Goal: Task Accomplishment & Management: Use online tool/utility

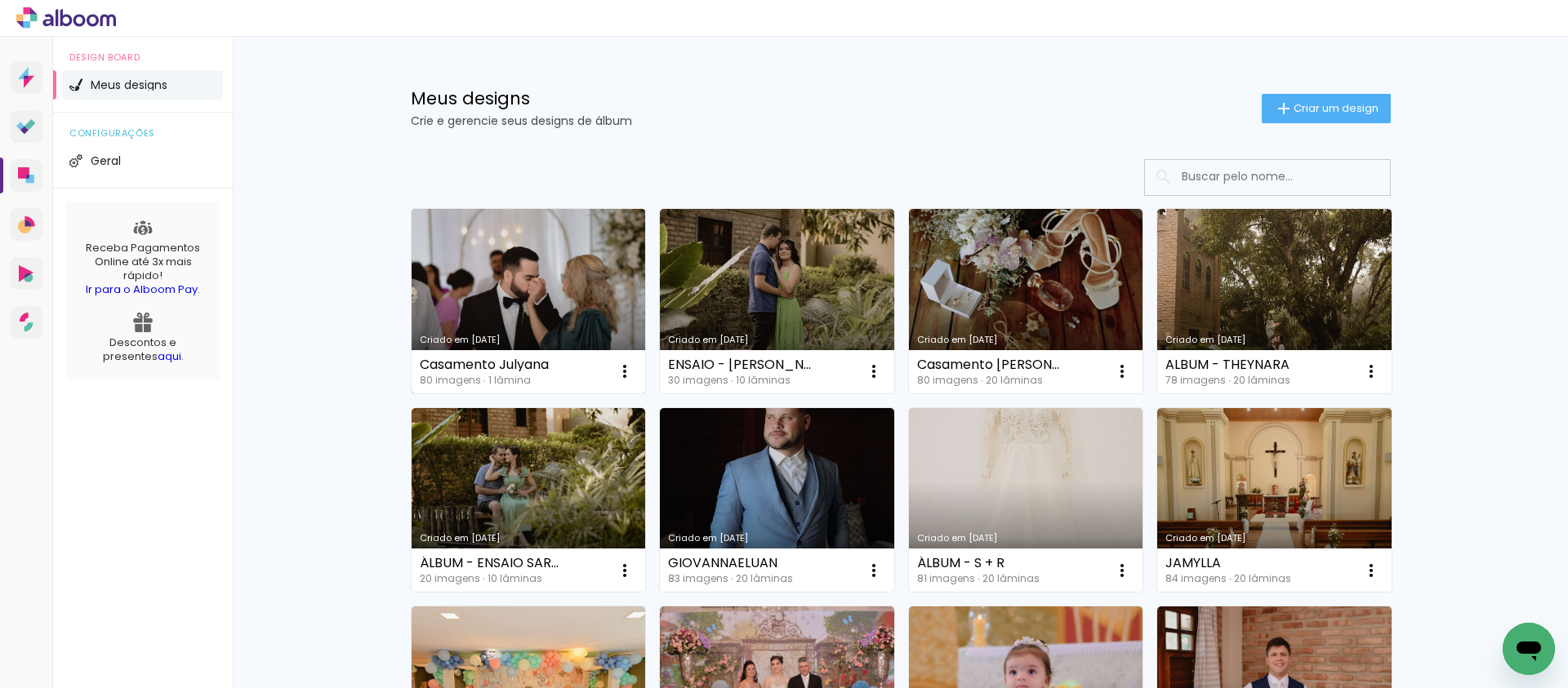
click at [535, 296] on link "Criado em [DATE]" at bounding box center [529, 301] width 234 height 184
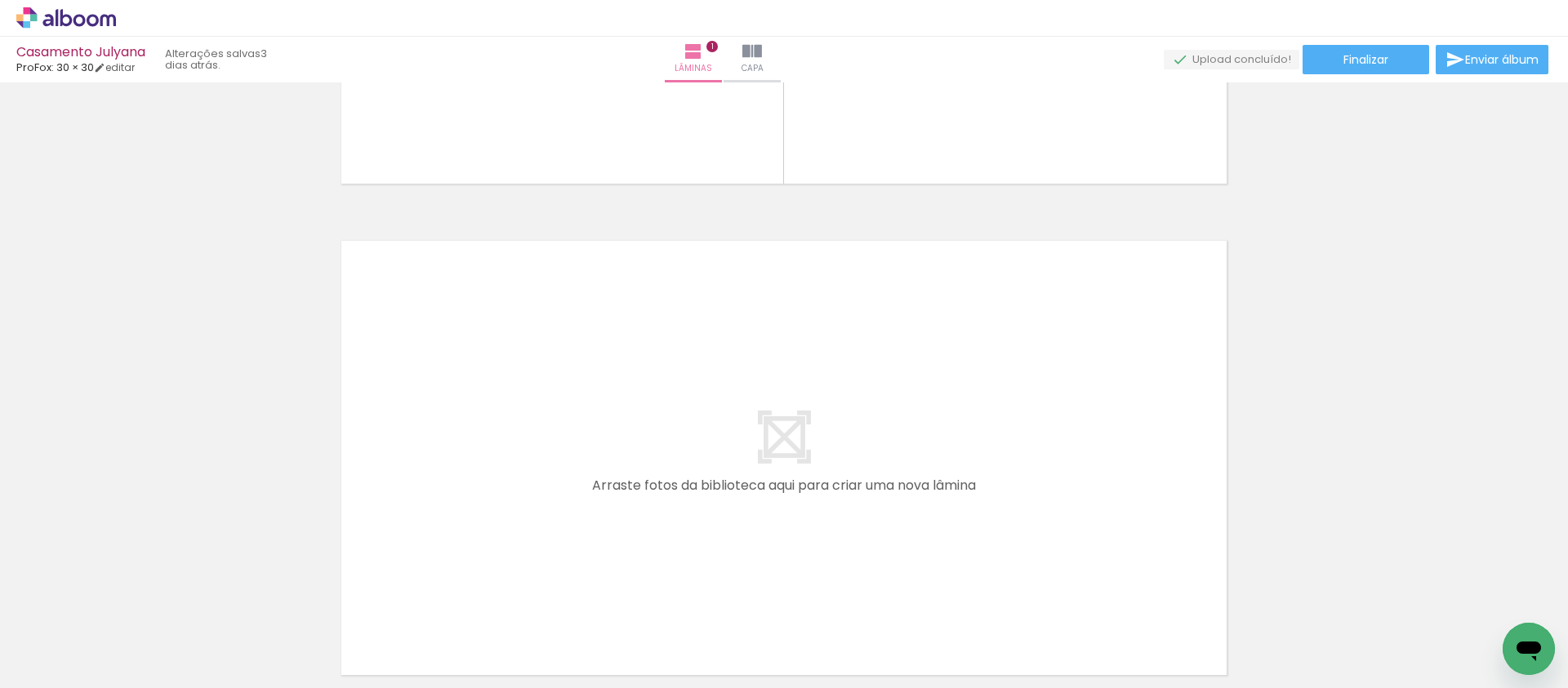
scroll to position [543, 0]
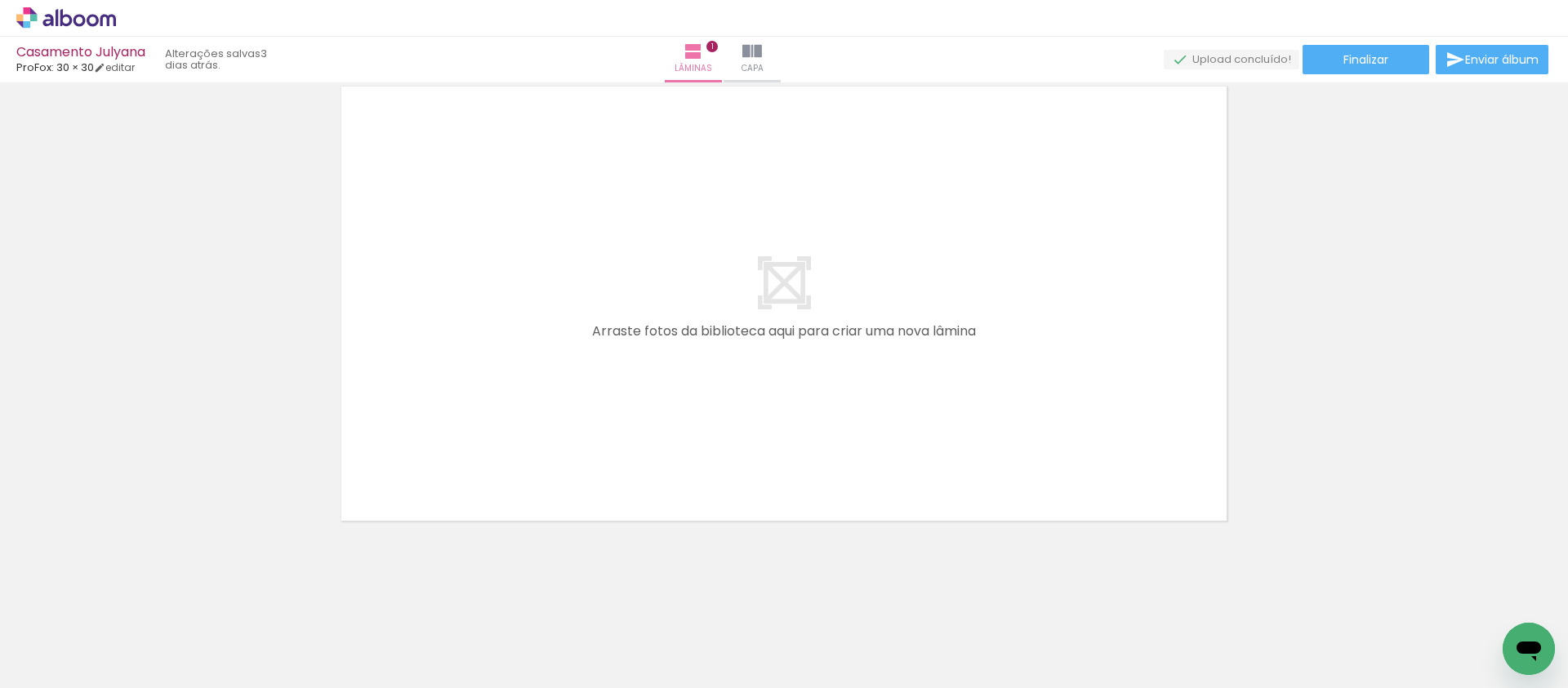
drag, startPoint x: 1492, startPoint y: 617, endPoint x: 996, endPoint y: 444, distance: 525.3
click at [921, 431] on quentale-workspace at bounding box center [784, 344] width 1568 height 688
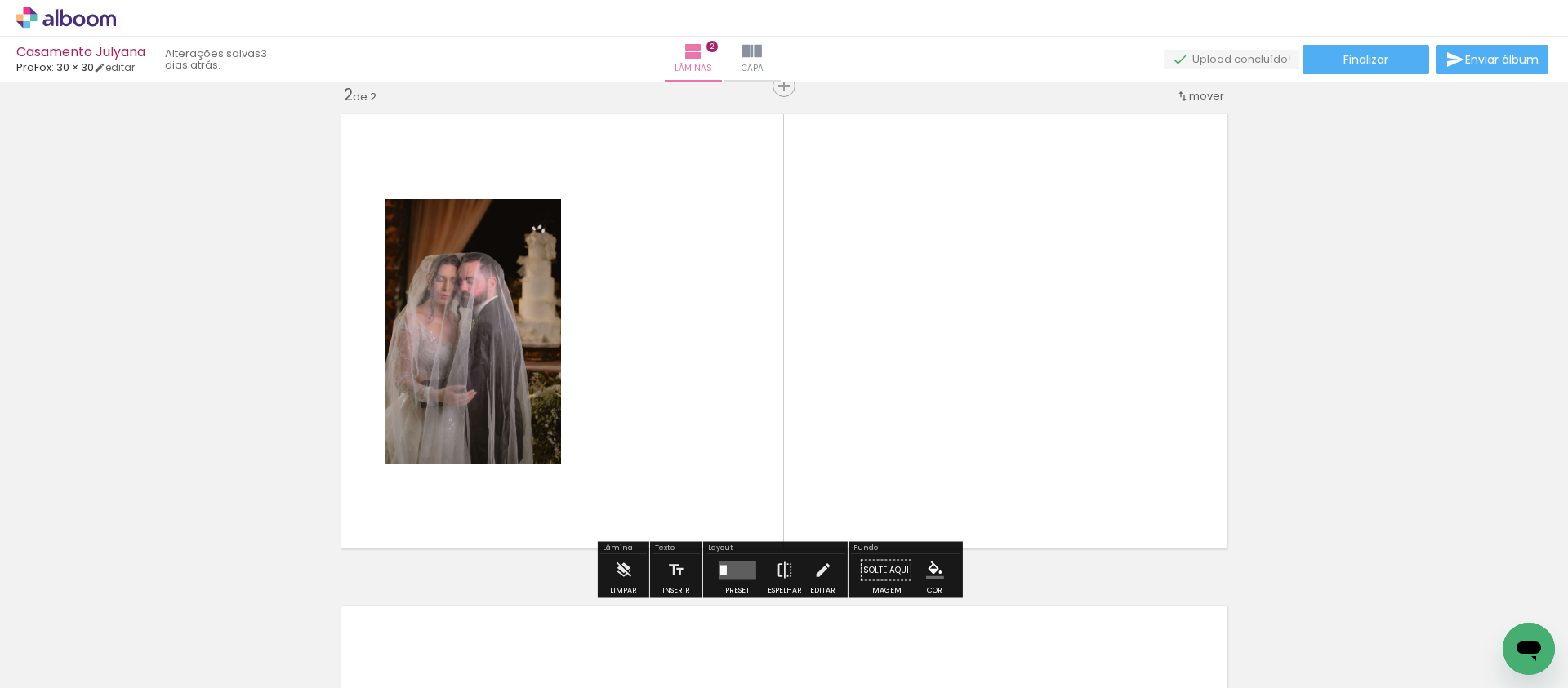
scroll to position [512, 0]
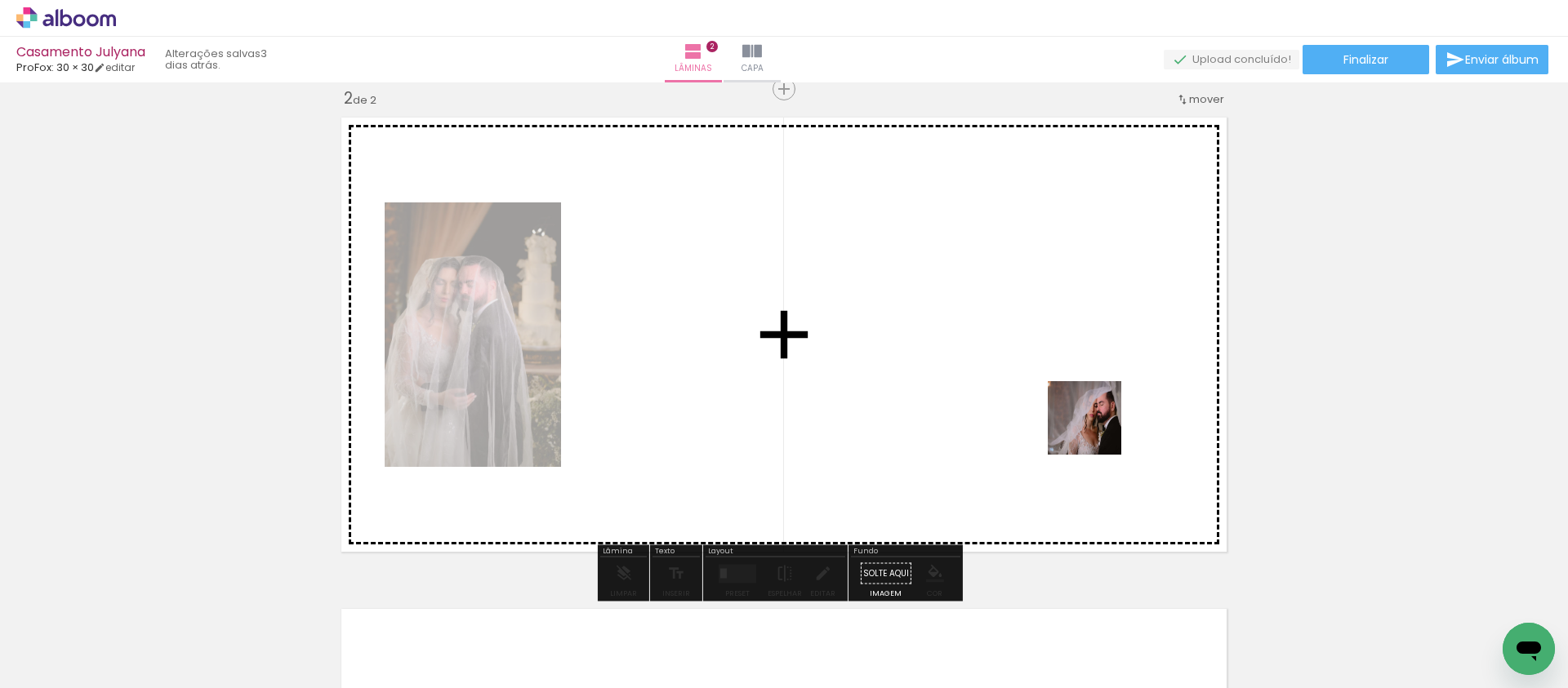
drag, startPoint x: 1430, startPoint y: 629, endPoint x: 1074, endPoint y: 422, distance: 411.8
click at [1074, 422] on quentale-workspace at bounding box center [784, 344] width 1568 height 688
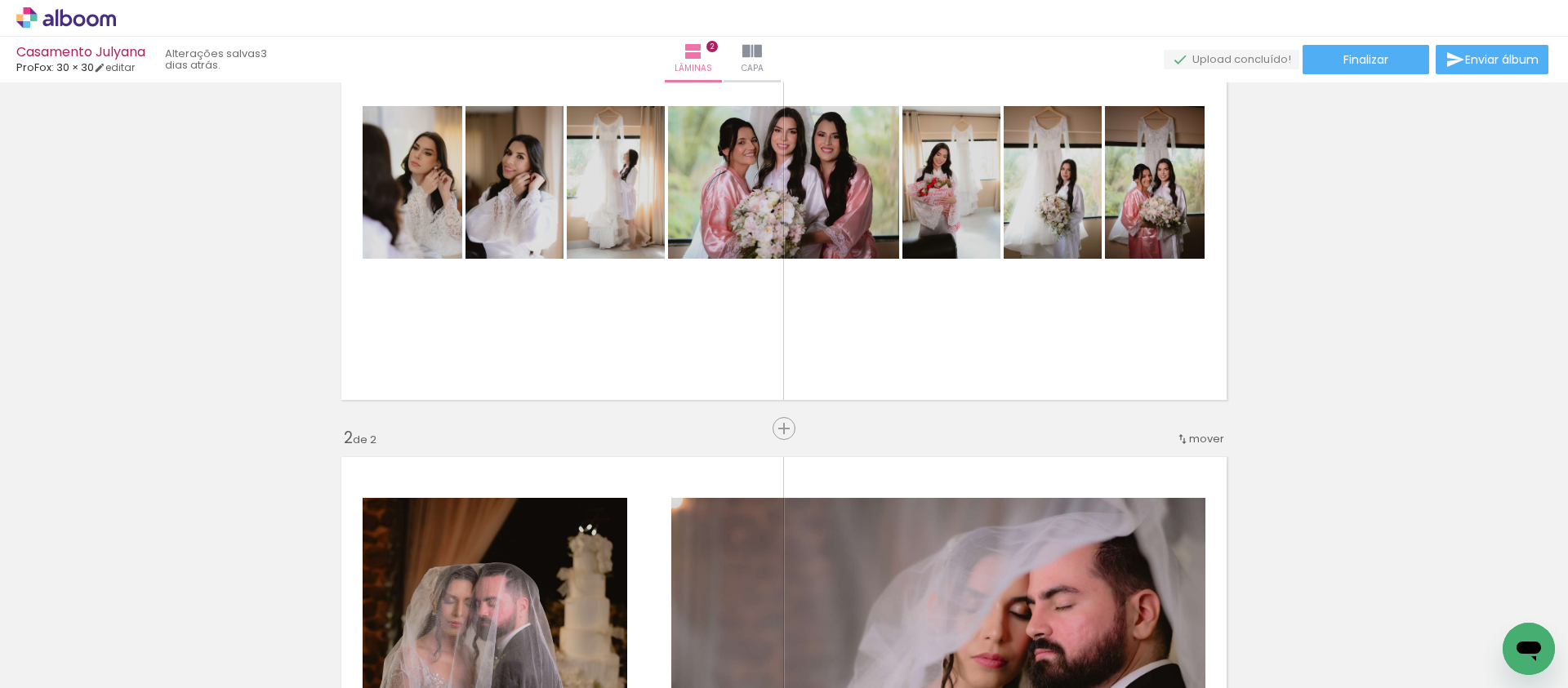
scroll to position [340, 0]
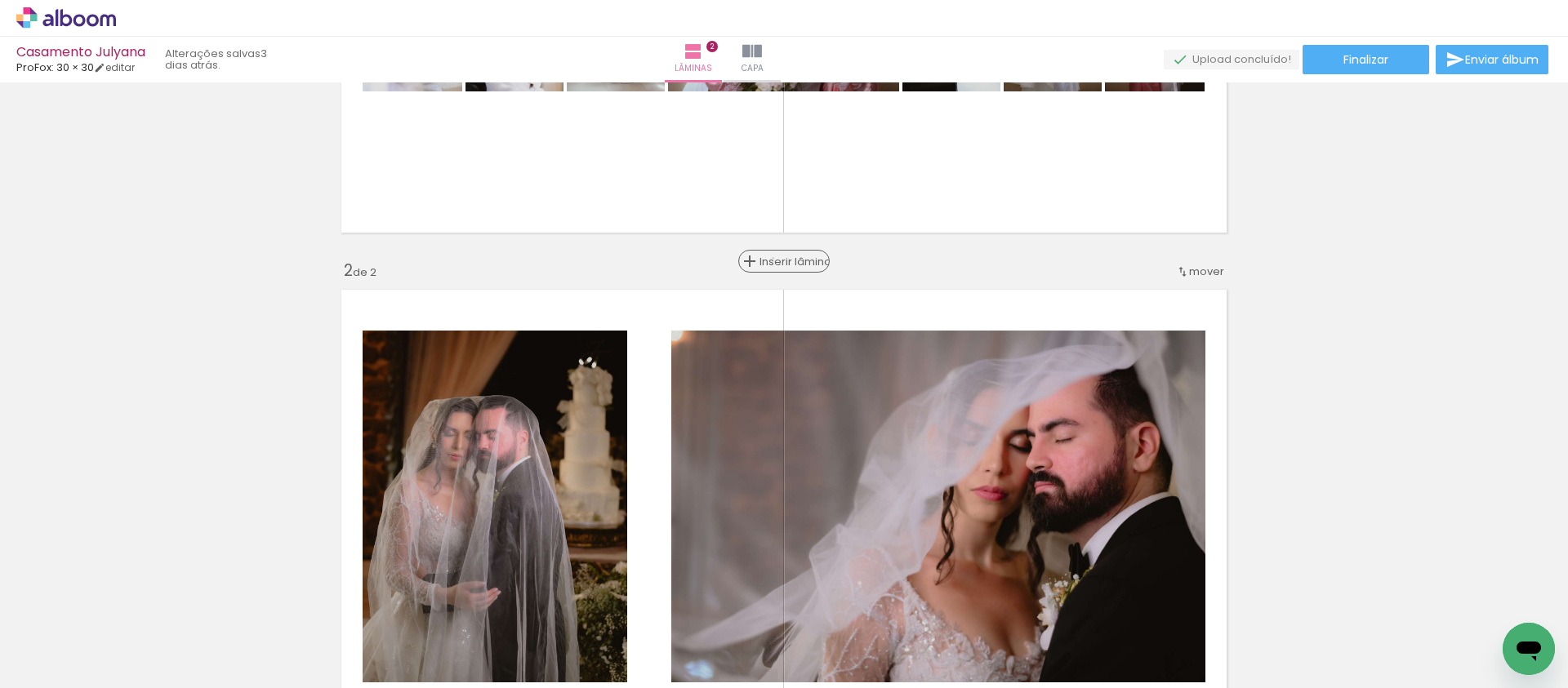
drag, startPoint x: 772, startPoint y: 258, endPoint x: 762, endPoint y: 259, distance: 10.0
click at [772, 258] on span "Inserir lâmina" at bounding box center [791, 261] width 64 height 10
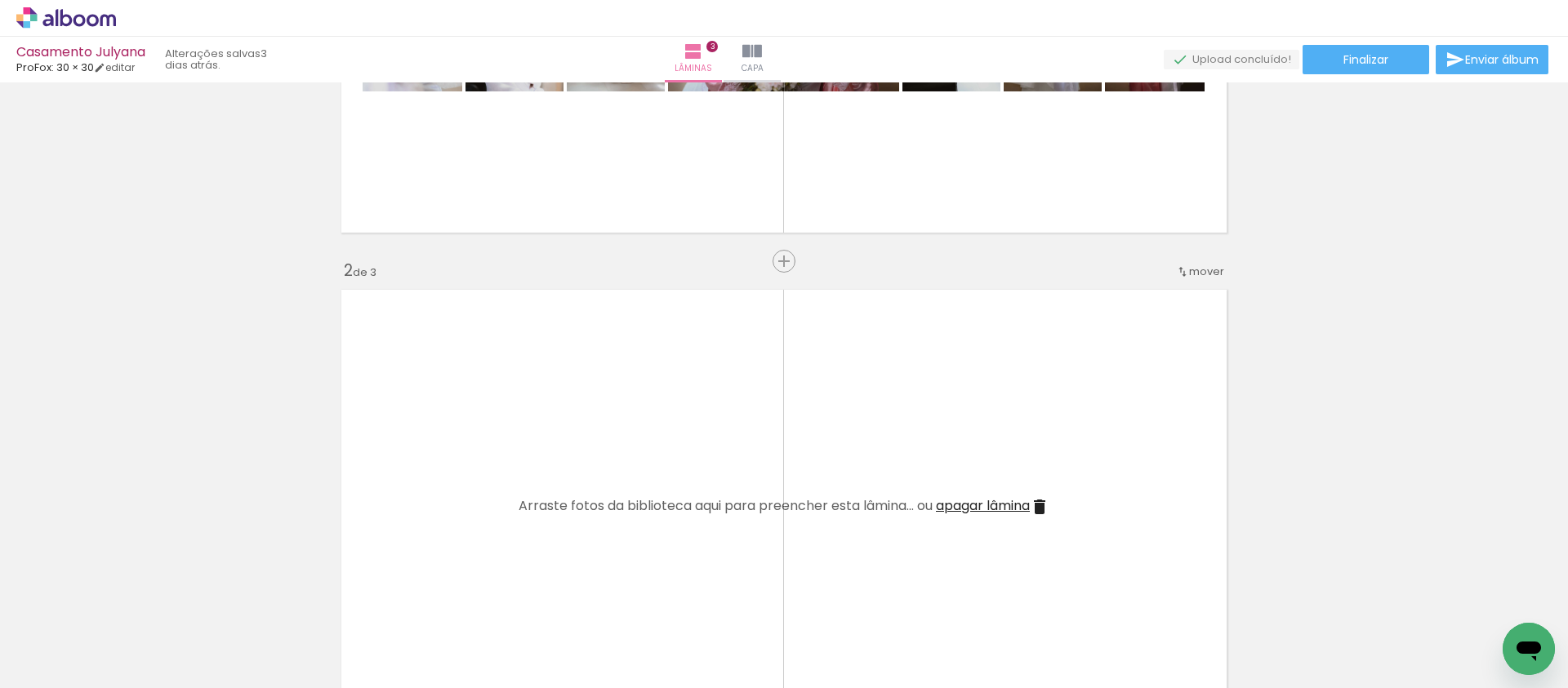
scroll to position [401, 0]
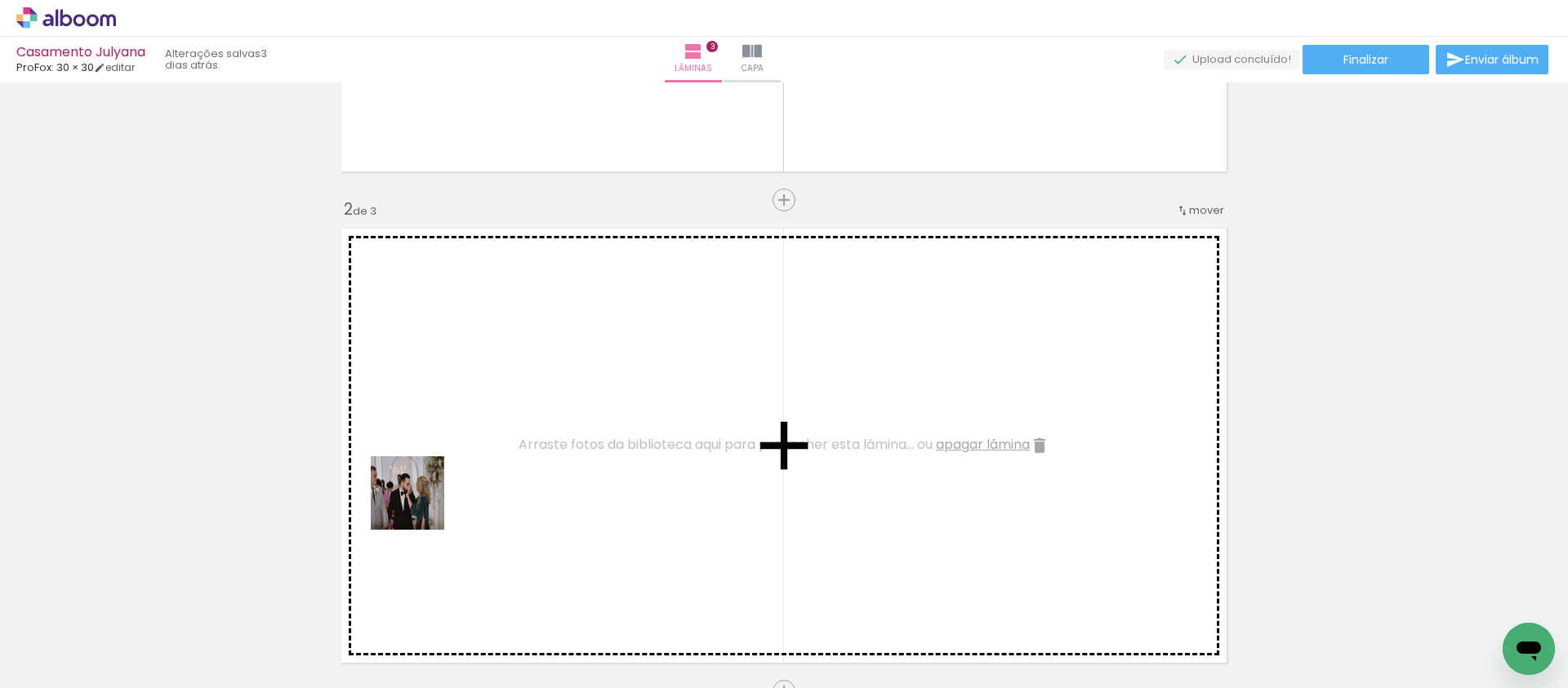
drag, startPoint x: 168, startPoint y: 622, endPoint x: 516, endPoint y: 479, distance: 376.2
click at [516, 479] on quentale-workspace at bounding box center [784, 344] width 1568 height 688
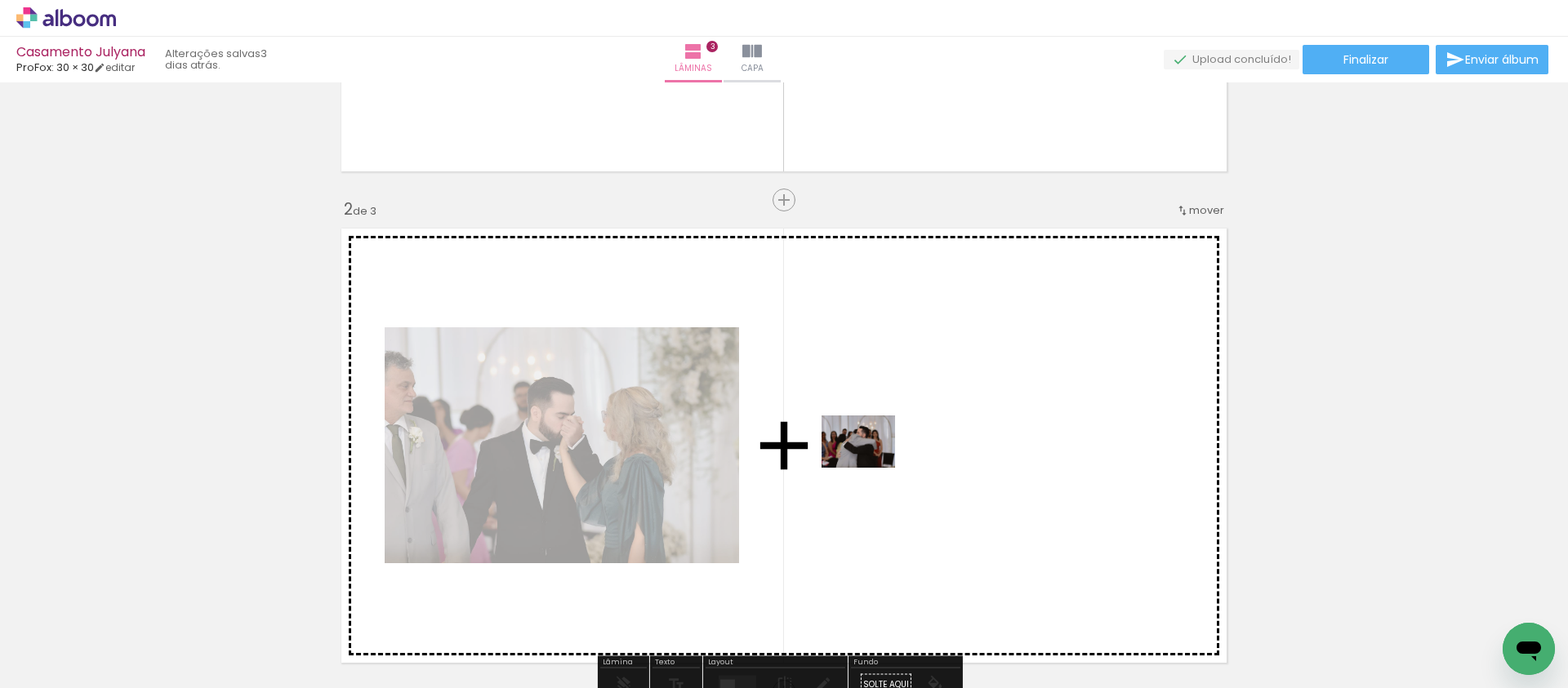
drag, startPoint x: 271, startPoint y: 628, endPoint x: 882, endPoint y: 463, distance: 632.9
click at [882, 463] on quentale-workspace at bounding box center [784, 344] width 1568 height 688
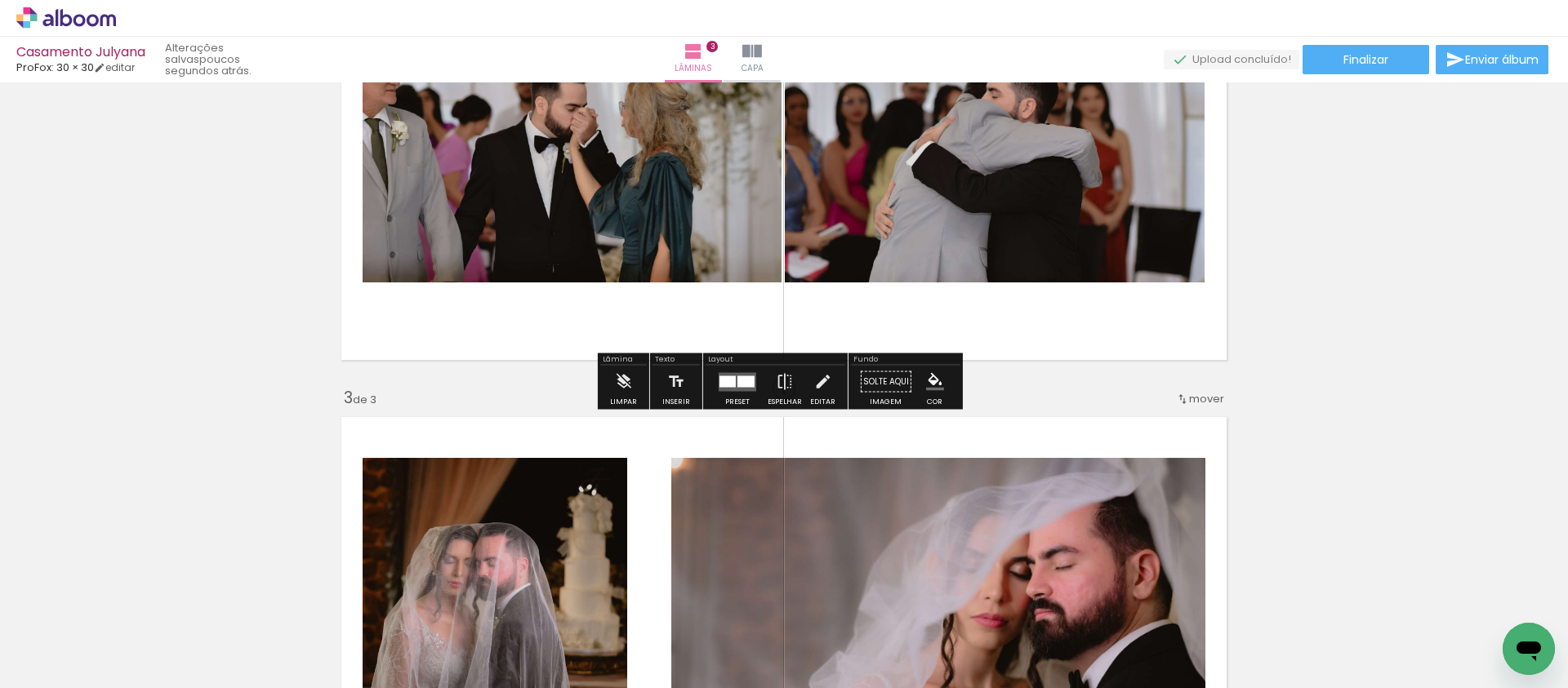
scroll to position [788, 0]
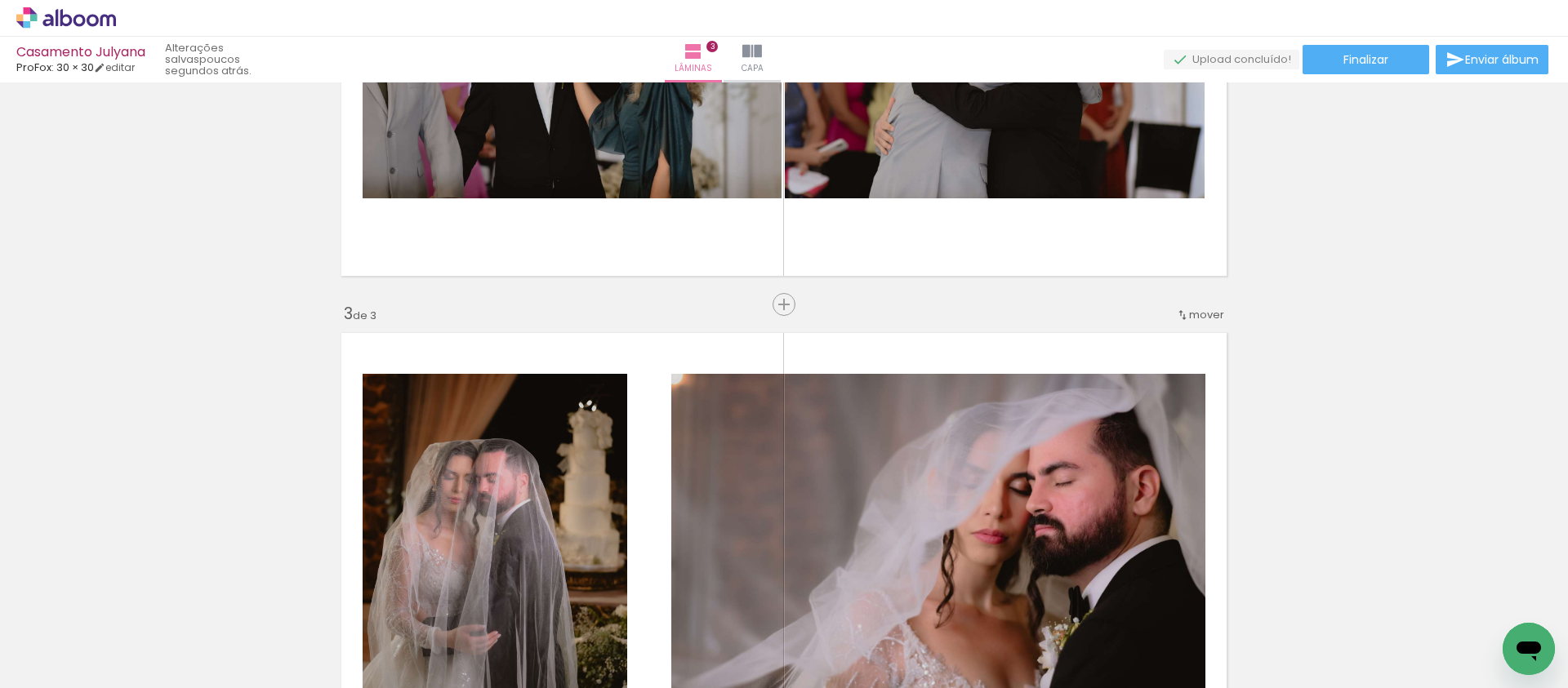
drag, startPoint x: 773, startPoint y: 303, endPoint x: 730, endPoint y: 316, distance: 44.9
click at [794, 303] on span "Inserir lâmina" at bounding box center [826, 305] width 64 height 10
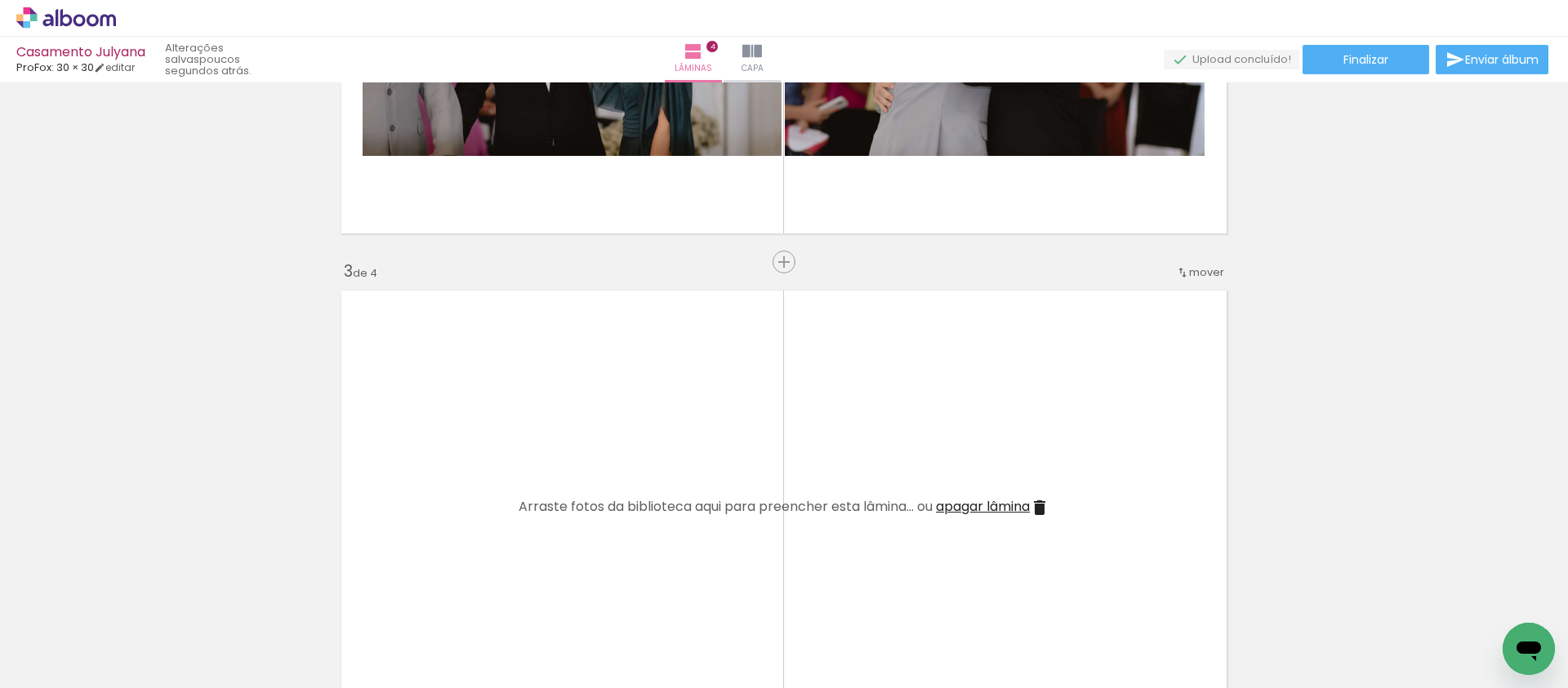
scroll to position [851, 0]
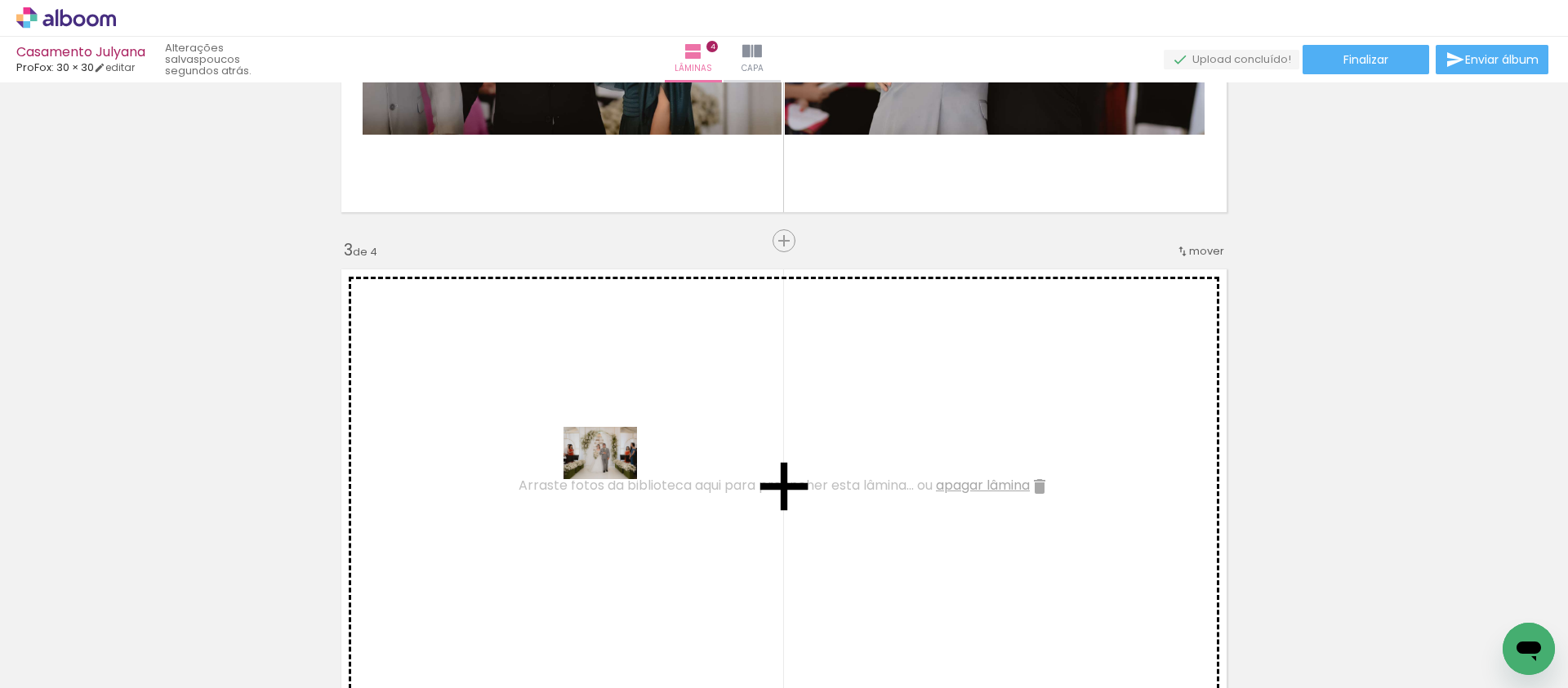
drag, startPoint x: 505, startPoint y: 637, endPoint x: 612, endPoint y: 476, distance: 193.3
click at [612, 476] on quentale-workspace at bounding box center [784, 344] width 1568 height 688
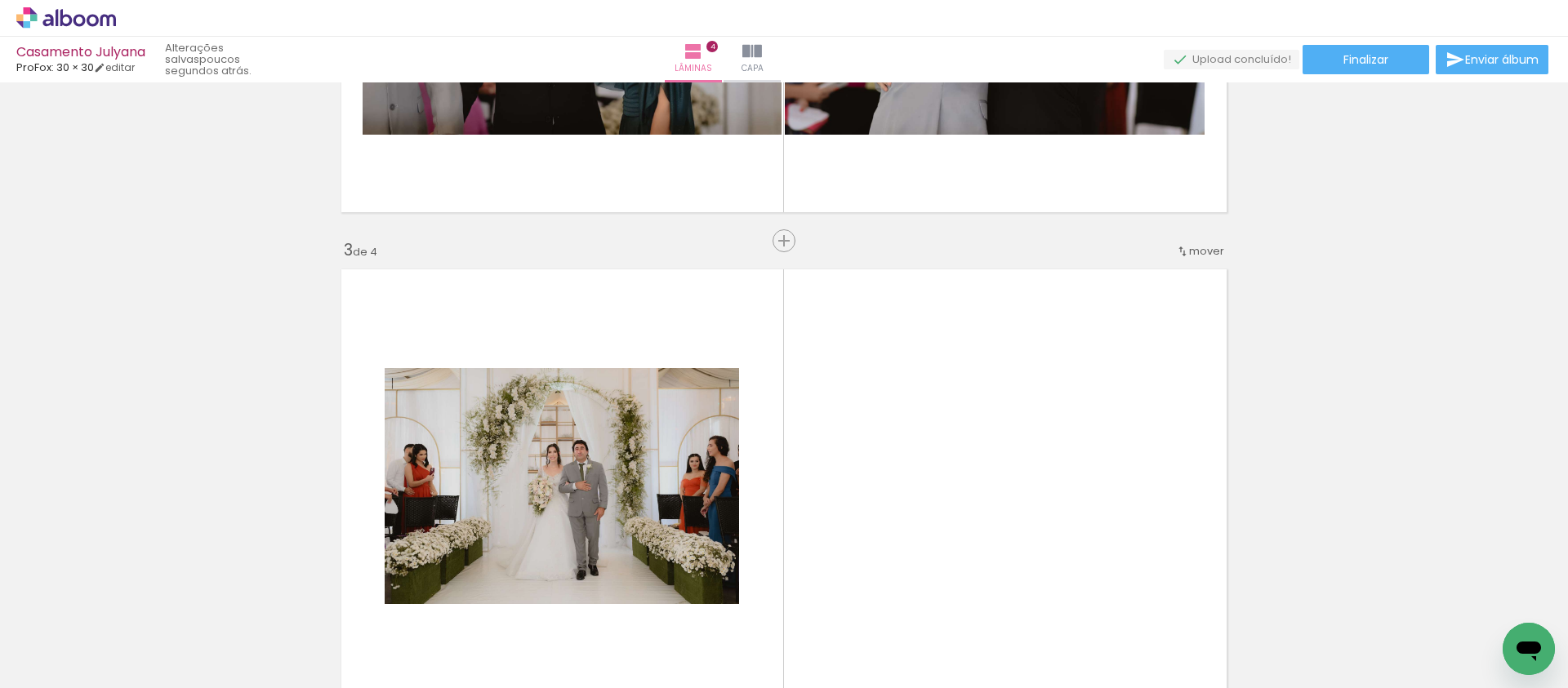
scroll to position [895, 0]
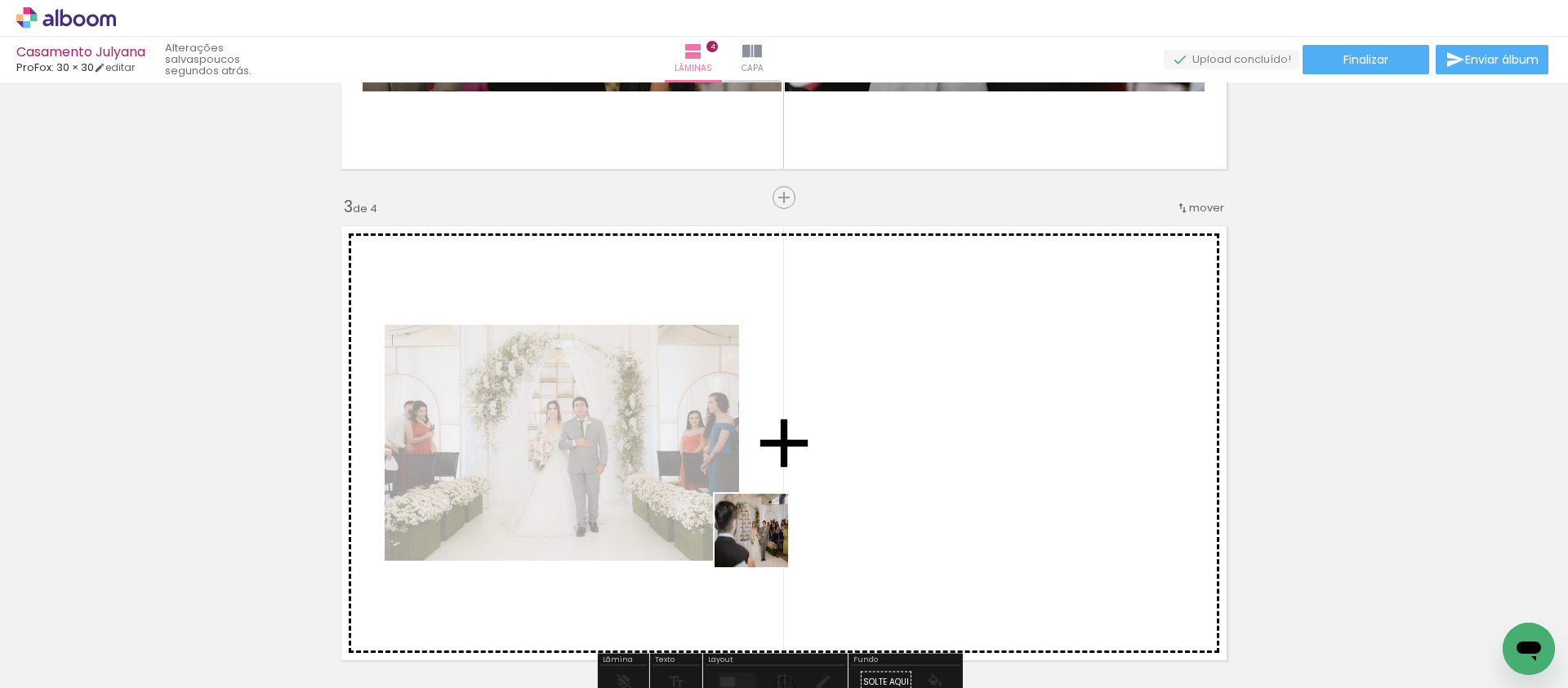
drag, startPoint x: 619, startPoint y: 637, endPoint x: 792, endPoint y: 530, distance: 203.4
click at [792, 530] on quentale-workspace at bounding box center [784, 344] width 1568 height 688
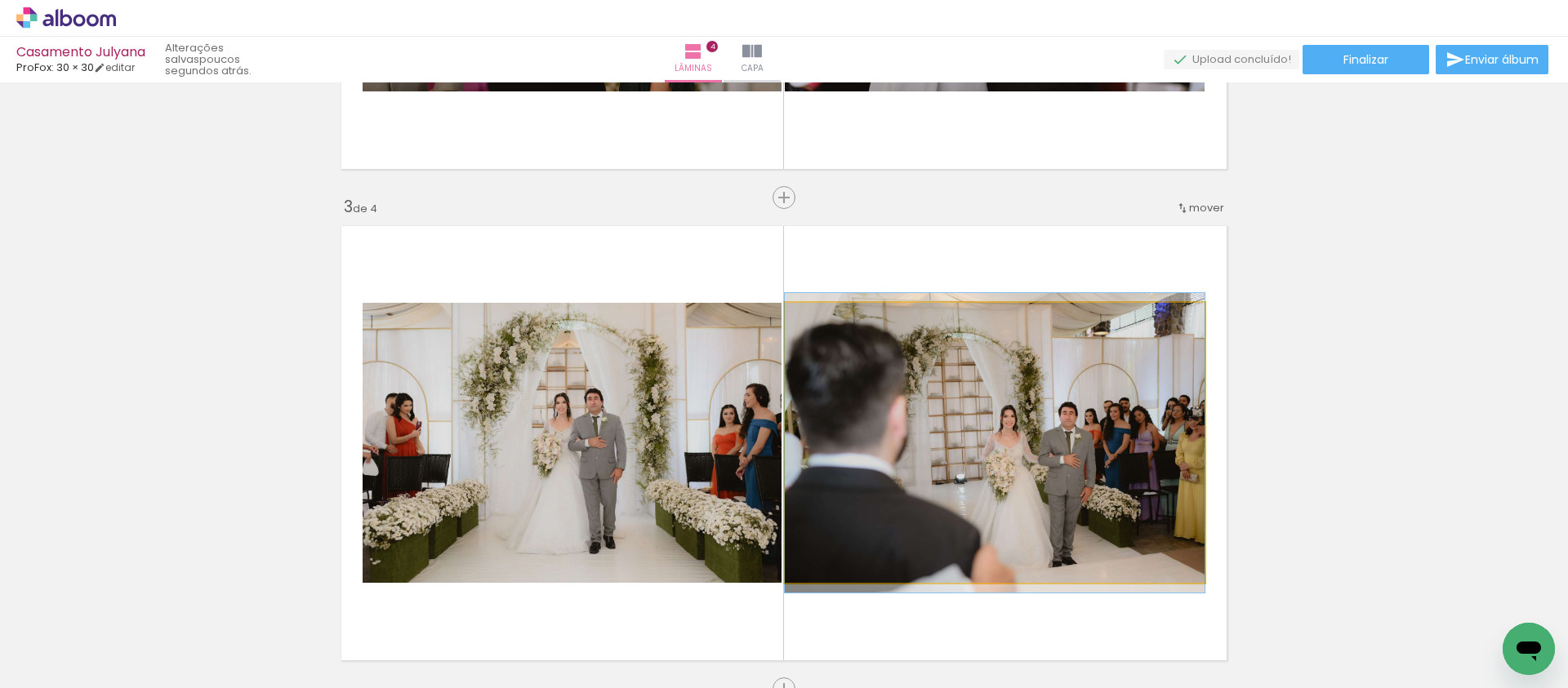
click at [892, 446] on quentale-photo at bounding box center [995, 442] width 420 height 280
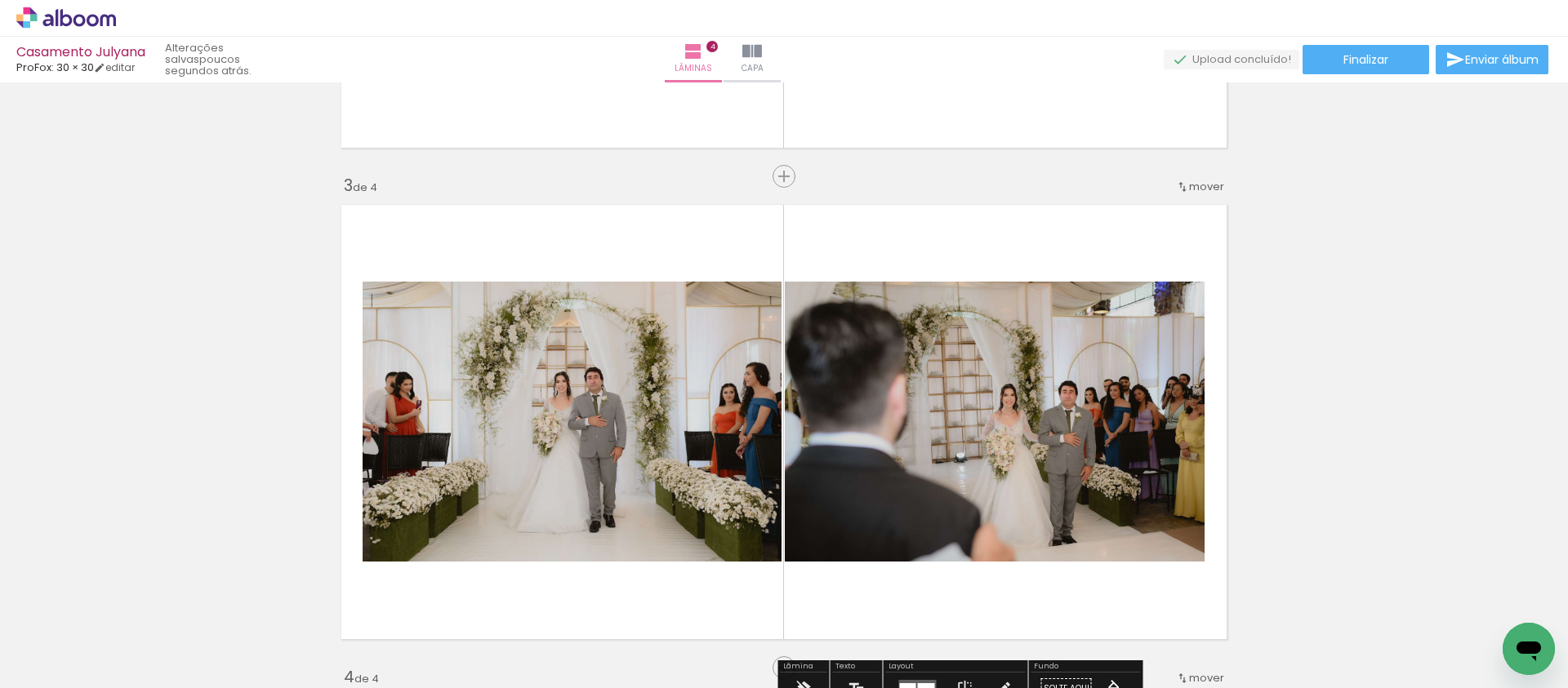
scroll to position [1032, 0]
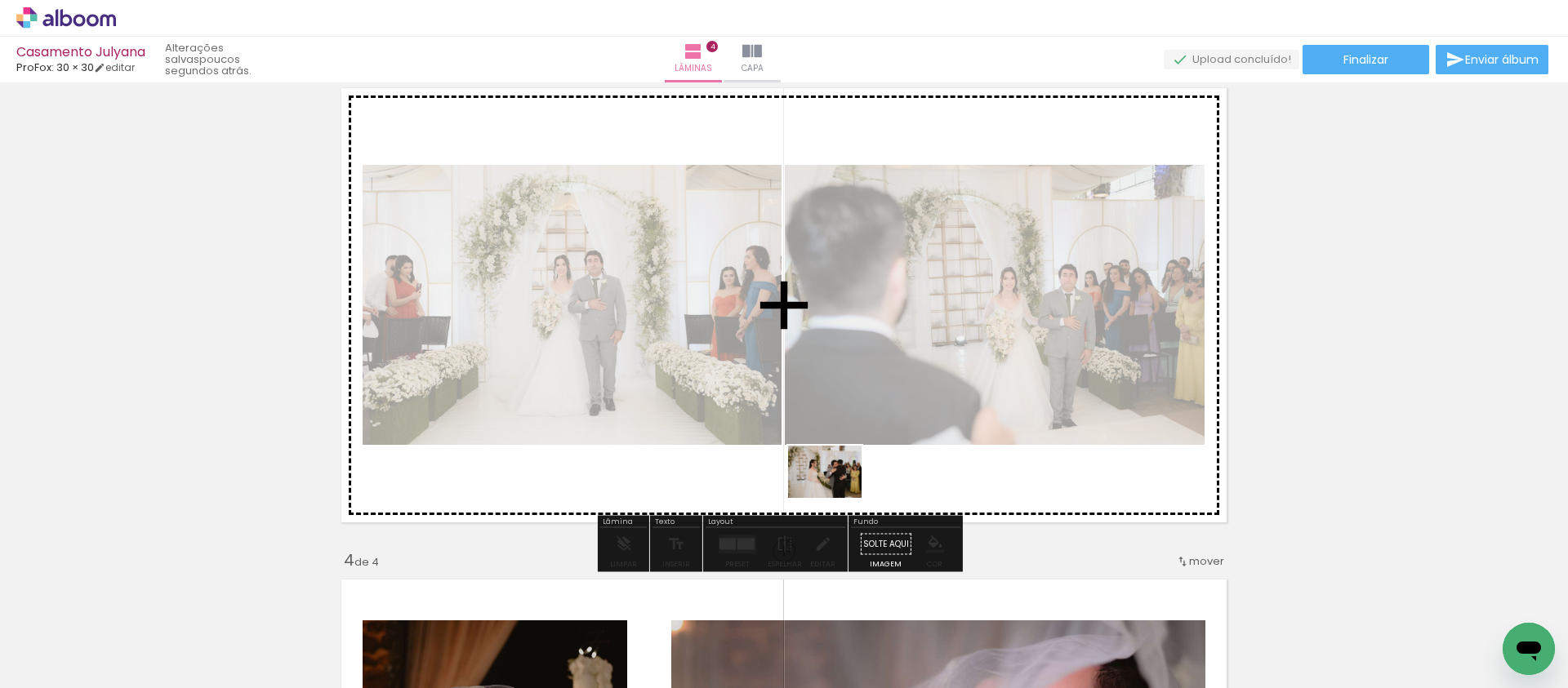
drag, startPoint x: 712, startPoint y: 647, endPoint x: 838, endPoint y: 494, distance: 198.2
click at [838, 494] on quentale-workspace at bounding box center [784, 344] width 1568 height 688
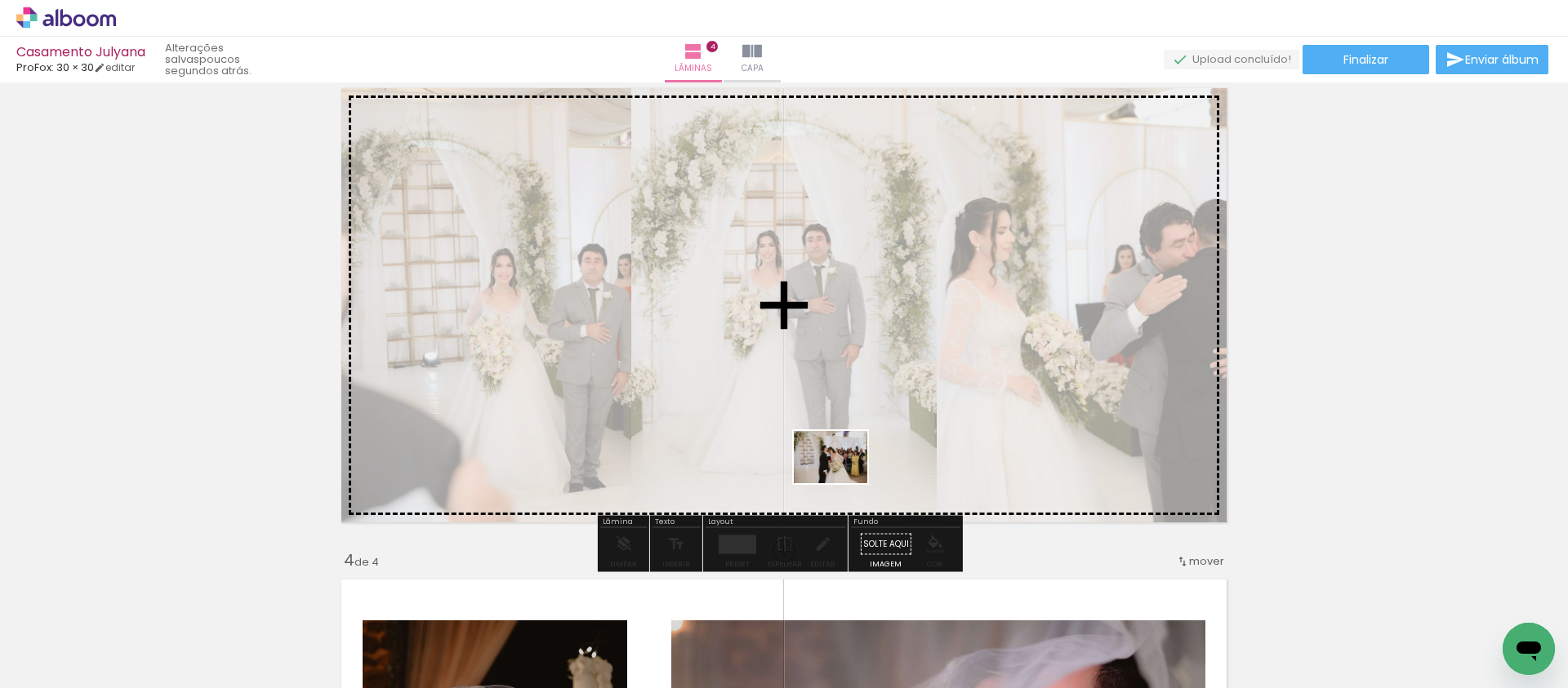
drag, startPoint x: 805, startPoint y: 623, endPoint x: 843, endPoint y: 480, distance: 148.0
click at [843, 480] on quentale-workspace at bounding box center [784, 344] width 1568 height 688
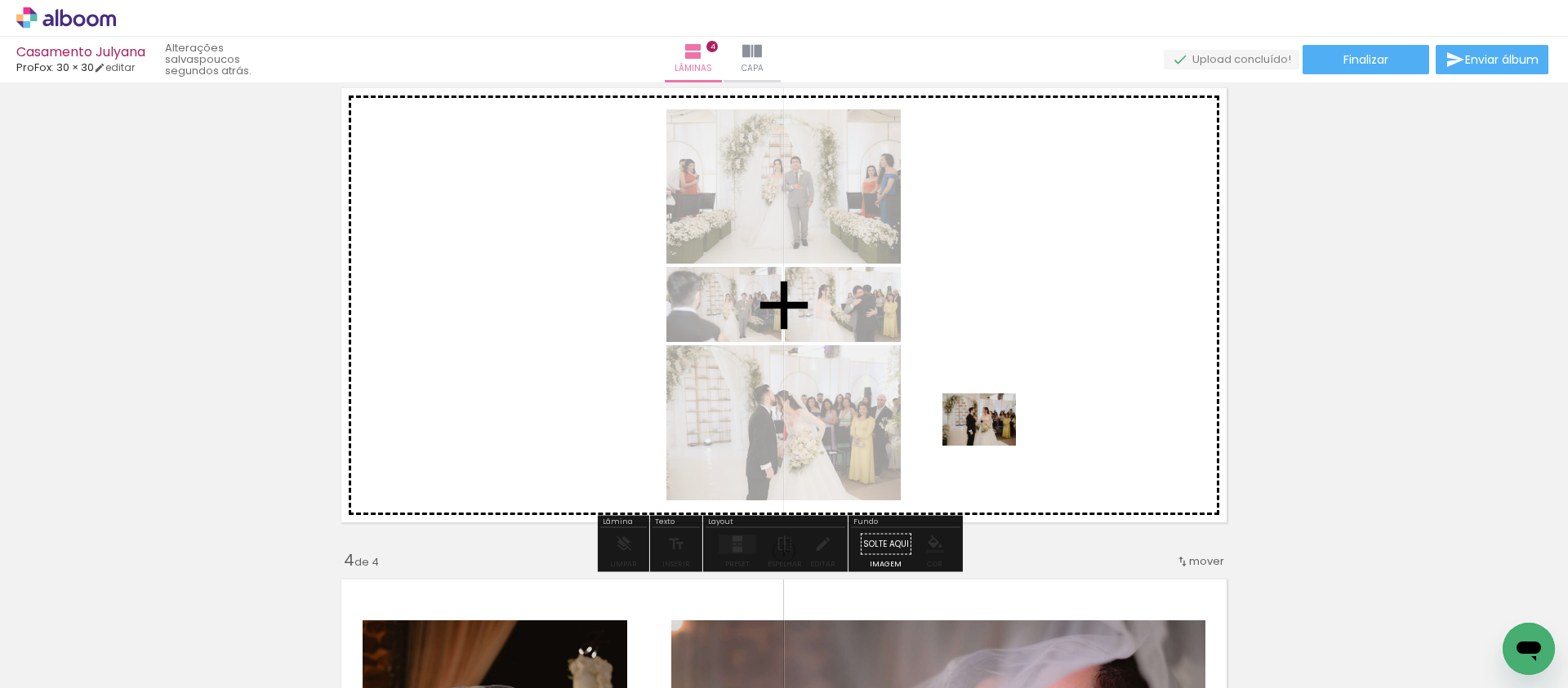
drag, startPoint x: 882, startPoint y: 639, endPoint x: 992, endPoint y: 442, distance: 225.6
click at [992, 442] on quentale-workspace at bounding box center [784, 344] width 1568 height 688
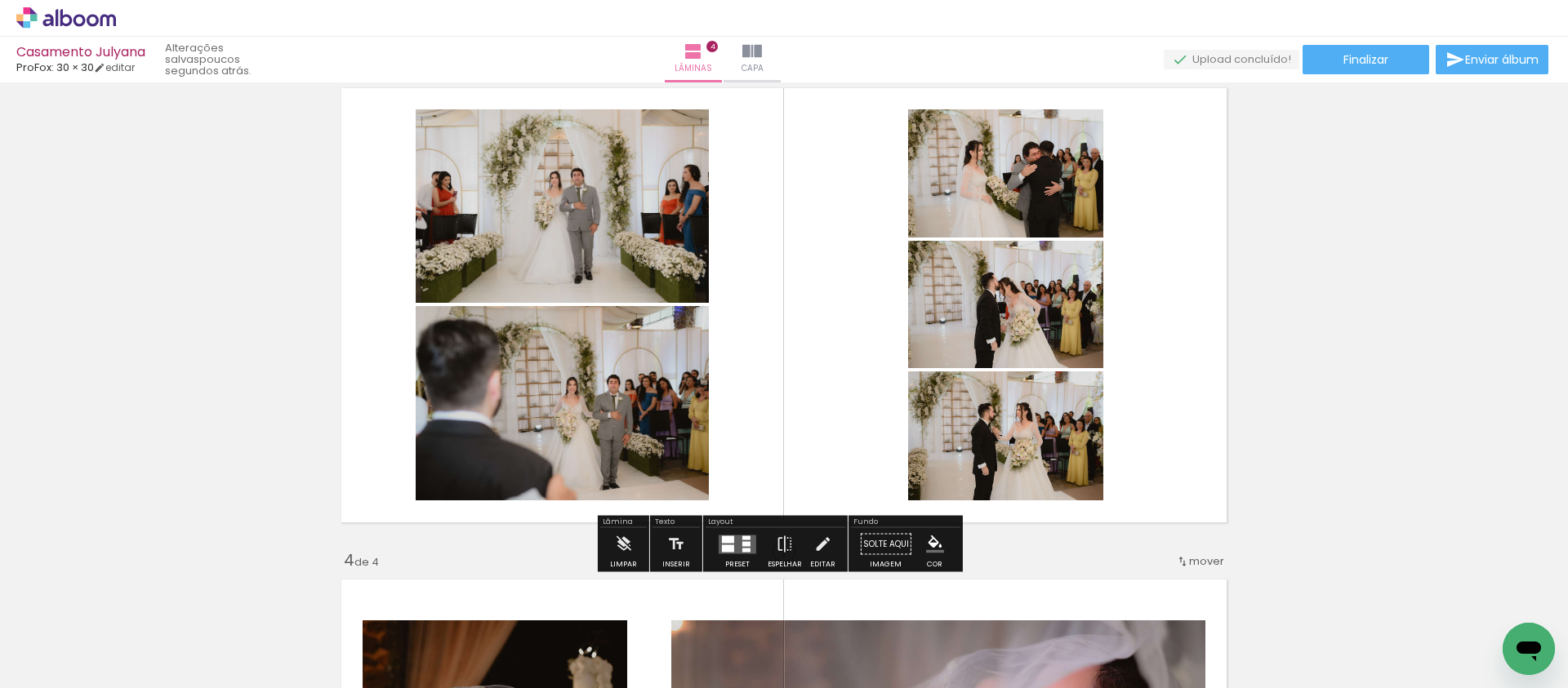
scroll to position [1349, 0]
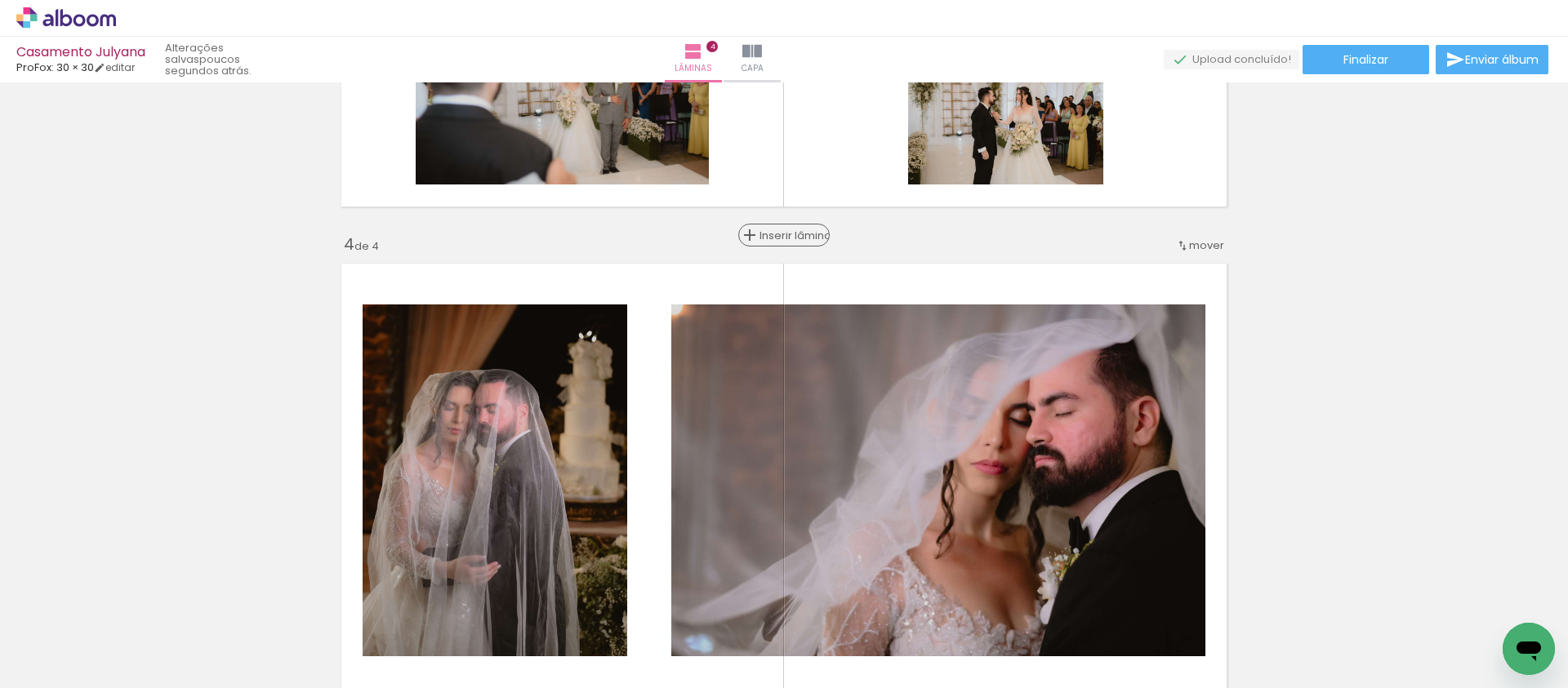
click at [785, 236] on span "Inserir lâmina" at bounding box center [791, 235] width 64 height 10
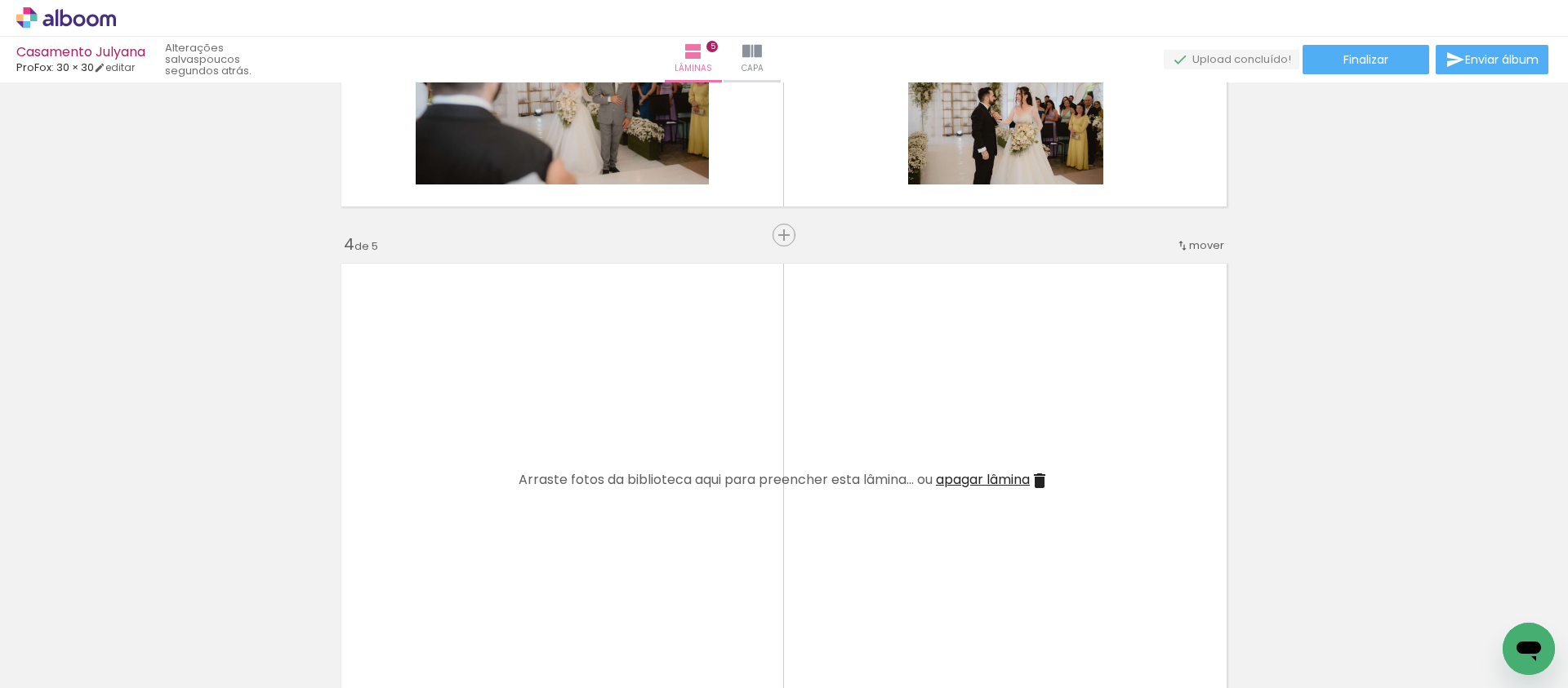
scroll to position [1441, 0]
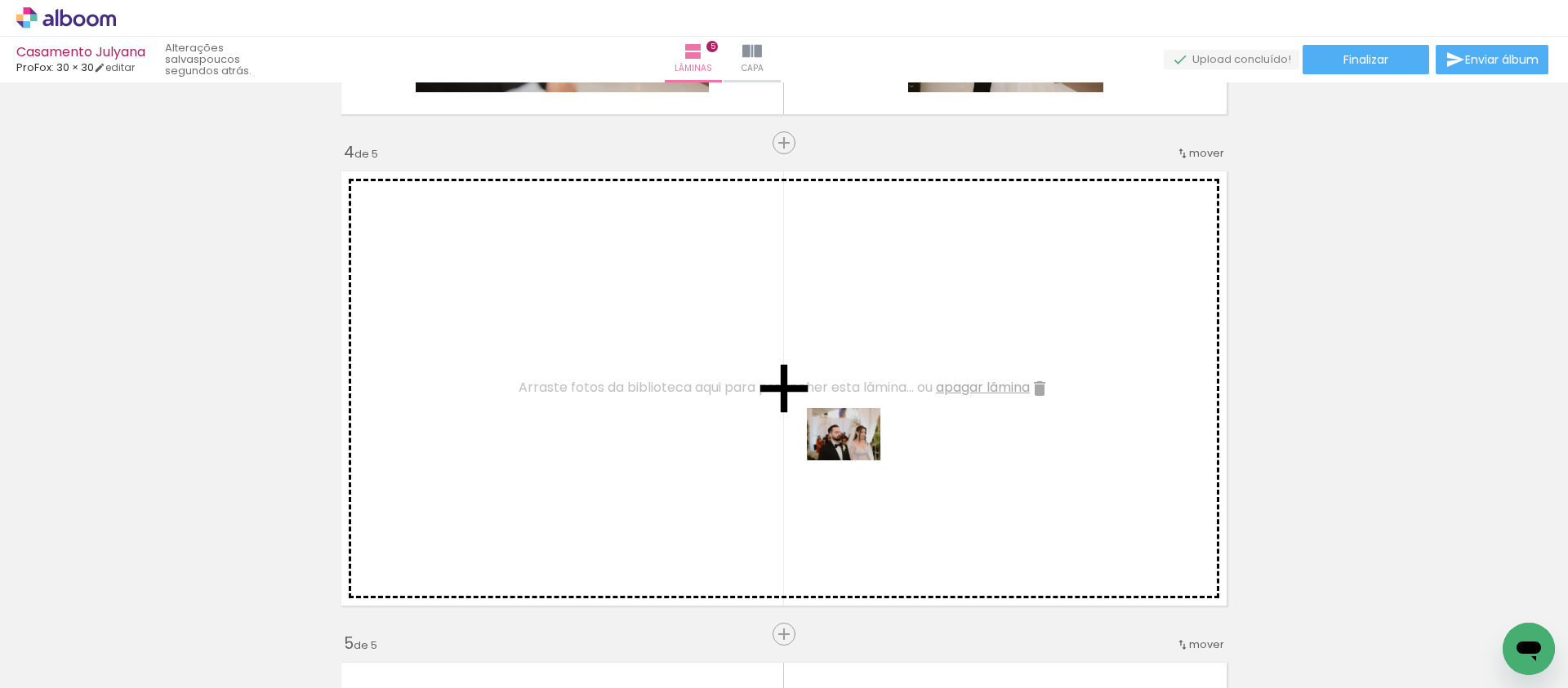
drag, startPoint x: 970, startPoint y: 615, endPoint x: 856, endPoint y: 457, distance: 194.8
click at [856, 457] on quentale-workspace at bounding box center [784, 344] width 1568 height 688
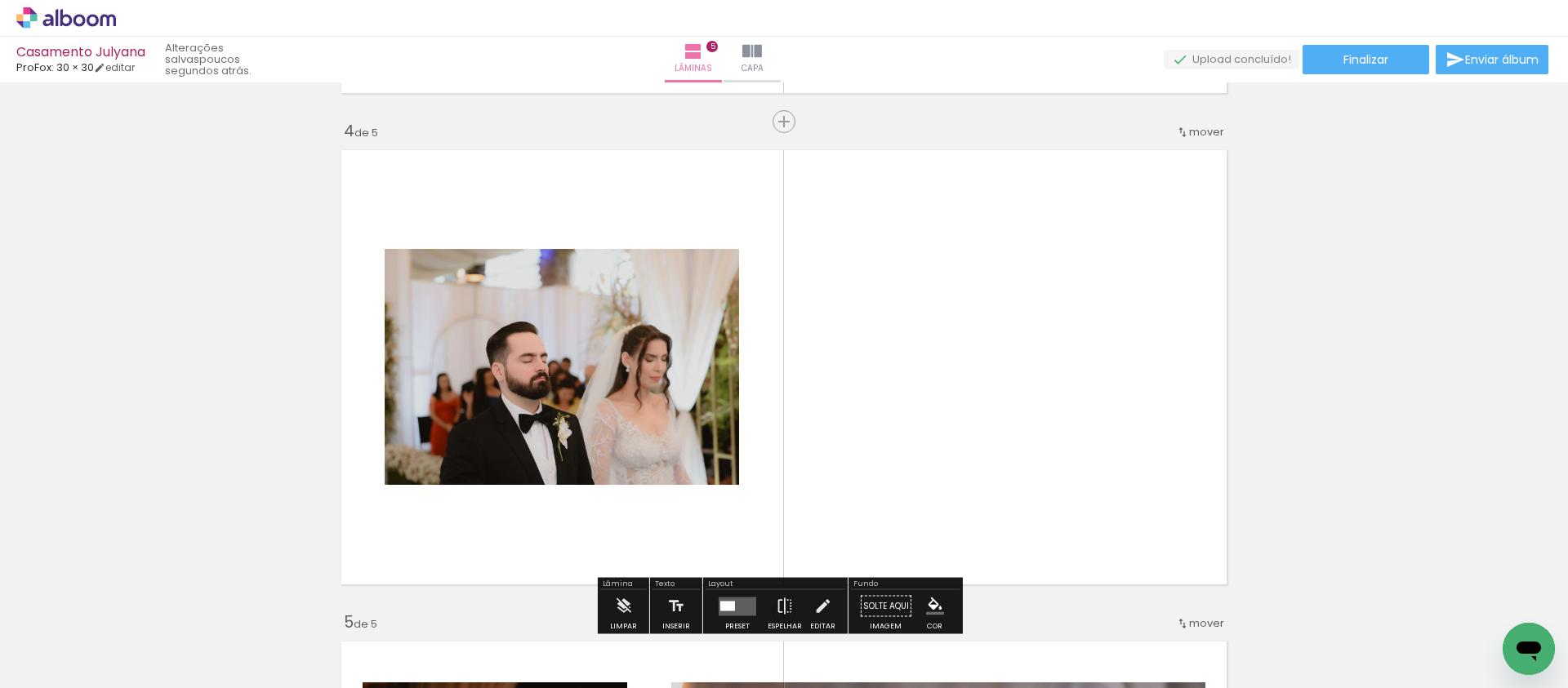
scroll to position [1491, 0]
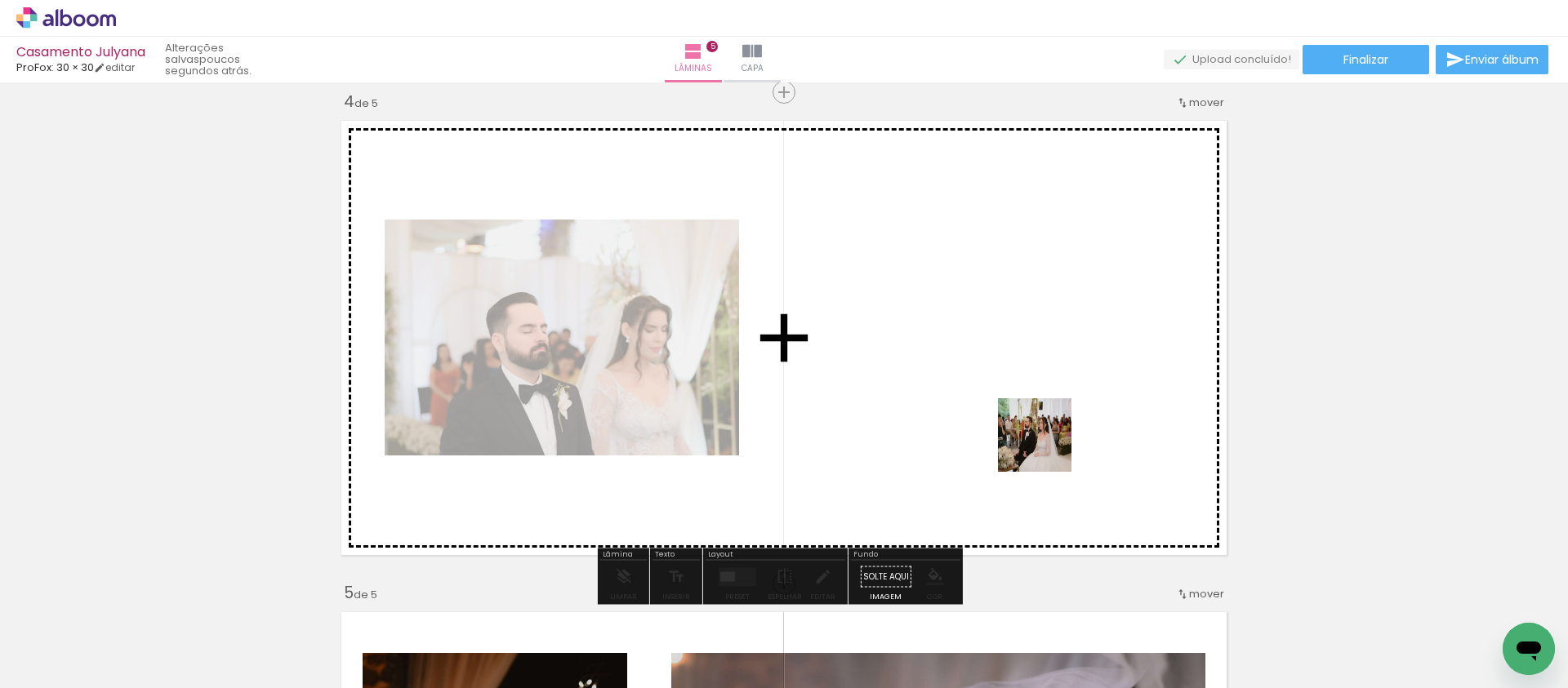
drag, startPoint x: 1067, startPoint y: 548, endPoint x: 1043, endPoint y: 438, distance: 112.6
click at [1043, 438] on quentale-workspace at bounding box center [784, 344] width 1568 height 688
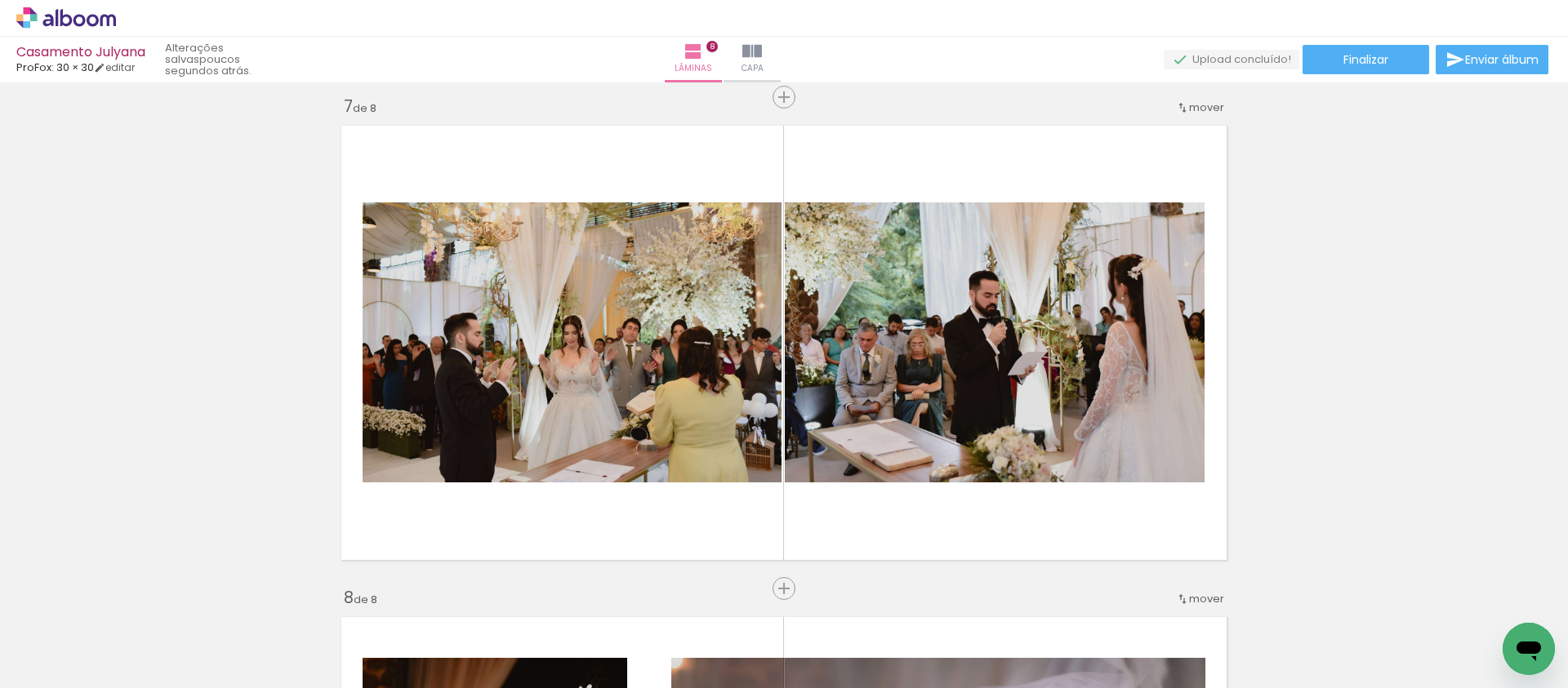
scroll to position [3072, 0]
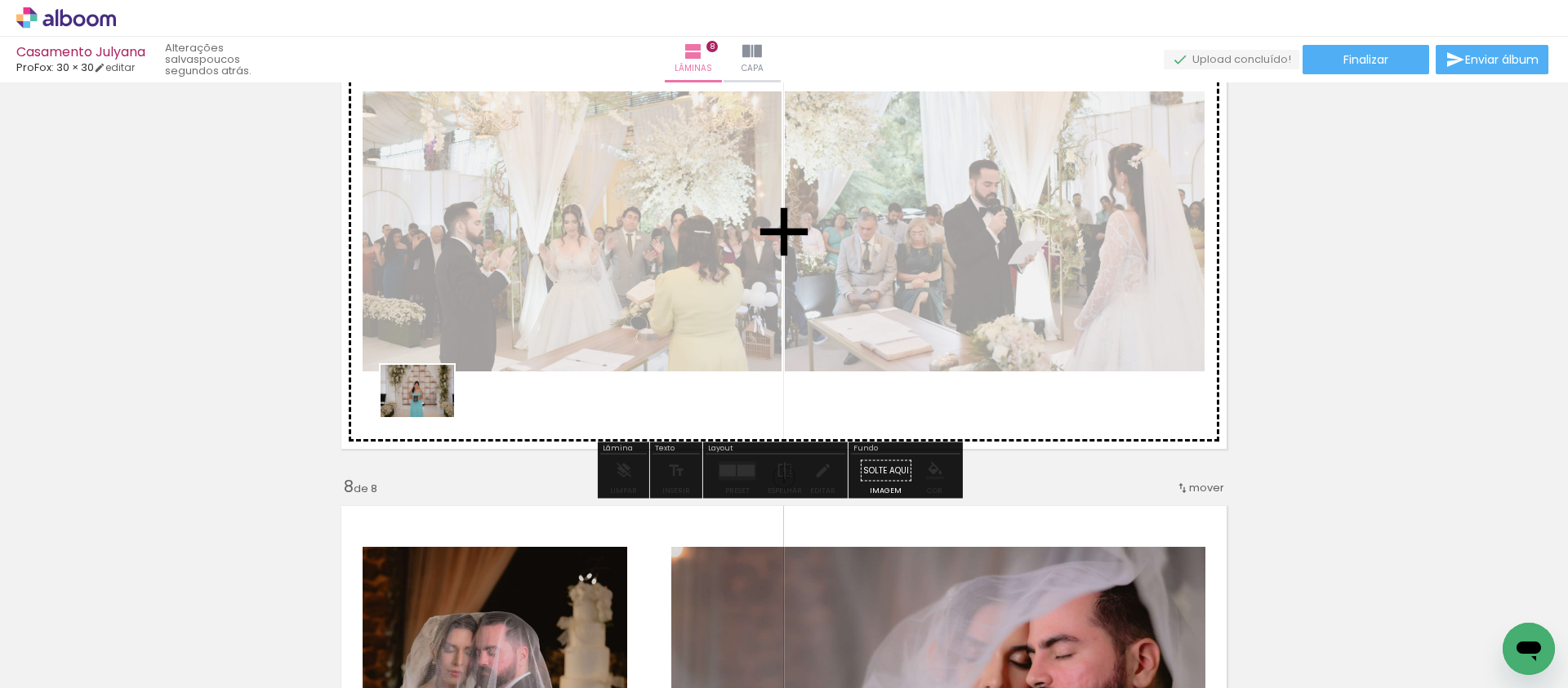
drag, startPoint x: 186, startPoint y: 617, endPoint x: 429, endPoint y: 414, distance: 316.6
click at [429, 414] on quentale-workspace at bounding box center [784, 344] width 1568 height 688
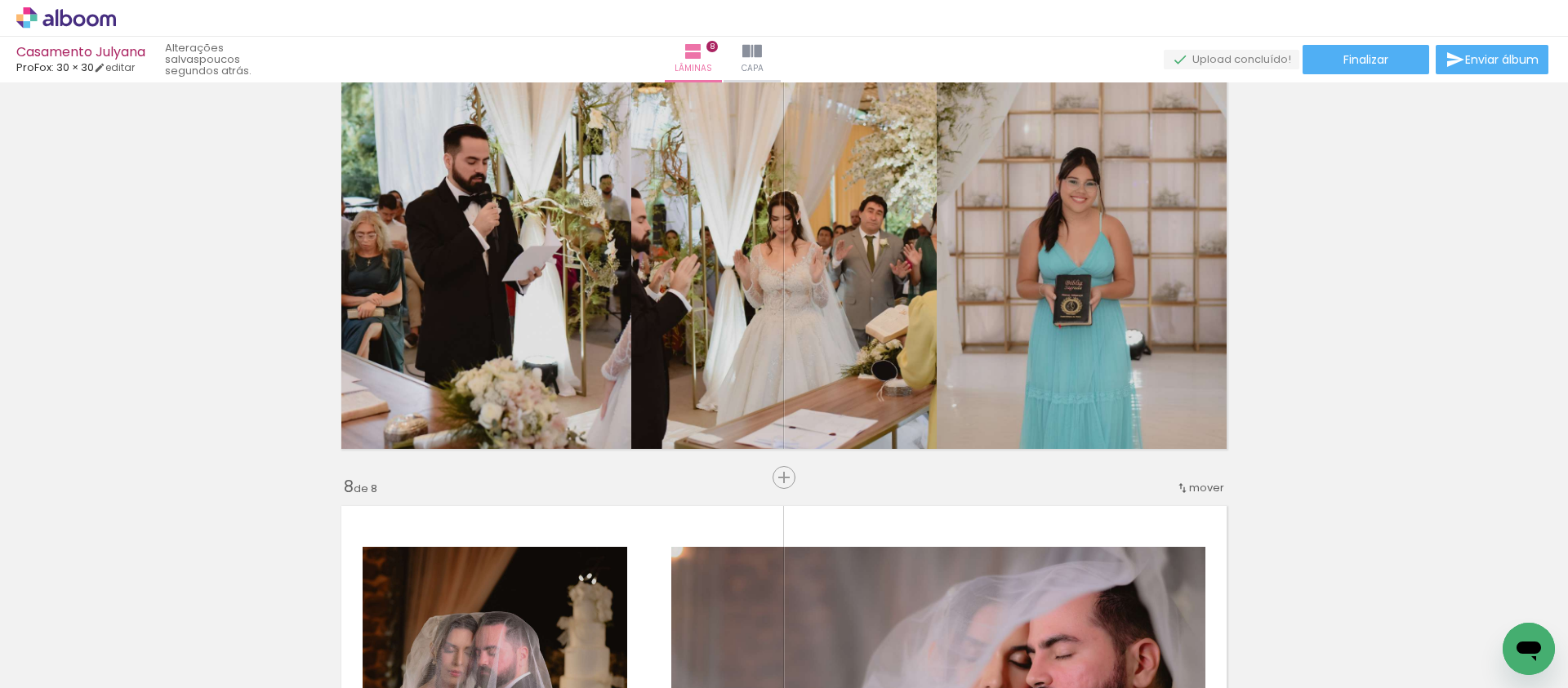
scroll to position [3339, 0]
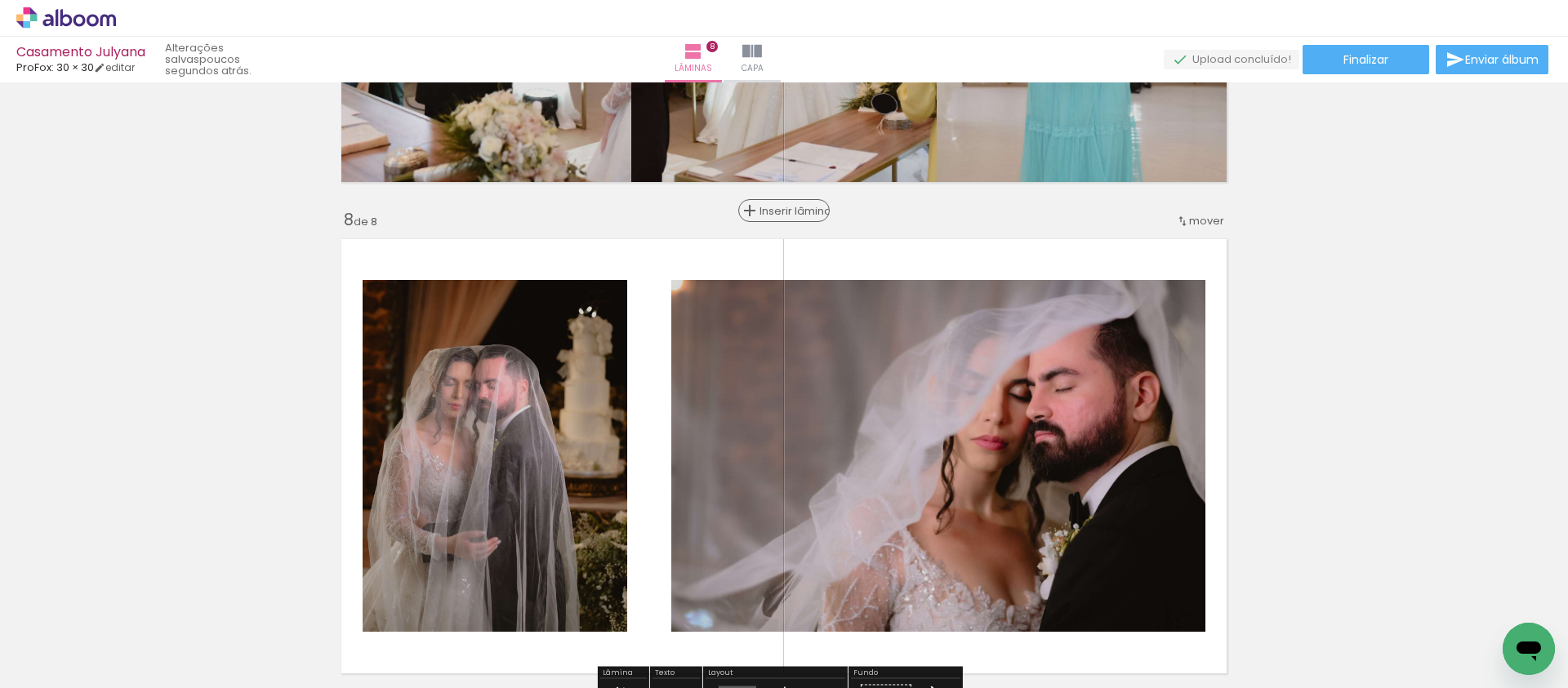
click at [776, 209] on span "Inserir lâmina" at bounding box center [791, 211] width 64 height 10
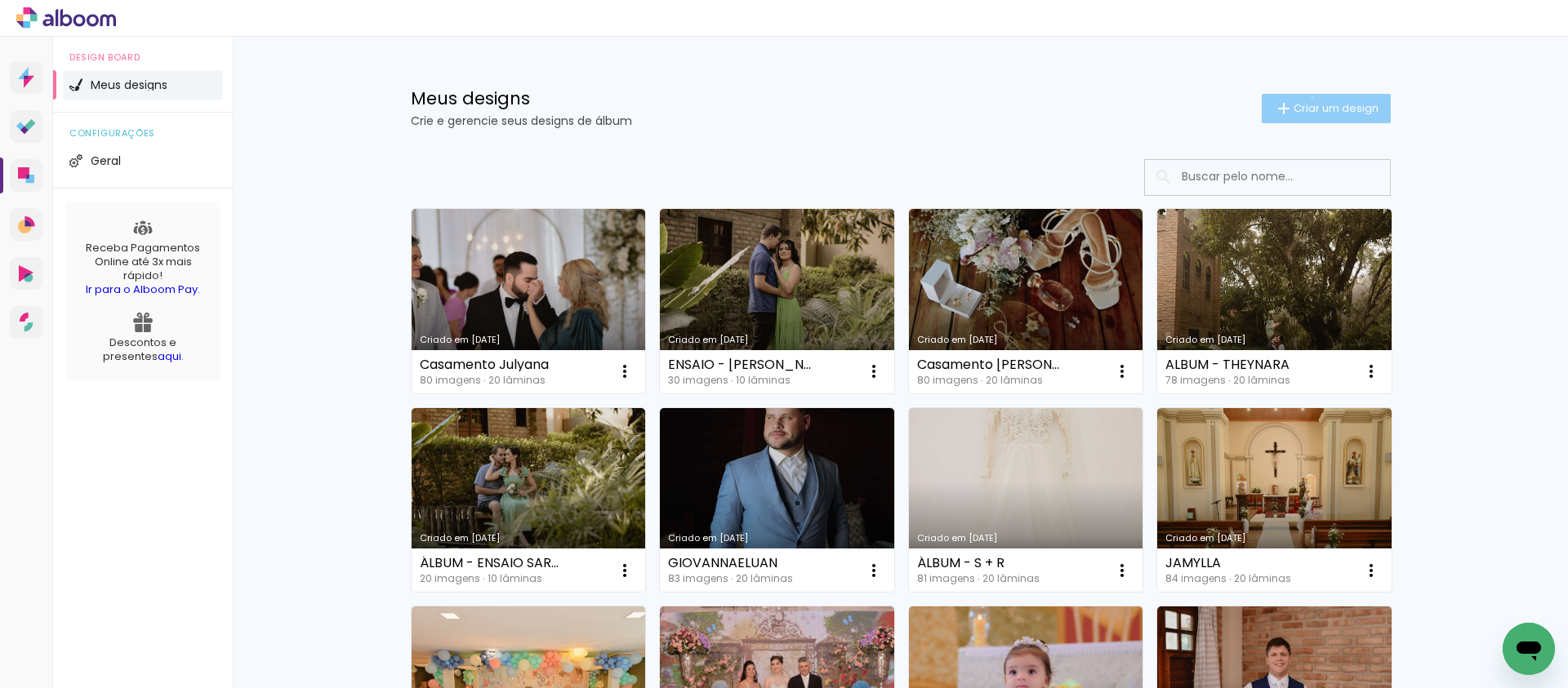
click at [1303, 98] on paper-button "Criar um design" at bounding box center [1327, 108] width 129 height 30
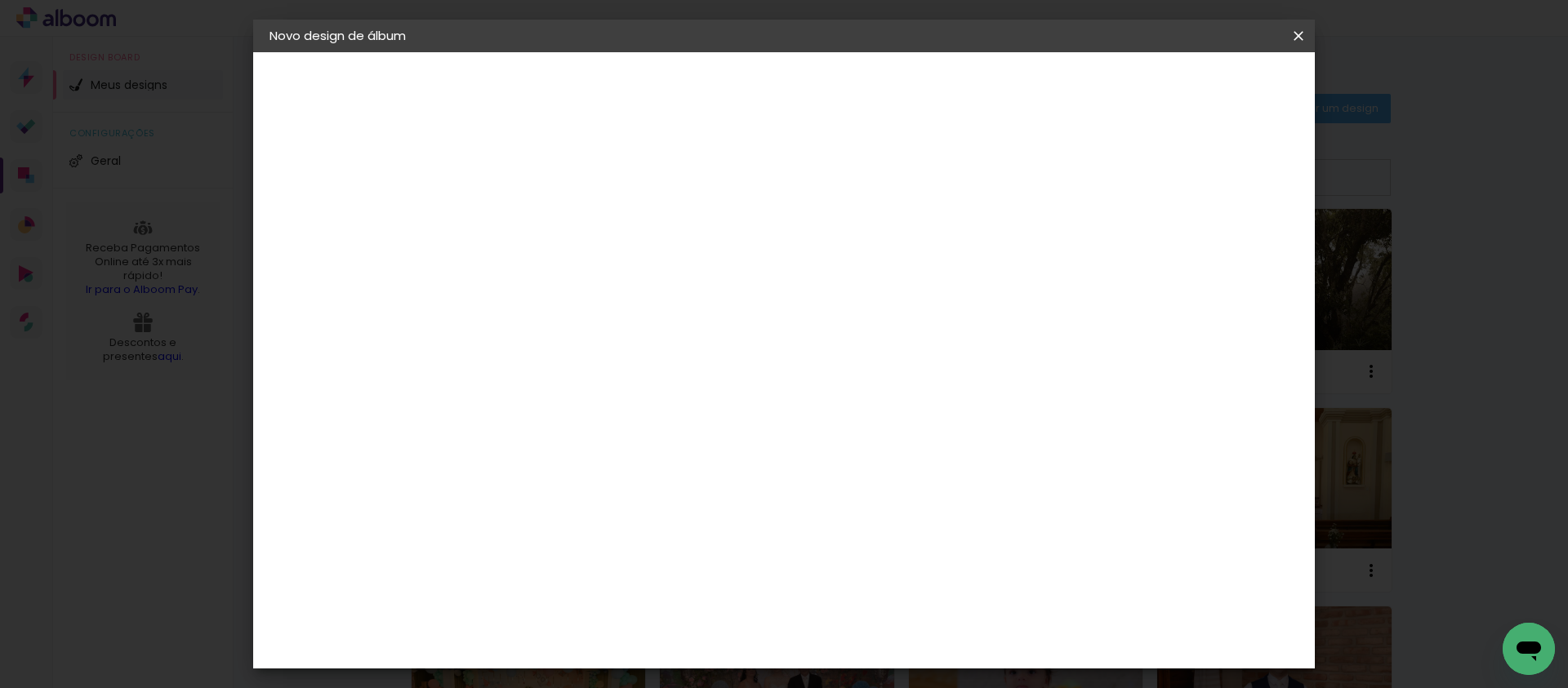
click at [537, 214] on input at bounding box center [537, 219] width 0 height 25
type input "15x21cm Julyana"
type paper-input "15x21cm Julyana"
click at [0, 0] on slot "Avançar" at bounding box center [0, 0] width 0 height 0
click at [666, 280] on paper-input-container at bounding box center [578, 261] width 177 height 37
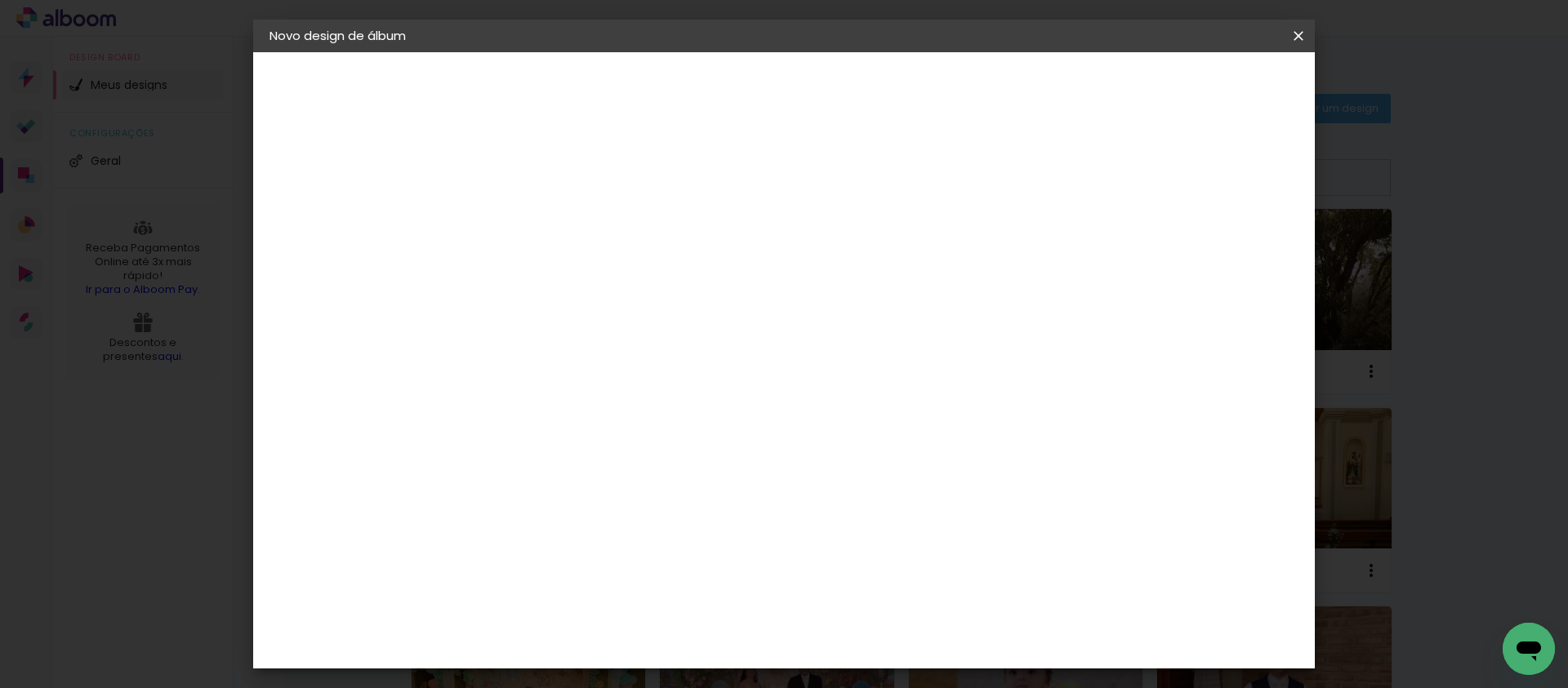
click at [661, 314] on input at bounding box center [578, 310] width 165 height 20
type input "prof"
type paper-input "prof"
click at [570, 371] on div "ProFox" at bounding box center [547, 369] width 44 height 13
click at [798, 95] on paper-button "Avançar" at bounding box center [759, 87] width 80 height 28
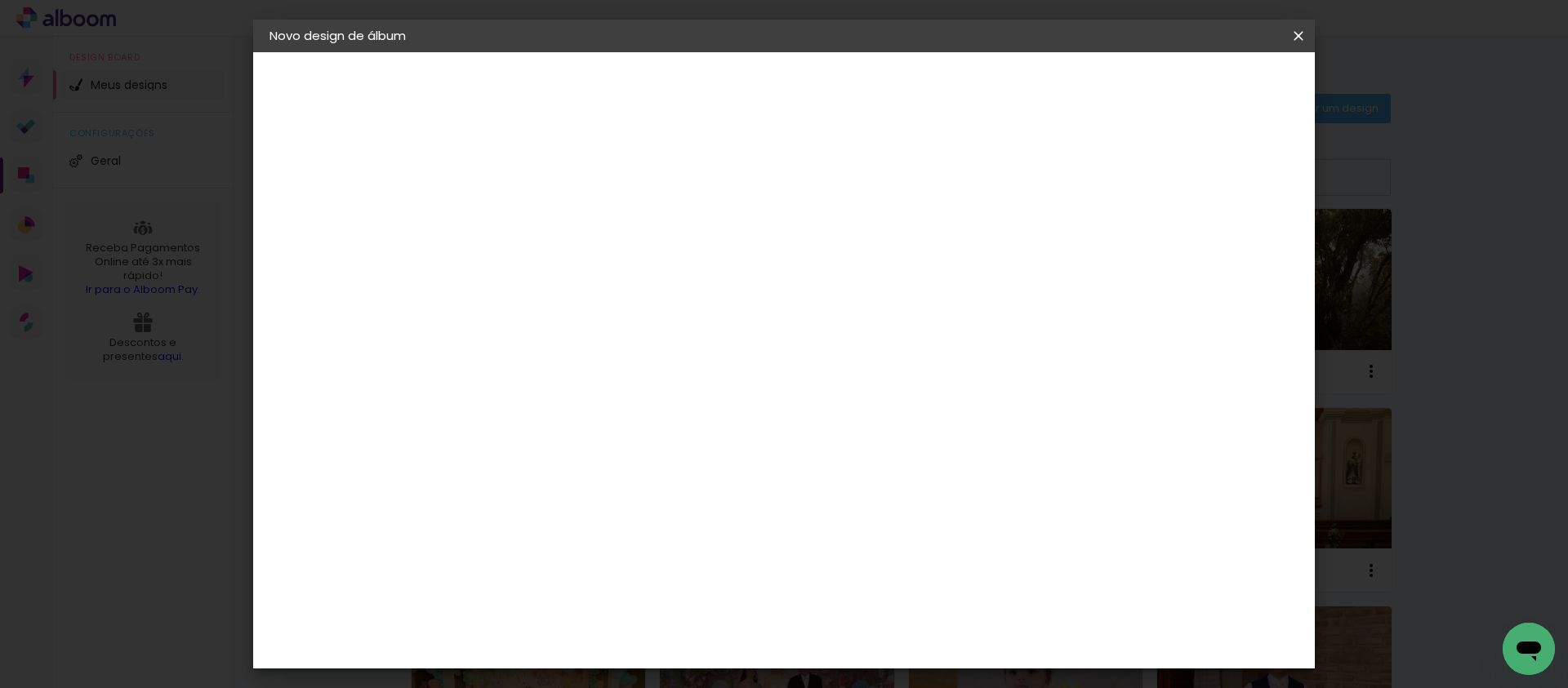
click at [647, 322] on span "15 × 21" at bounding box center [609, 329] width 76 height 43
click at [803, 95] on paper-button "Avançar" at bounding box center [763, 87] width 80 height 28
click at [1105, 176] on div at bounding box center [1097, 176] width 15 height 15
type paper-checkbox "on"
click at [1196, 86] on span "Iniciar design" at bounding box center [1159, 86] width 74 height 11
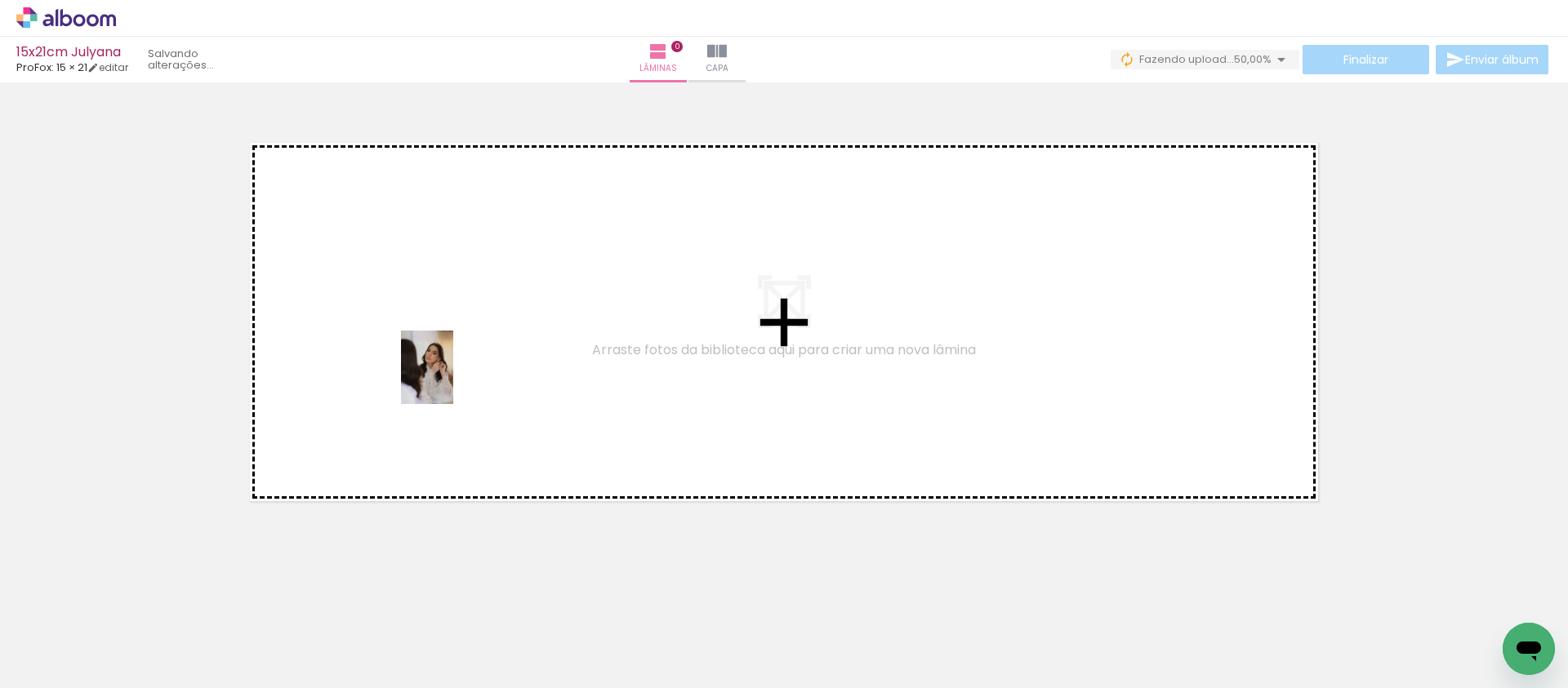
drag, startPoint x: 180, startPoint y: 622, endPoint x: 450, endPoint y: 379, distance: 363.2
click at [450, 379] on quentale-workspace at bounding box center [784, 344] width 1568 height 688
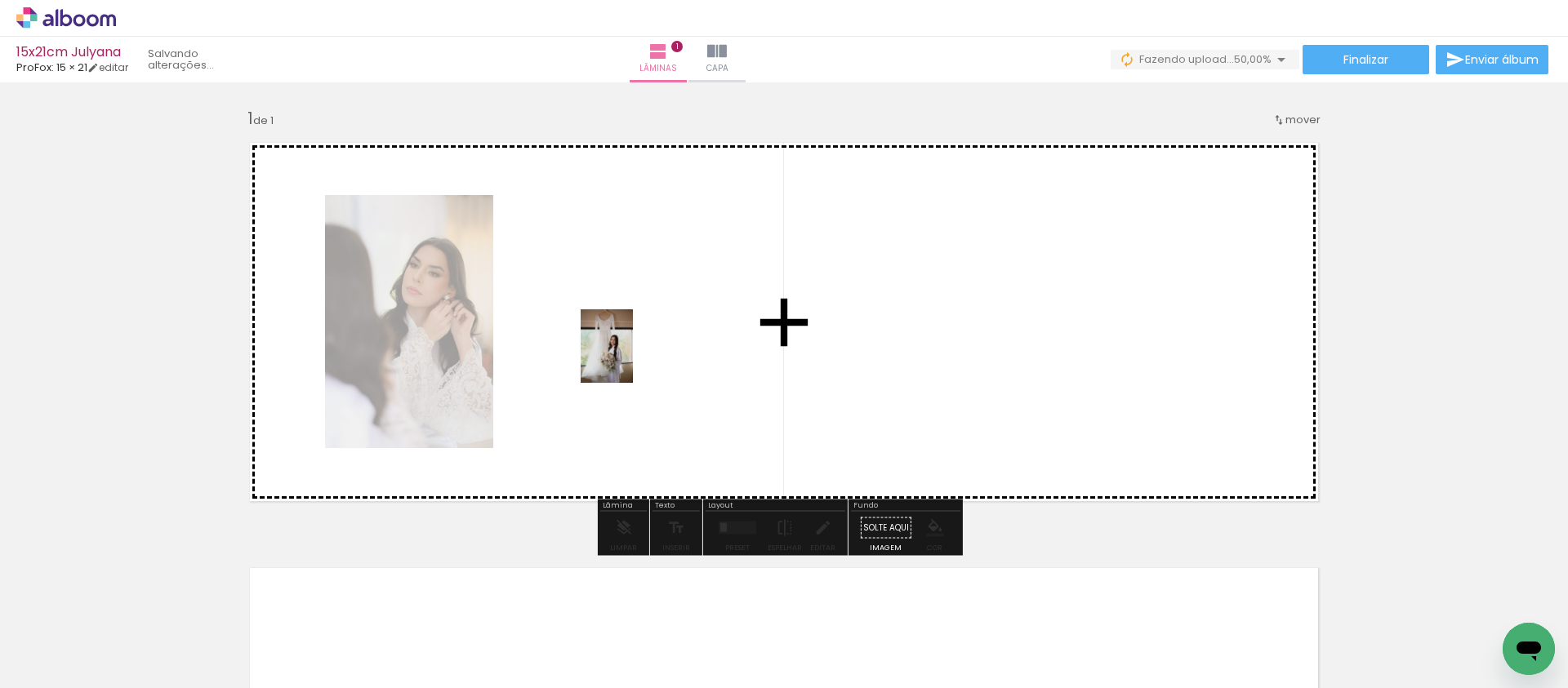
drag, startPoint x: 264, startPoint y: 644, endPoint x: 630, endPoint y: 358, distance: 464.5
click at [630, 358] on quentale-workspace at bounding box center [784, 344] width 1568 height 688
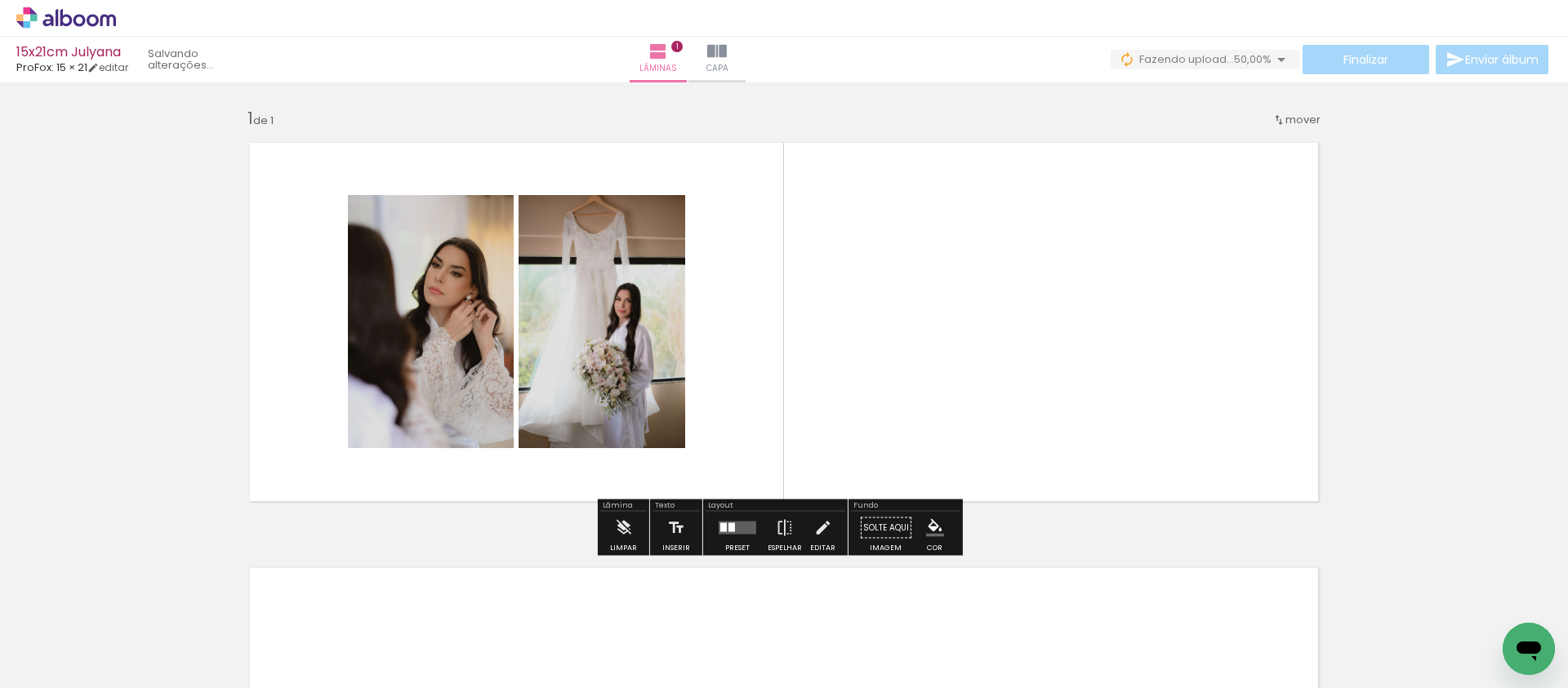
click at [736, 530] on quentale-layouter at bounding box center [737, 528] width 38 height 13
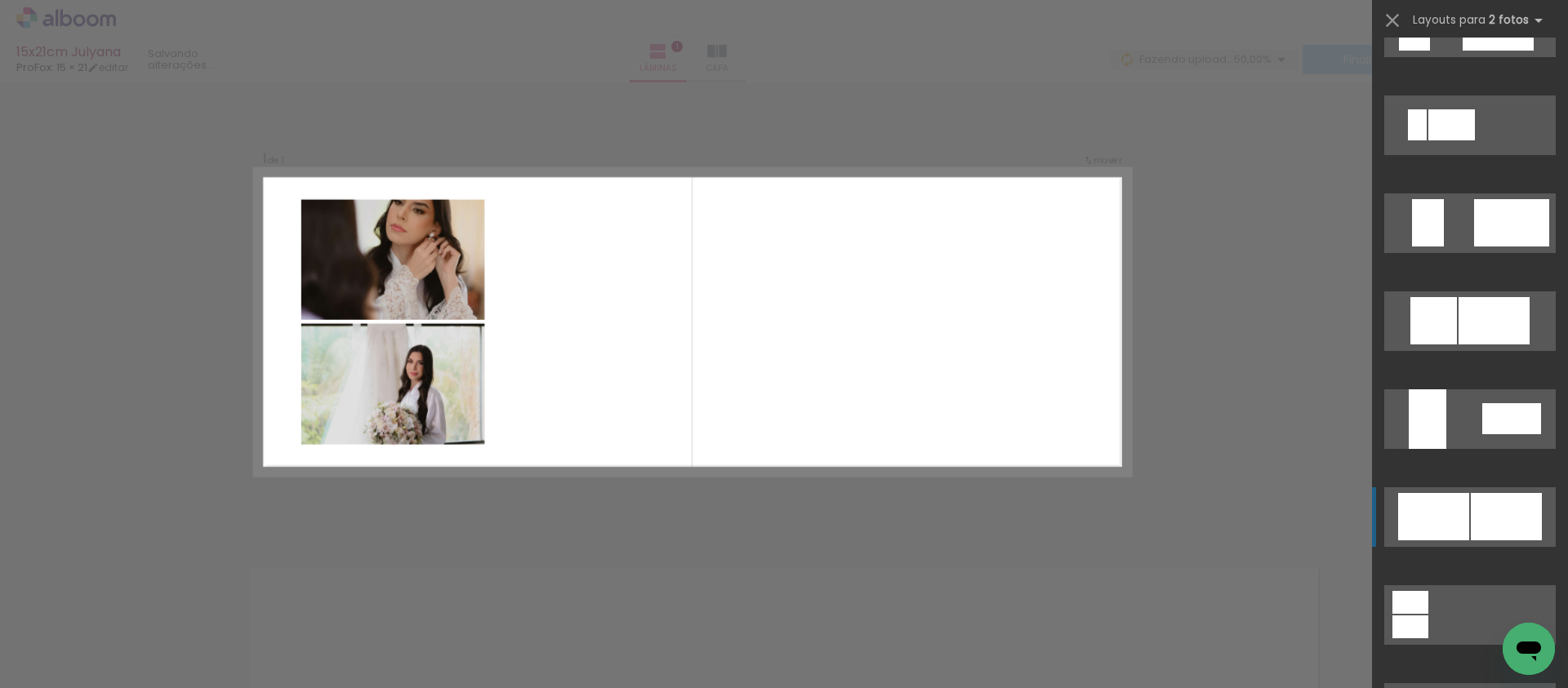
scroll to position [3944, 0]
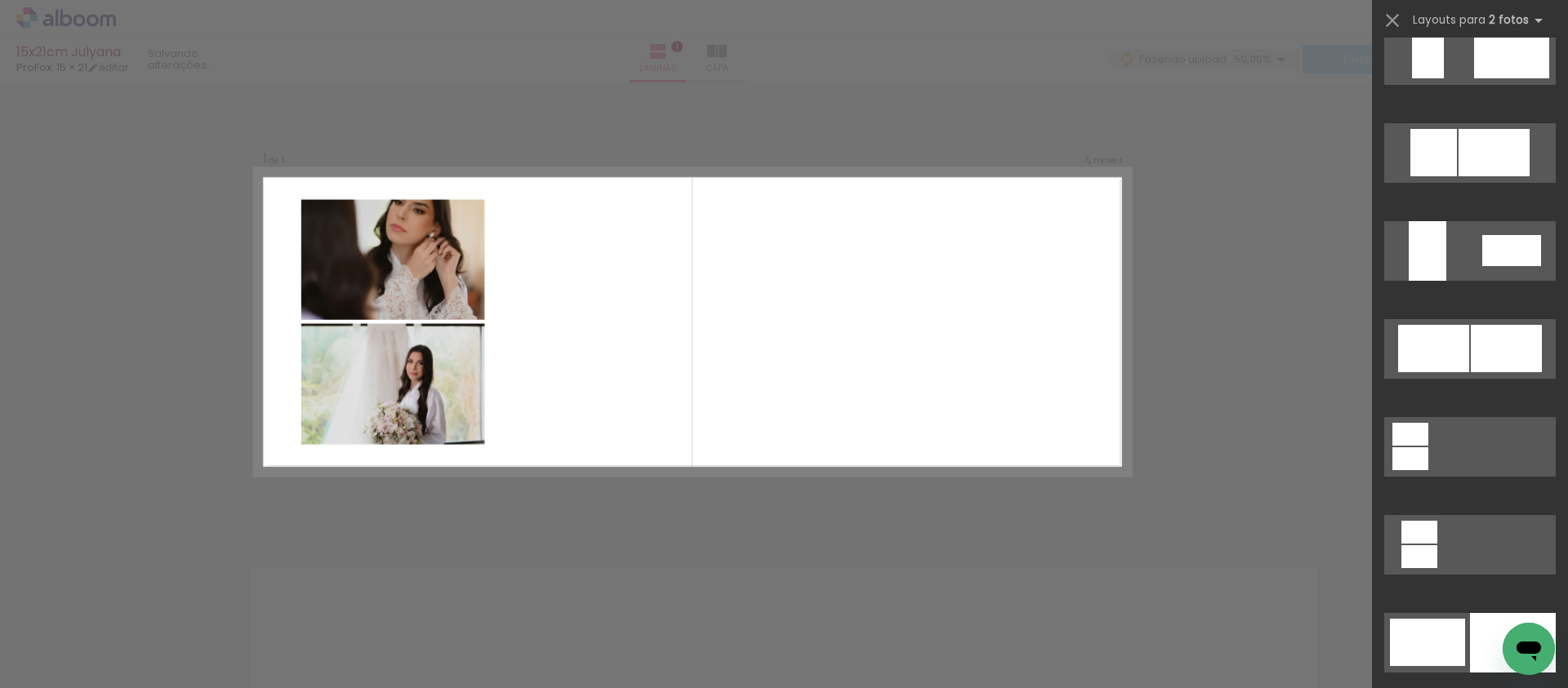
click at [1288, 254] on div "Confirmar Cancelar" at bounding box center [784, 527] width 1568 height 890
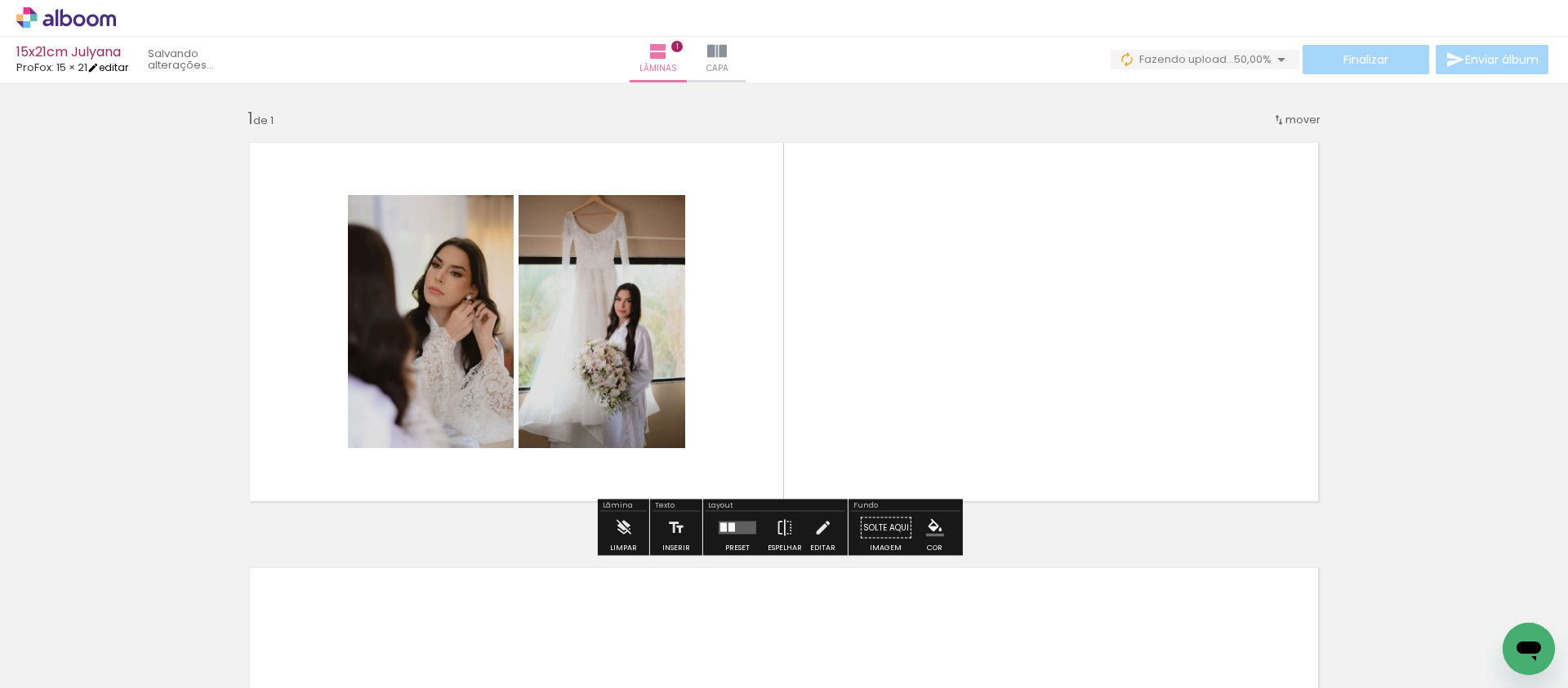
click at [110, 64] on link "editar" at bounding box center [108, 67] width 41 height 14
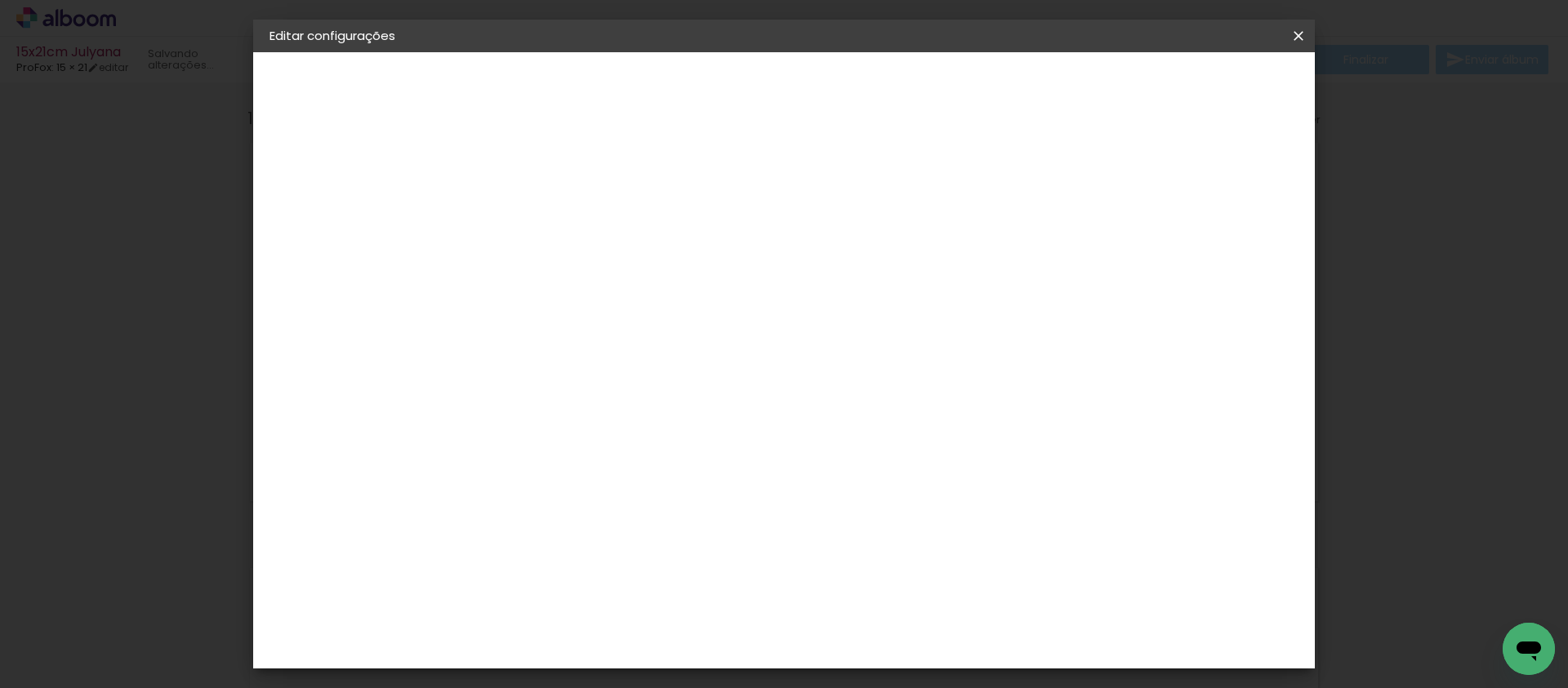
click at [317, 202] on div "ProFox" at bounding box center [322, 201] width 37 height 11
click at [589, 309] on input at bounding box center [578, 310] width 165 height 20
type input "prof"
type paper-input "prof"
click at [570, 370] on div "ProFox" at bounding box center [547, 369] width 44 height 13
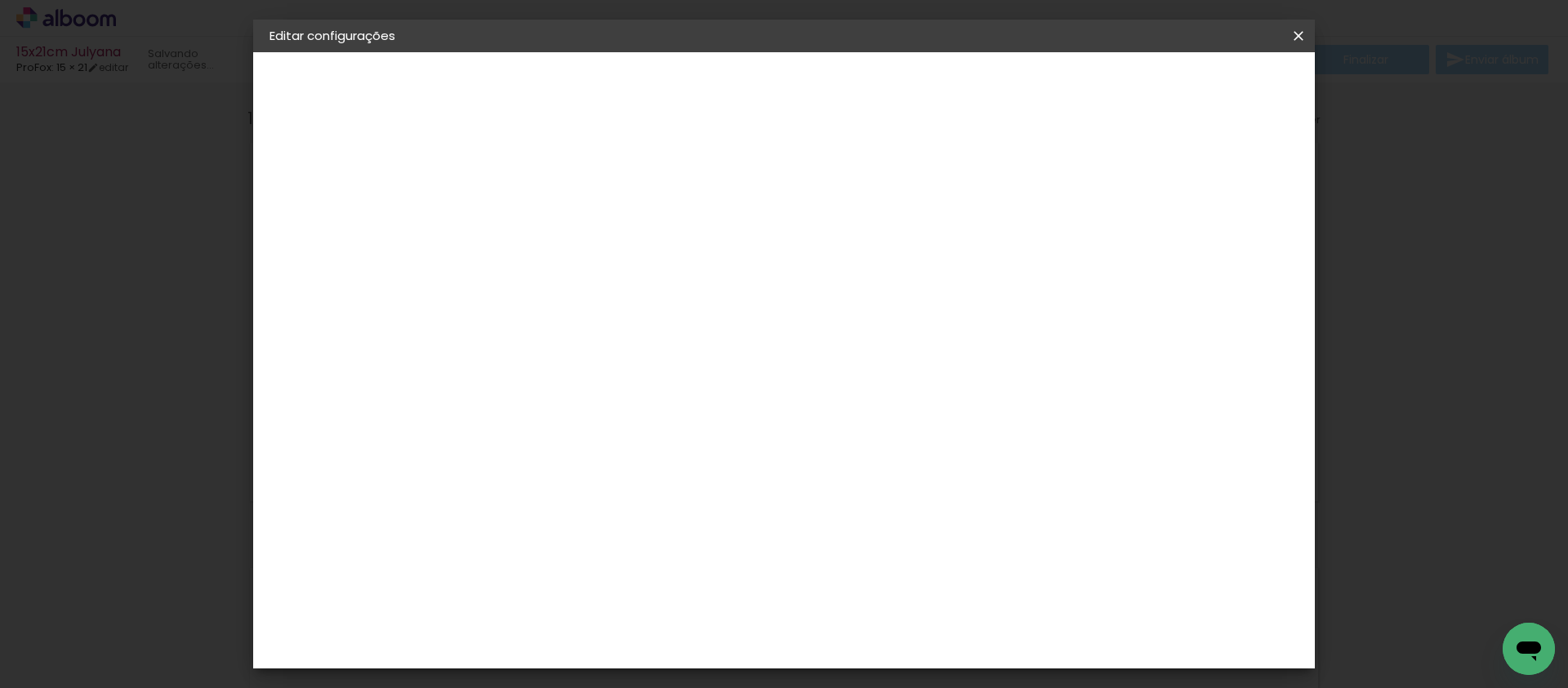
click at [798, 73] on paper-button "Avançar" at bounding box center [759, 87] width 80 height 28
click at [707, 591] on span "15 × 21 cm" at bounding box center [677, 612] width 60 height 43
click at [0, 0] on slot "Avançar" at bounding box center [0, 0] width 0 height 0
click at [909, 173] on div at bounding box center [902, 176] width 15 height 15
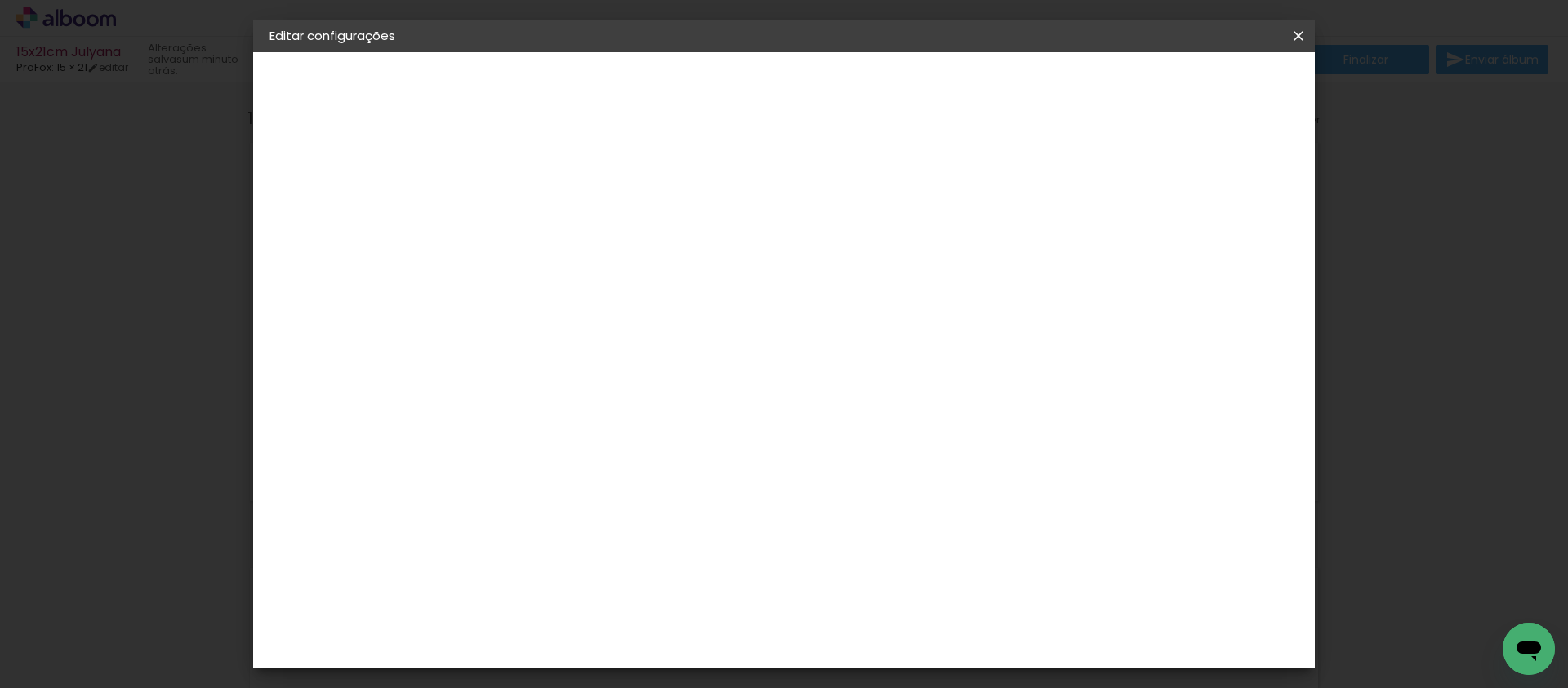
type paper-checkbox "on"
click at [1002, 87] on span "Salvar configurações" at bounding box center [942, 86] width 121 height 11
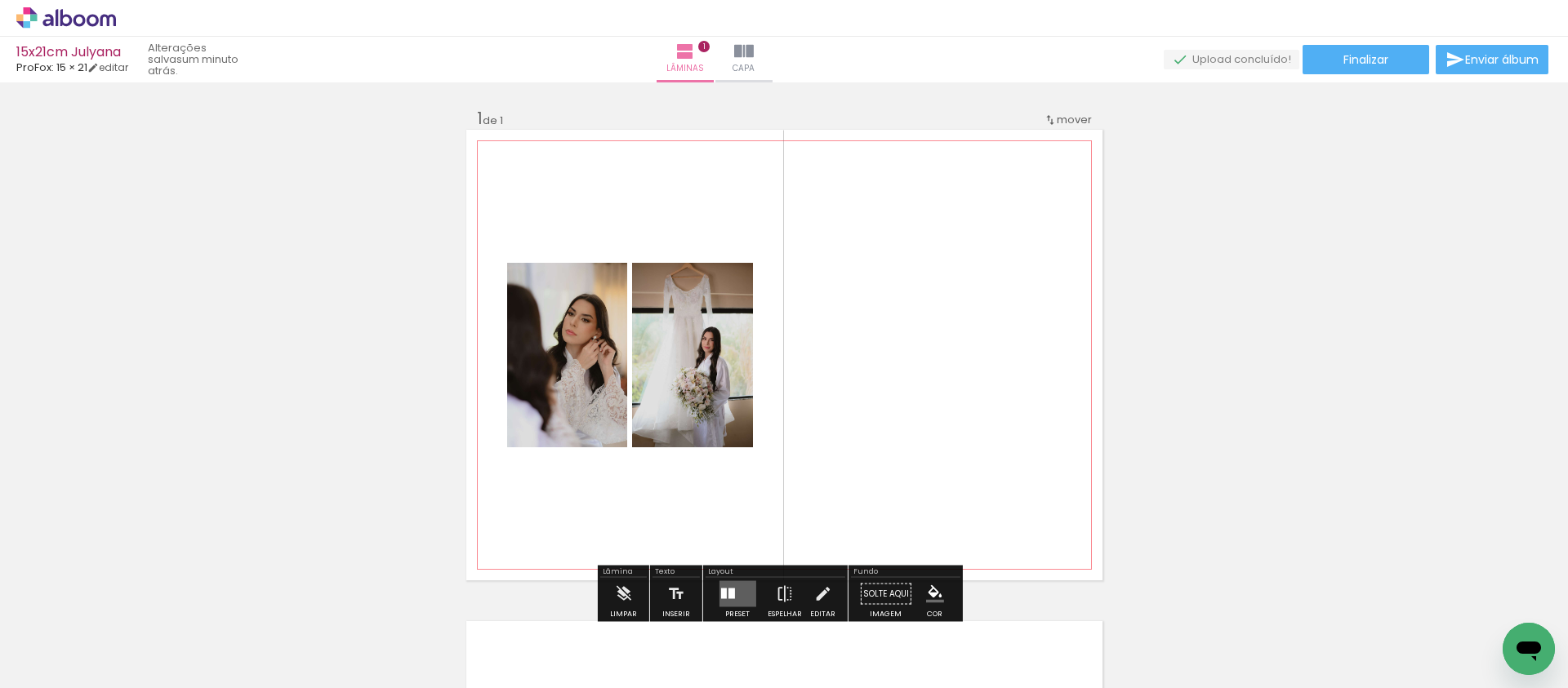
scroll to position [40, 0]
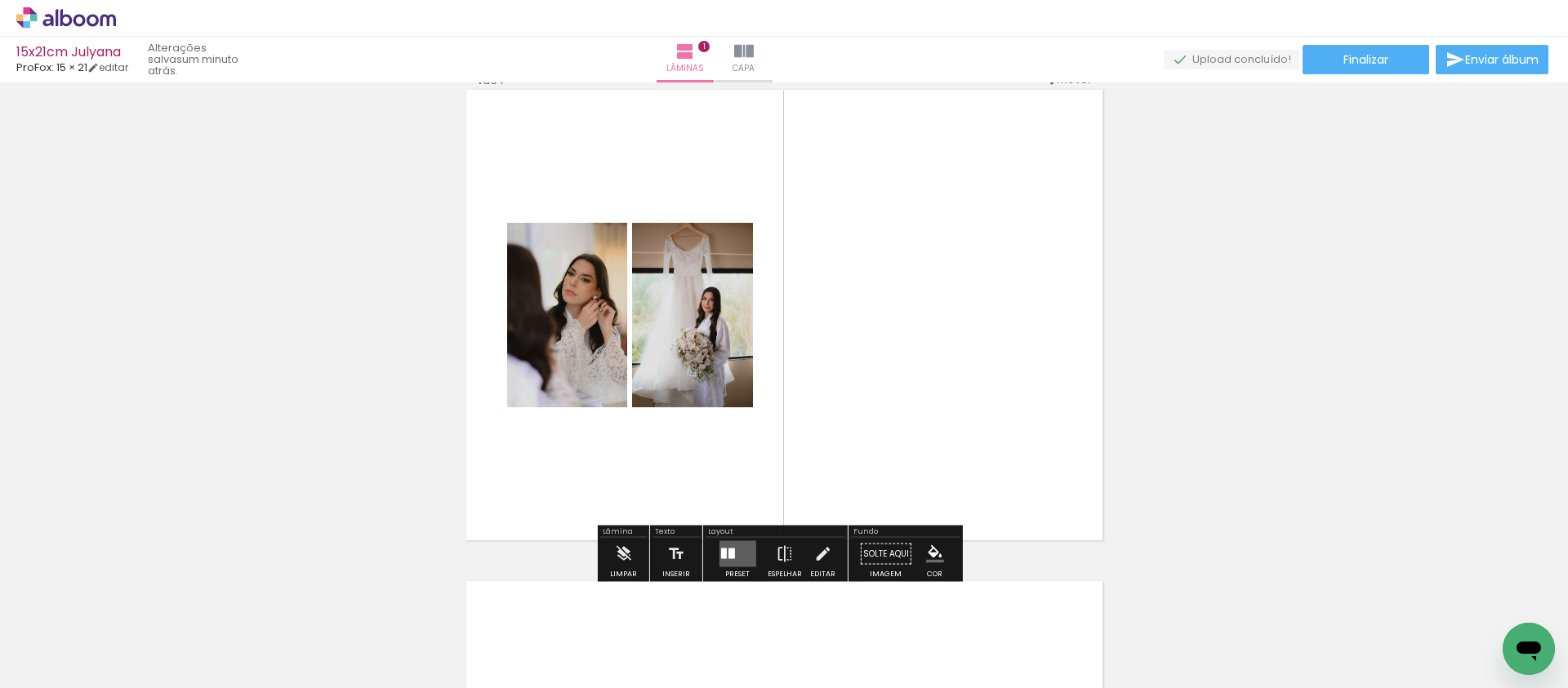
click at [731, 550] on quentale-layouter at bounding box center [737, 554] width 37 height 26
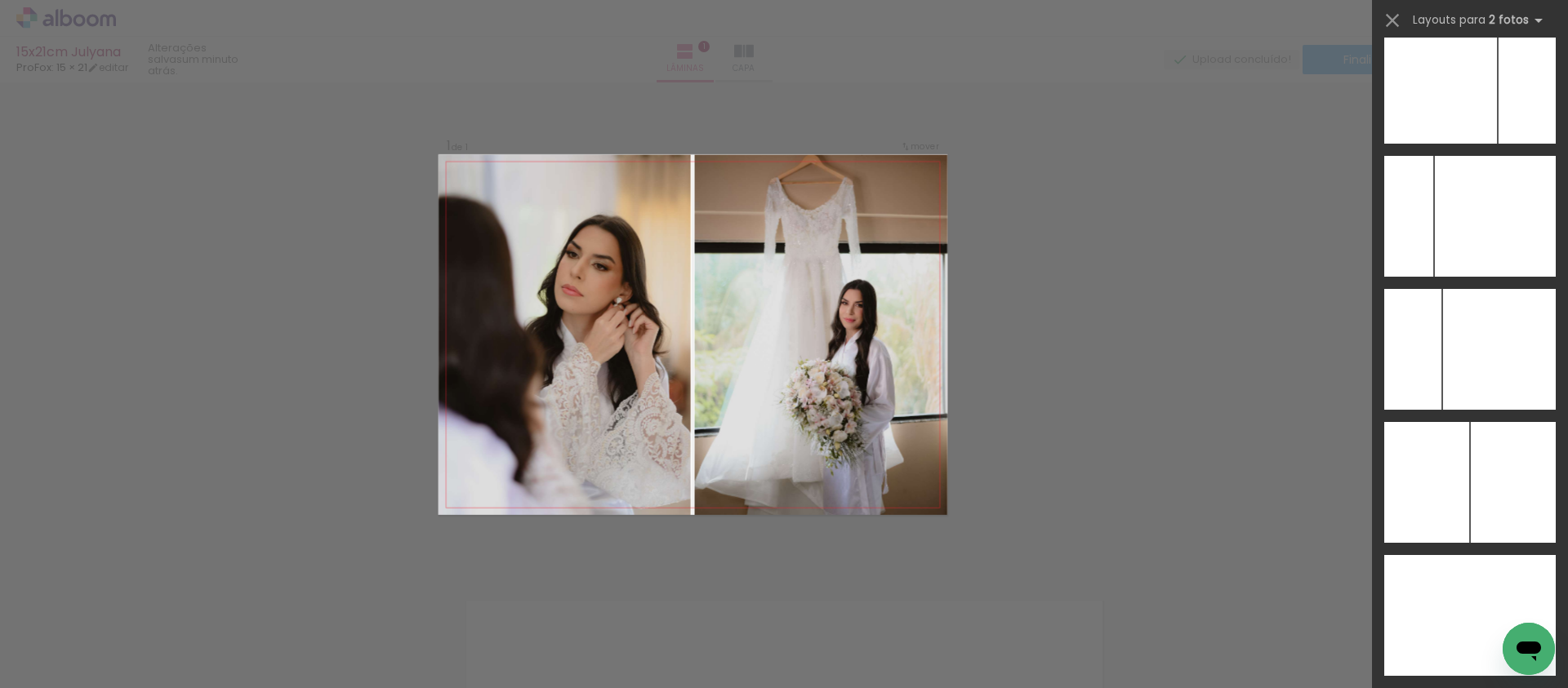
scroll to position [6786, 0]
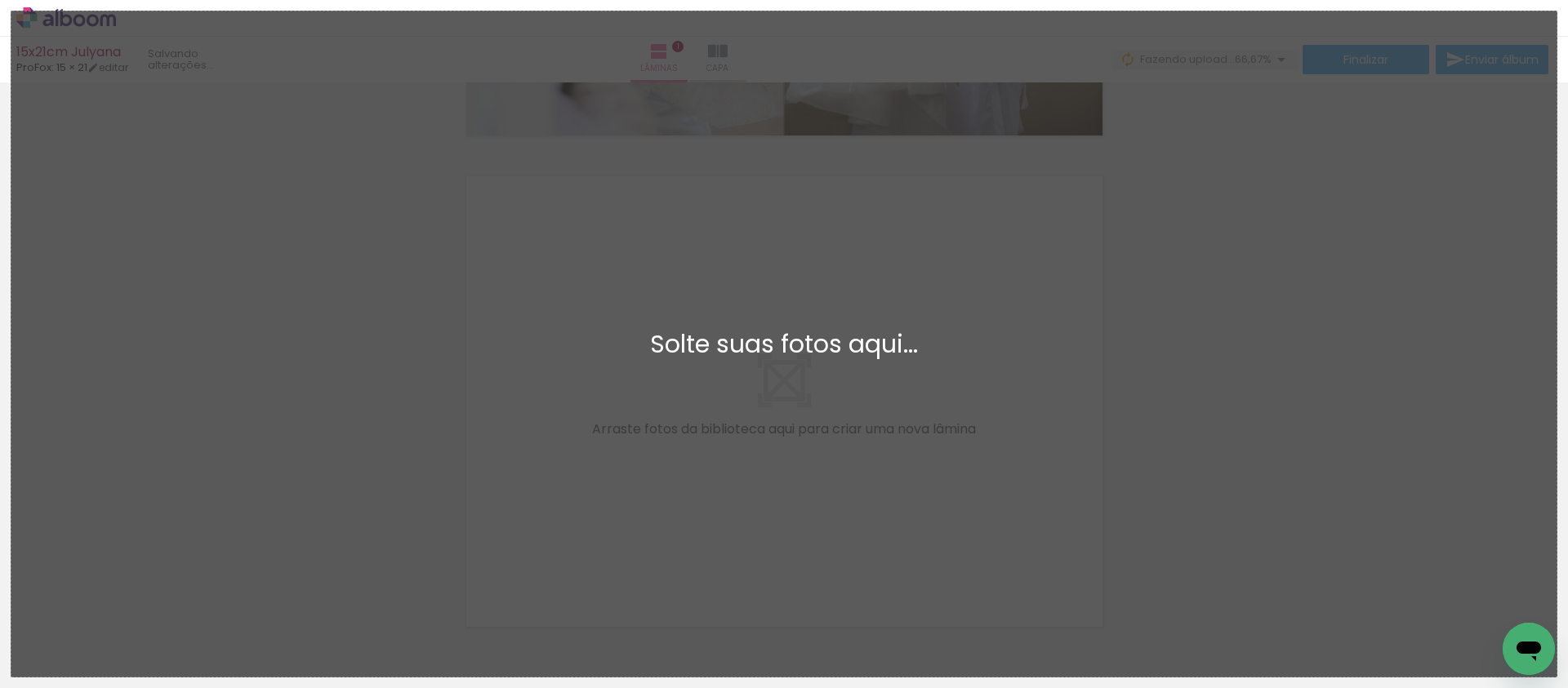
scroll to position [0, 0]
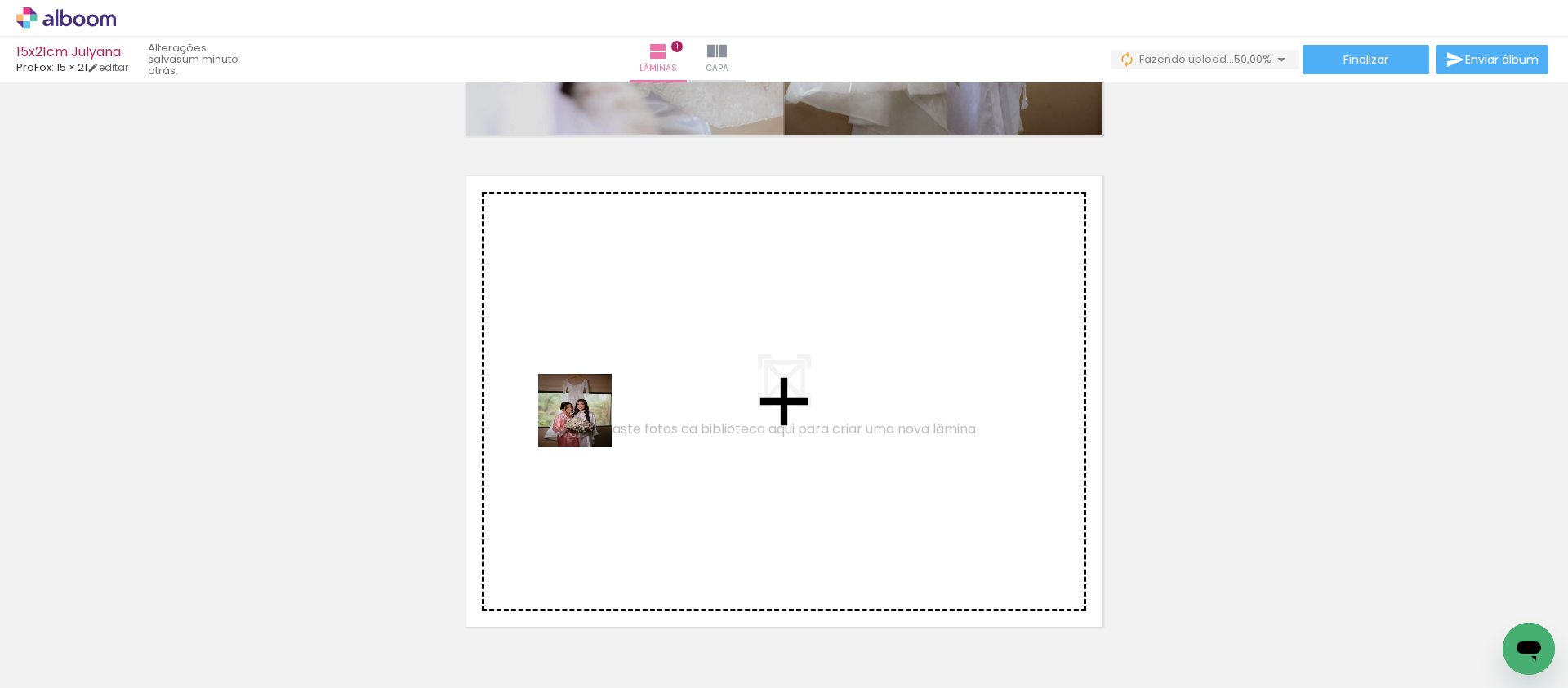
drag, startPoint x: 345, startPoint y: 638, endPoint x: 589, endPoint y: 420, distance: 327.2
click at [589, 420] on quentale-workspace at bounding box center [784, 344] width 1568 height 688
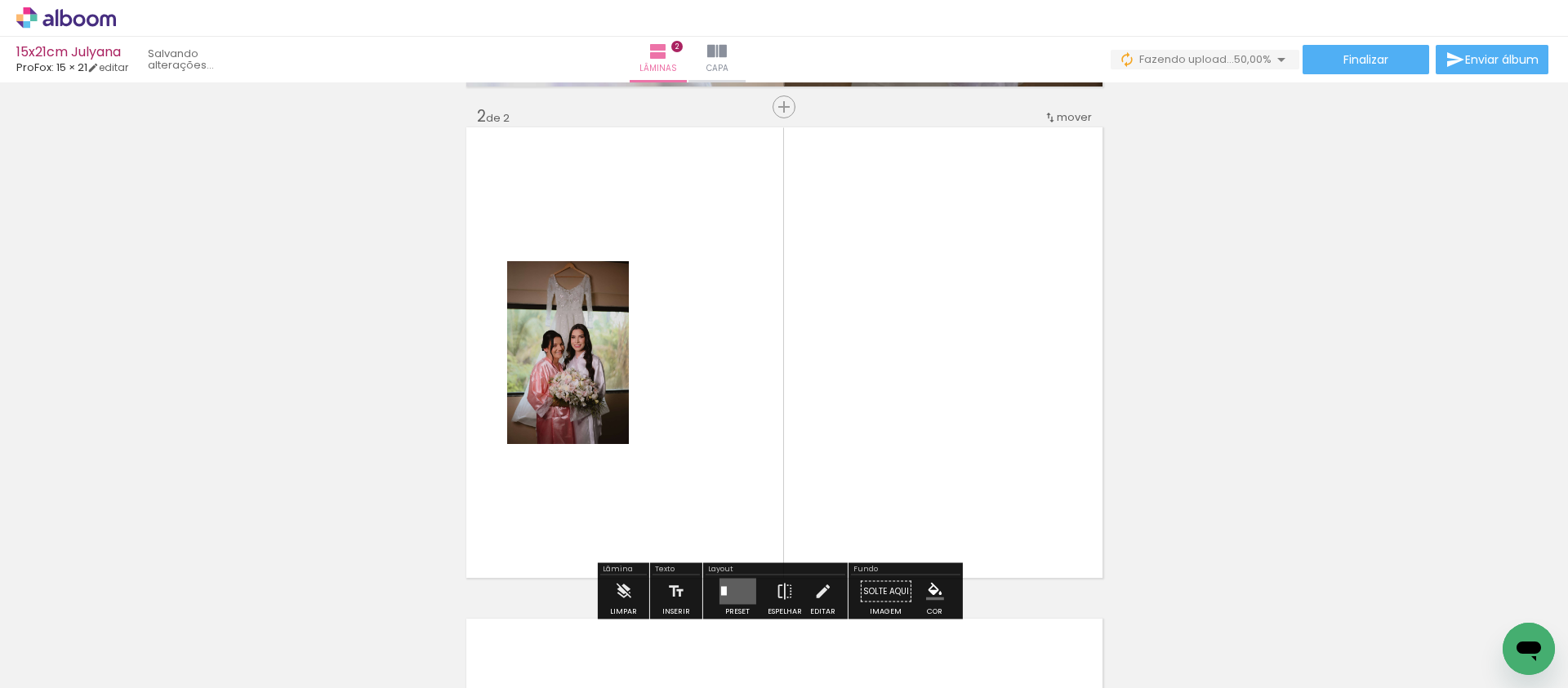
scroll to position [512, 0]
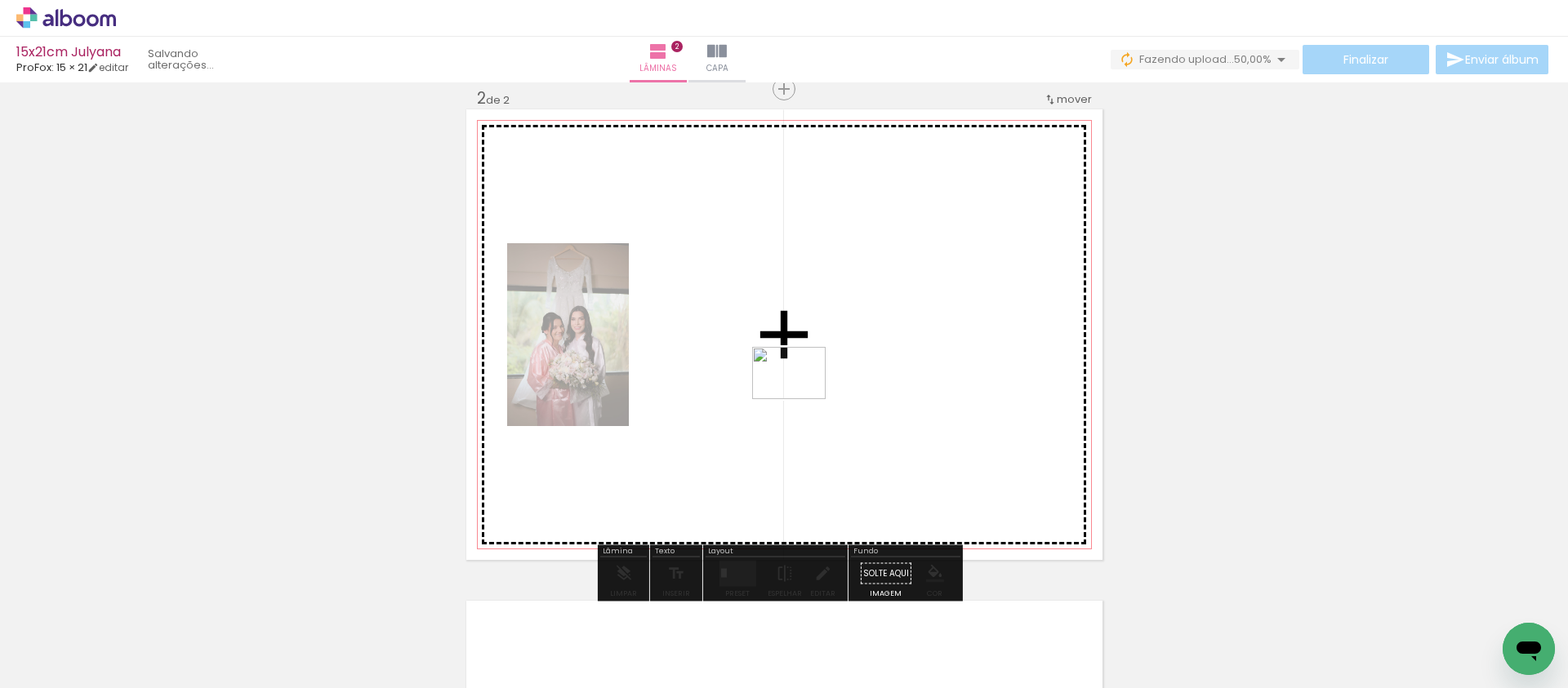
drag, startPoint x: 427, startPoint y: 646, endPoint x: 801, endPoint y: 396, distance: 449.9
click at [801, 396] on quentale-workspace at bounding box center [784, 344] width 1568 height 688
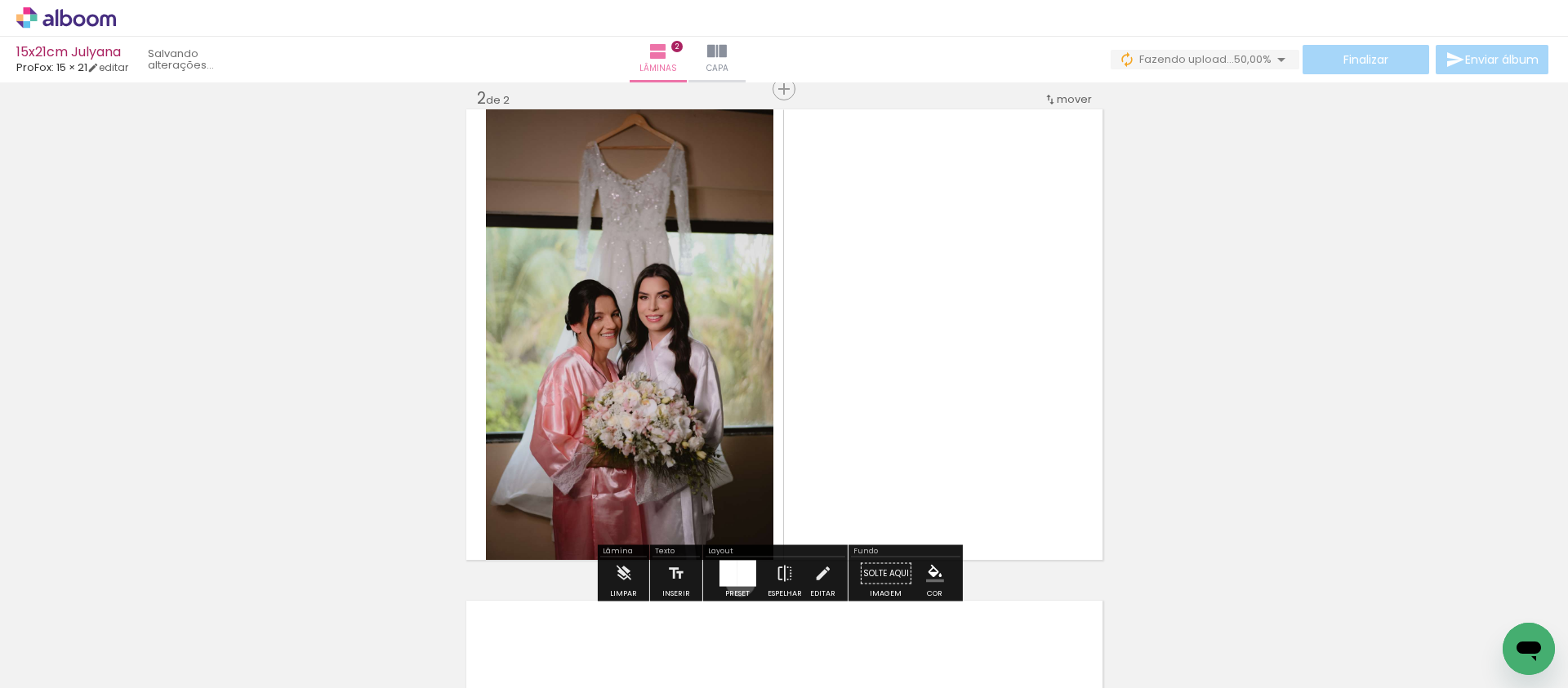
click at [736, 581] on div at bounding box center [745, 574] width 18 height 26
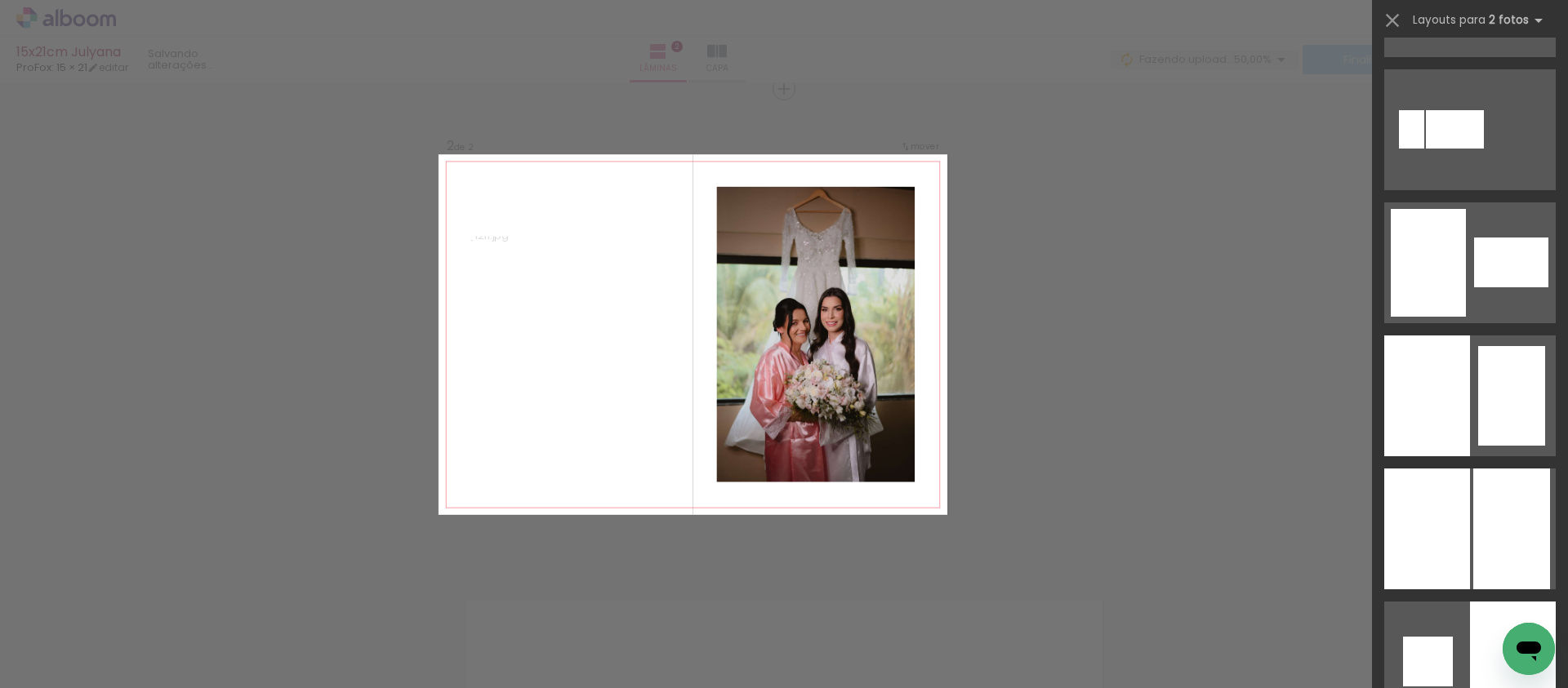
scroll to position [2549, 0]
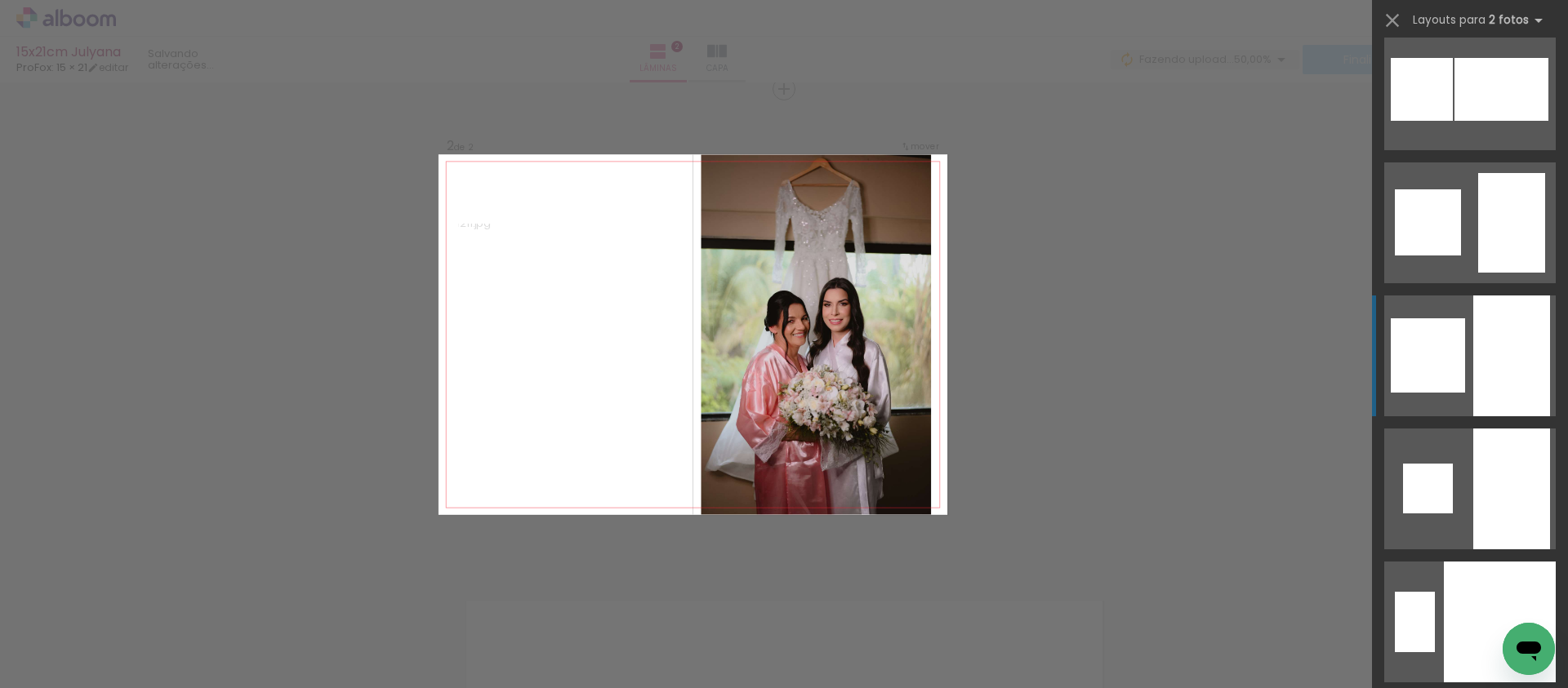
click at [1444, 255] on div at bounding box center [1428, 223] width 66 height 66
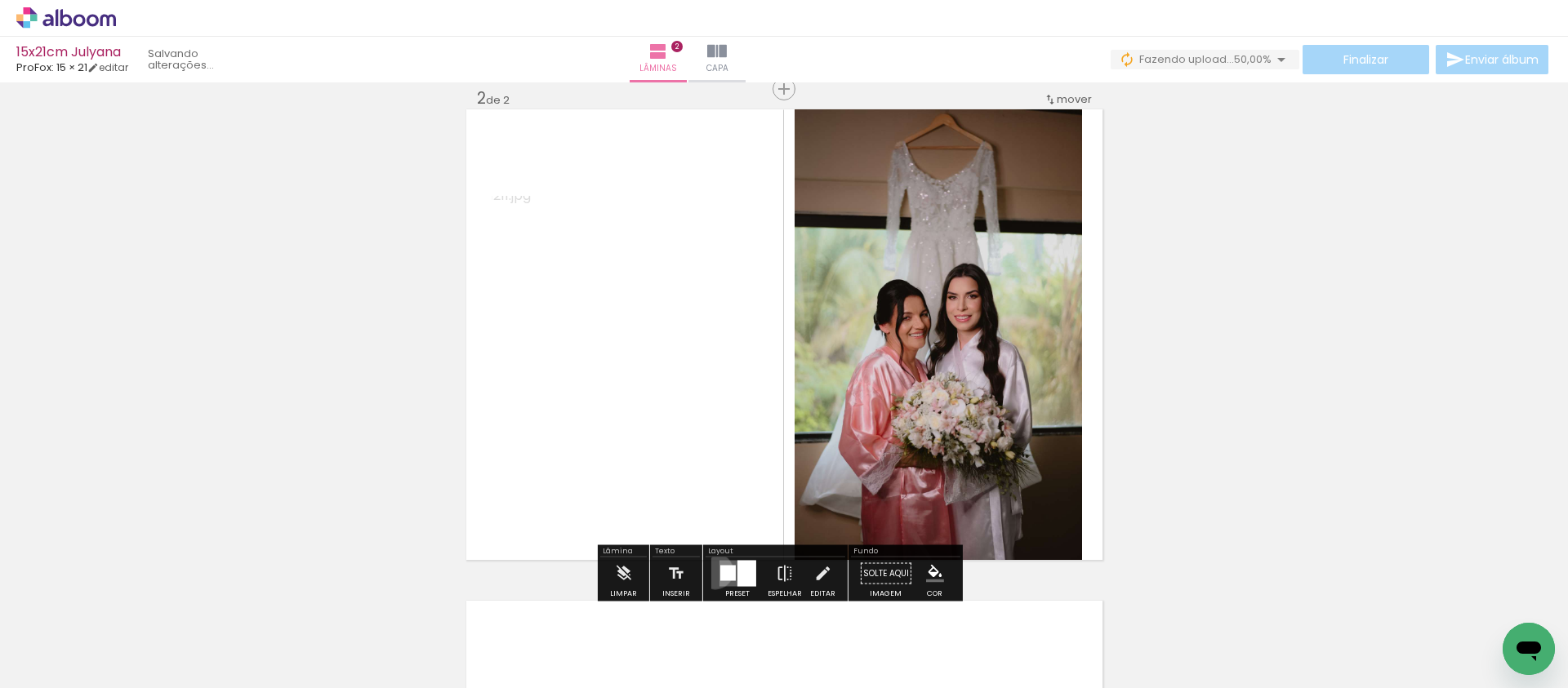
click at [715, 571] on div at bounding box center [737, 573] width 44 height 32
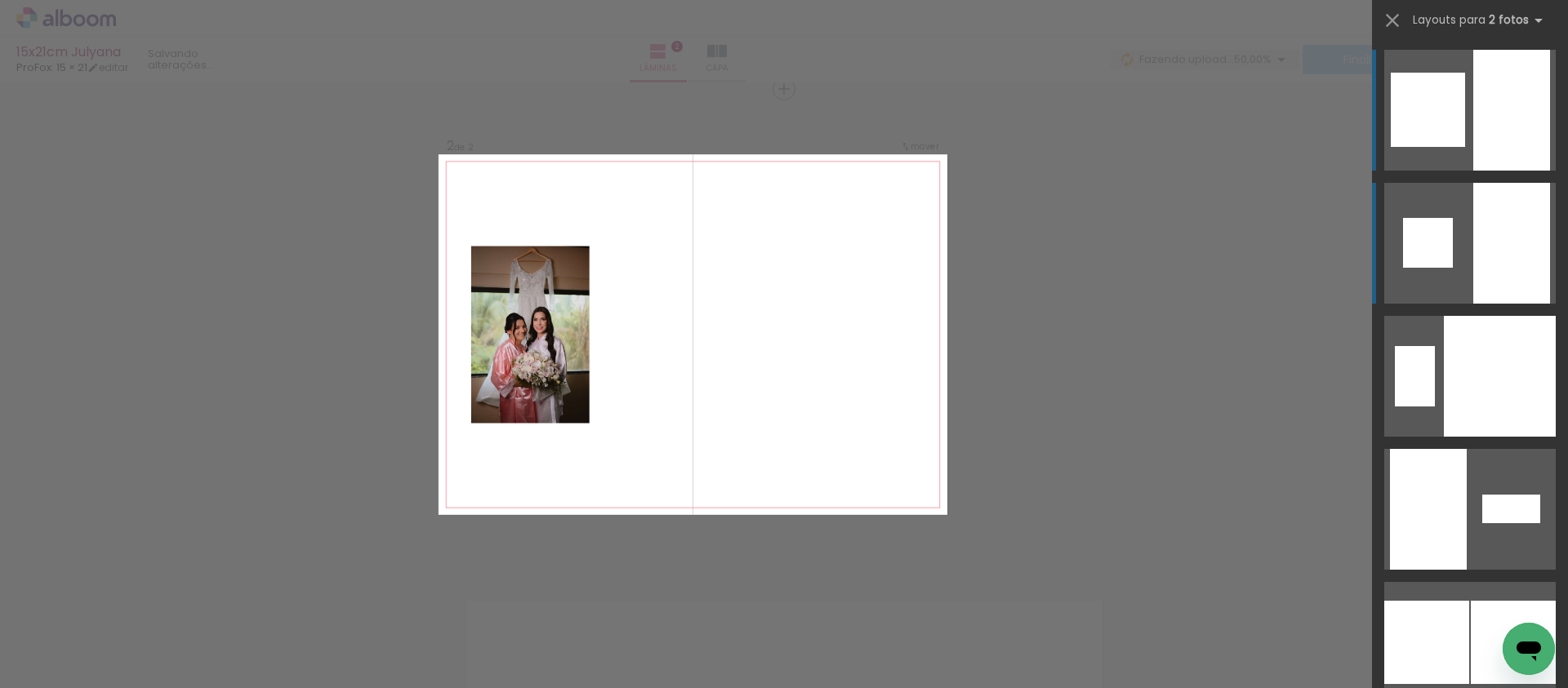
scroll to position [2775, 0]
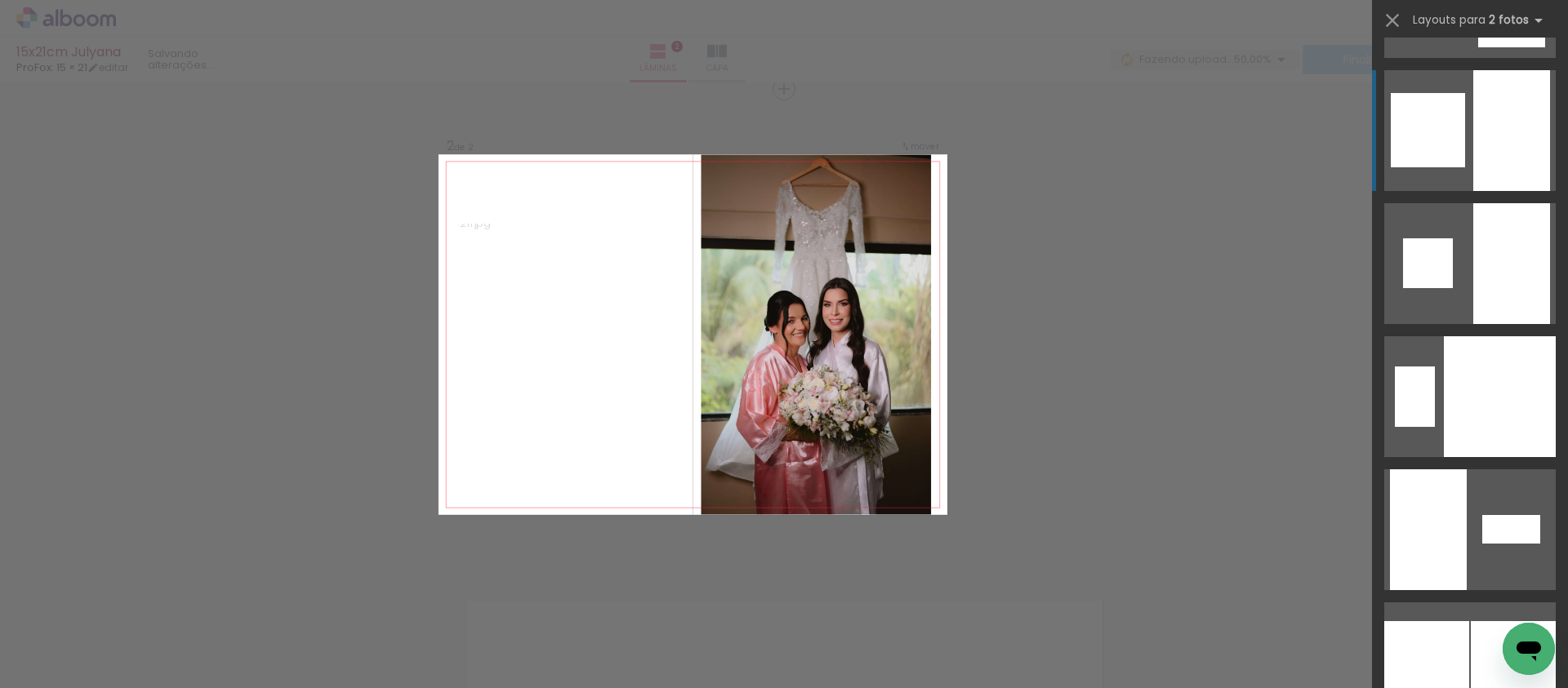
click at [1483, 108] on div at bounding box center [1512, 130] width 77 height 121
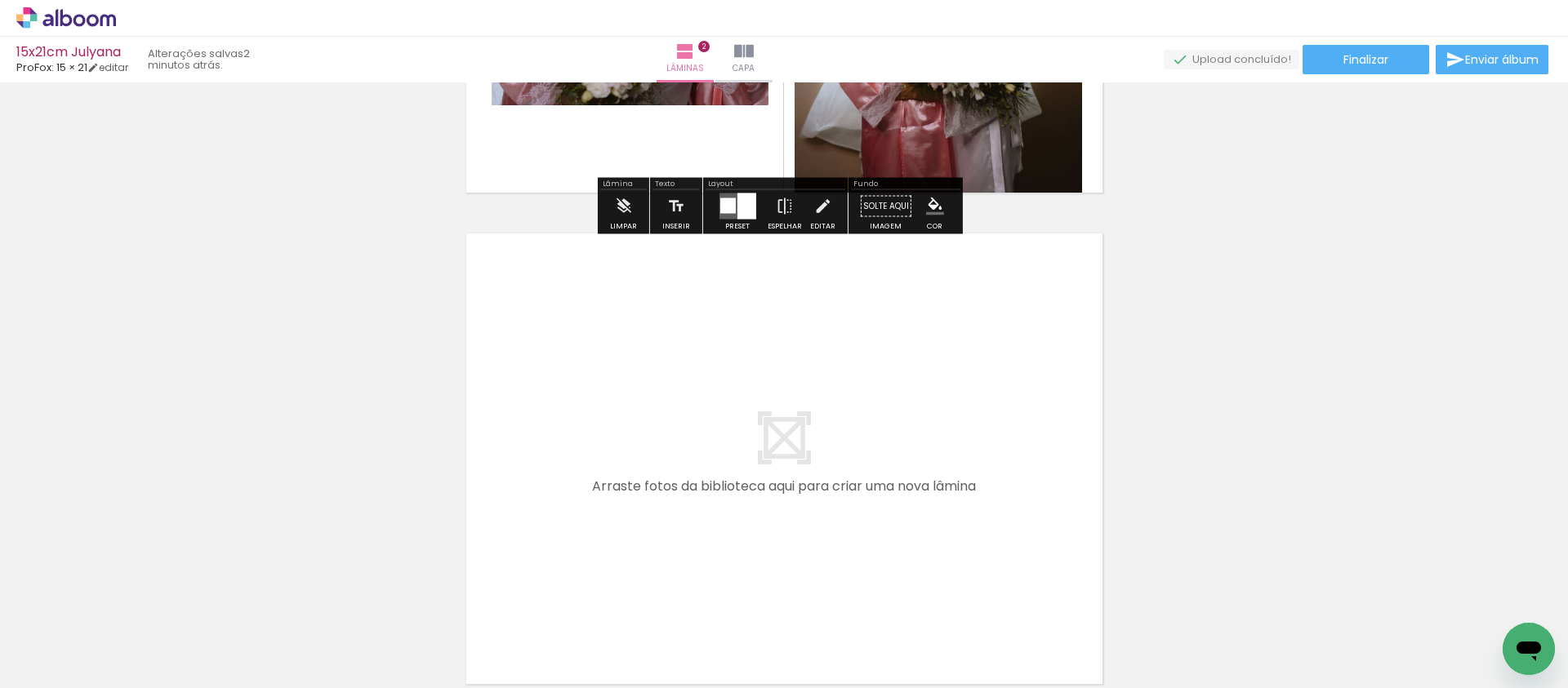
scroll to position [963, 0]
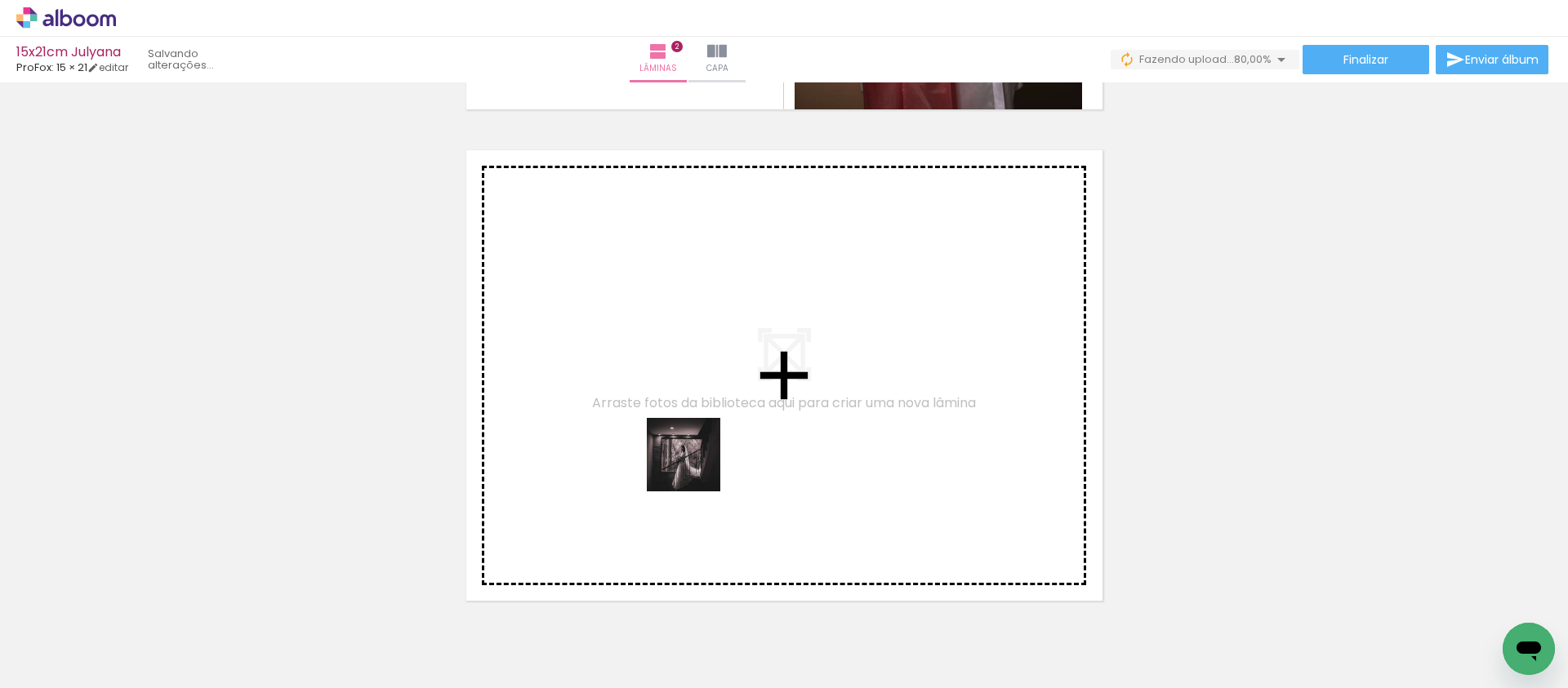
drag, startPoint x: 589, startPoint y: 554, endPoint x: 792, endPoint y: 388, distance: 262.2
click at [792, 388] on quentale-workspace at bounding box center [784, 344] width 1568 height 688
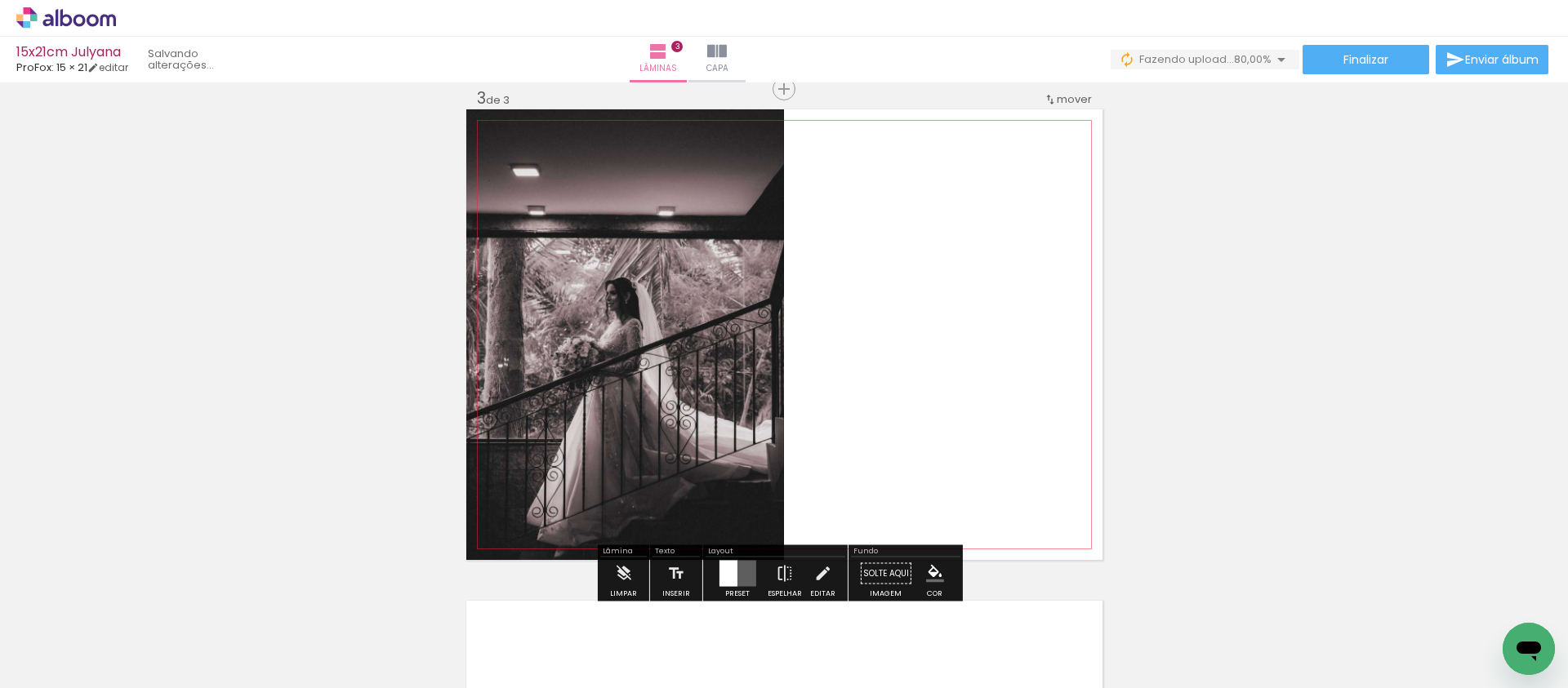
scroll to position [1025, 0]
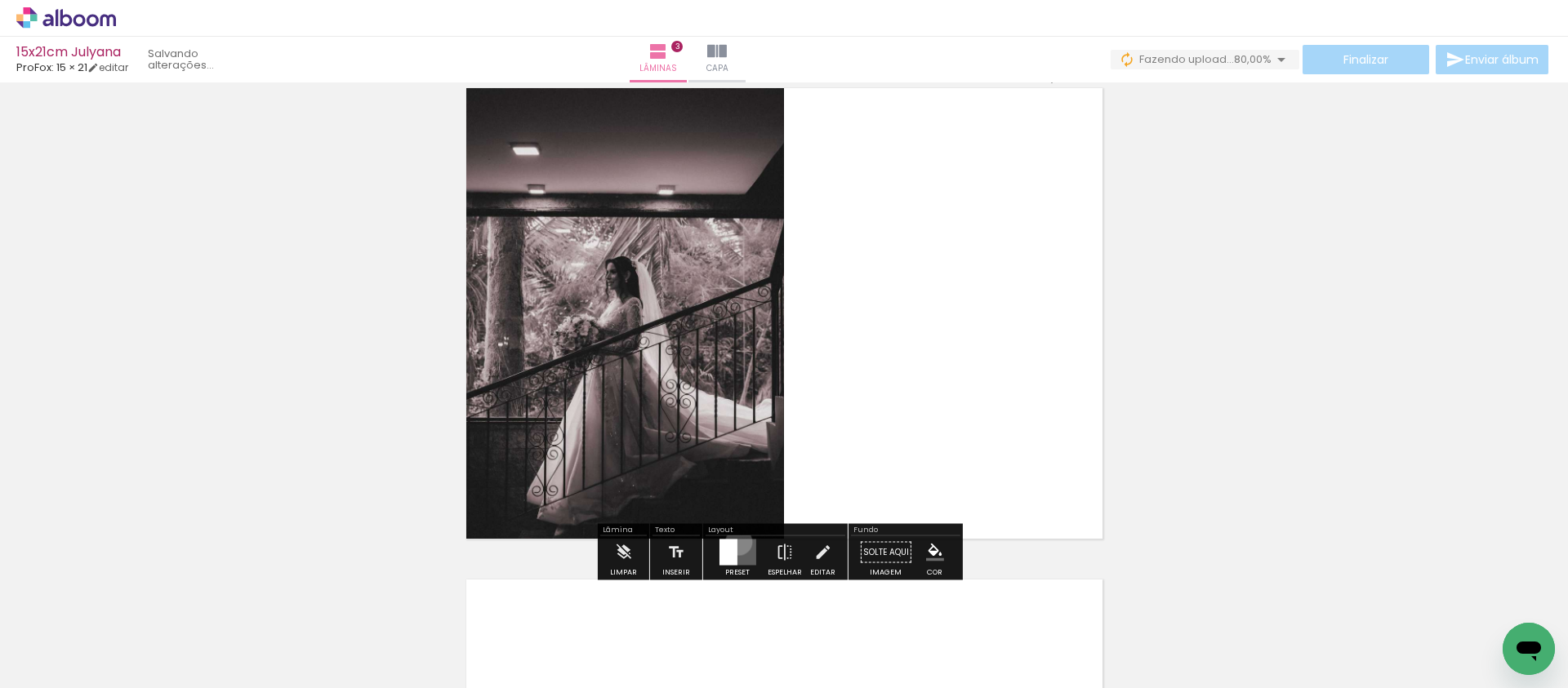
click at [735, 540] on quentale-layouter at bounding box center [737, 552] width 37 height 26
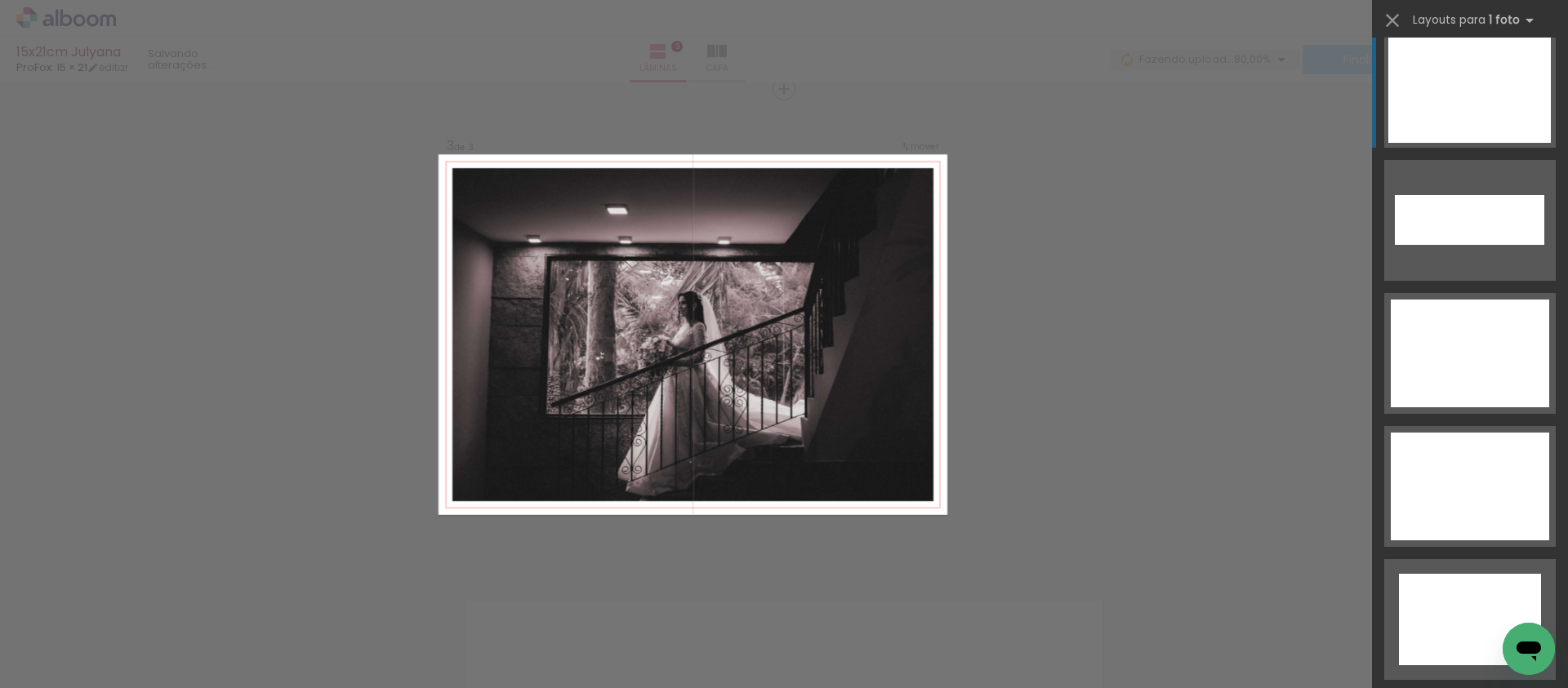
scroll to position [6922, 0]
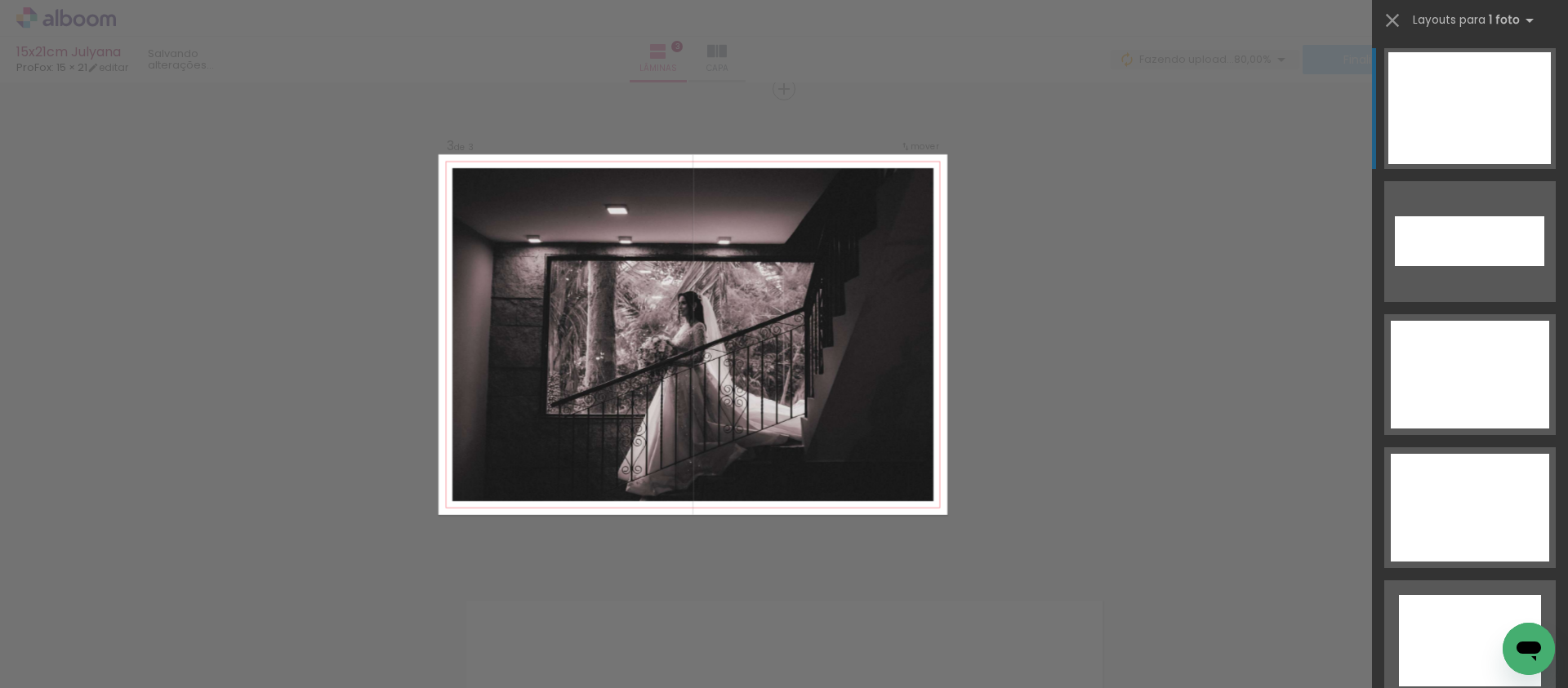
click at [1458, 595] on div at bounding box center [1470, 641] width 143 height 92
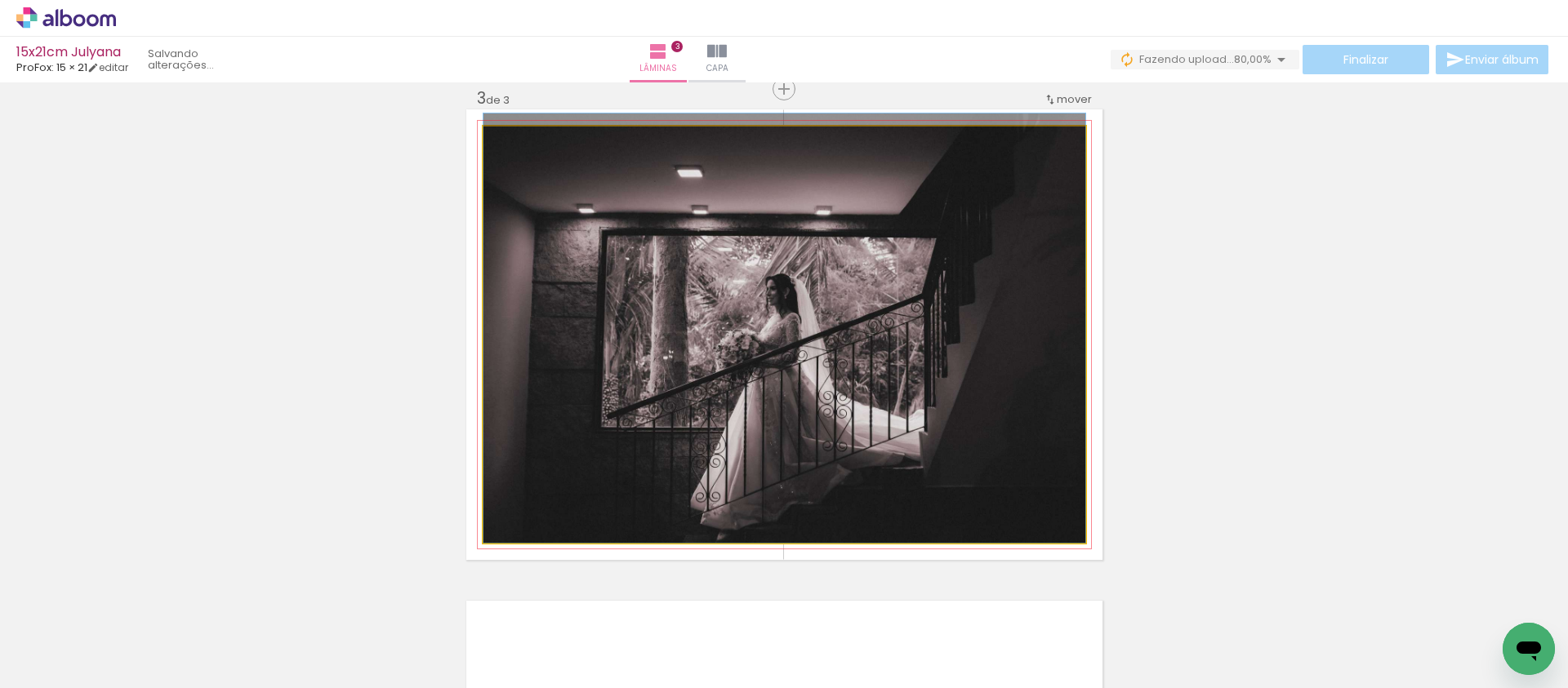
drag, startPoint x: 875, startPoint y: 302, endPoint x: 834, endPoint y: 256, distance: 61.6
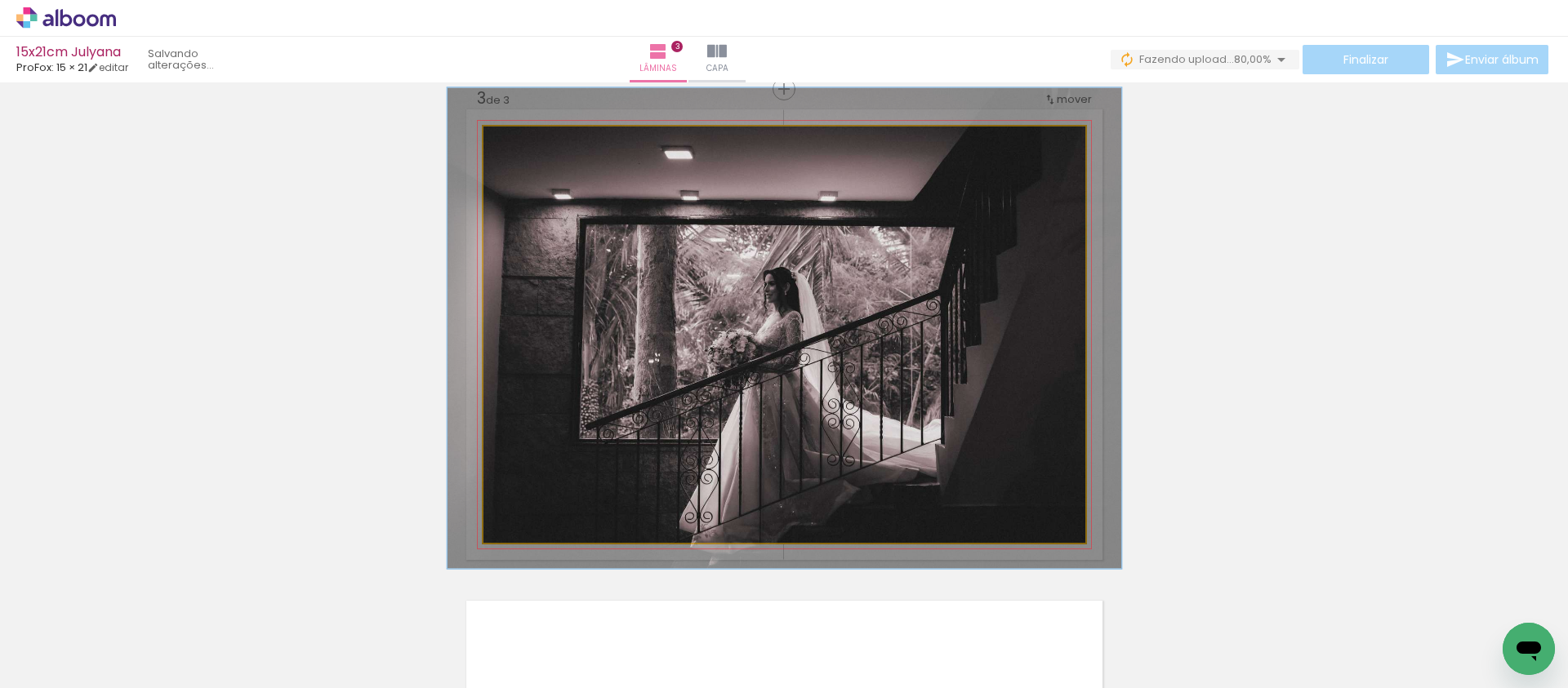
type paper-slider "112"
click at [524, 140] on div at bounding box center [528, 143] width 15 height 15
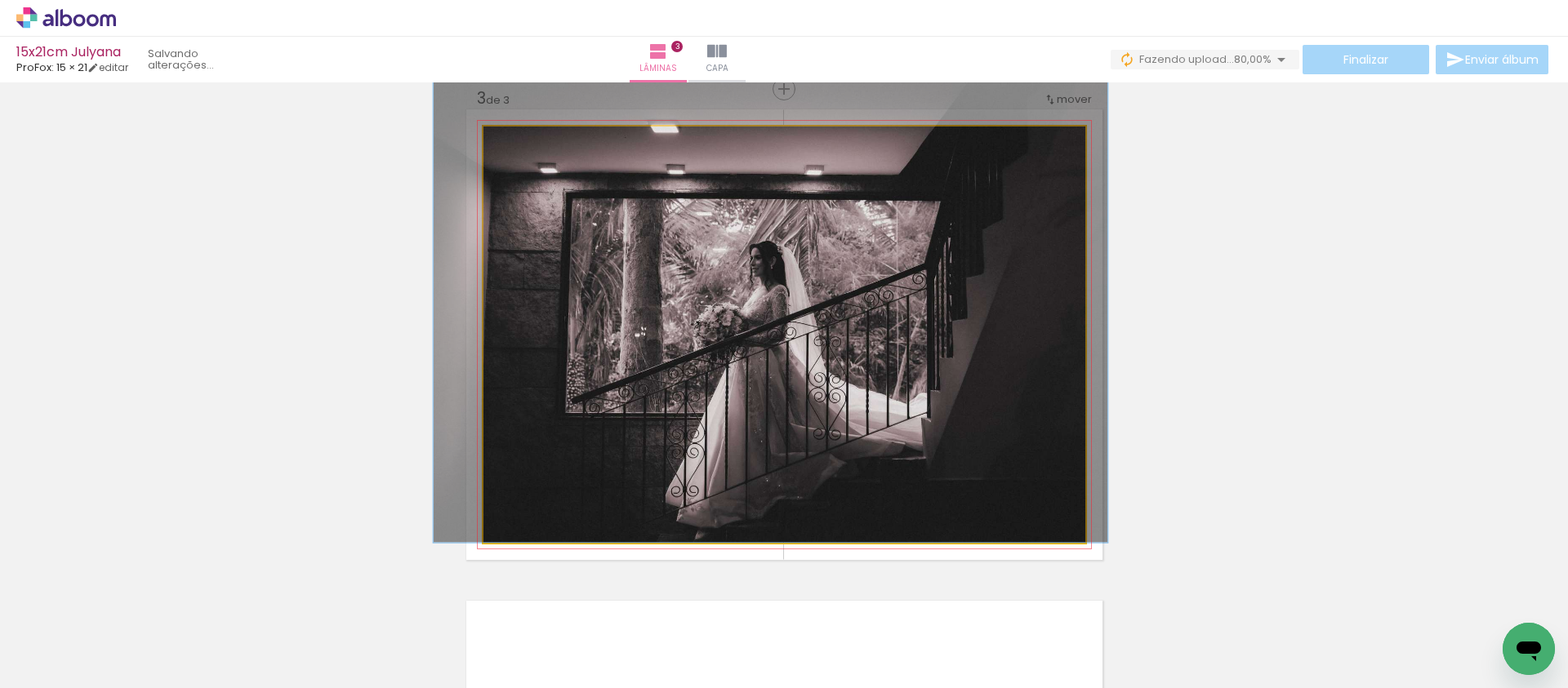
drag, startPoint x: 693, startPoint y: 321, endPoint x: 681, endPoint y: 272, distance: 50.4
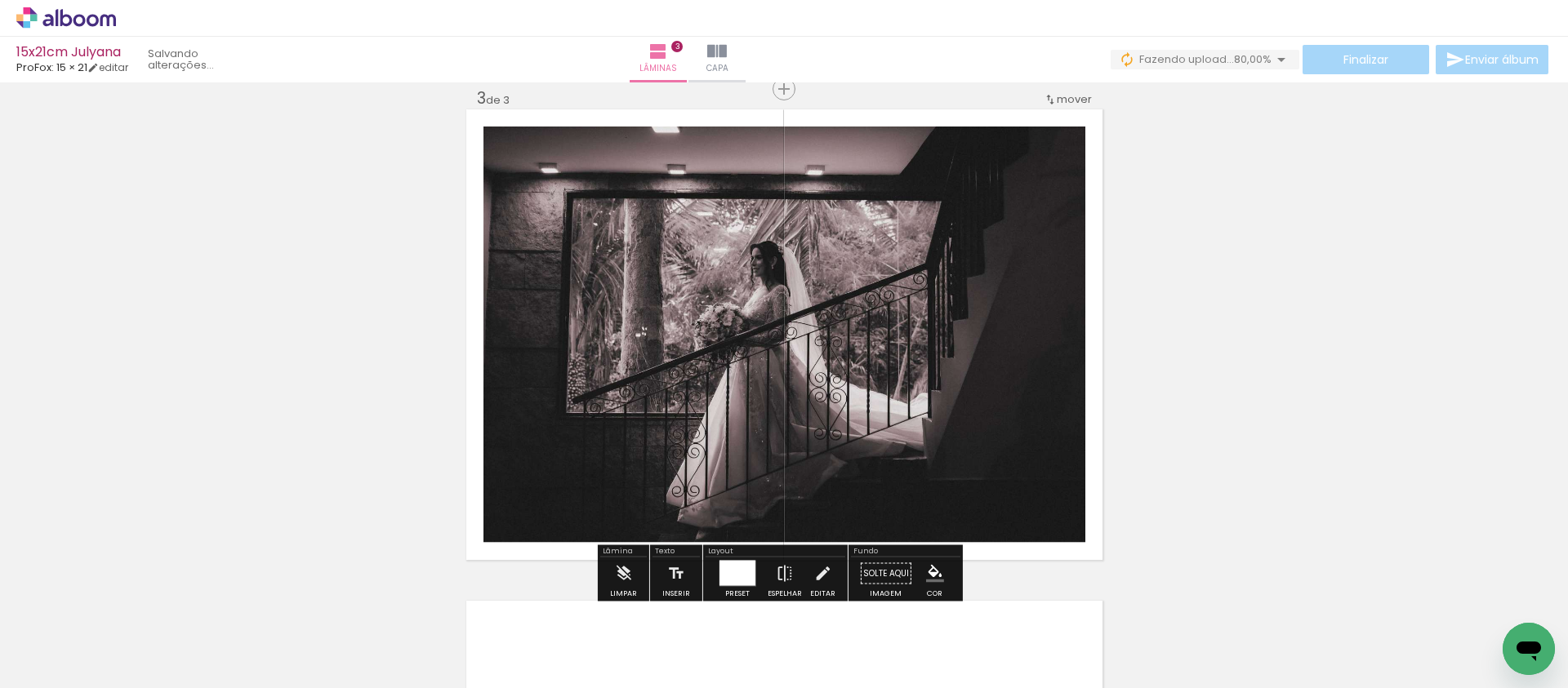
click at [1241, 286] on div "Inserir lâmina 1 de 3 Inserir lâmina 2 de 3 Inserir lâmina 3 de 3" at bounding box center [784, 68] width 1568 height 1967
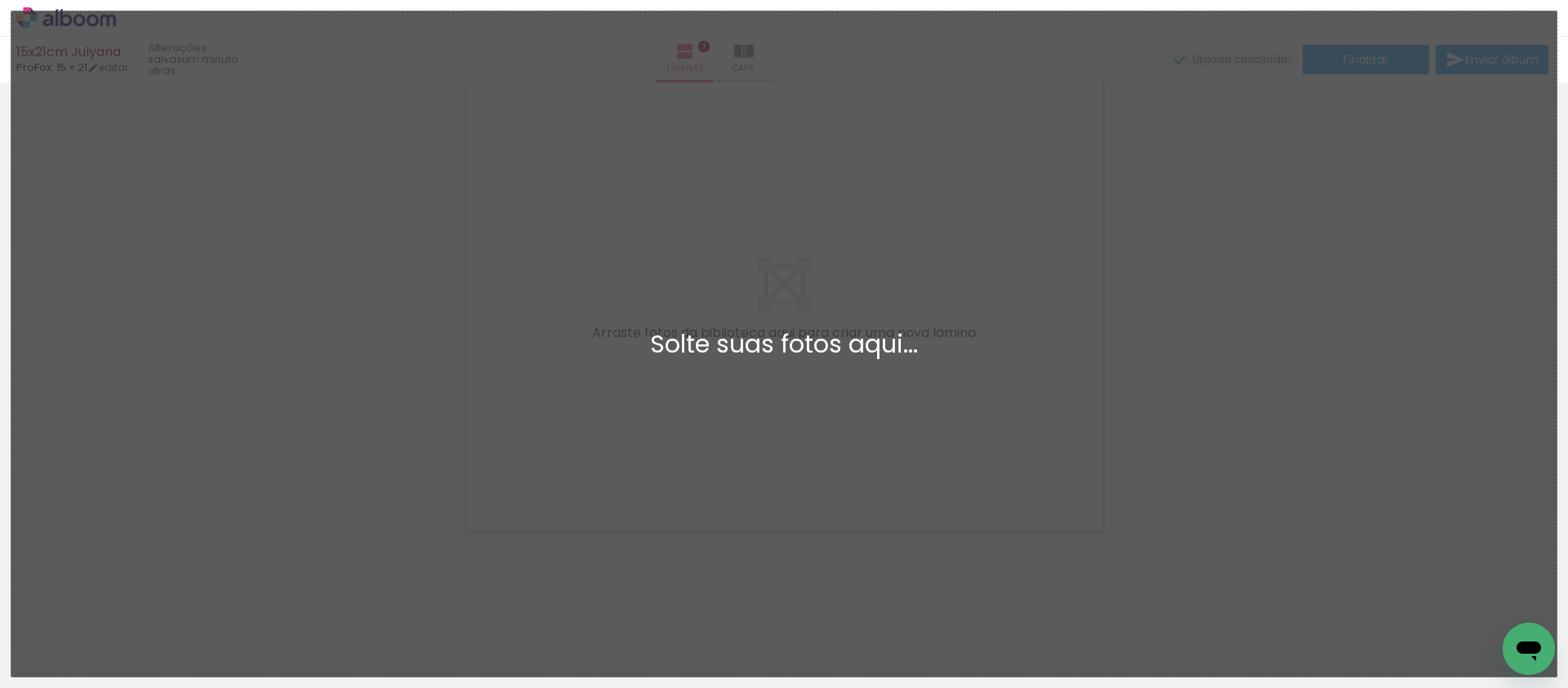
scroll to position [0, 0]
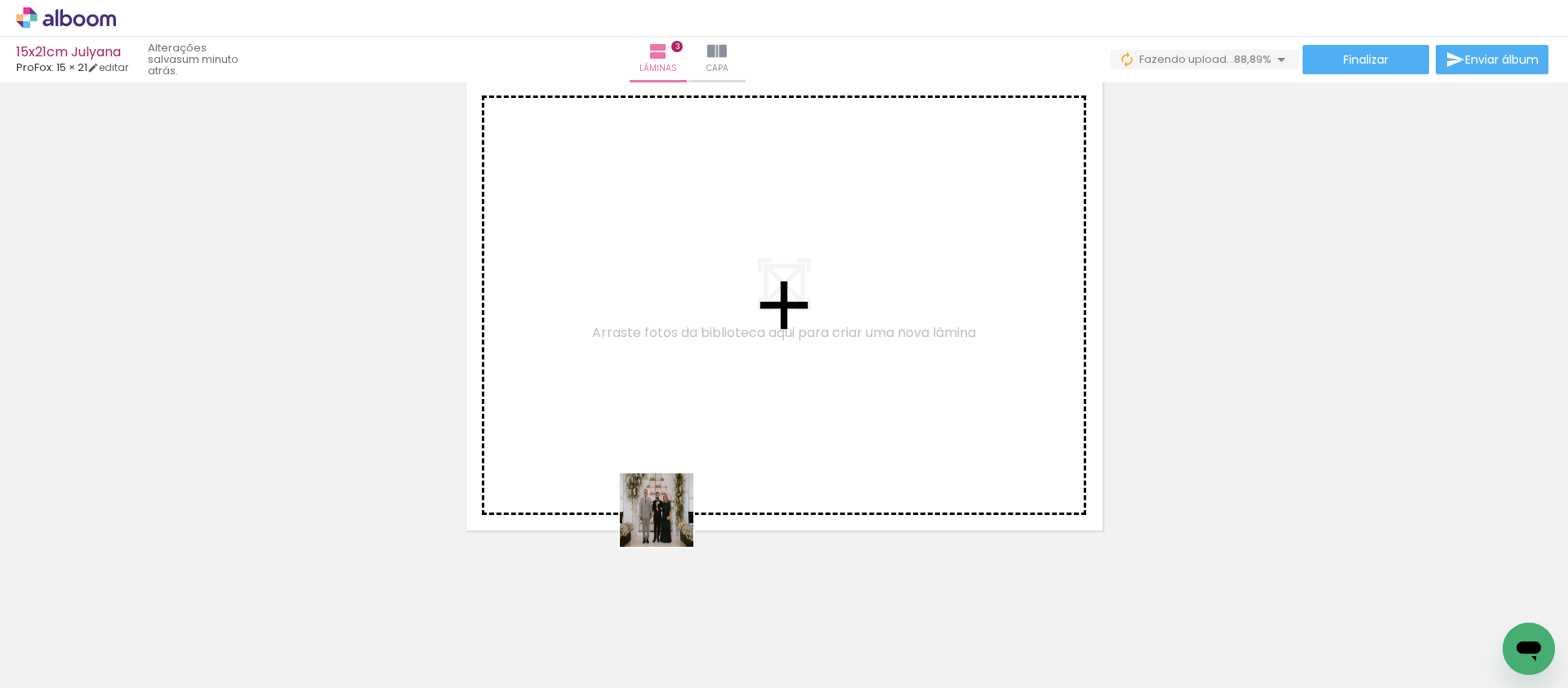
drag, startPoint x: 639, startPoint y: 623, endPoint x: 725, endPoint y: 306, distance: 328.5
click at [724, 305] on quentale-workspace at bounding box center [784, 344] width 1568 height 688
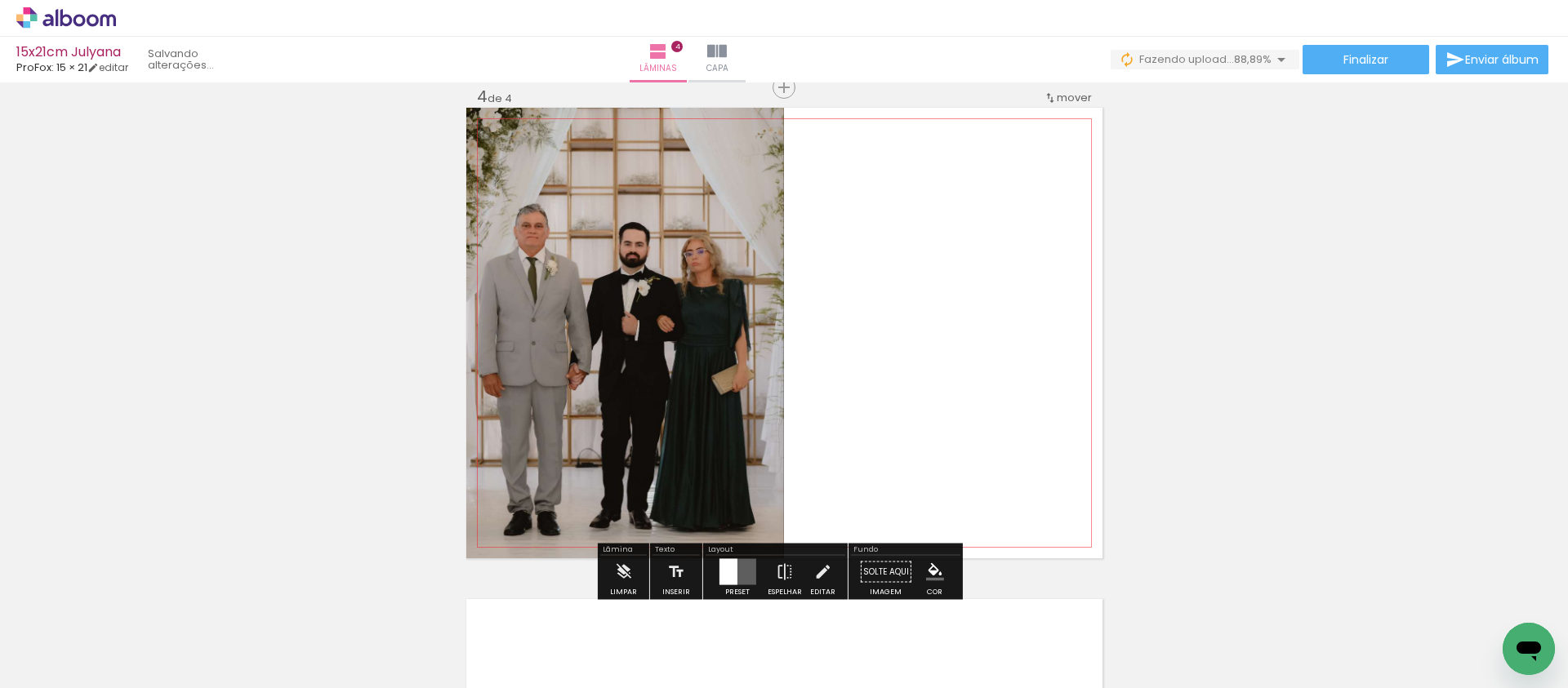
scroll to position [1495, 0]
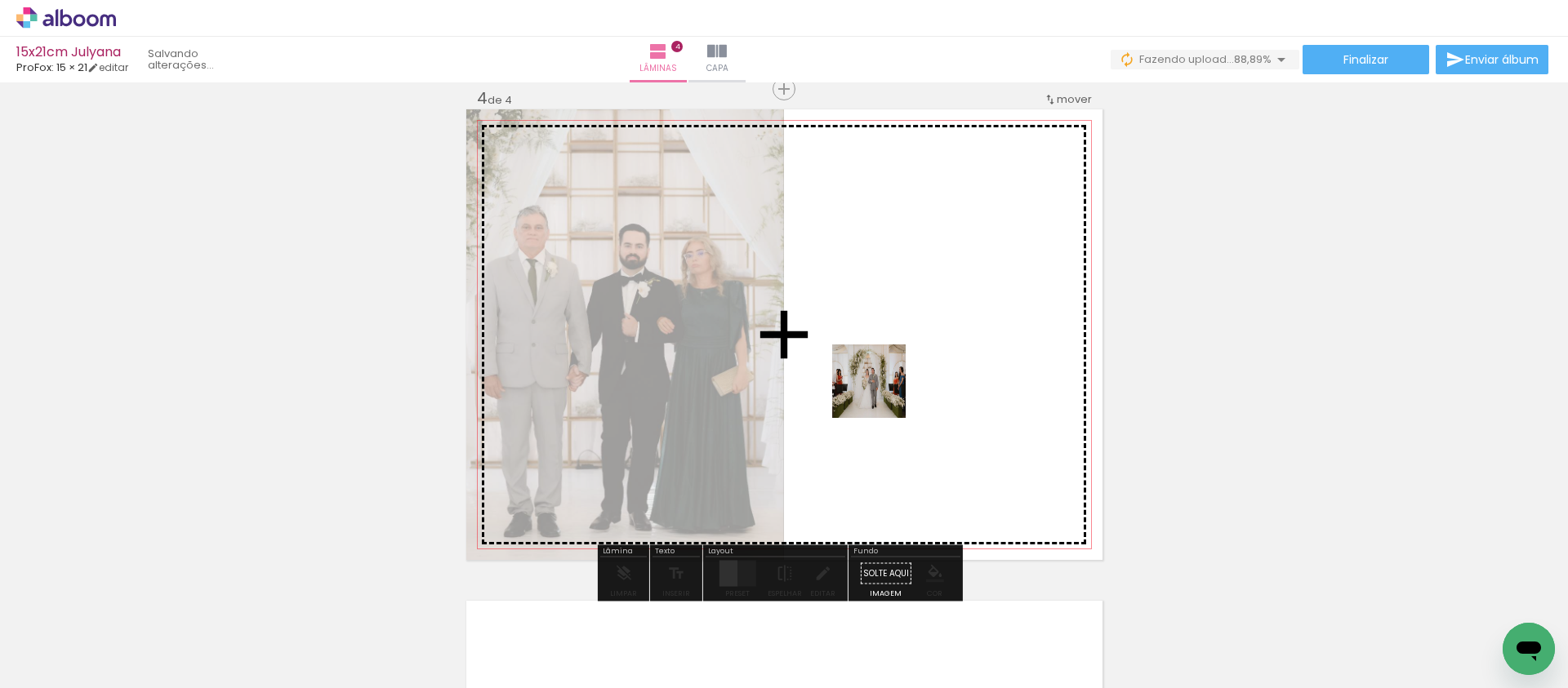
drag, startPoint x: 714, startPoint y: 623, endPoint x: 918, endPoint y: 348, distance: 342.4
click at [918, 348] on quentale-workspace at bounding box center [784, 344] width 1568 height 688
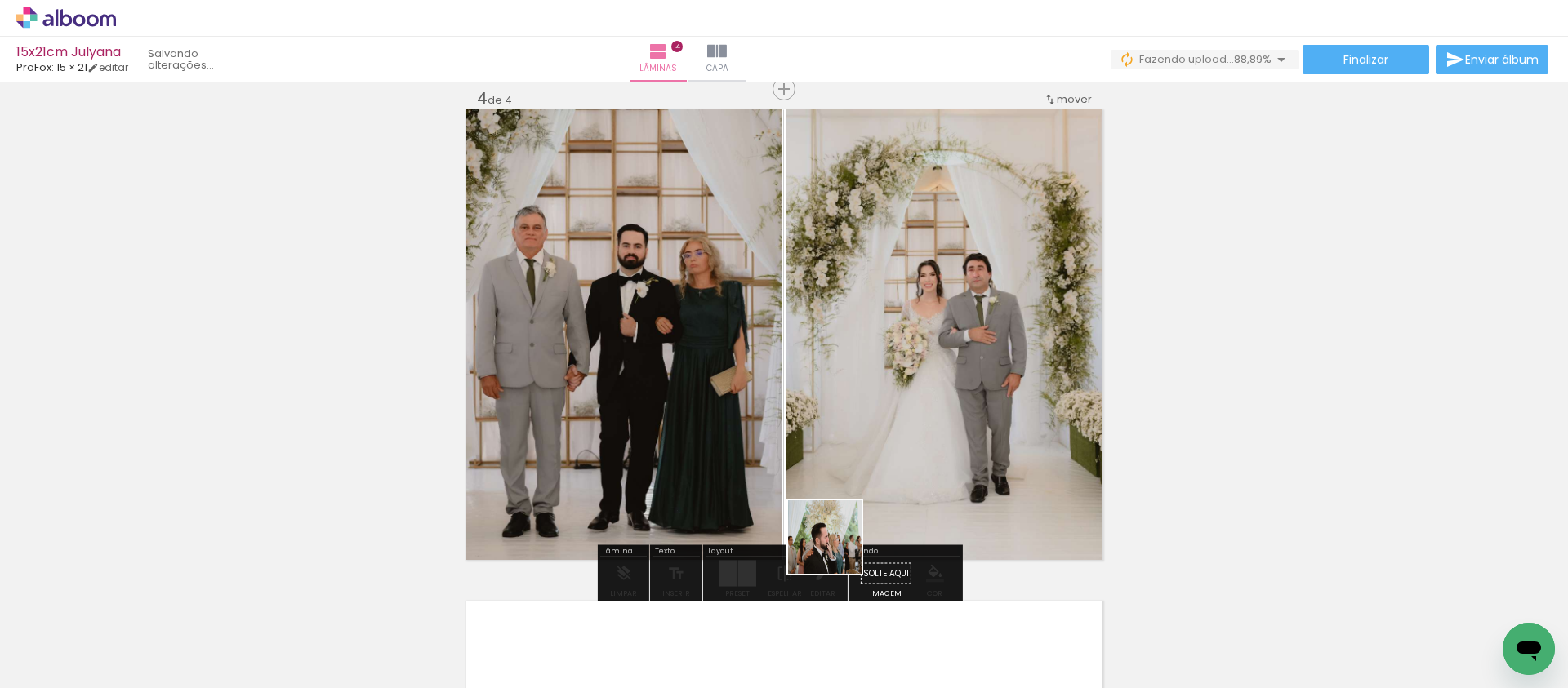
drag, startPoint x: 804, startPoint y: 636, endPoint x: 908, endPoint y: 491, distance: 178.4
click at [889, 439] on quentale-workspace at bounding box center [784, 344] width 1568 height 688
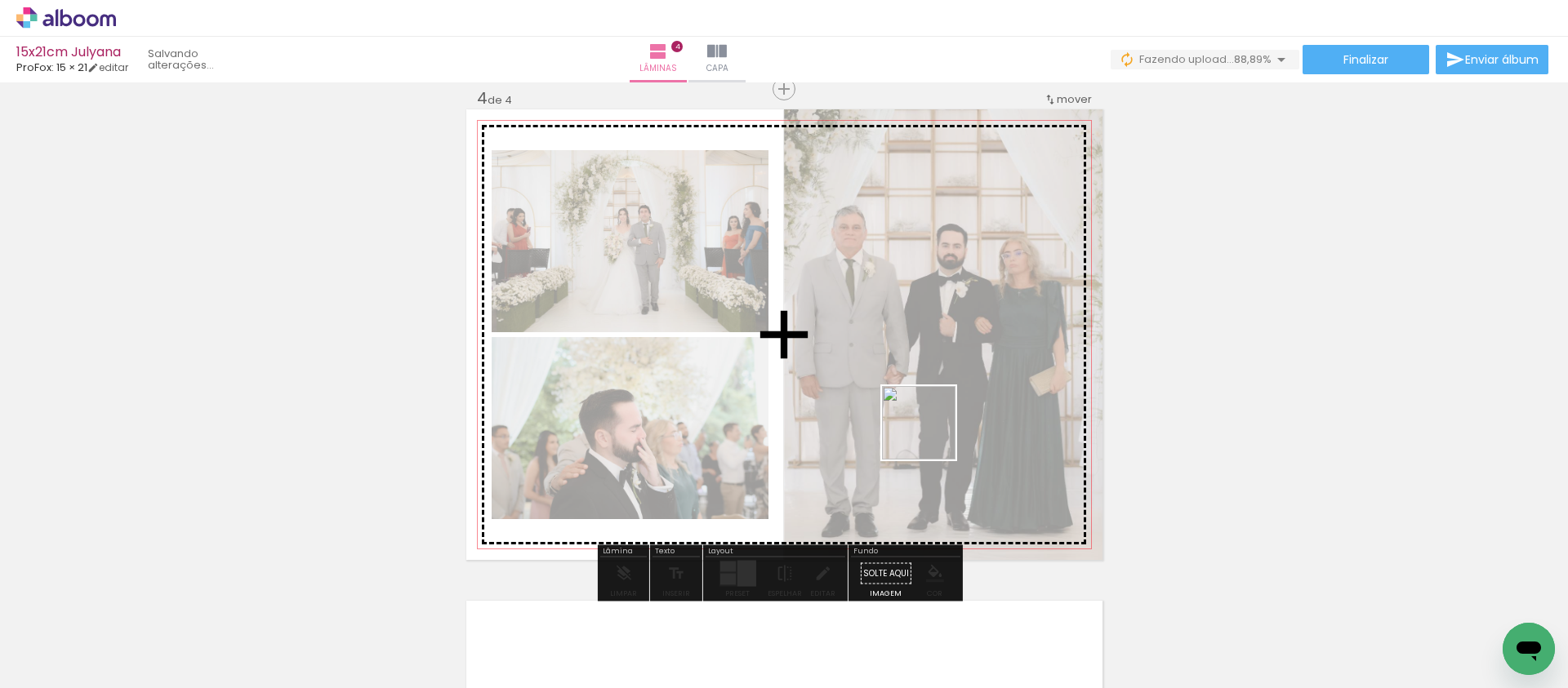
drag, startPoint x: 914, startPoint y: 520, endPoint x: 944, endPoint y: 426, distance: 98.7
click at [931, 434] on quentale-workspace at bounding box center [784, 344] width 1568 height 688
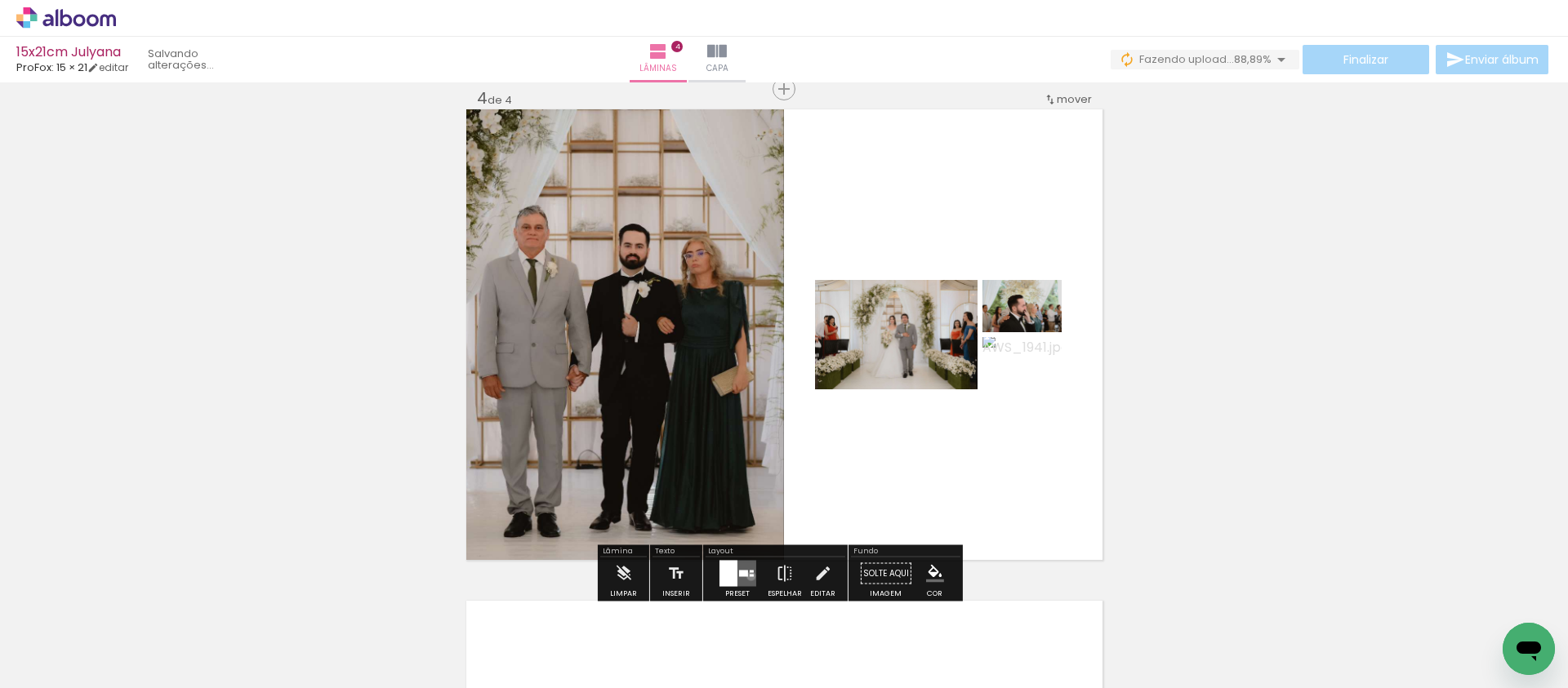
click at [749, 575] on div at bounding box center [750, 575] width 4 height 3
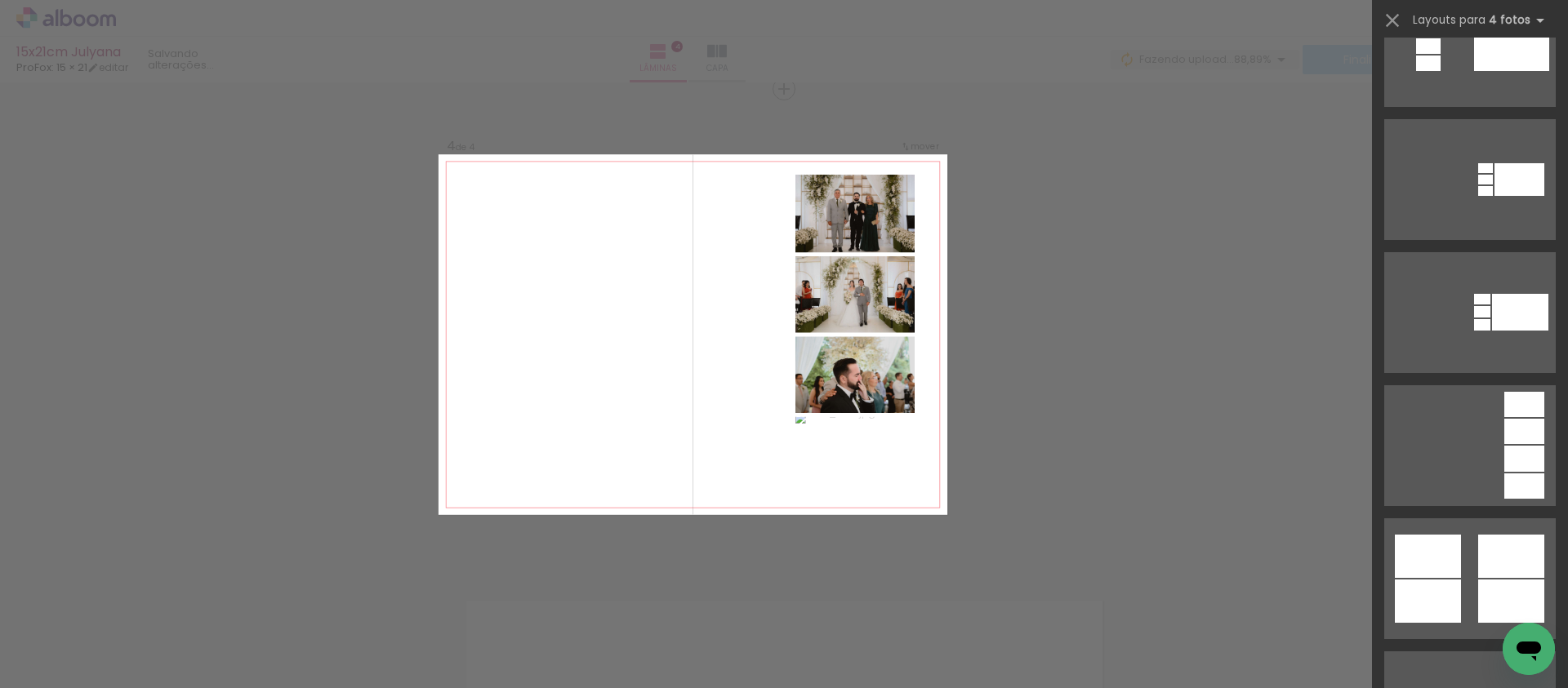
scroll to position [1699, 0]
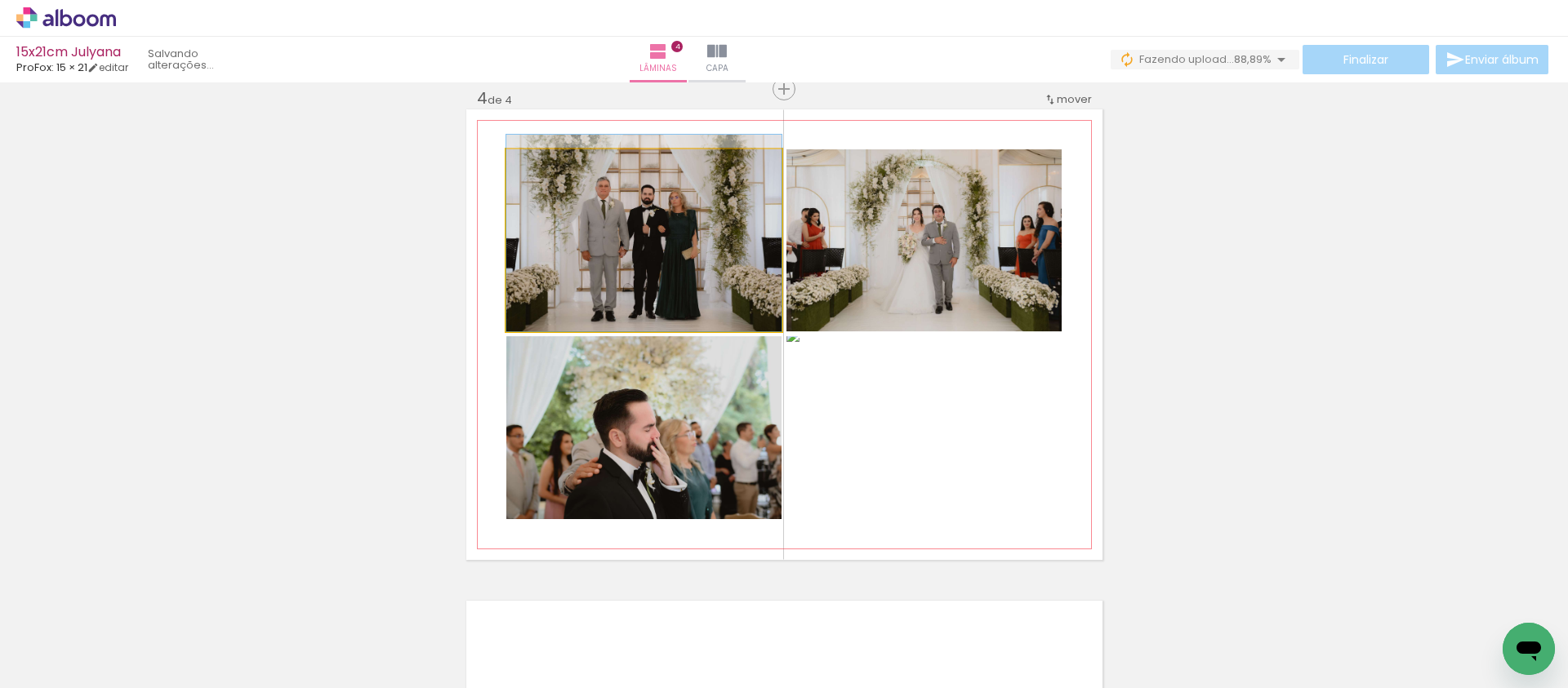
drag, startPoint x: 646, startPoint y: 249, endPoint x: 649, endPoint y: 224, distance: 25.2
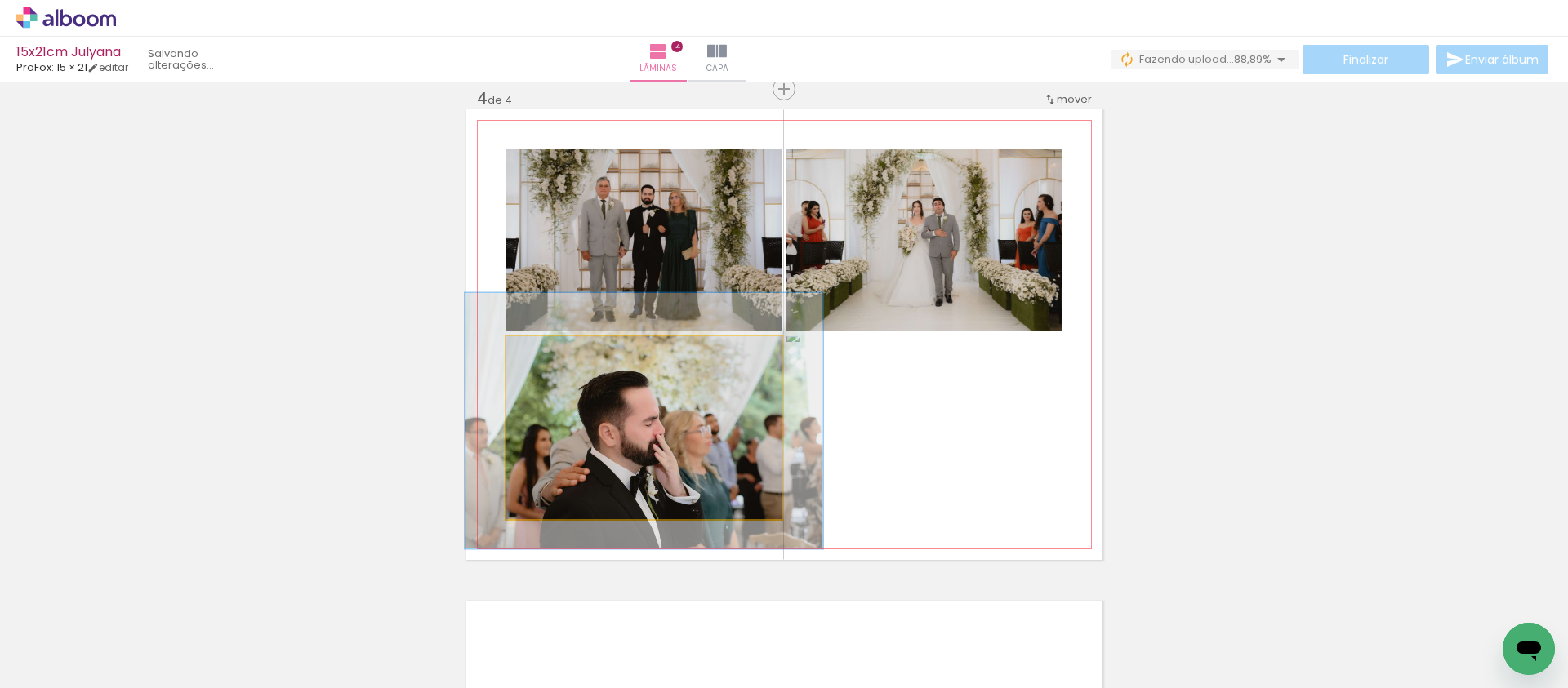
drag, startPoint x: 549, startPoint y: 353, endPoint x: 566, endPoint y: 352, distance: 17.0
type paper-slider "130"
click at [566, 352] on div at bounding box center [562, 353] width 26 height 26
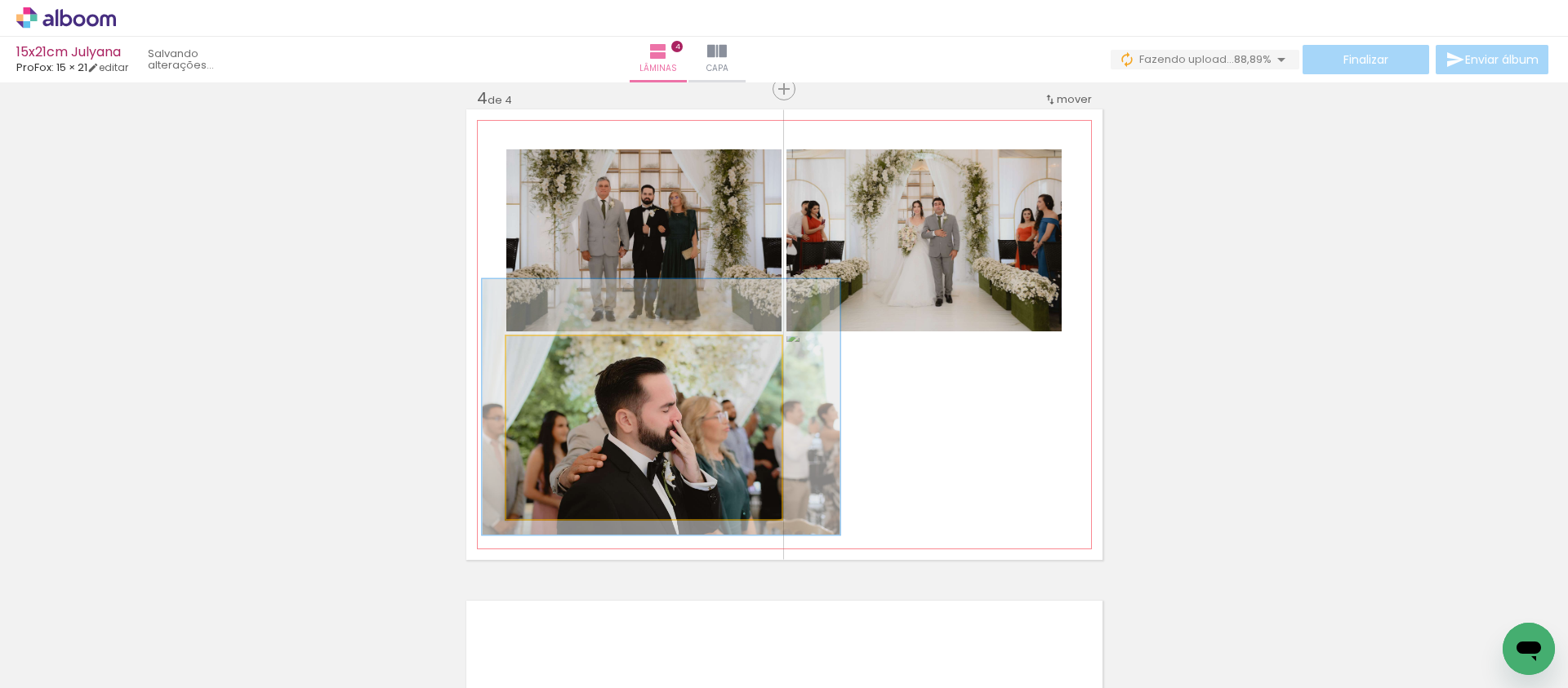
drag, startPoint x: 654, startPoint y: 439, endPoint x: 671, endPoint y: 427, distance: 20.8
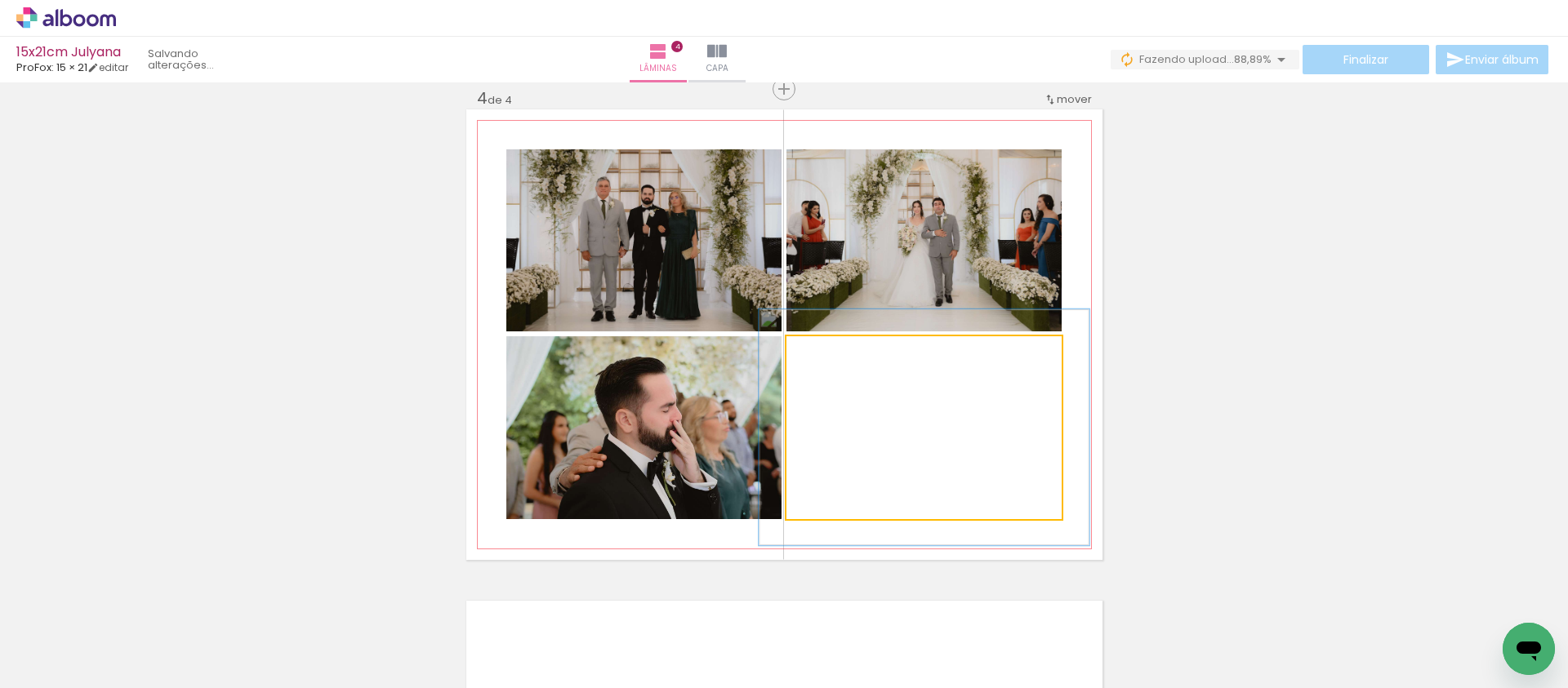
drag, startPoint x: 823, startPoint y: 351, endPoint x: 847, endPoint y: 363, distance: 26.8
type paper-slider "123"
click at [836, 349] on div at bounding box center [836, 353] width 26 height 26
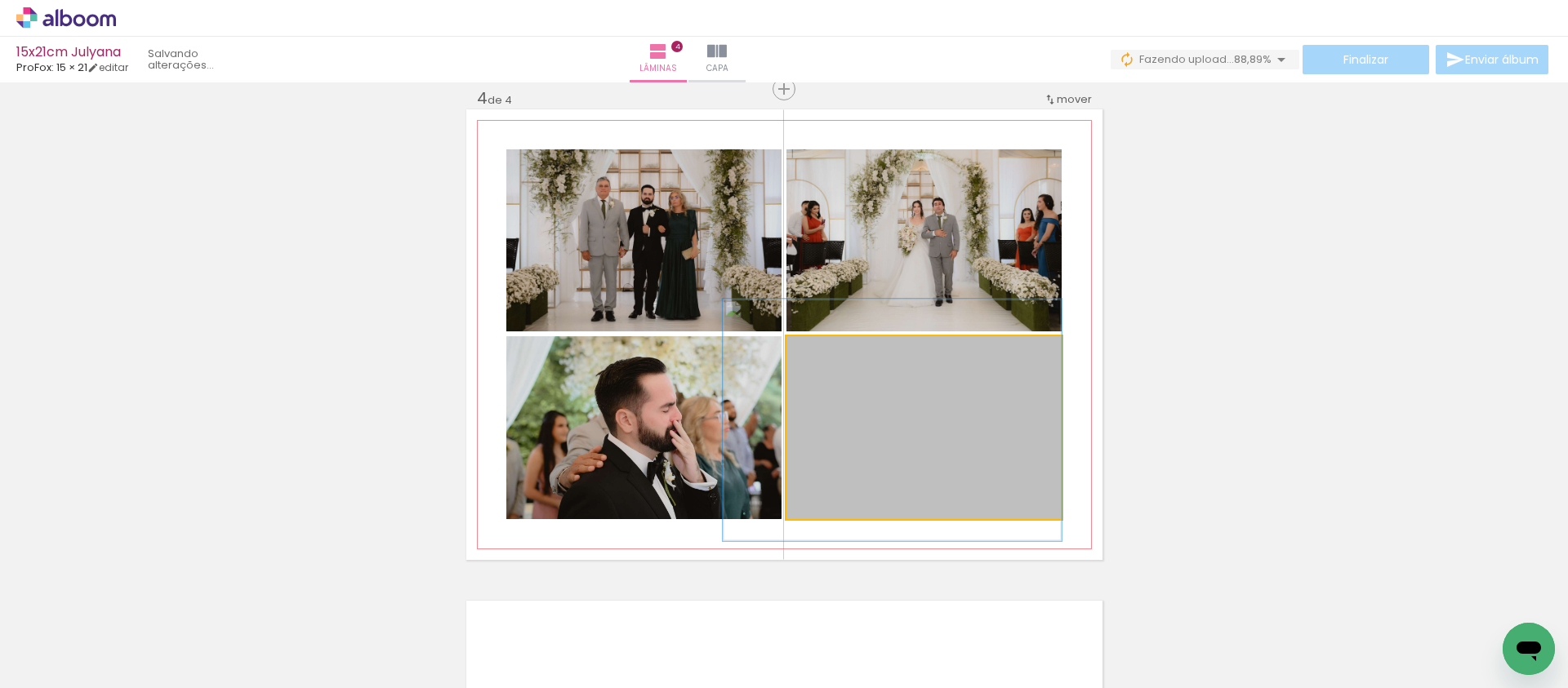
drag, startPoint x: 910, startPoint y: 431, endPoint x: 872, endPoint y: 427, distance: 38.2
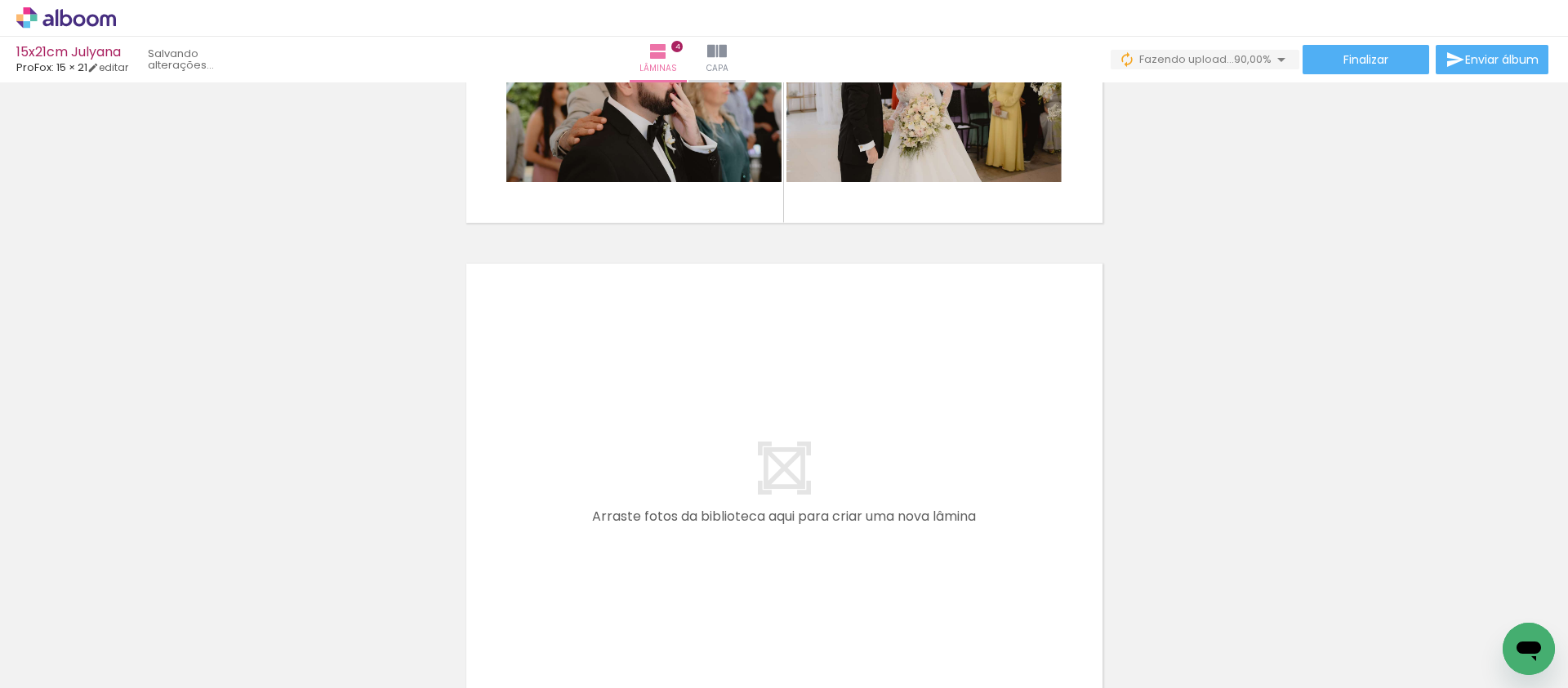
scroll to position [1981, 0]
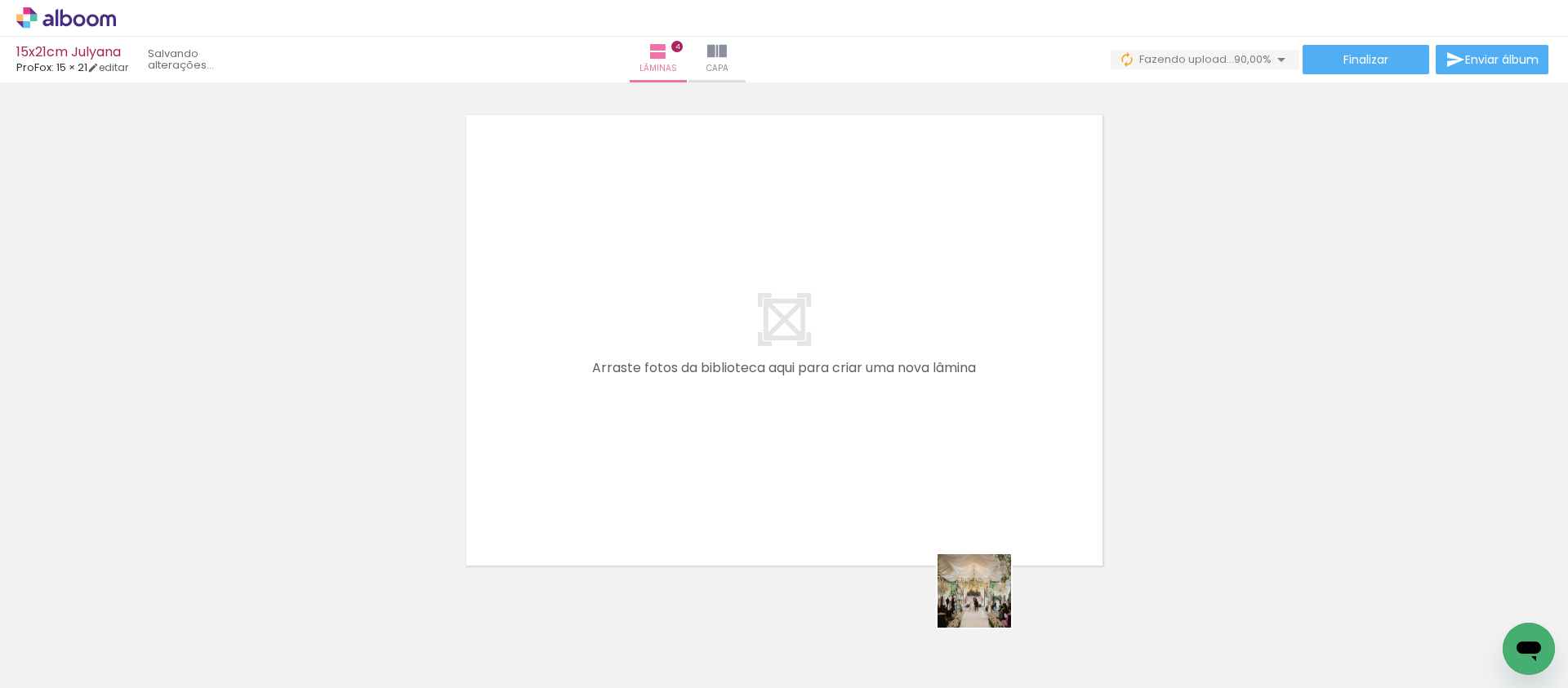
drag, startPoint x: 993, startPoint y: 616, endPoint x: 865, endPoint y: 387, distance: 262.3
click at [865, 386] on quentale-workspace at bounding box center [784, 344] width 1568 height 688
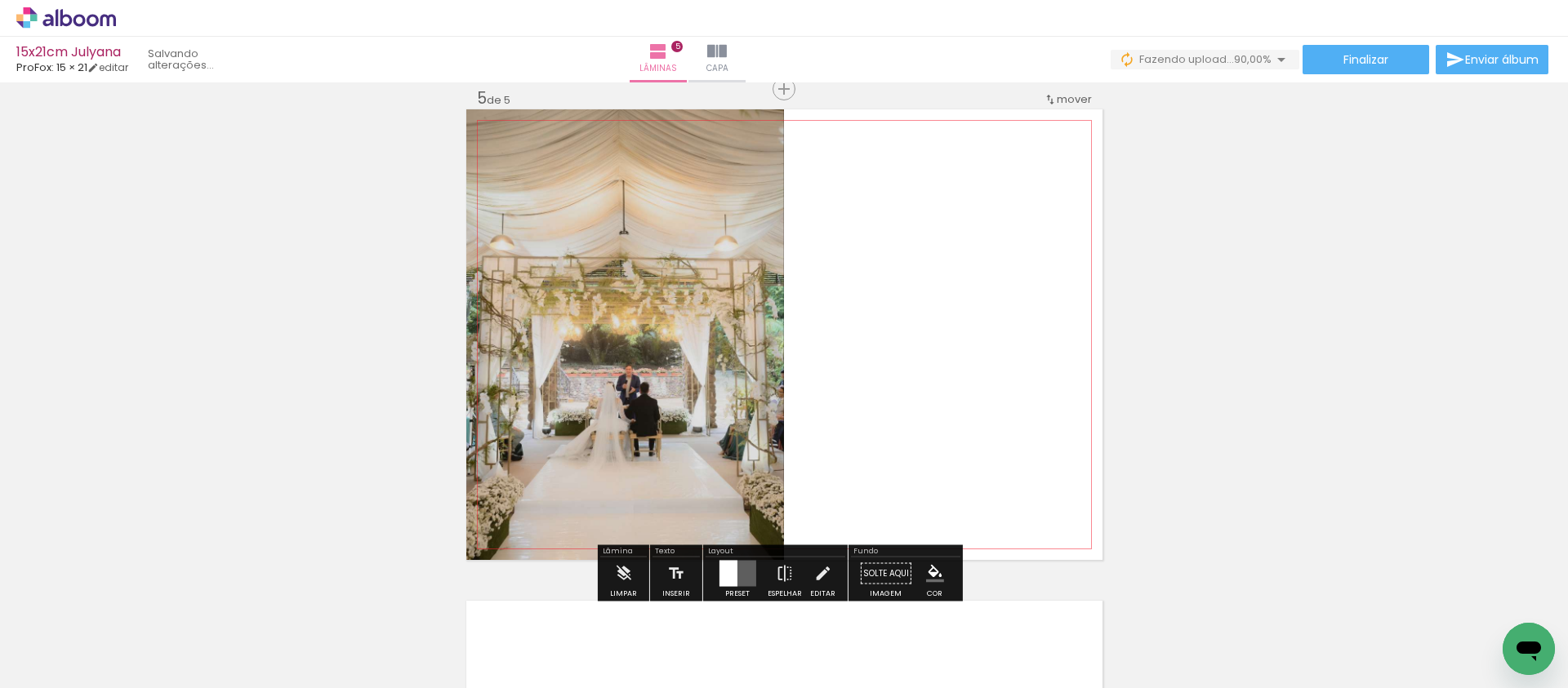
scroll to position [1986, 0]
click at [737, 580] on quentale-layouter at bounding box center [737, 574] width 37 height 26
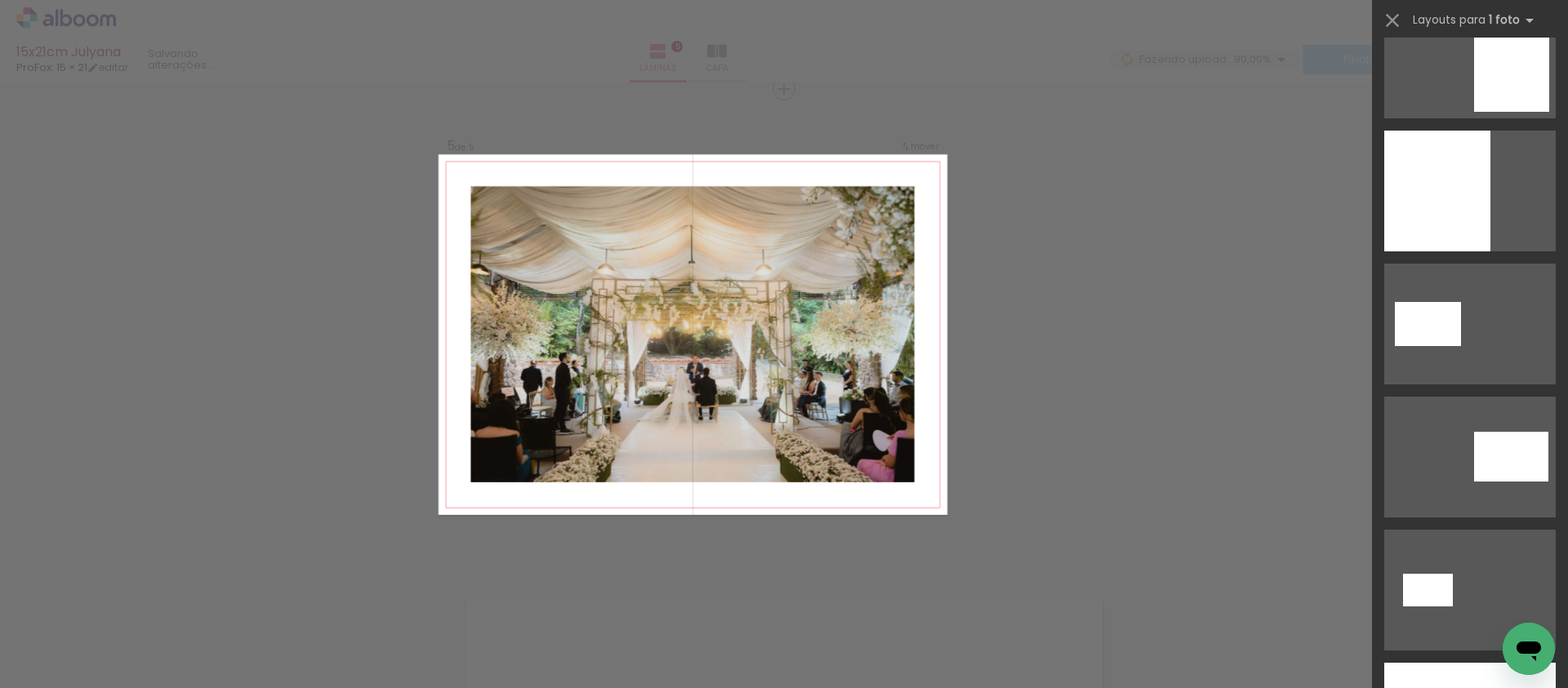
scroll to position [1096, 0]
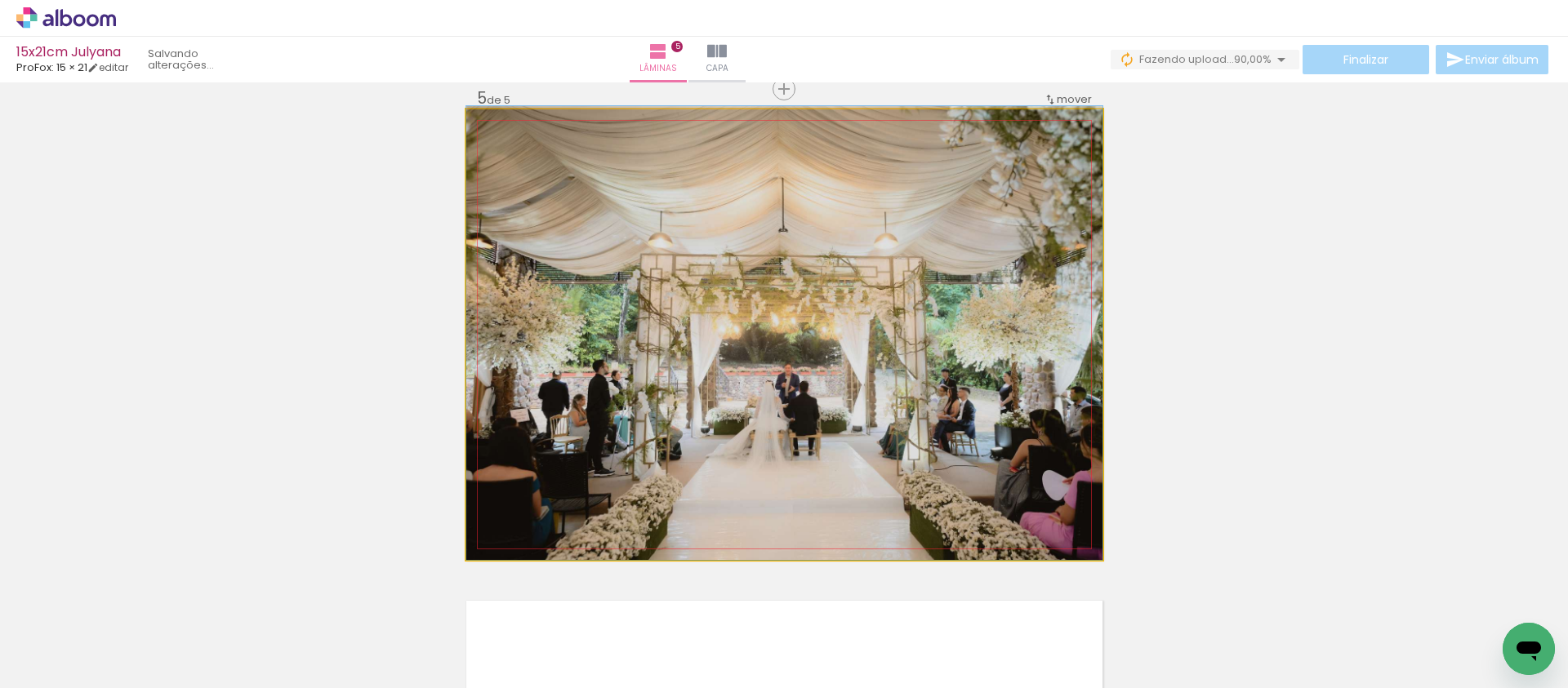
drag, startPoint x: 889, startPoint y: 362, endPoint x: 872, endPoint y: 358, distance: 17.5
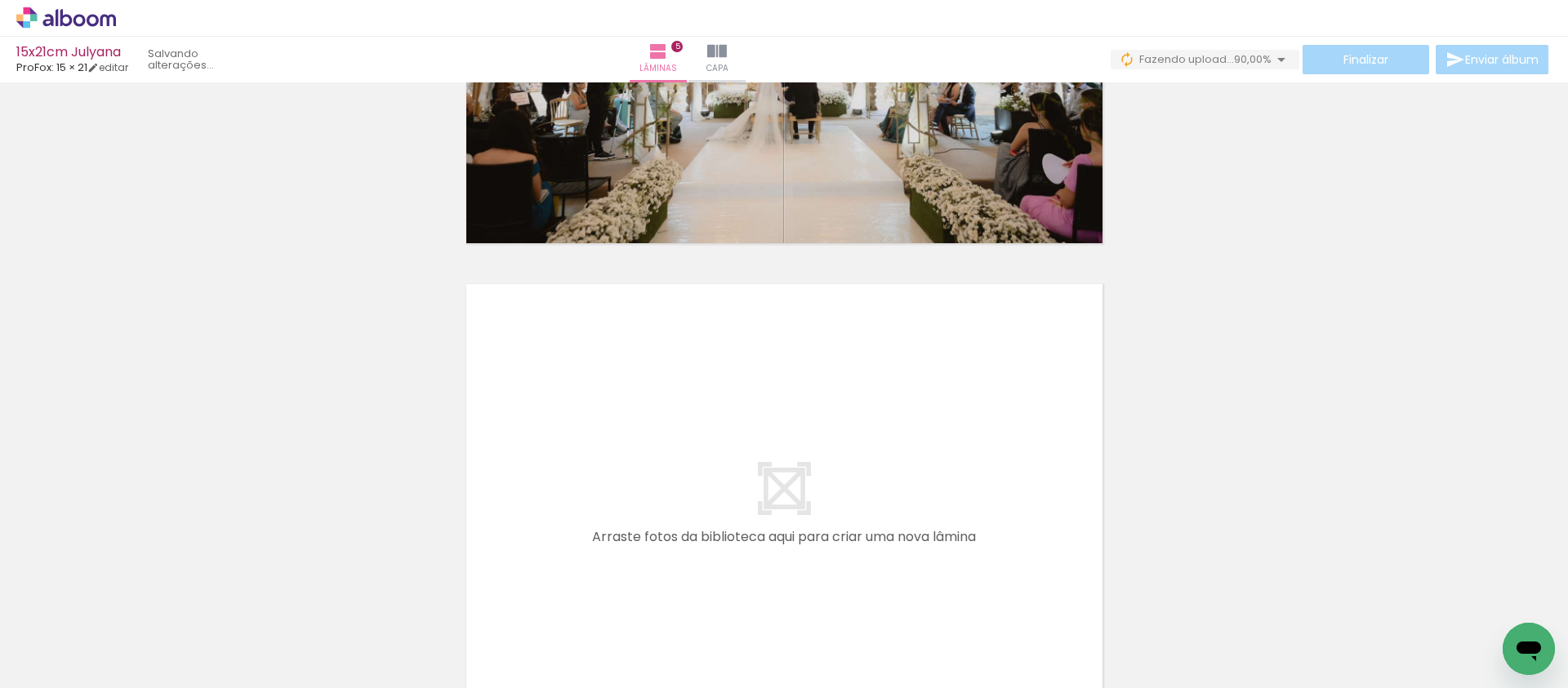
scroll to position [2393, 0]
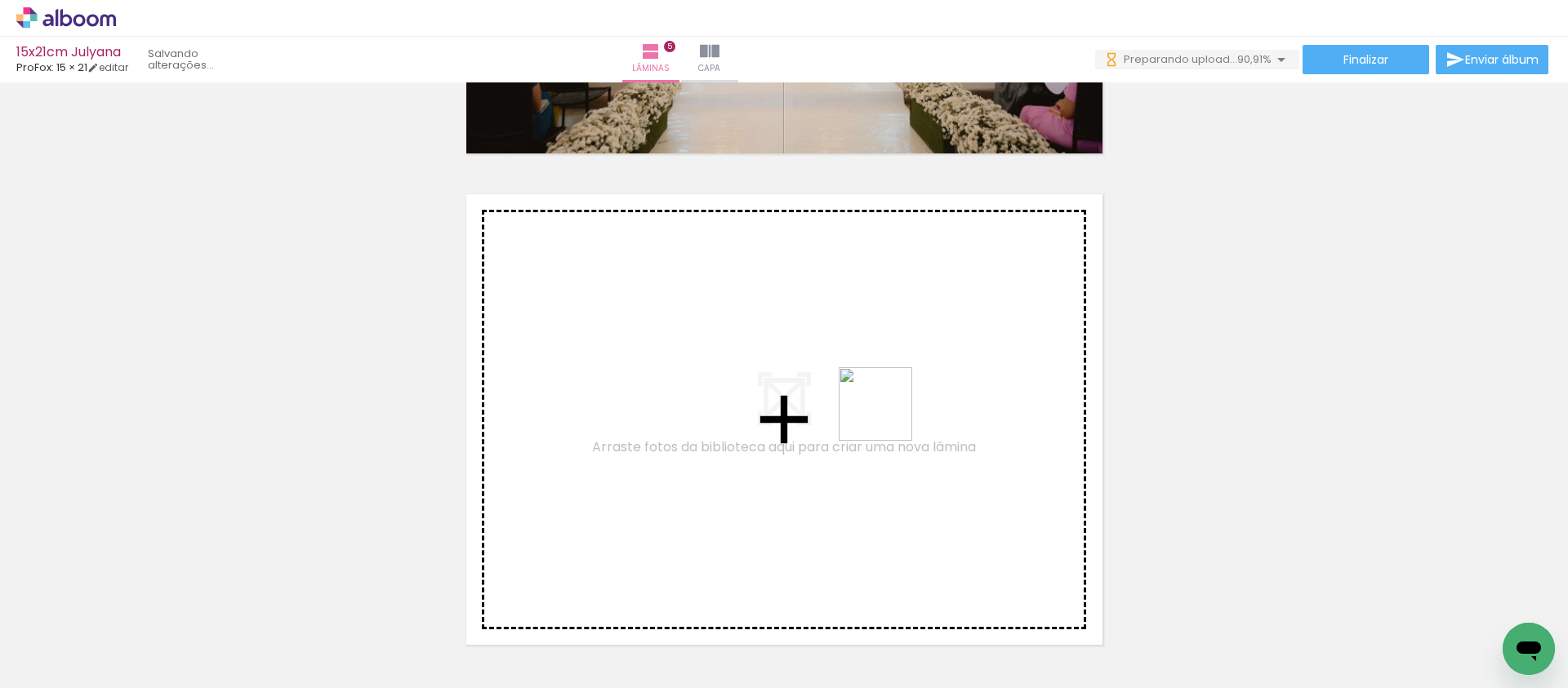
drag, startPoint x: 1067, startPoint y: 640, endPoint x: 875, endPoint y: 407, distance: 301.9
click at [875, 407] on quentale-workspace at bounding box center [784, 344] width 1568 height 688
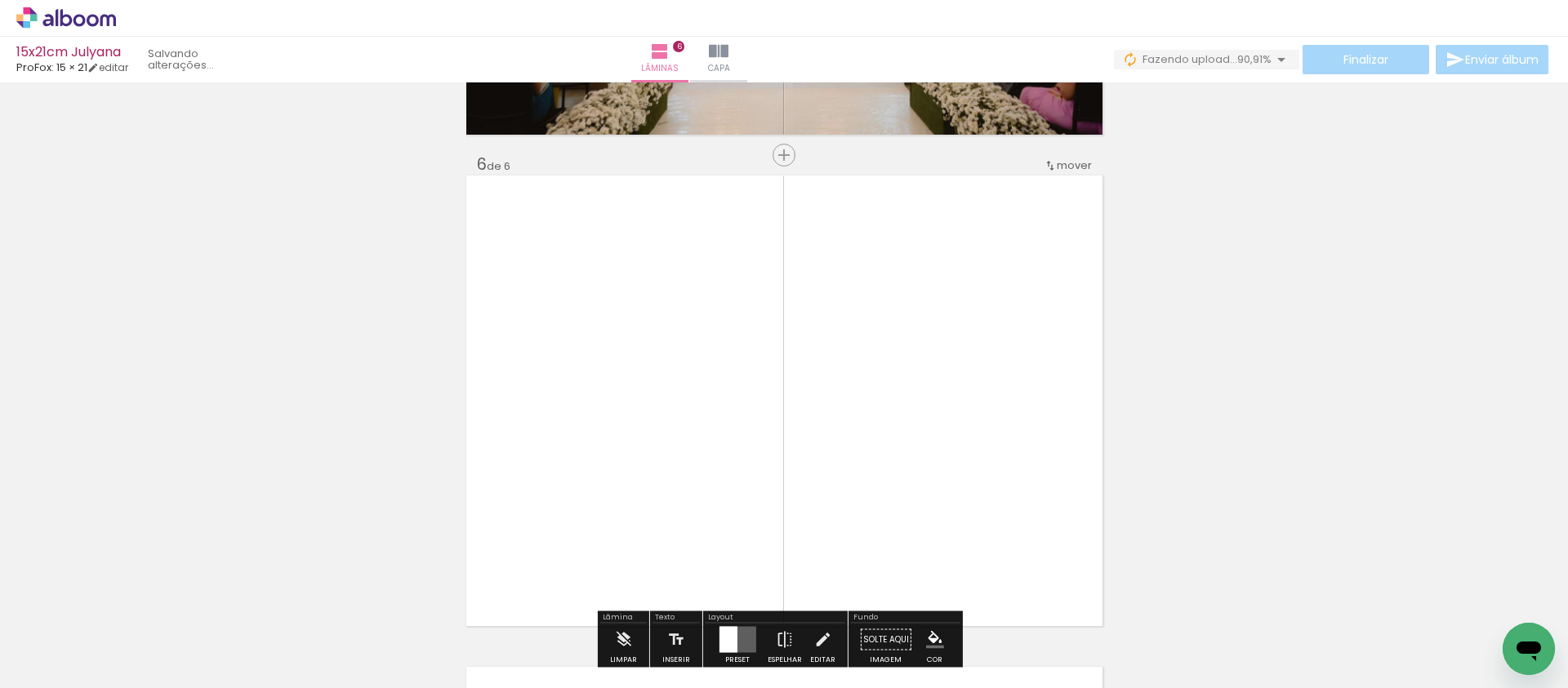
scroll to position [2128, 0]
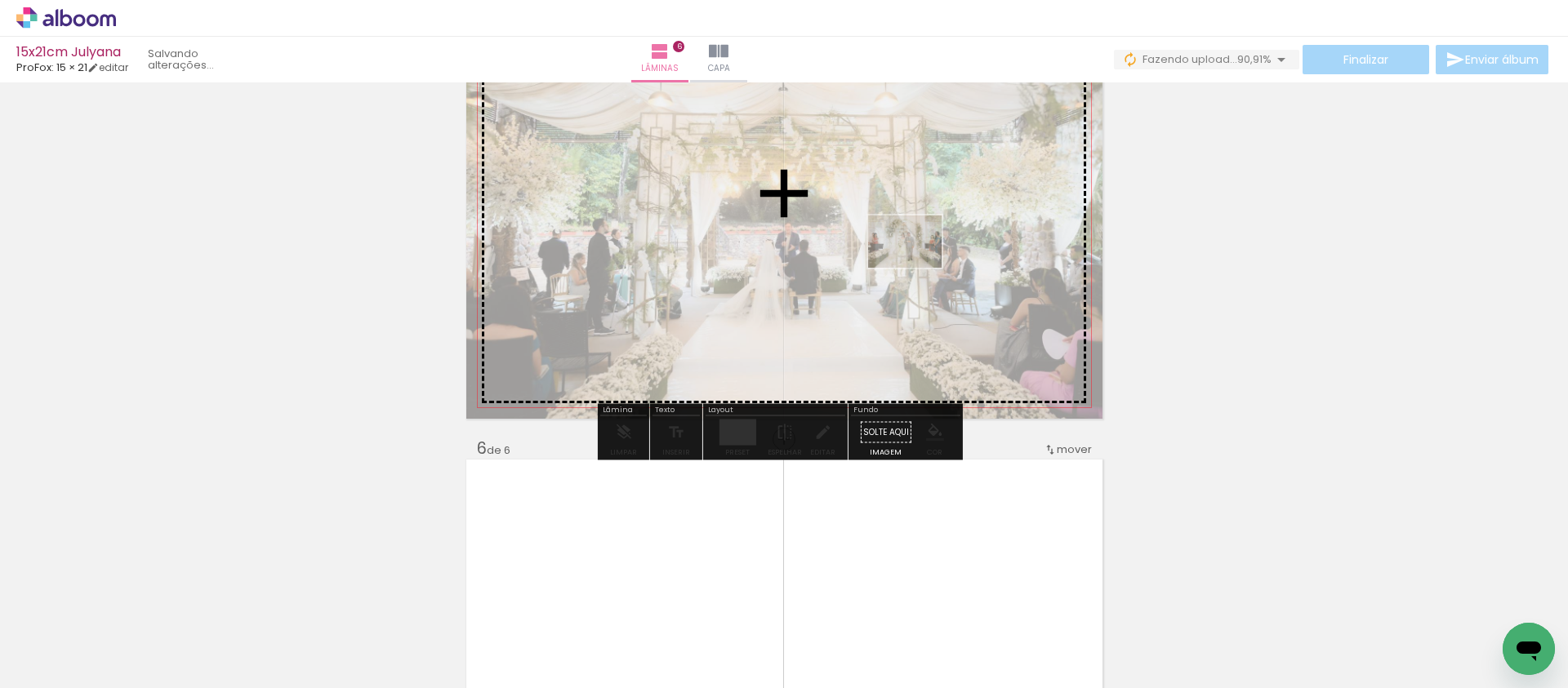
drag, startPoint x: 711, startPoint y: 495, endPoint x: 939, endPoint y: 242, distance: 340.6
click at [939, 242] on quentale-workspace at bounding box center [784, 344] width 1568 height 688
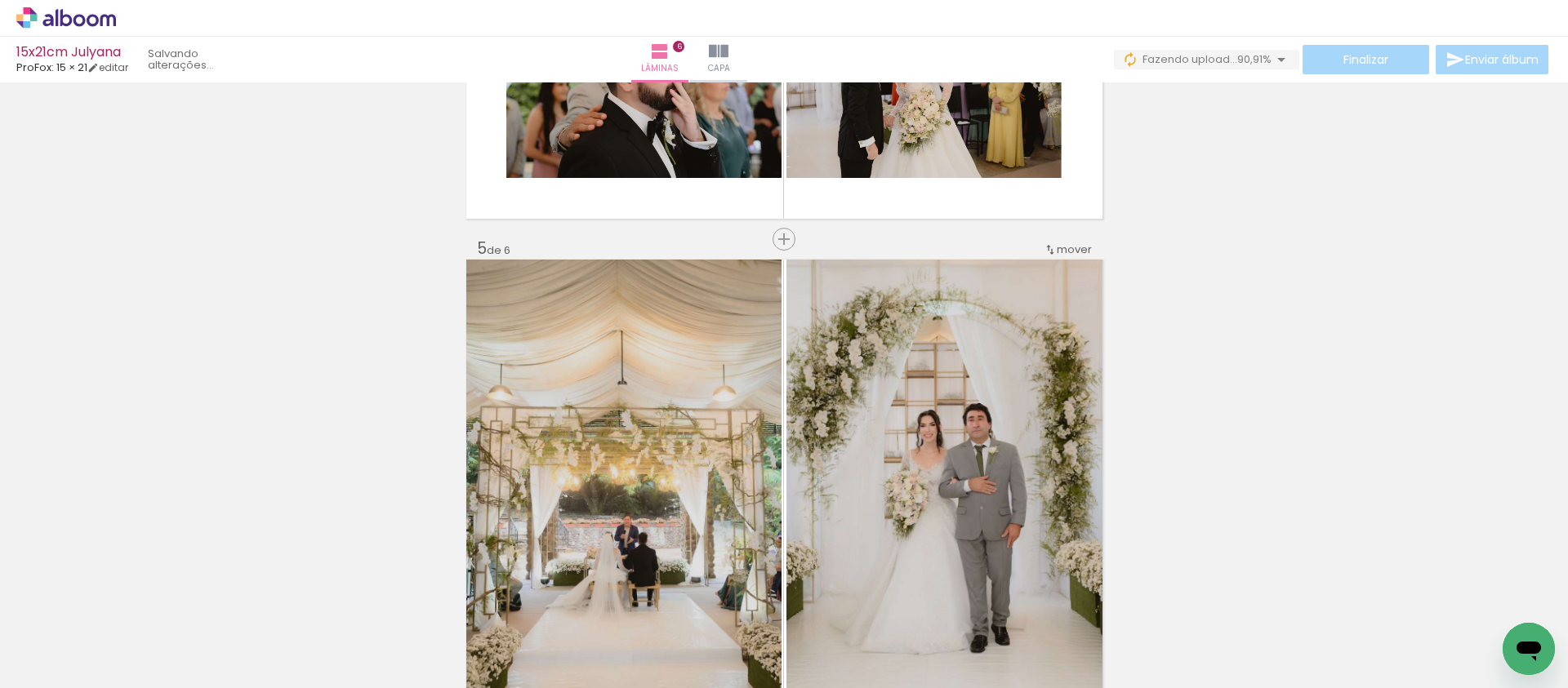
scroll to position [1745, 0]
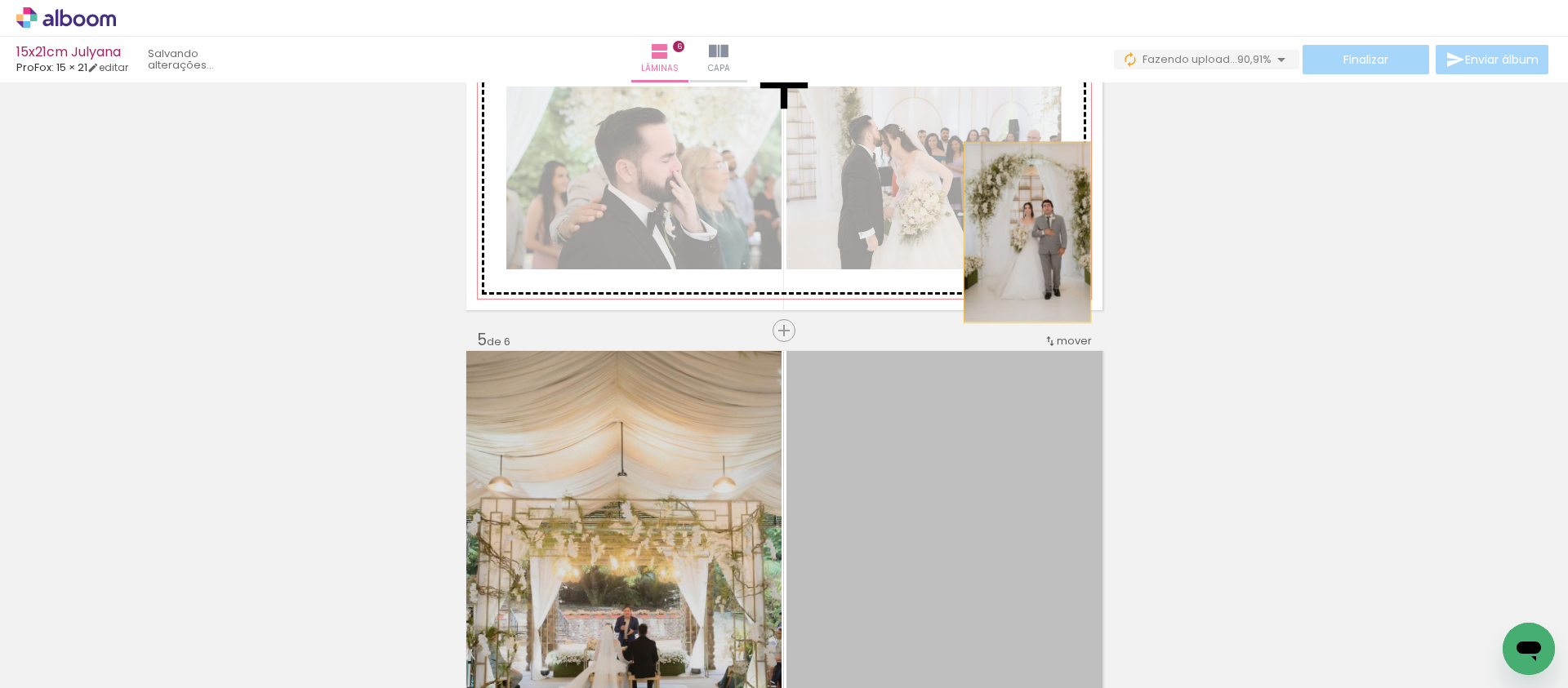
drag, startPoint x: 983, startPoint y: 447, endPoint x: 995, endPoint y: 254, distance: 193.4
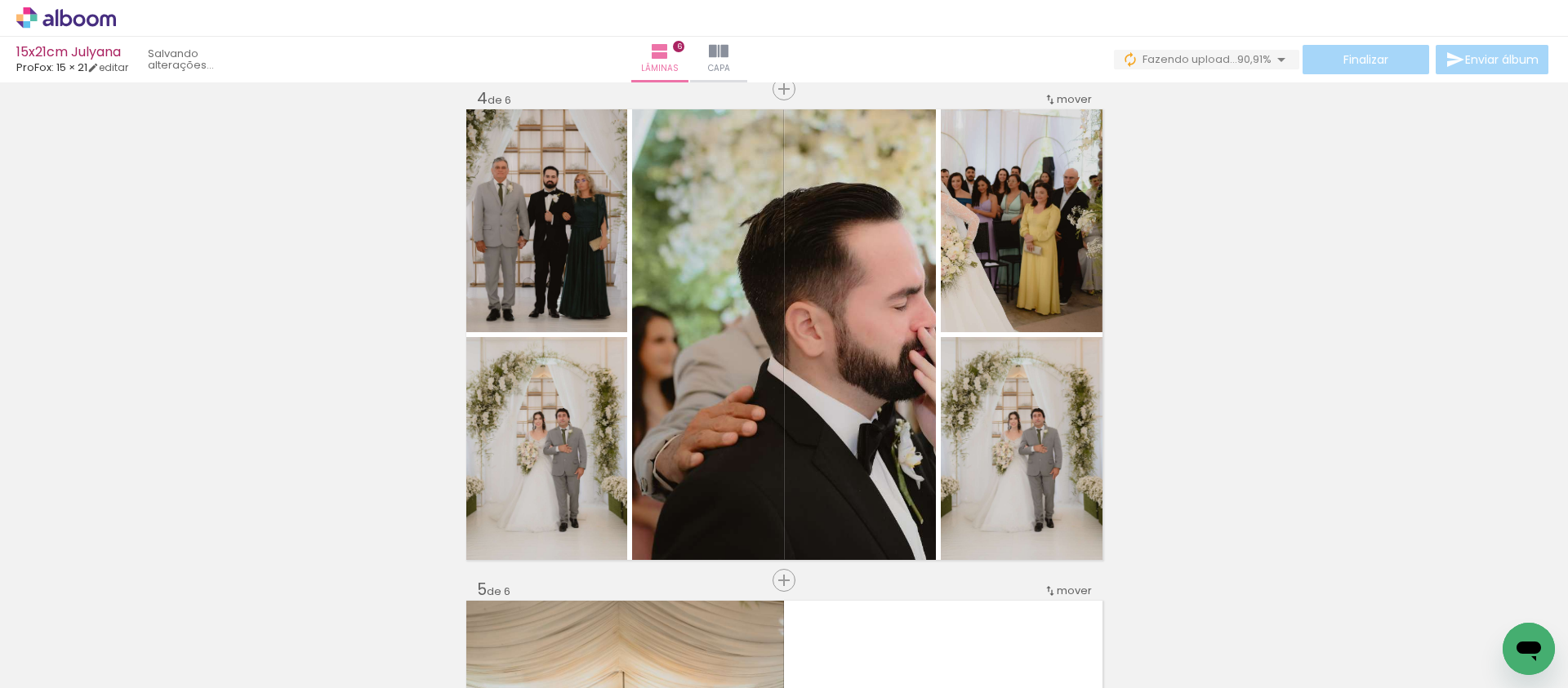
scroll to position [1516, 0]
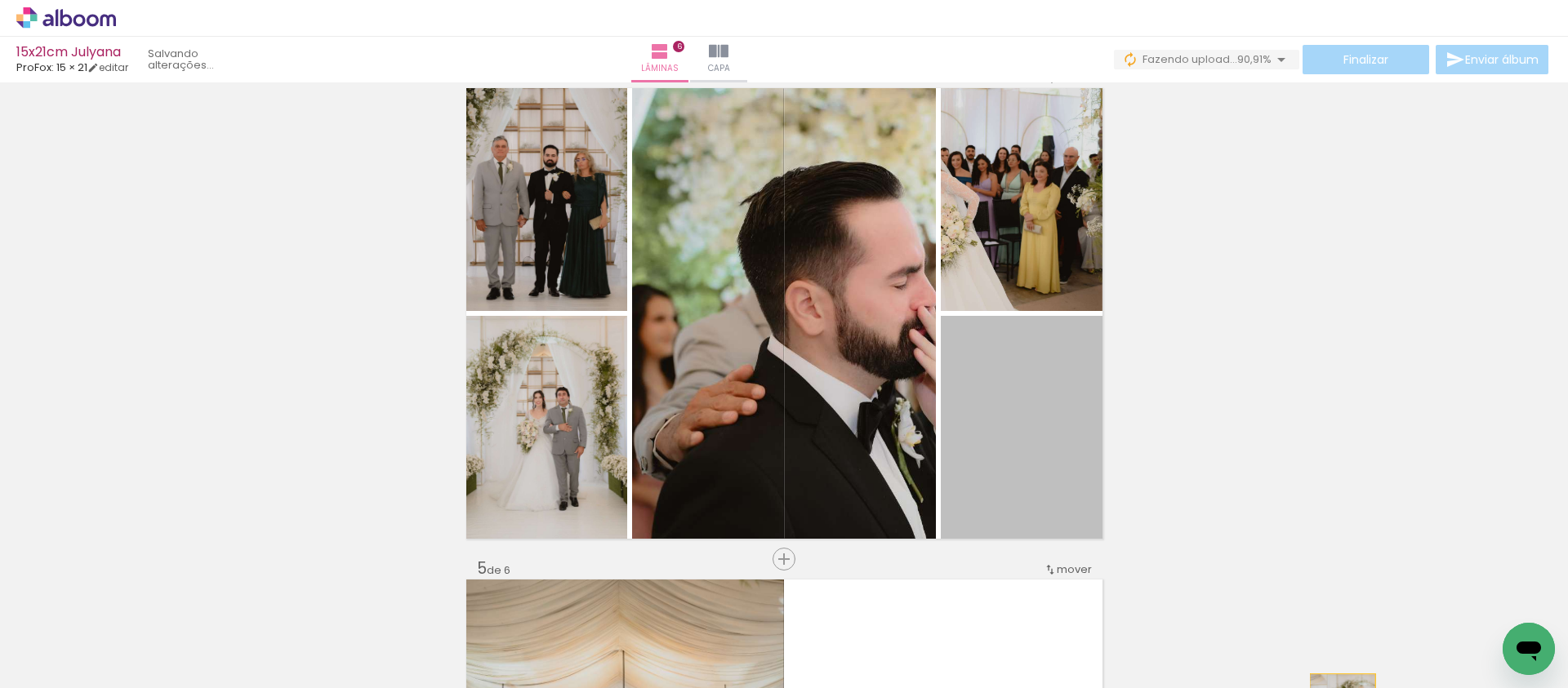
drag, startPoint x: 1044, startPoint y: 409, endPoint x: 1336, endPoint y: 719, distance: 425.9
click at [1336, 687] on html "link( href="../../bower_components/polymer/polymer.html" rel="import" ) picture…" at bounding box center [784, 344] width 1568 height 688
drag, startPoint x: 1020, startPoint y: 414, endPoint x: 1125, endPoint y: 657, distance: 264.7
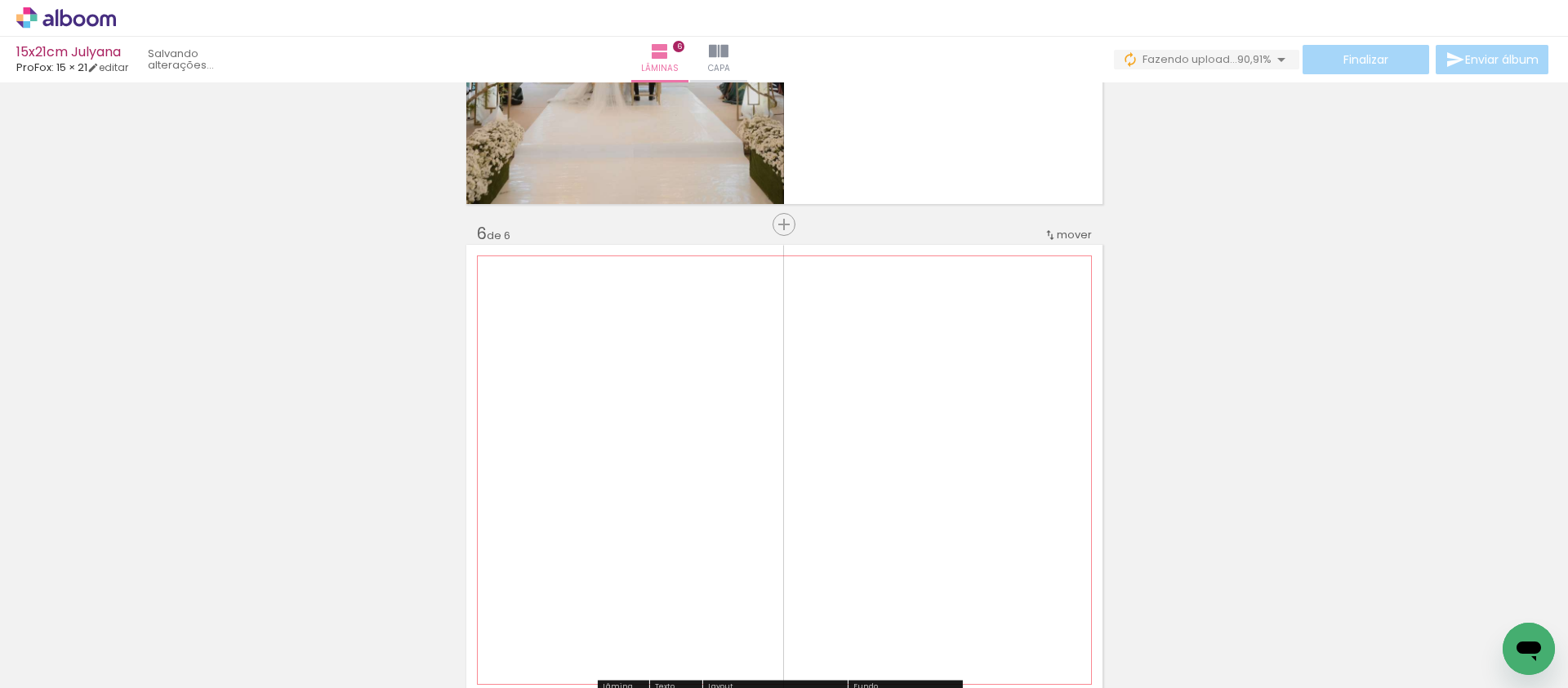
scroll to position [2106, 0]
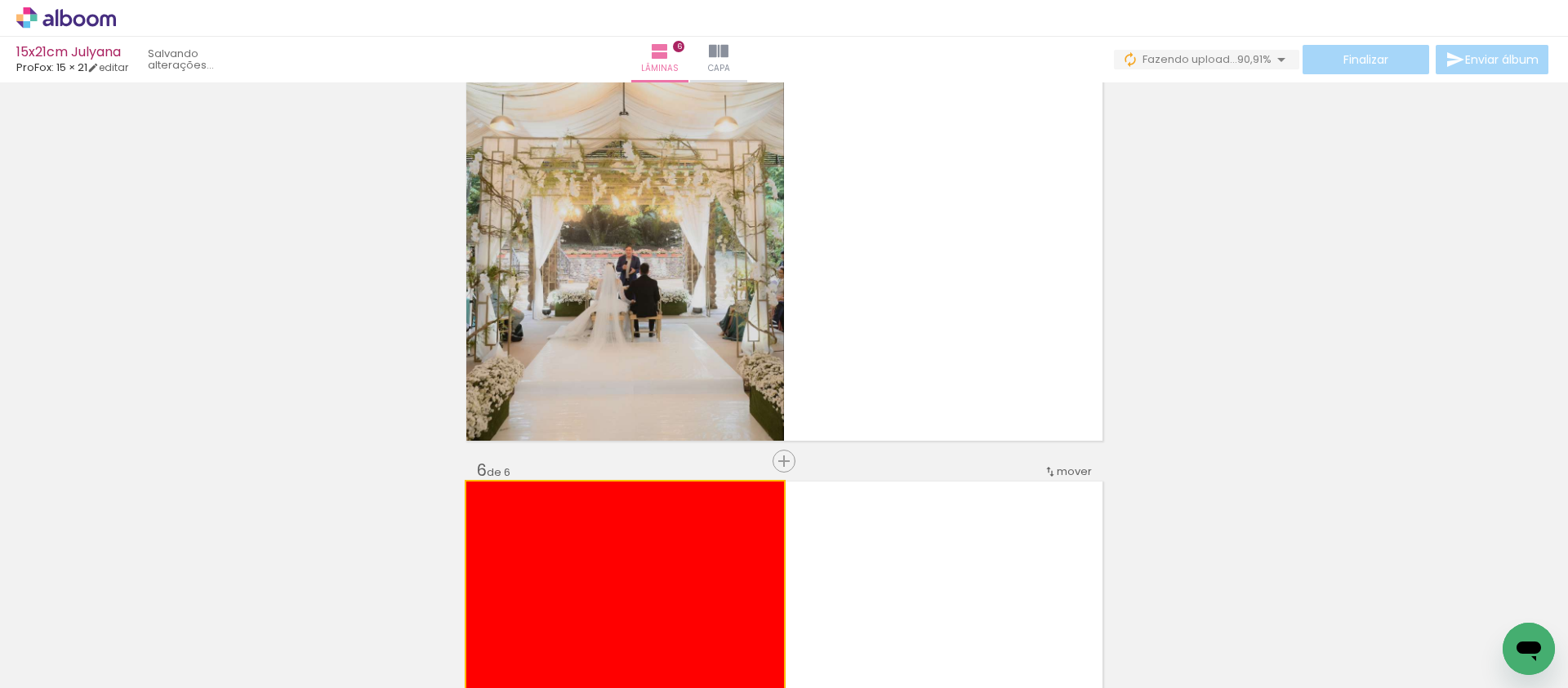
drag, startPoint x: 805, startPoint y: 447, endPoint x: 902, endPoint y: 291, distance: 183.7
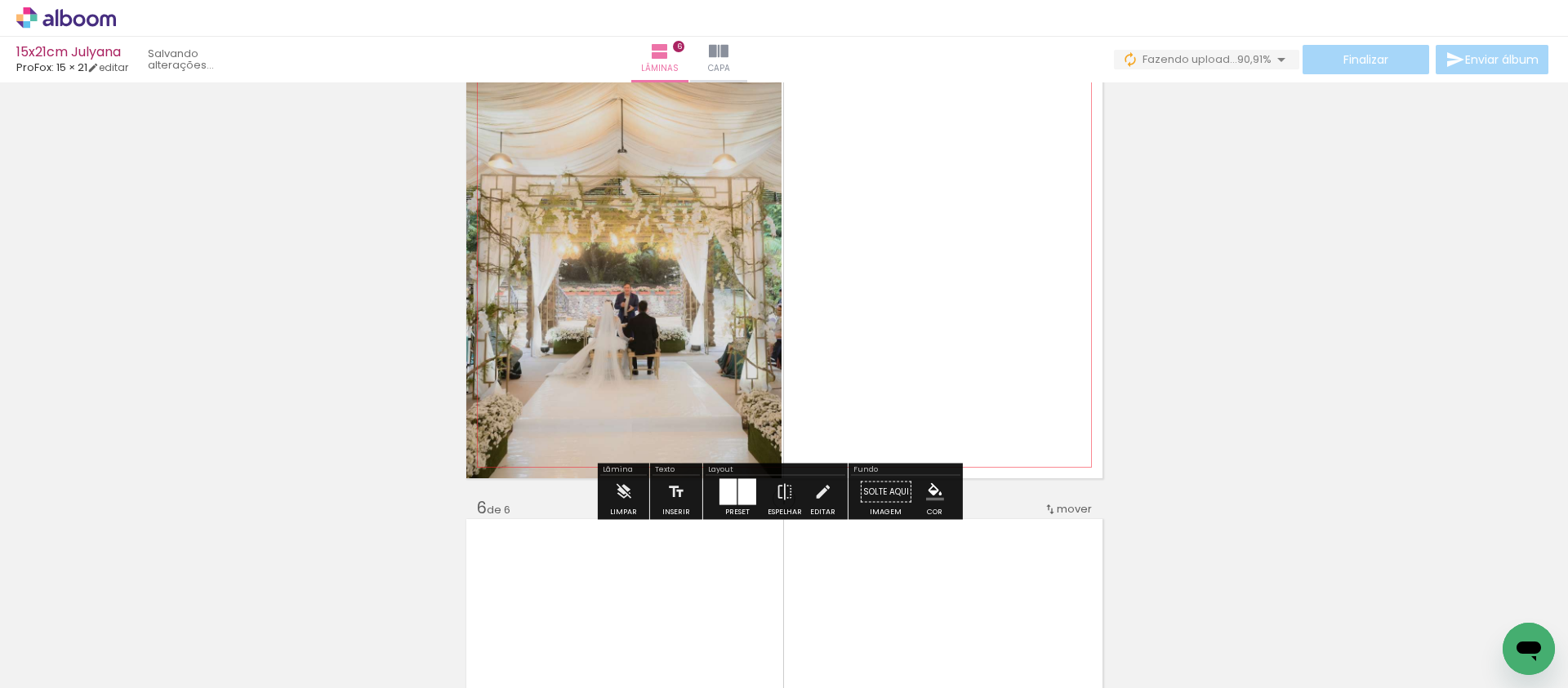
scroll to position [2047, 0]
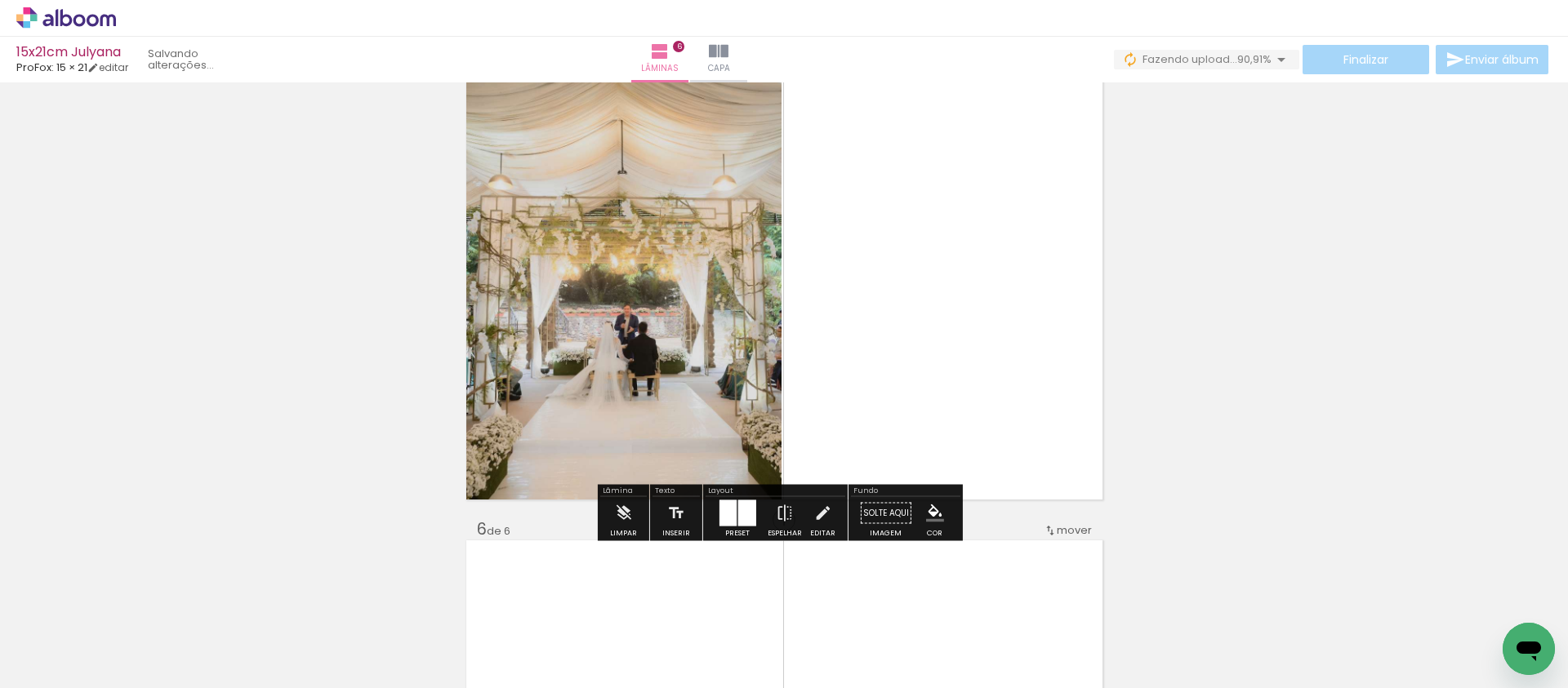
click at [741, 511] on div at bounding box center [746, 514] width 18 height 26
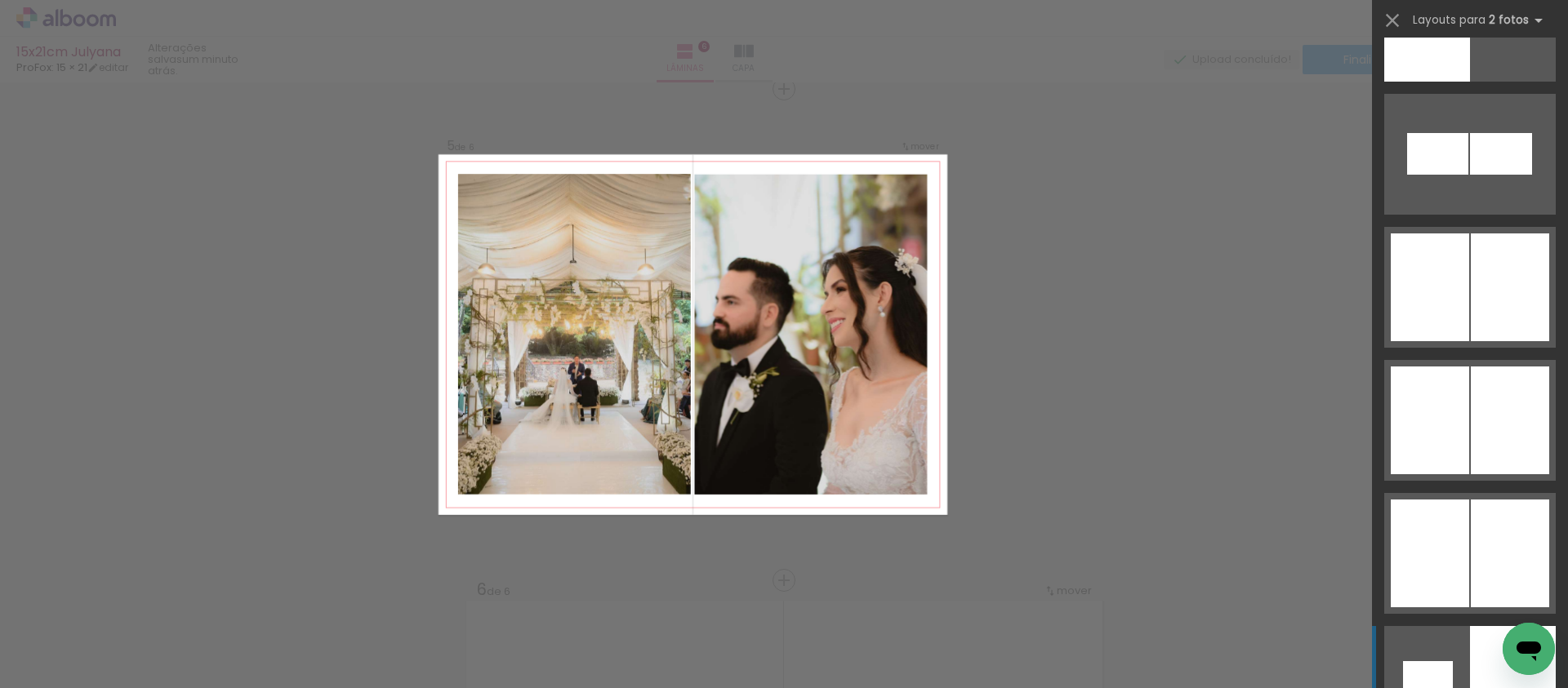
scroll to position [3834, 0]
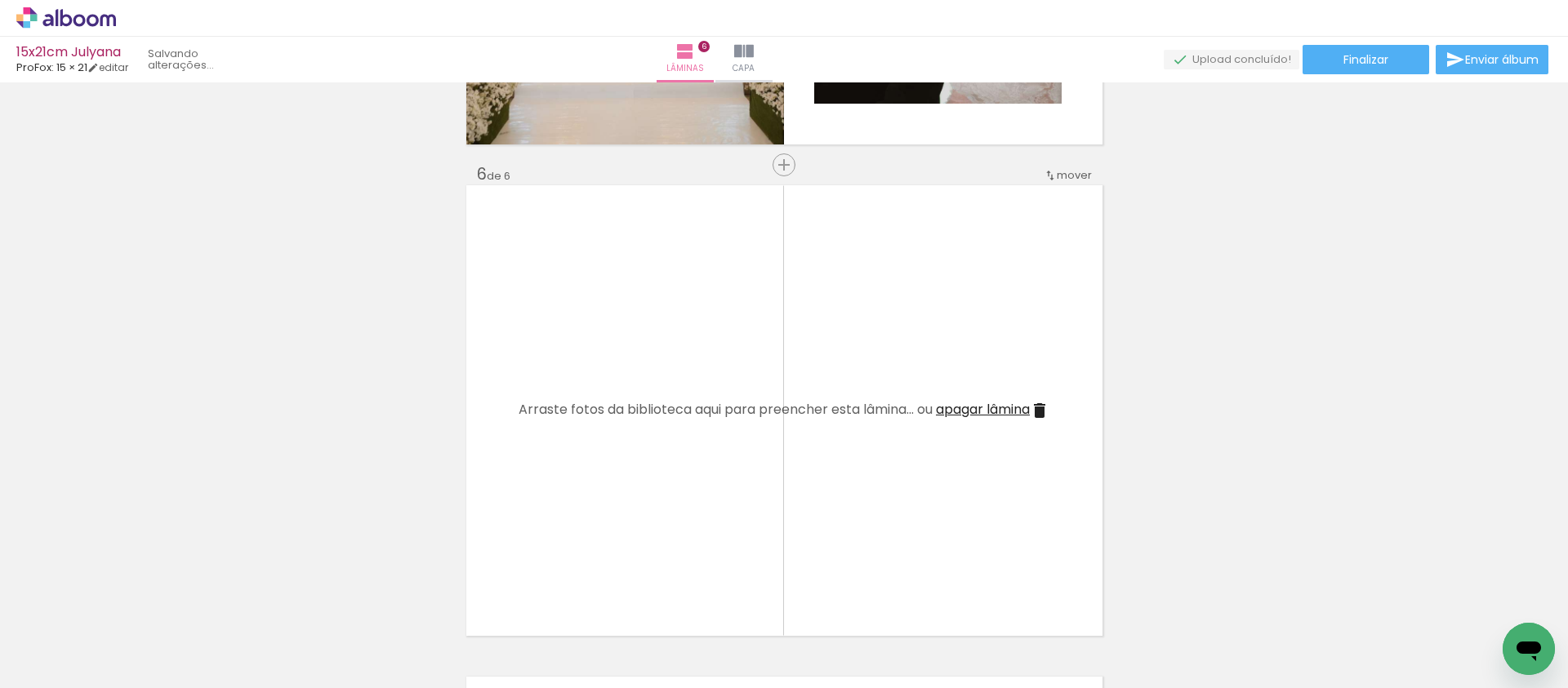
scroll to position [2463, 0]
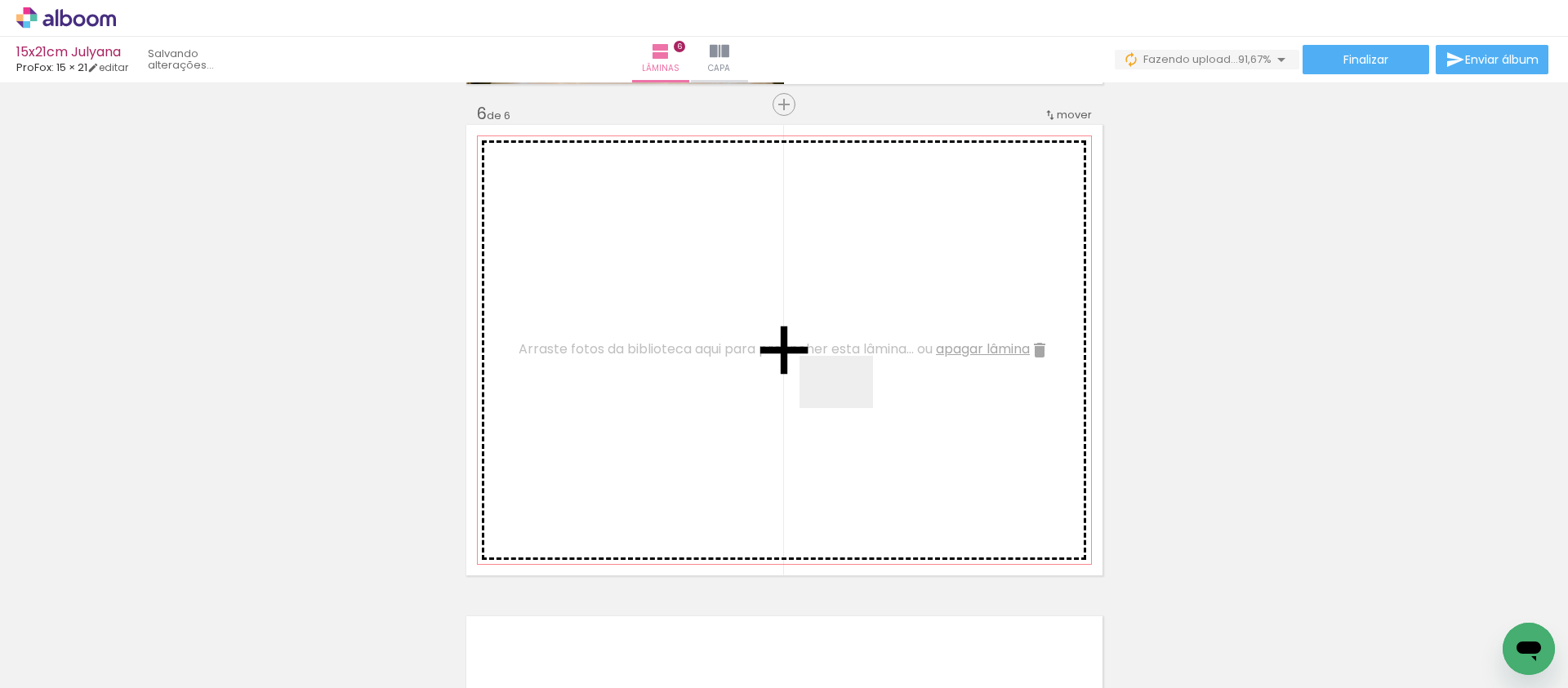
drag, startPoint x: 1009, startPoint y: 472, endPoint x: 803, endPoint y: 399, distance: 218.6
click at [803, 398] on quentale-workspace at bounding box center [784, 344] width 1568 height 688
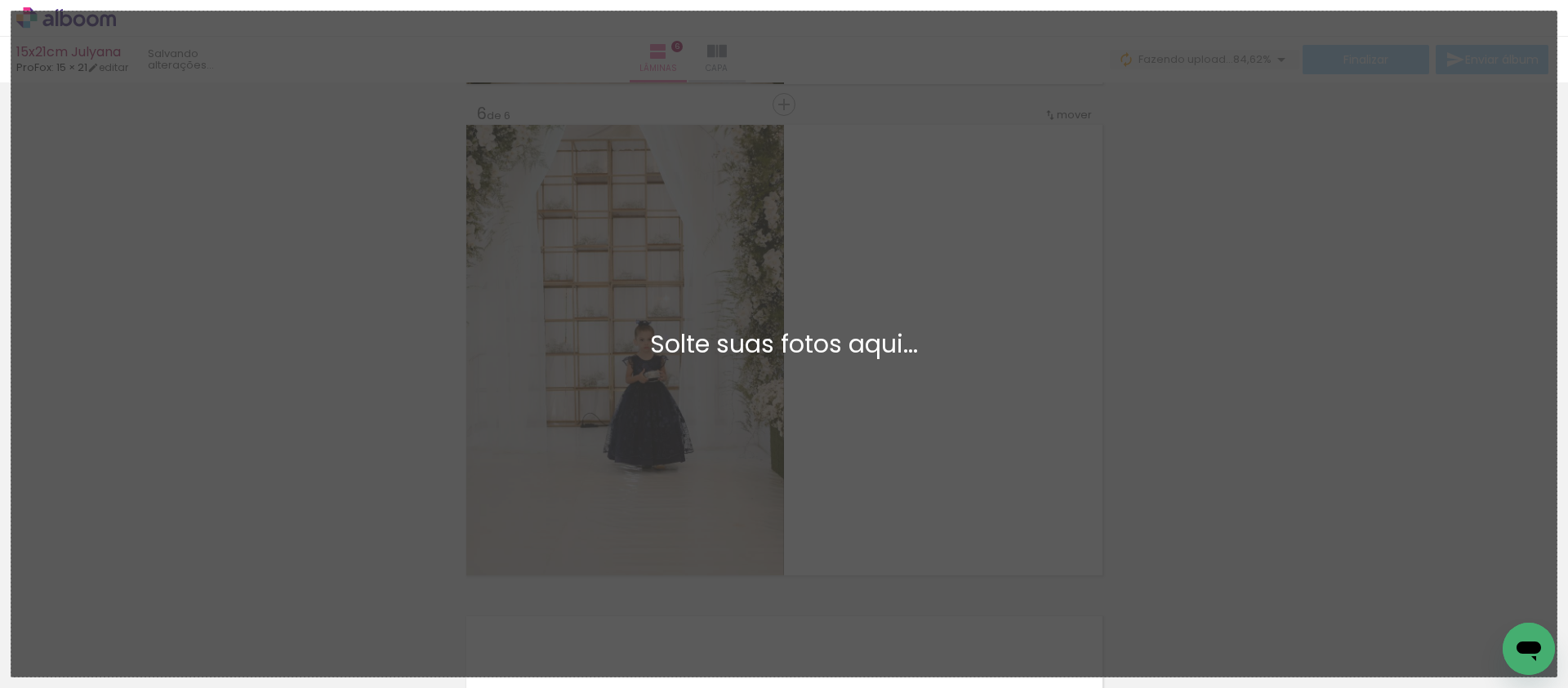
scroll to position [0, 0]
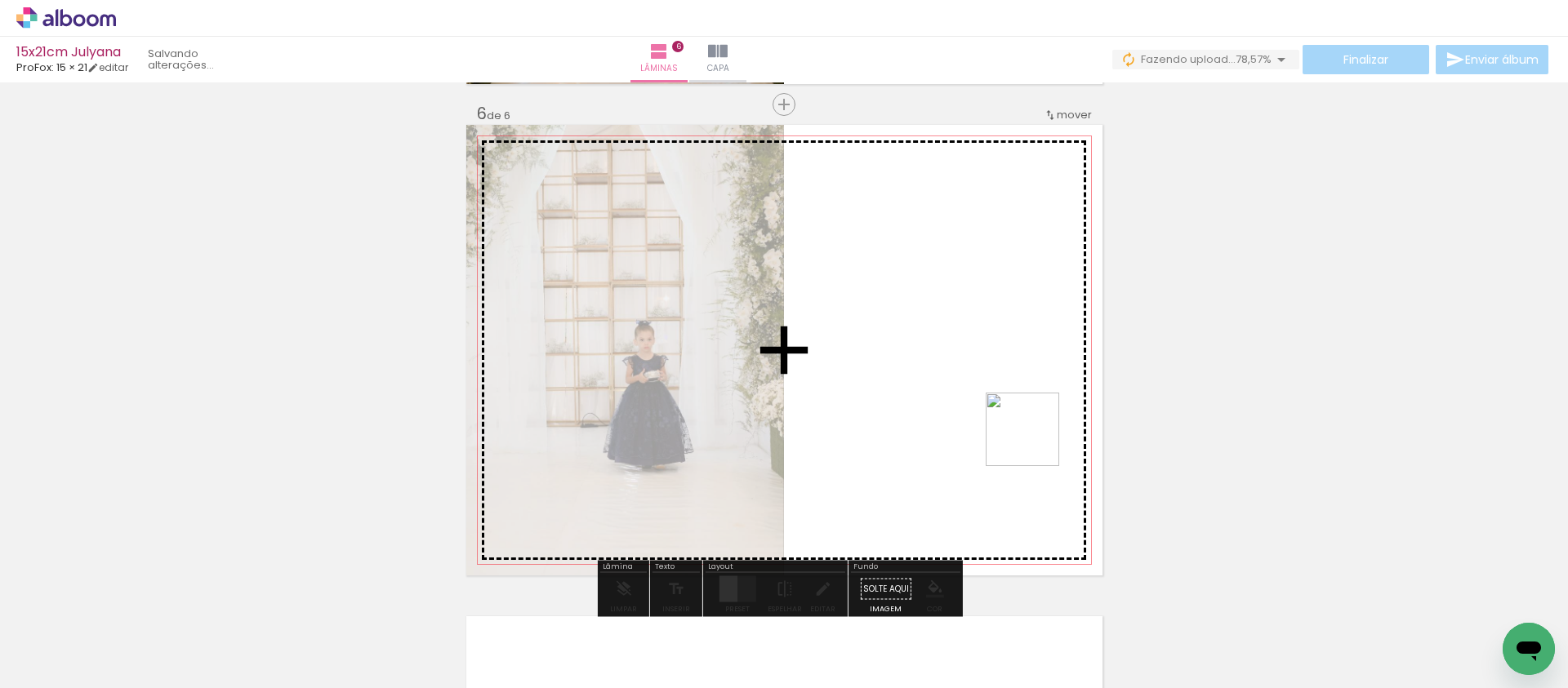
drag, startPoint x: 1245, startPoint y: 636, endPoint x: 1004, endPoint y: 423, distance: 321.6
click at [1004, 423] on quentale-workspace at bounding box center [784, 344] width 1568 height 688
drag, startPoint x: 1352, startPoint y: 621, endPoint x: 1092, endPoint y: 312, distance: 403.8
click at [1003, 338] on quentale-workspace at bounding box center [784, 344] width 1568 height 688
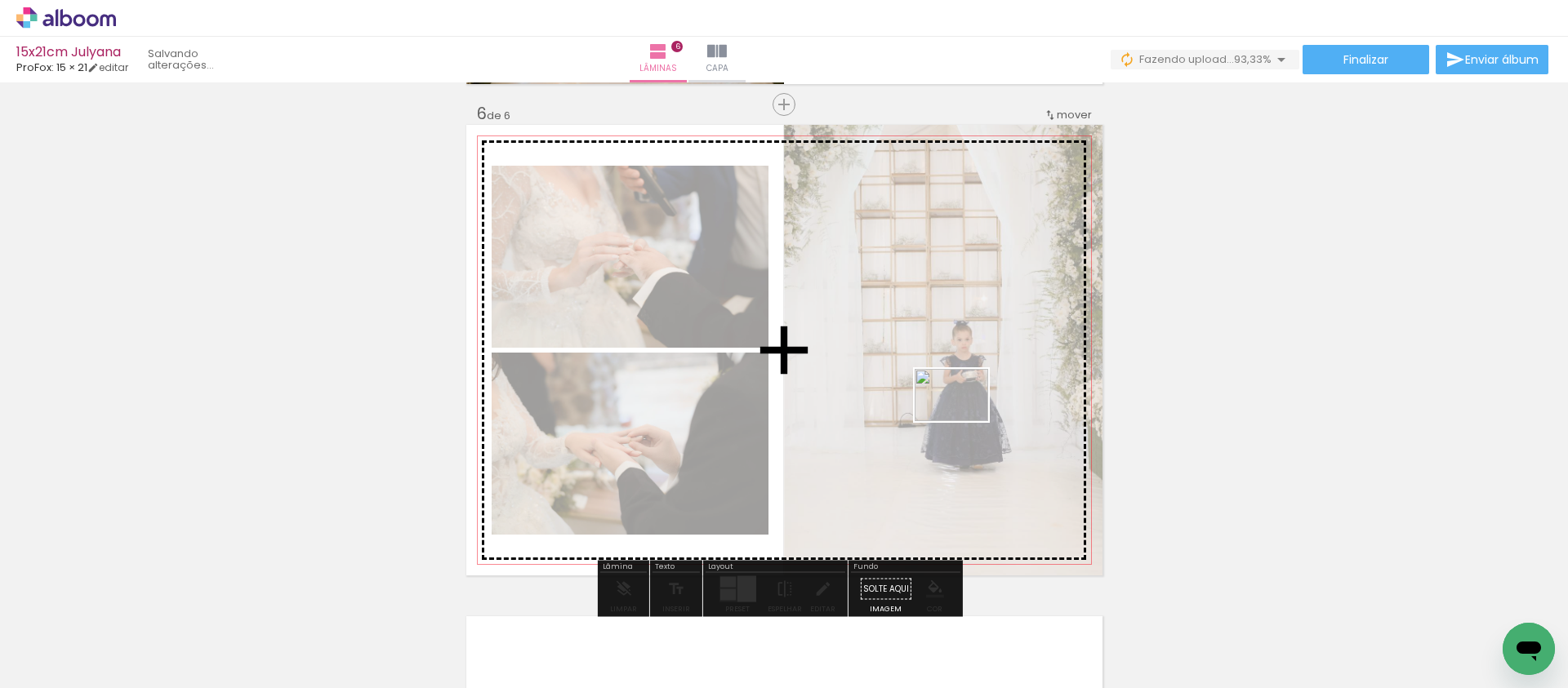
drag, startPoint x: 1445, startPoint y: 639, endPoint x: 963, endPoint y: 418, distance: 530.2
click at [963, 418] on quentale-workspace at bounding box center [784, 344] width 1568 height 688
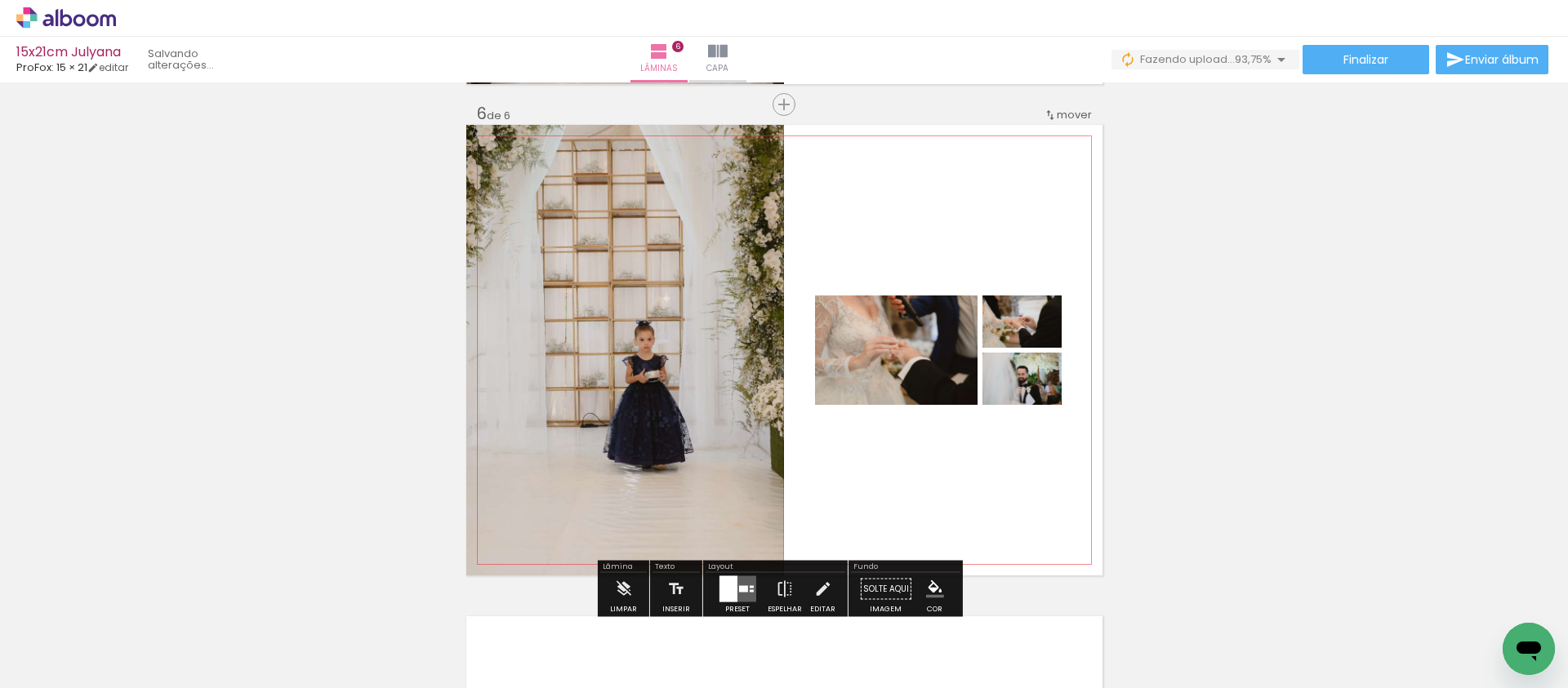
scroll to position [2495, 0]
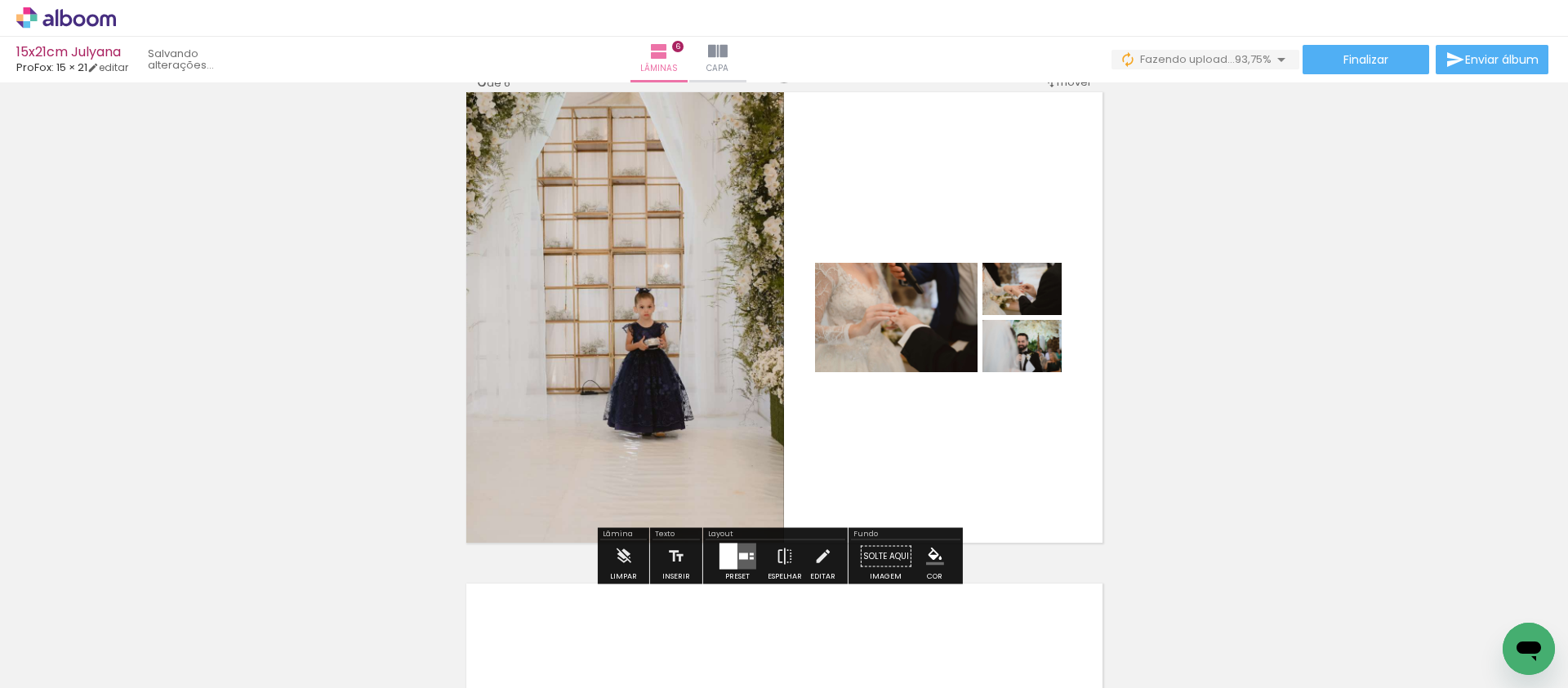
click at [728, 547] on div at bounding box center [728, 557] width 18 height 26
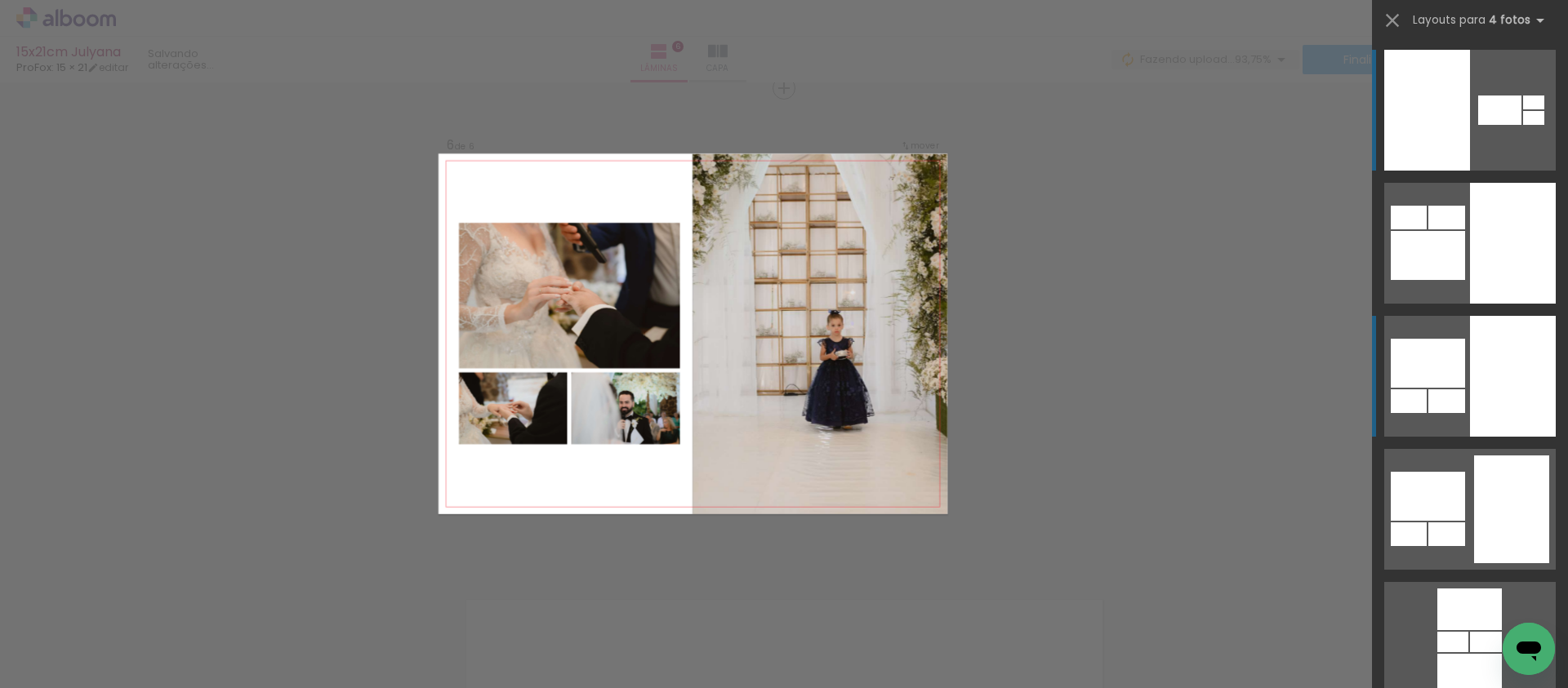
scroll to position [2478, 0]
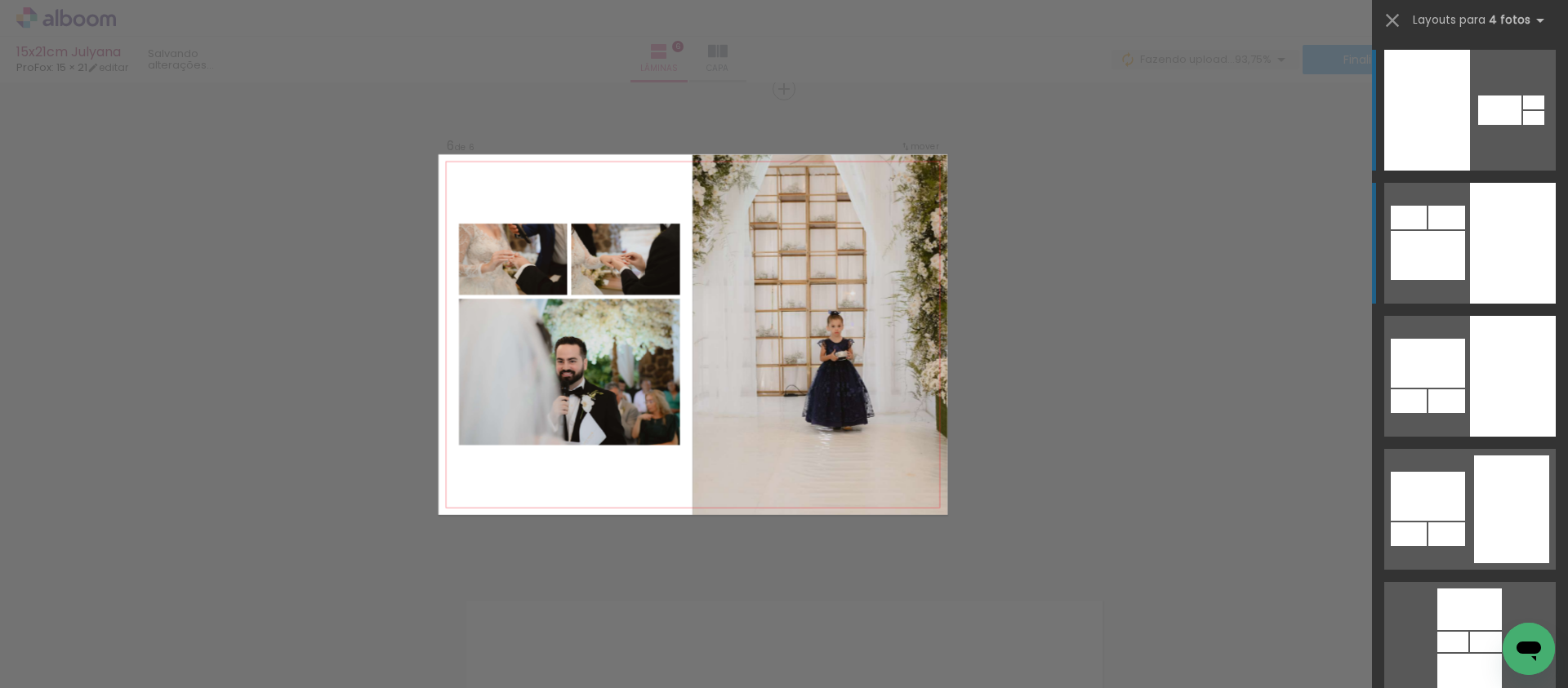
click at [1492, 316] on div at bounding box center [1513, 376] width 86 height 121
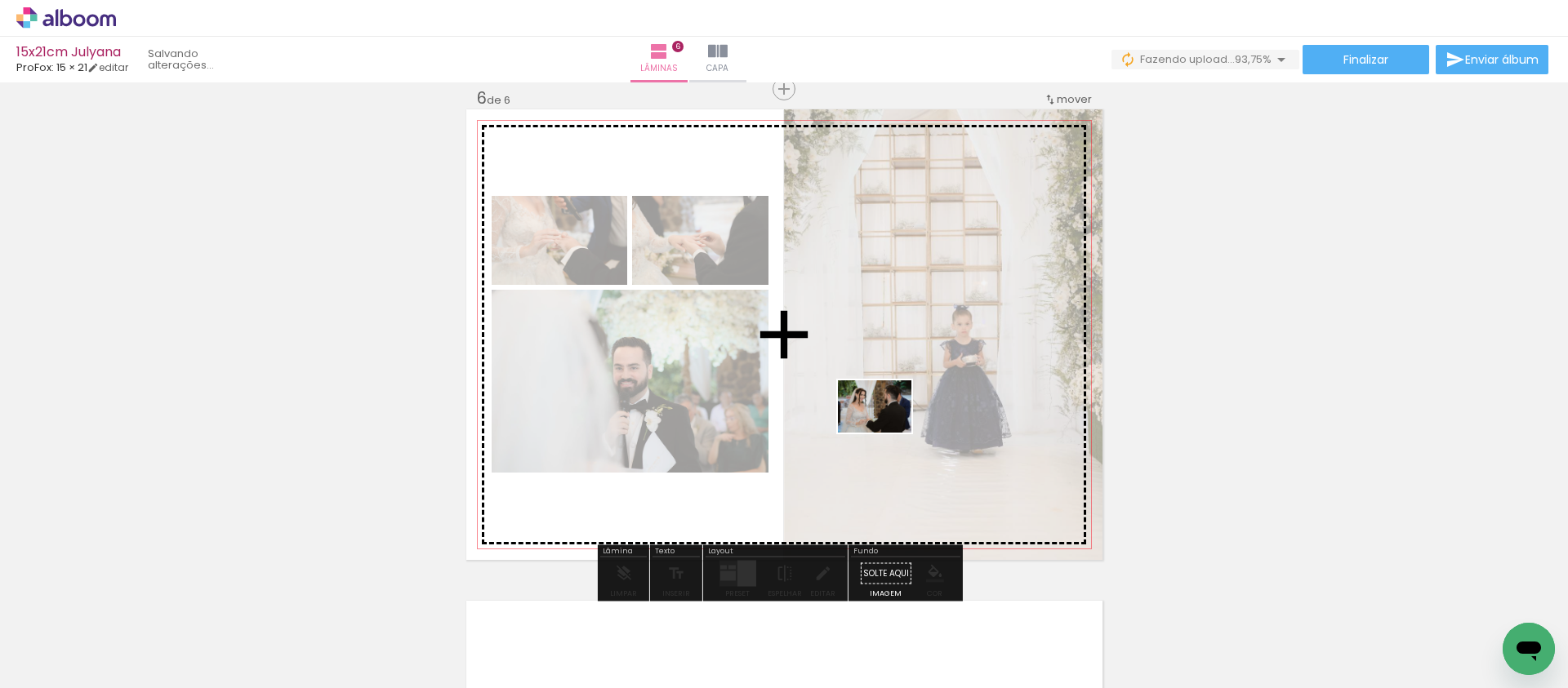
drag, startPoint x: 1523, startPoint y: 618, endPoint x: 887, endPoint y: 429, distance: 663.5
click at [887, 429] on quentale-workspace at bounding box center [784, 344] width 1568 height 688
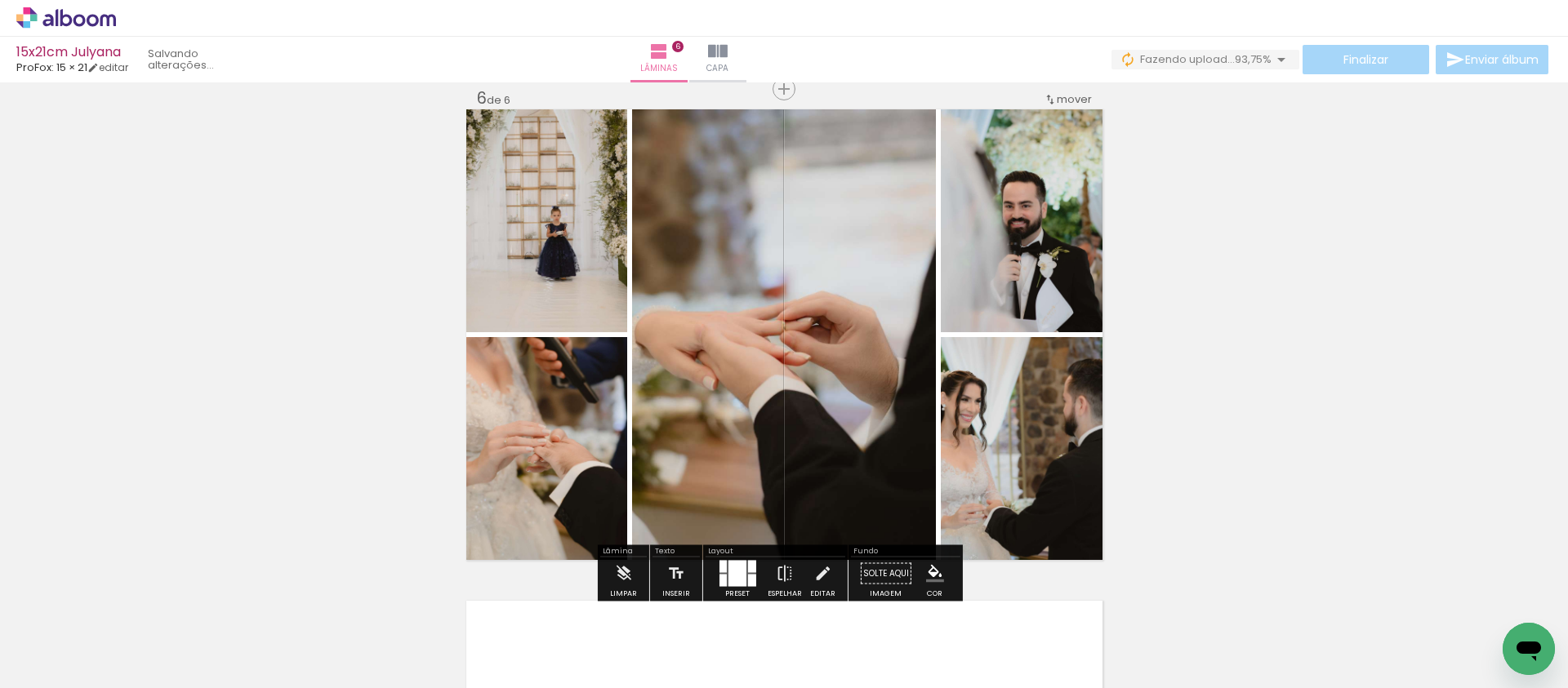
drag, startPoint x: 735, startPoint y: 578, endPoint x: 943, endPoint y: 452, distance: 243.2
click at [735, 578] on div at bounding box center [736, 574] width 18 height 26
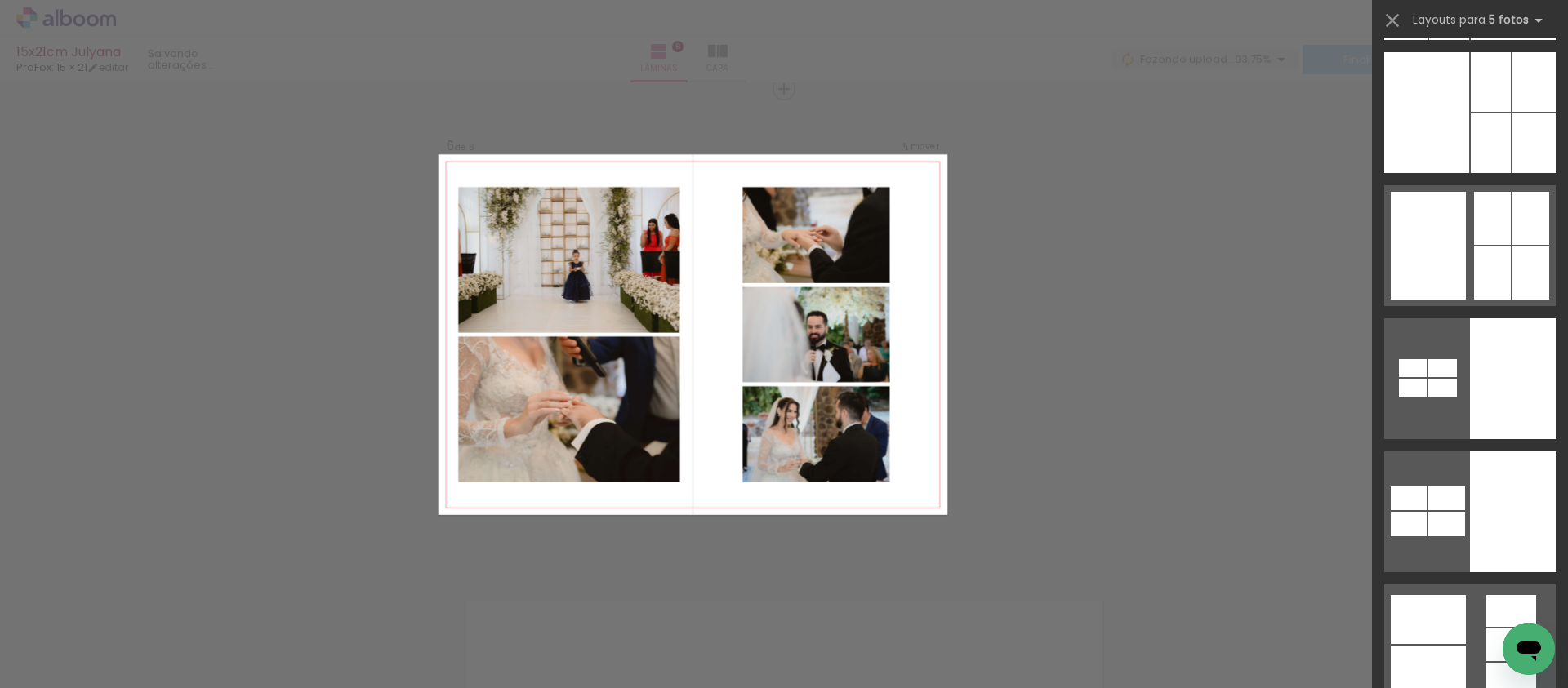
scroll to position [634, 0]
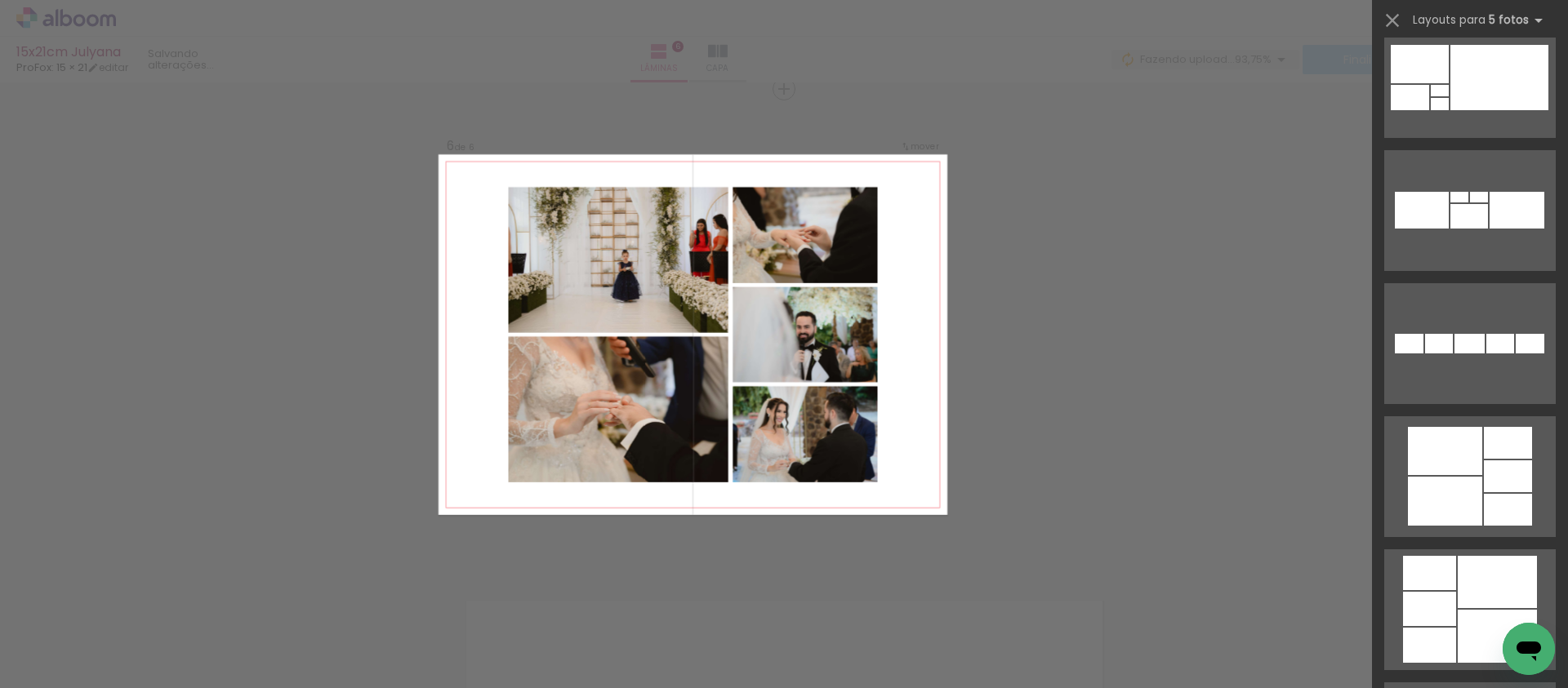
scroll to position [3146, 0]
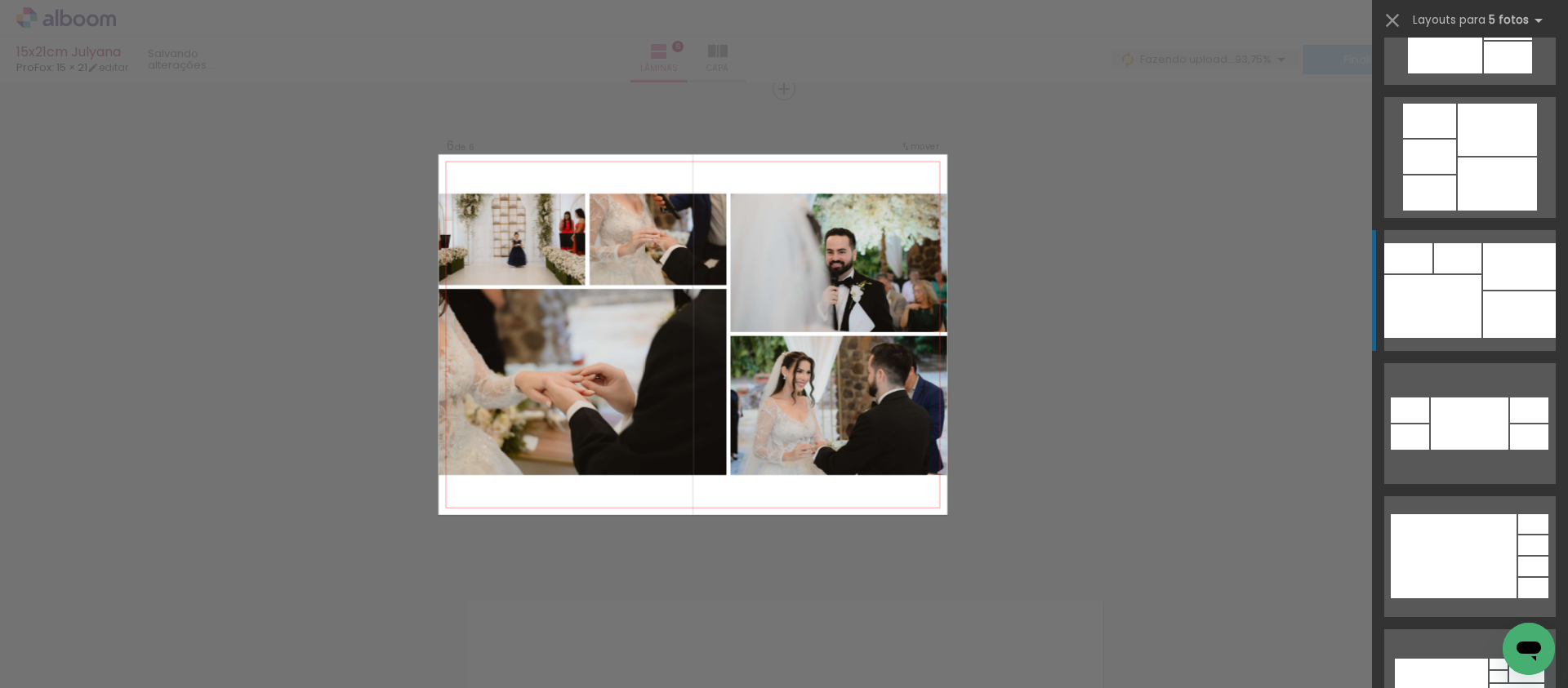
click at [1469, 73] on div at bounding box center [1445, 49] width 74 height 49
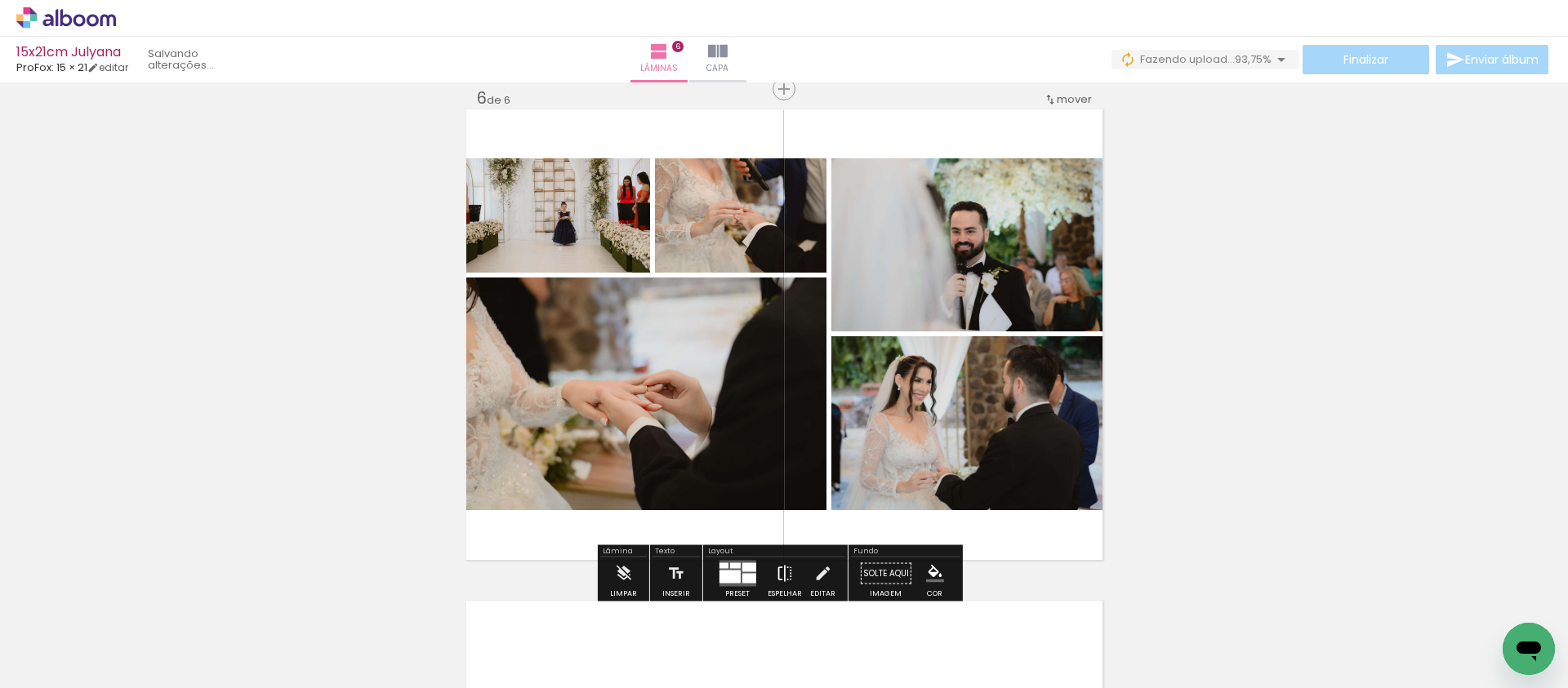
click at [776, 570] on iron-icon at bounding box center [784, 573] width 18 height 32
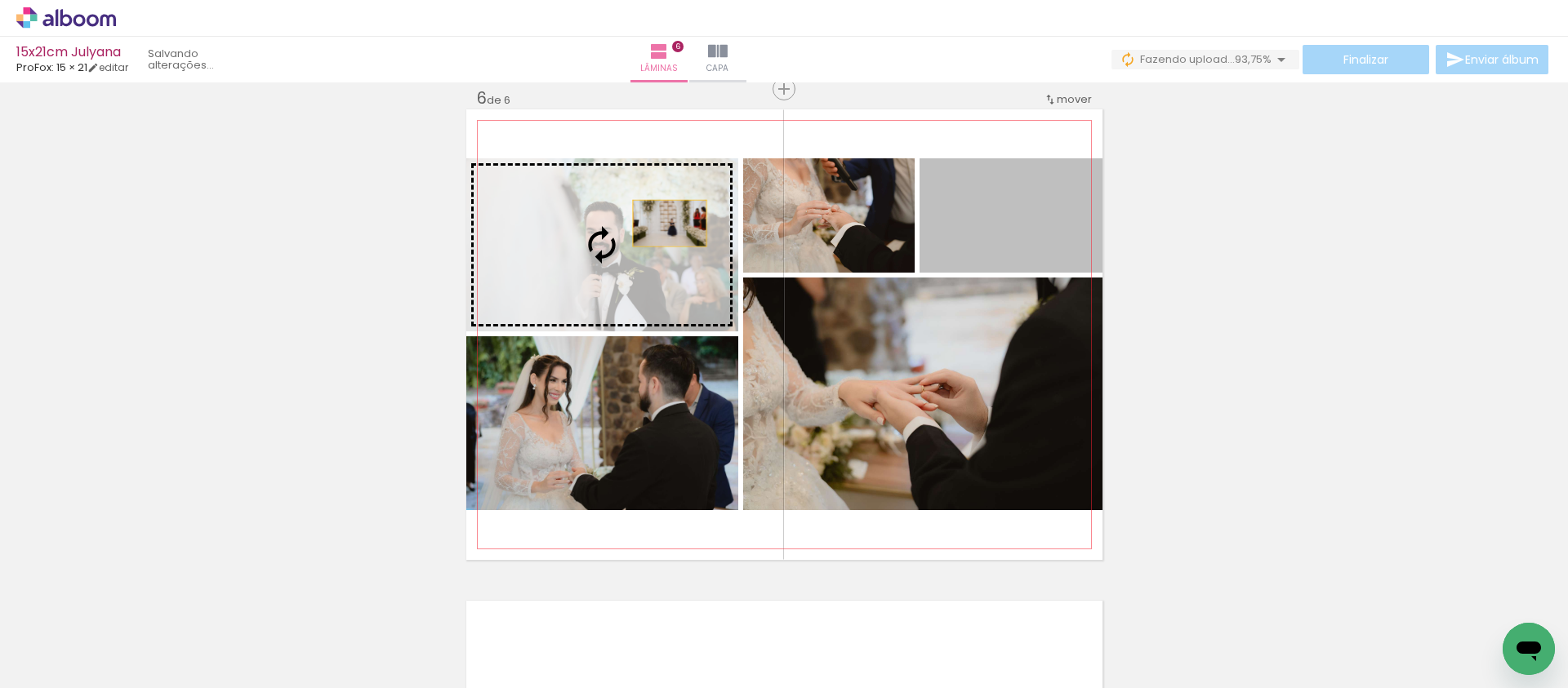
drag, startPoint x: 988, startPoint y: 210, endPoint x: 584, endPoint y: 226, distance: 404.3
click at [0, 0] on slot at bounding box center [0, 0] width 0 height 0
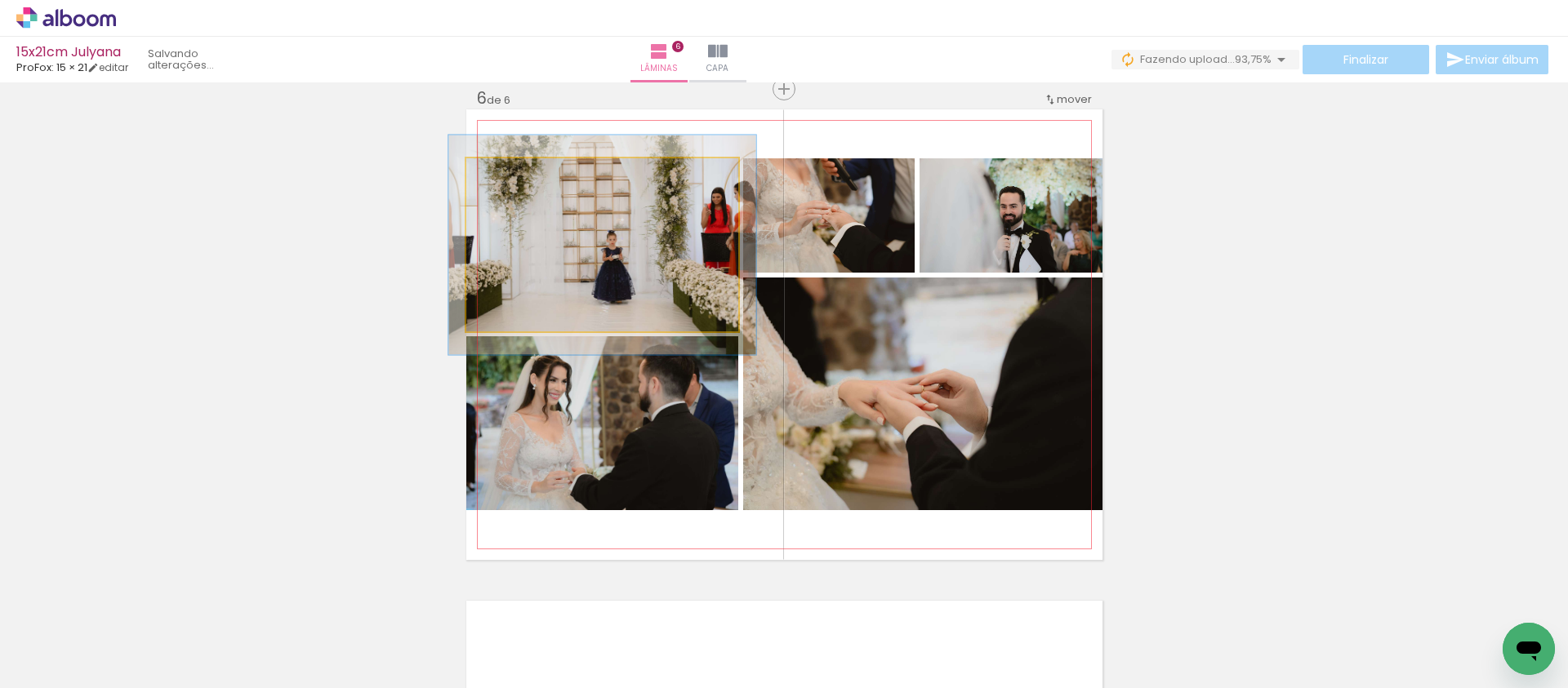
drag, startPoint x: 496, startPoint y: 178, endPoint x: 504, endPoint y: 177, distance: 8.1
type paper-slider "114"
click at [505, 177] on div at bounding box center [512, 175] width 15 height 15
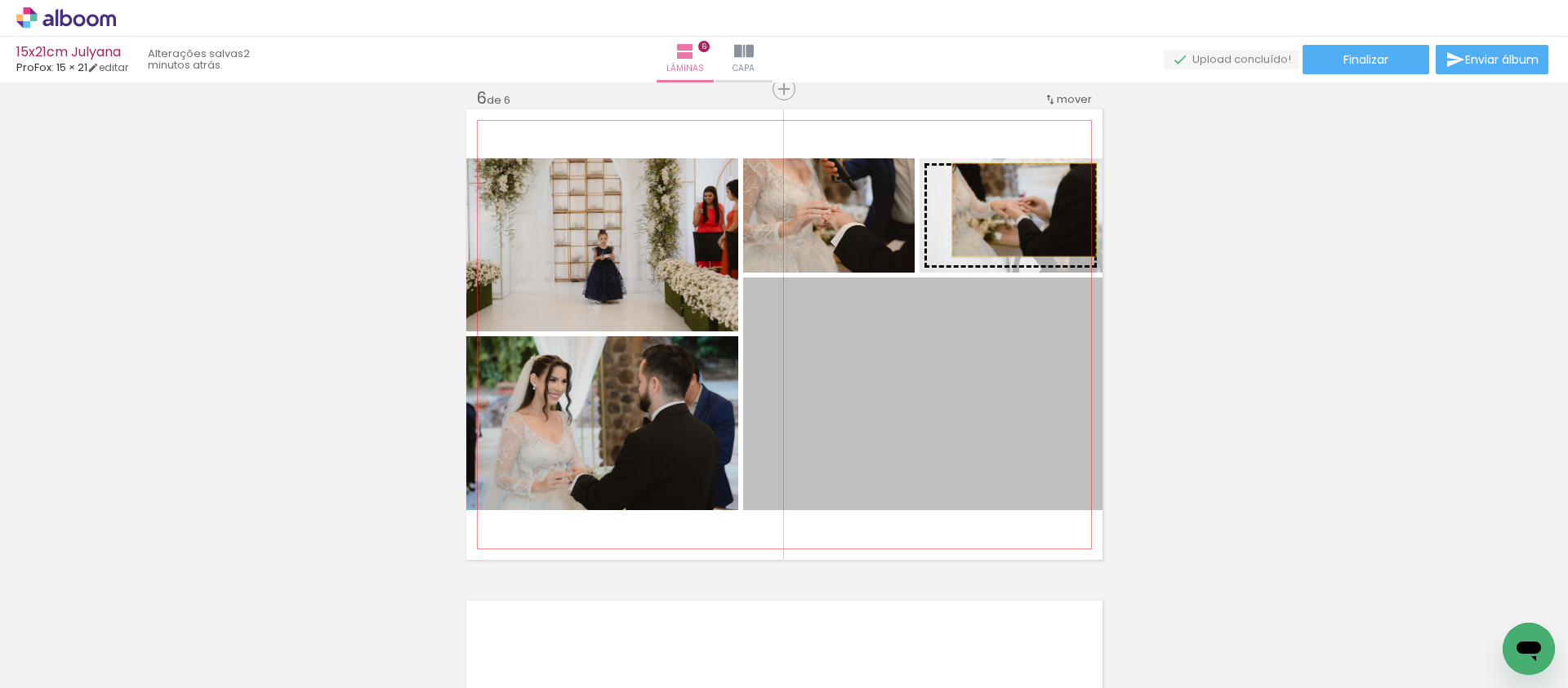
drag, startPoint x: 924, startPoint y: 368, endPoint x: 1018, endPoint y: 210, distance: 183.8
click at [0, 0] on slot at bounding box center [0, 0] width 0 height 0
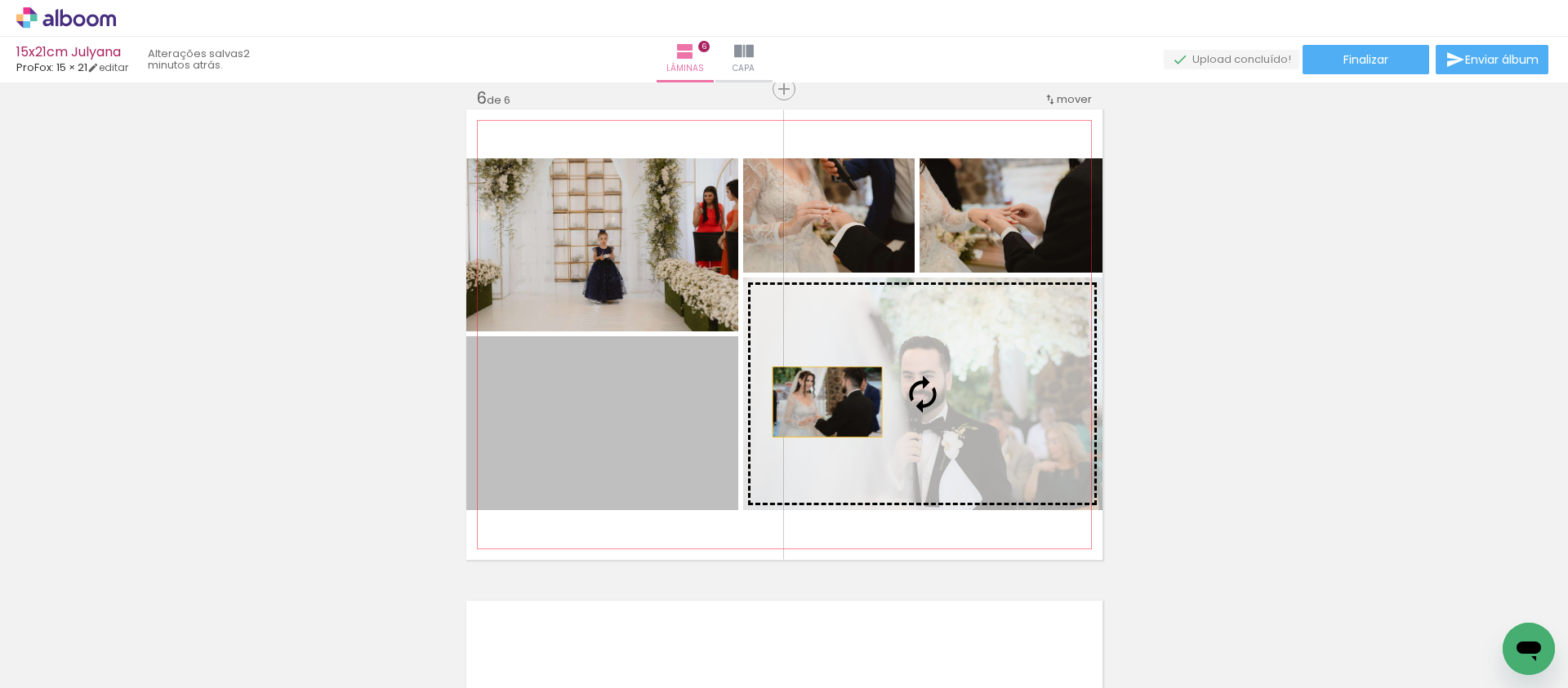
drag, startPoint x: 686, startPoint y: 424, endPoint x: 945, endPoint y: 399, distance: 260.2
click at [0, 0] on slot at bounding box center [0, 0] width 0 height 0
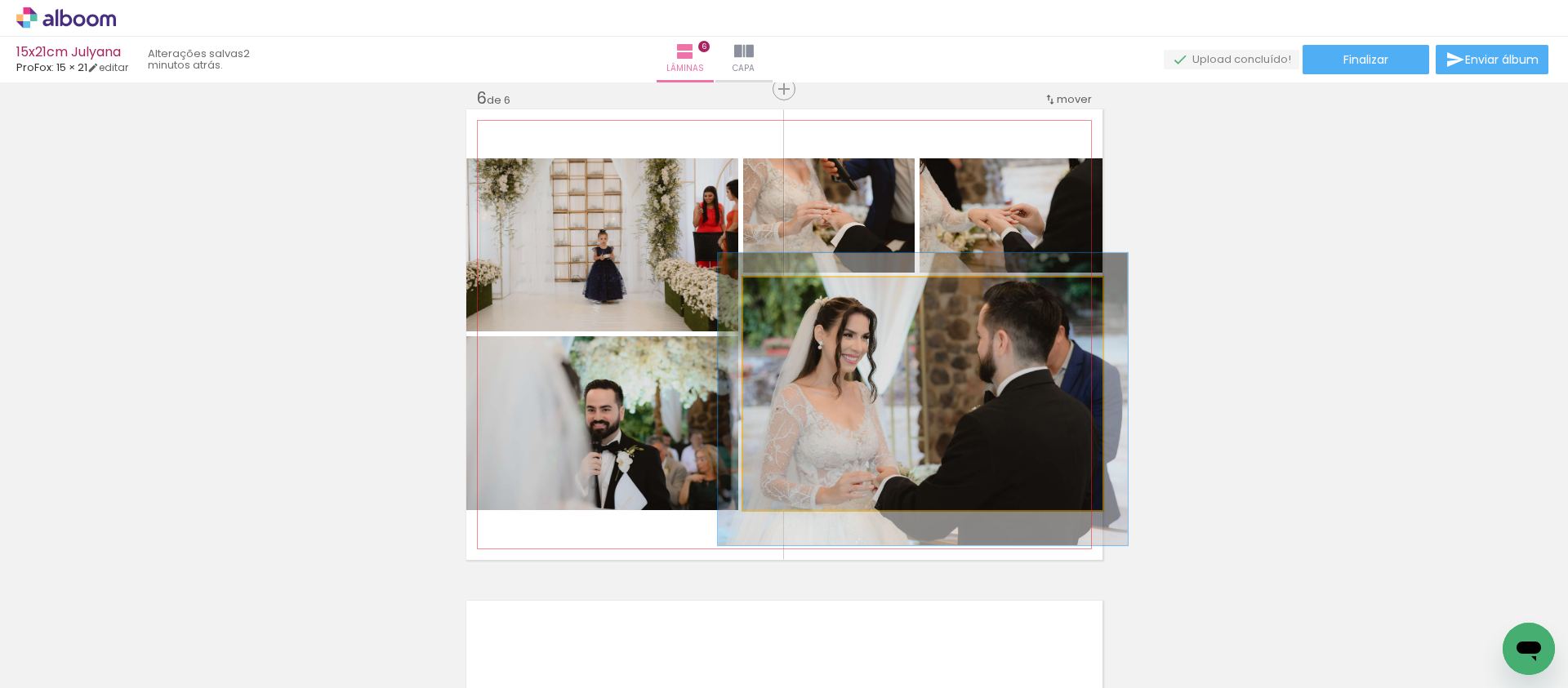
drag, startPoint x: 774, startPoint y: 295, endPoint x: 785, endPoint y: 296, distance: 11.0
type paper-slider "116"
click at [782, 295] on div at bounding box center [789, 295] width 15 height 15
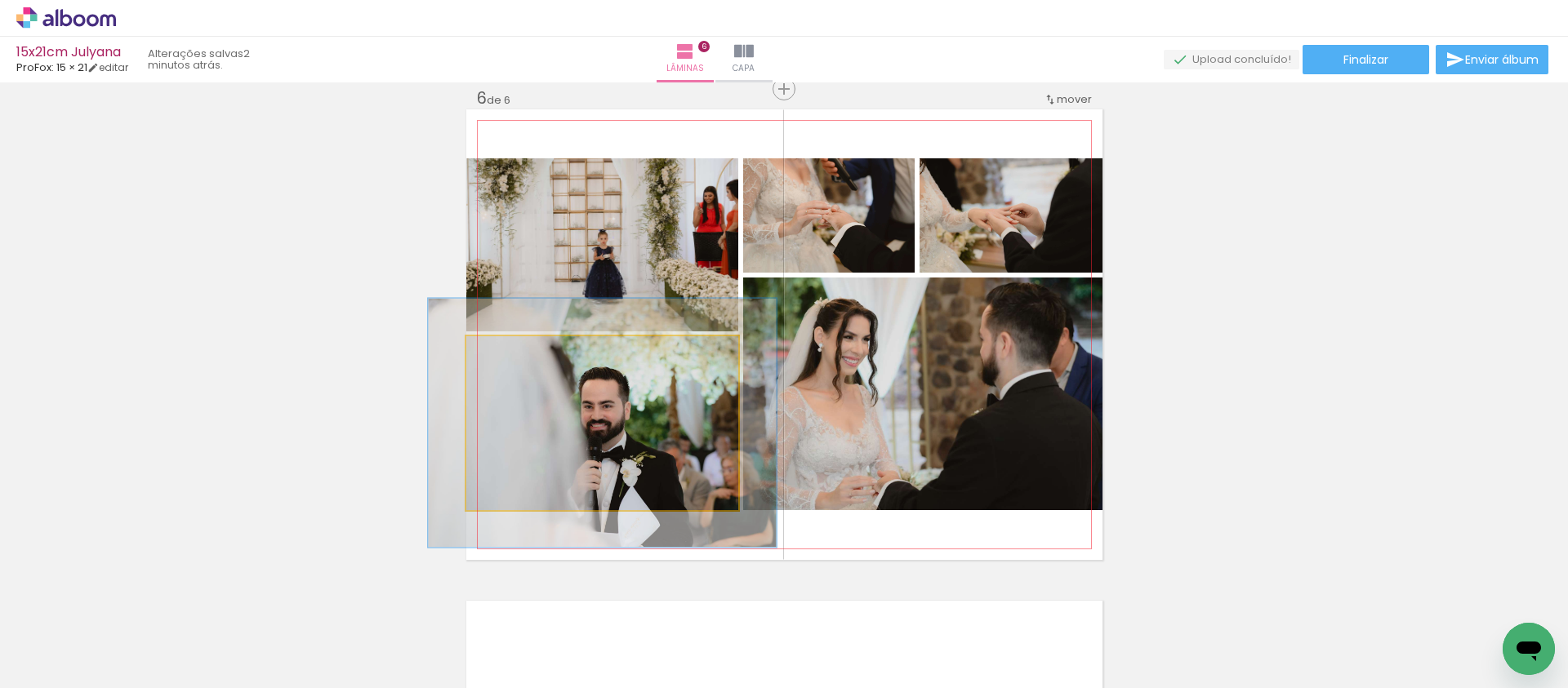
drag, startPoint x: 509, startPoint y: 353, endPoint x: 524, endPoint y: 352, distance: 15.0
type paper-slider "134"
click at [522, 352] on div at bounding box center [520, 353] width 26 height 26
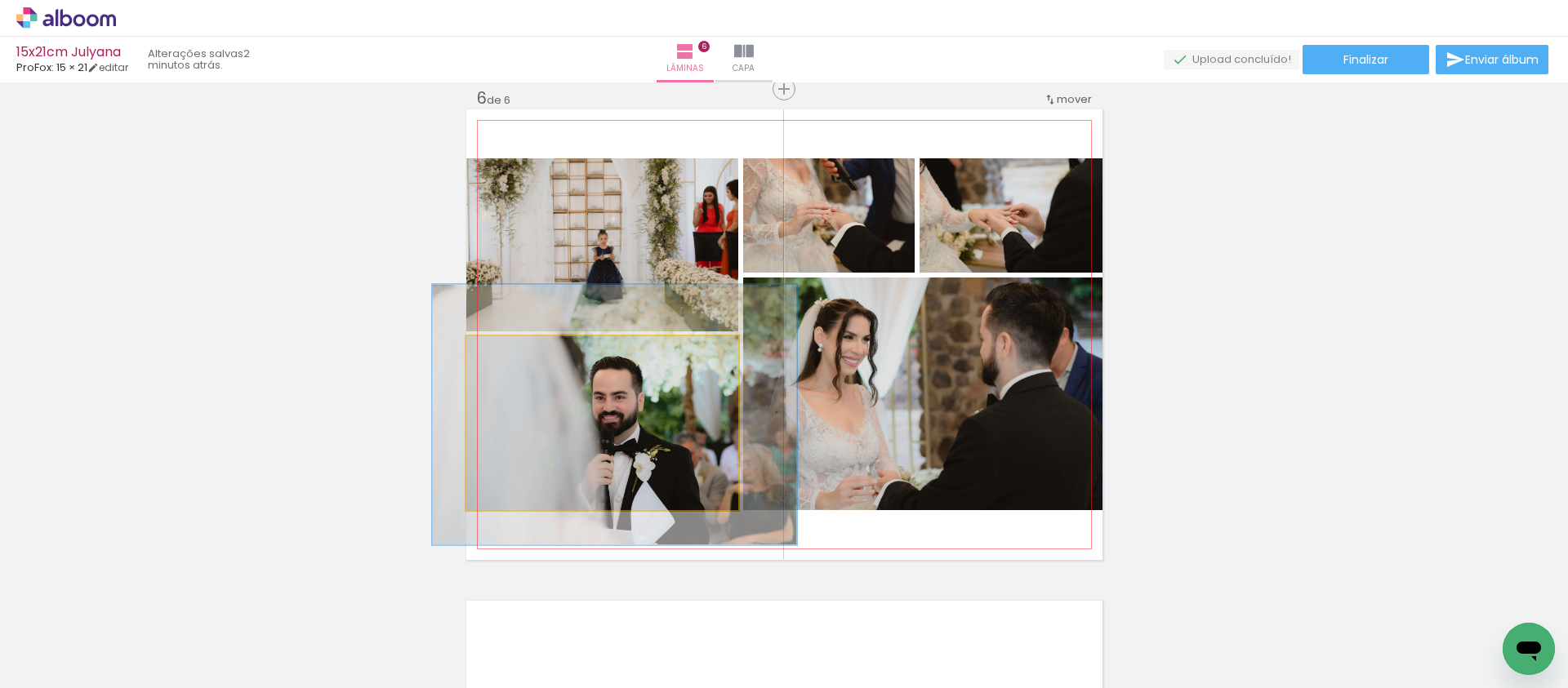
drag, startPoint x: 578, startPoint y: 412, endPoint x: 587, endPoint y: 406, distance: 10.8
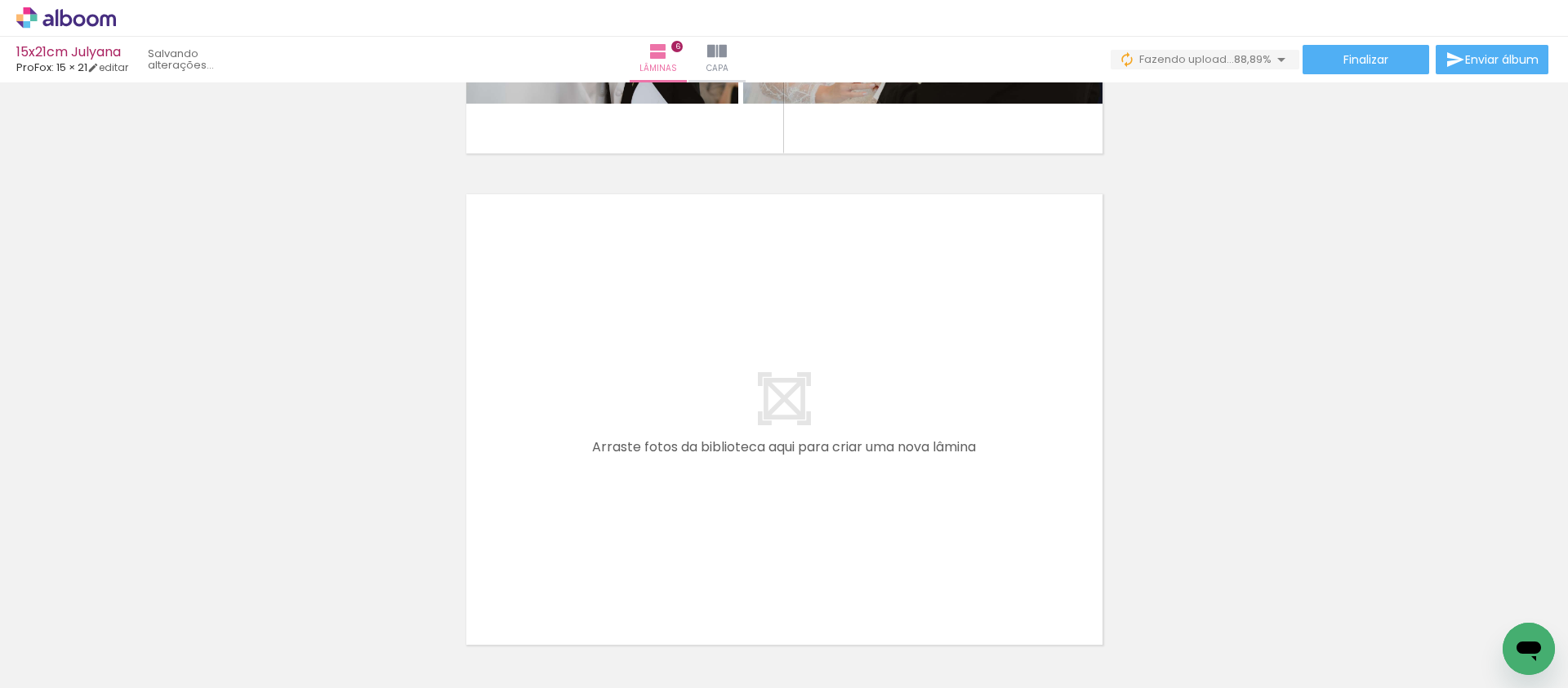
scroll to position [0, 217]
drag, startPoint x: 1331, startPoint y: 603, endPoint x: 868, endPoint y: 408, distance: 502.4
click at [868, 408] on quentale-workspace at bounding box center [784, 344] width 1568 height 688
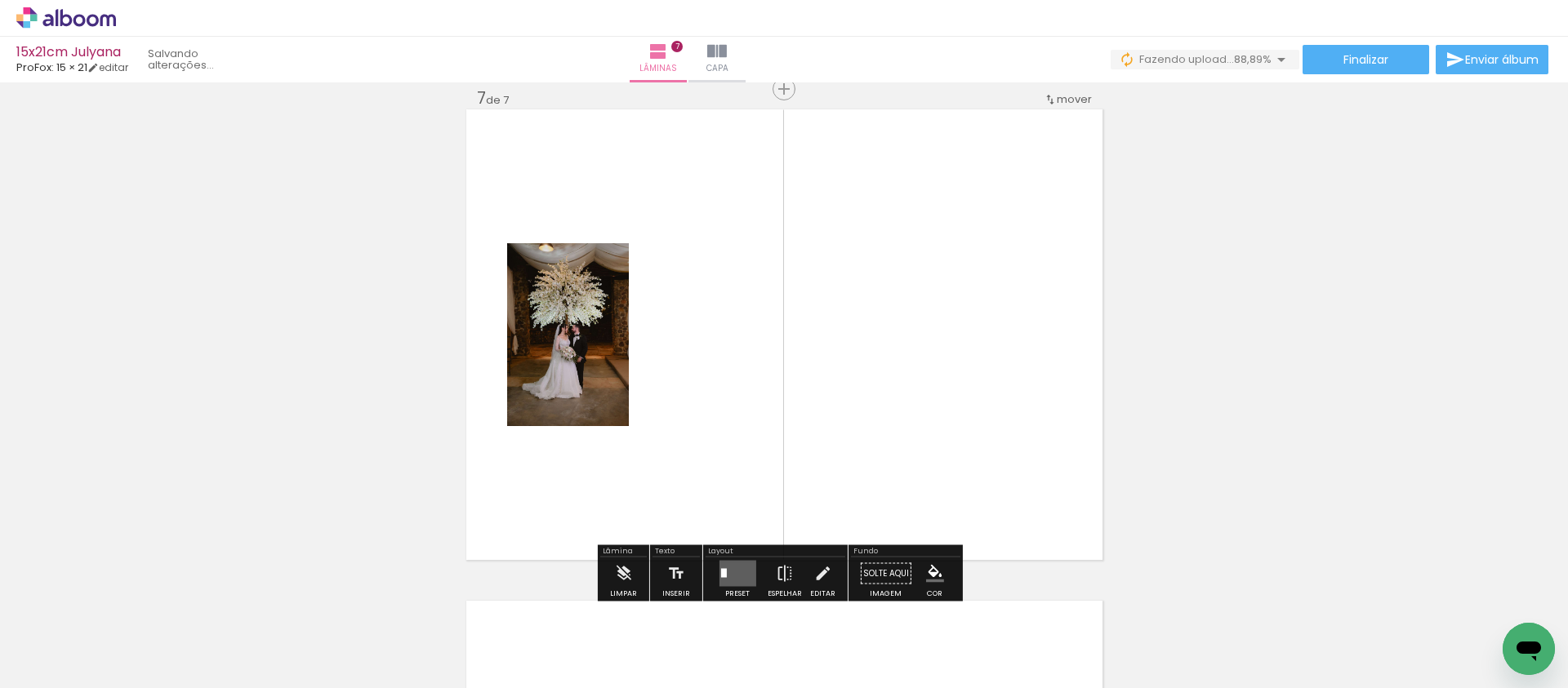
scroll to position [2970, 0]
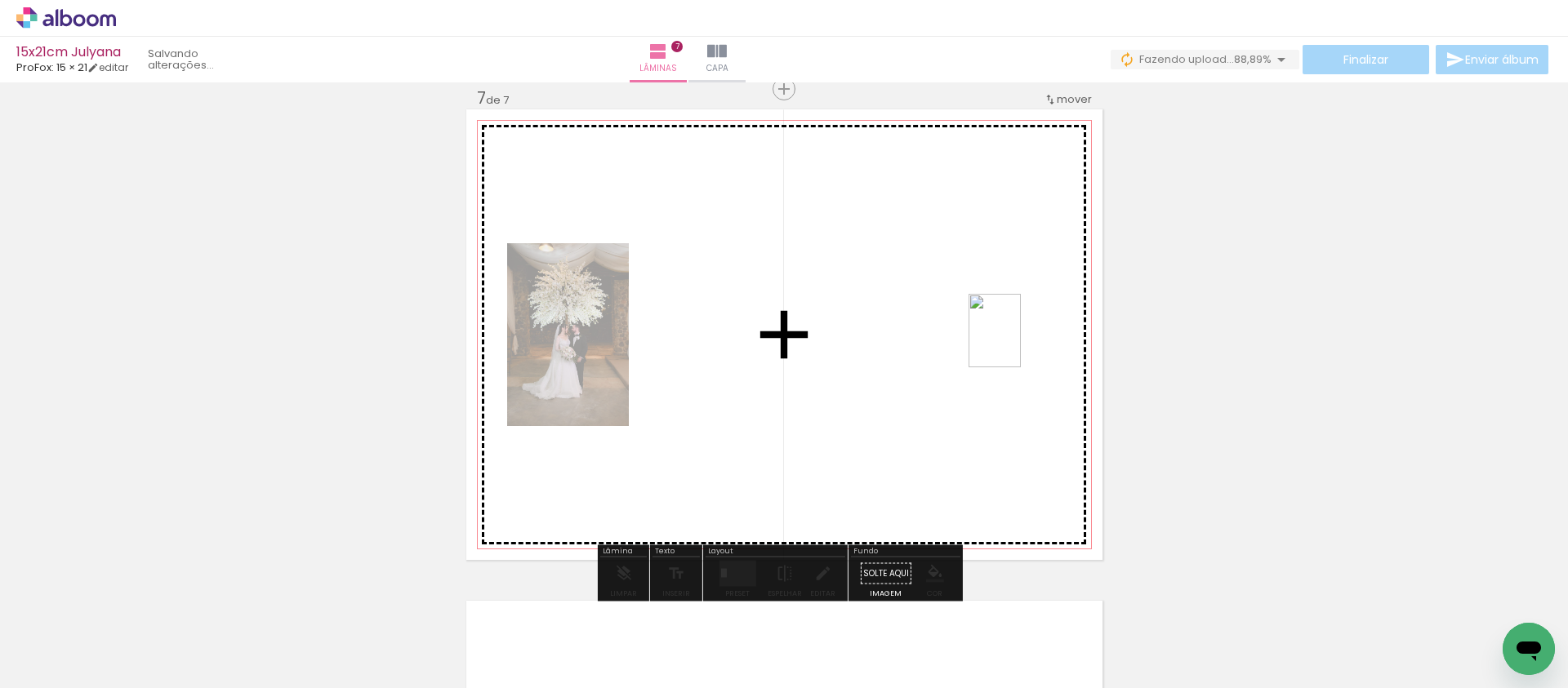
drag, startPoint x: 1488, startPoint y: 620, endPoint x: 1108, endPoint y: 319, distance: 484.8
click at [1014, 344] on quentale-workspace at bounding box center [784, 344] width 1568 height 688
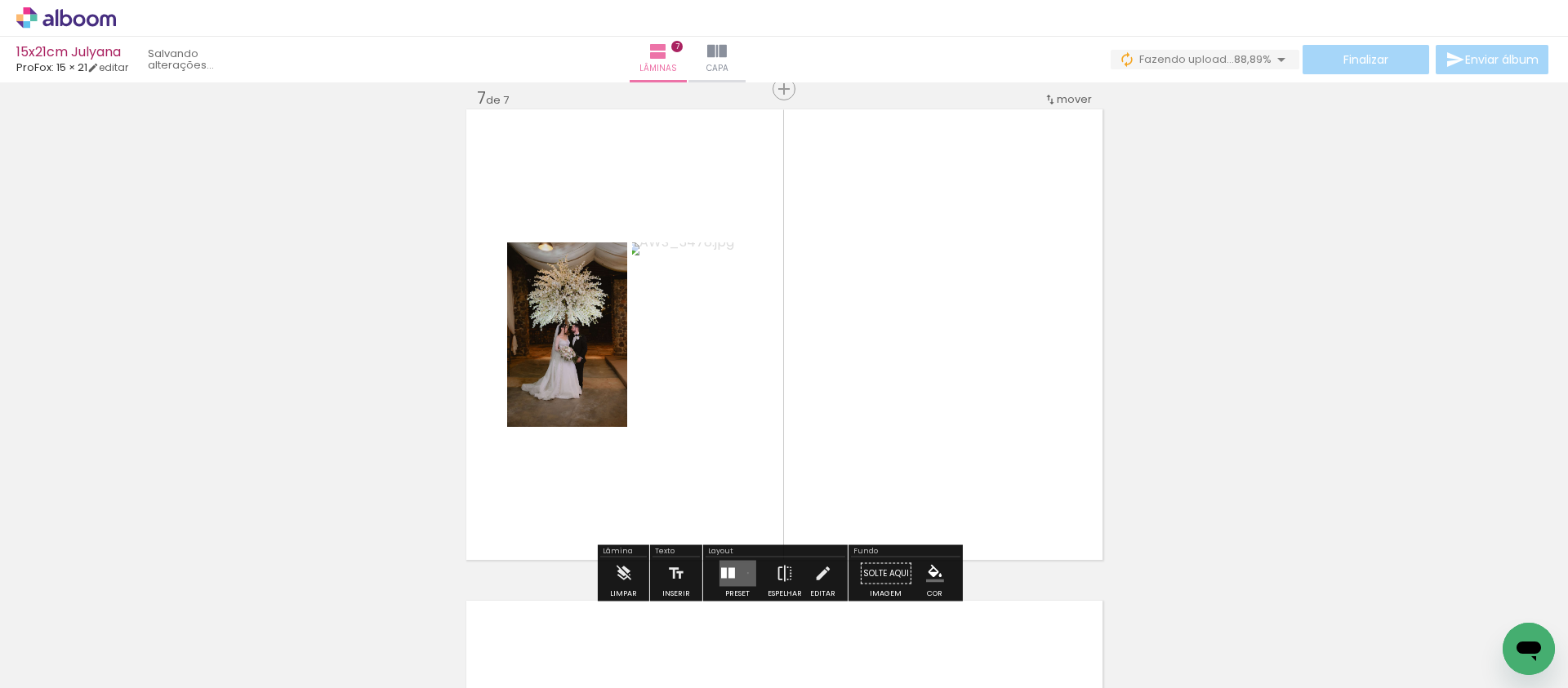
drag, startPoint x: 744, startPoint y: 573, endPoint x: 886, endPoint y: 507, distance: 156.6
click at [743, 572] on quentale-layouter at bounding box center [737, 574] width 37 height 26
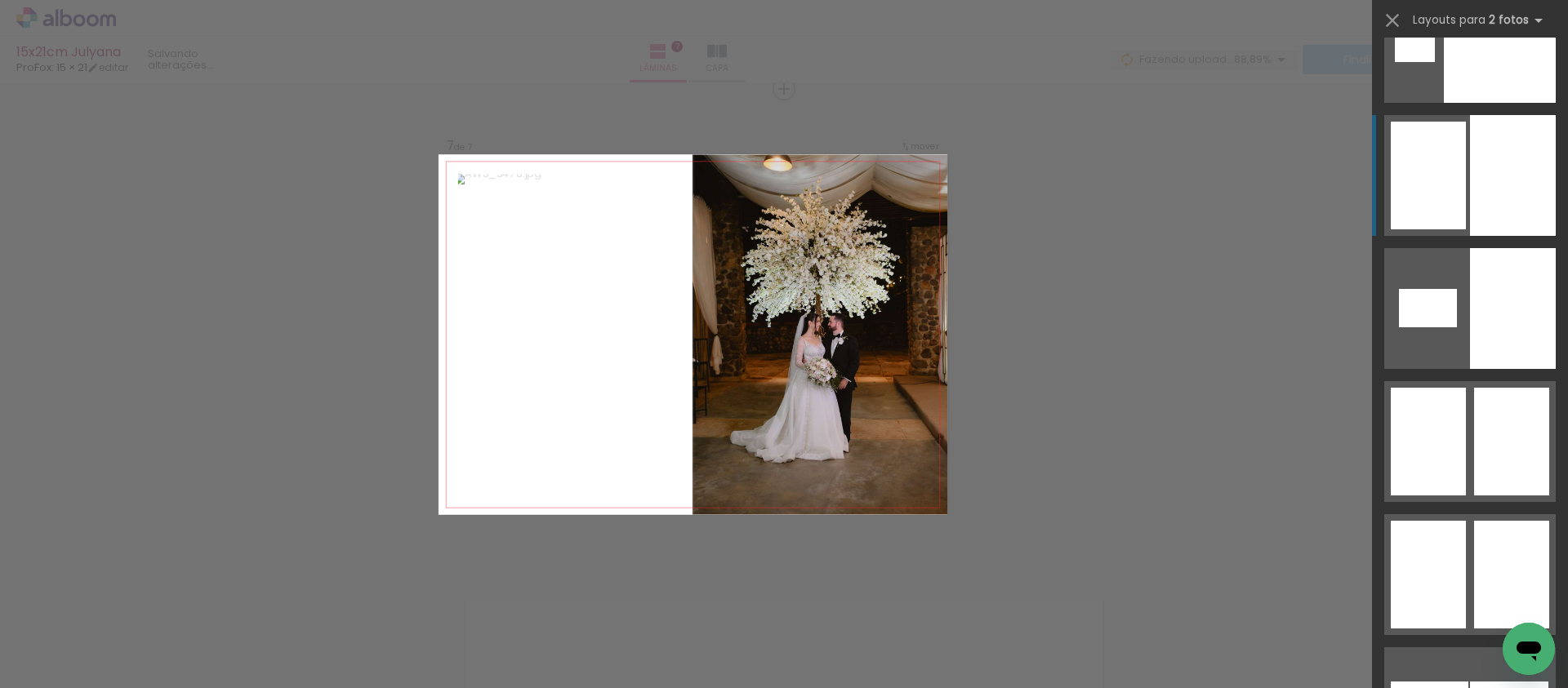
scroll to position [7265, 0]
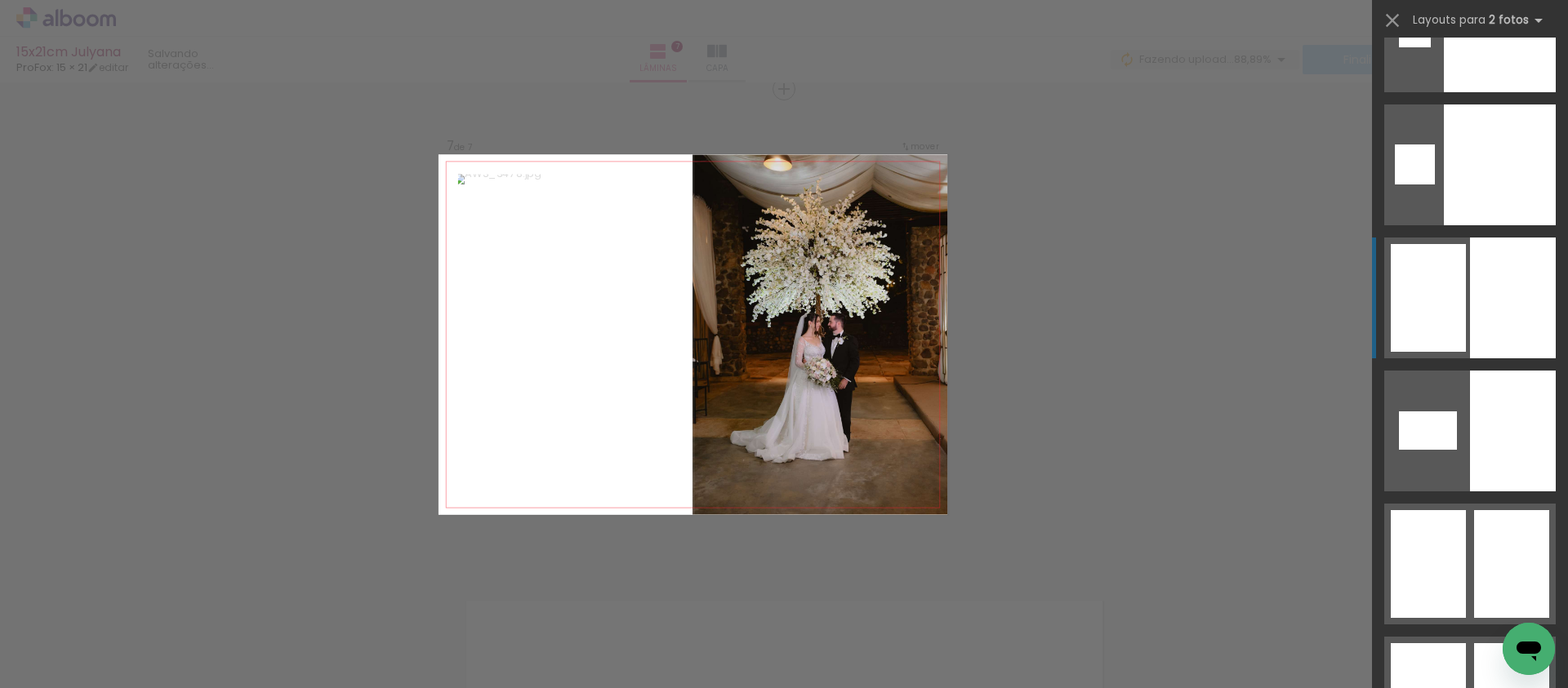
click at [1470, 261] on div at bounding box center [1513, 298] width 86 height 121
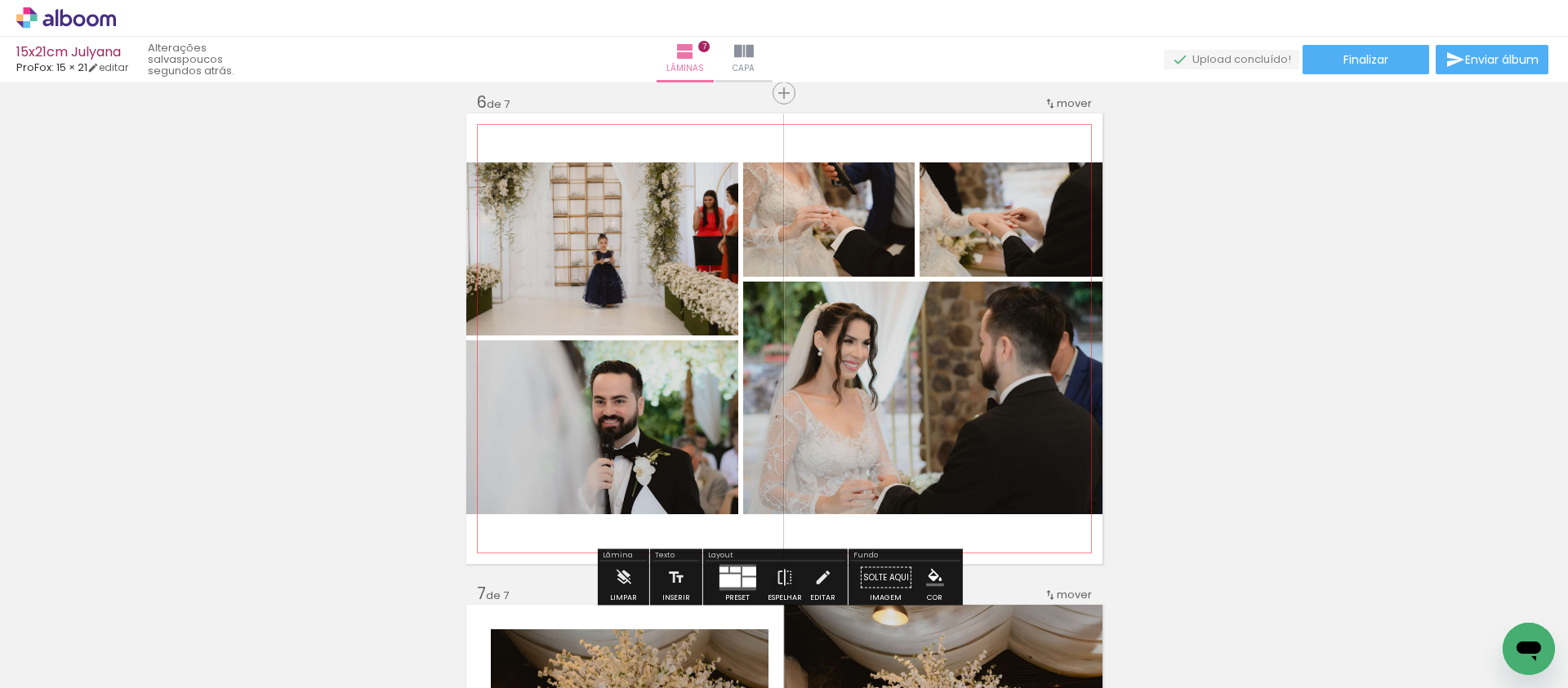
scroll to position [2651, 0]
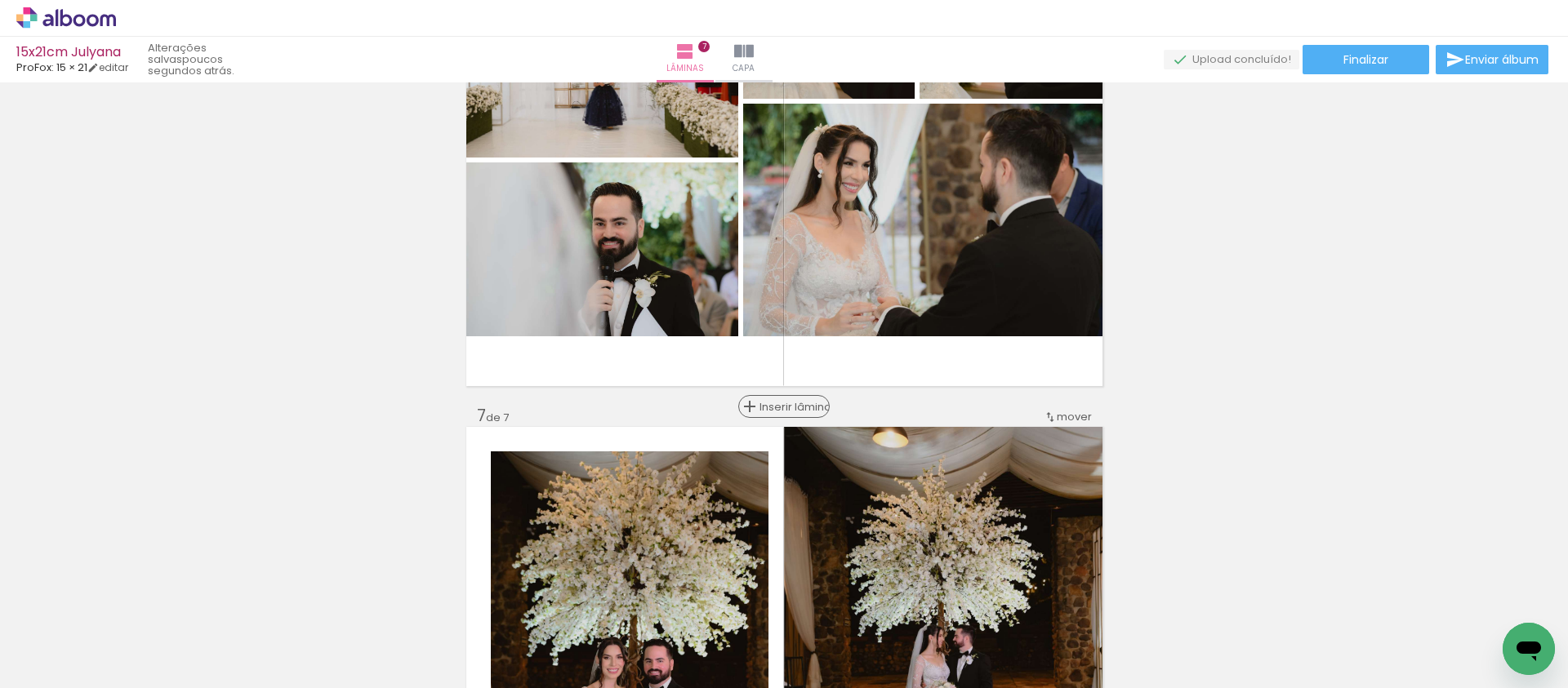
click at [773, 407] on span "Inserir lâmina" at bounding box center [791, 407] width 64 height 10
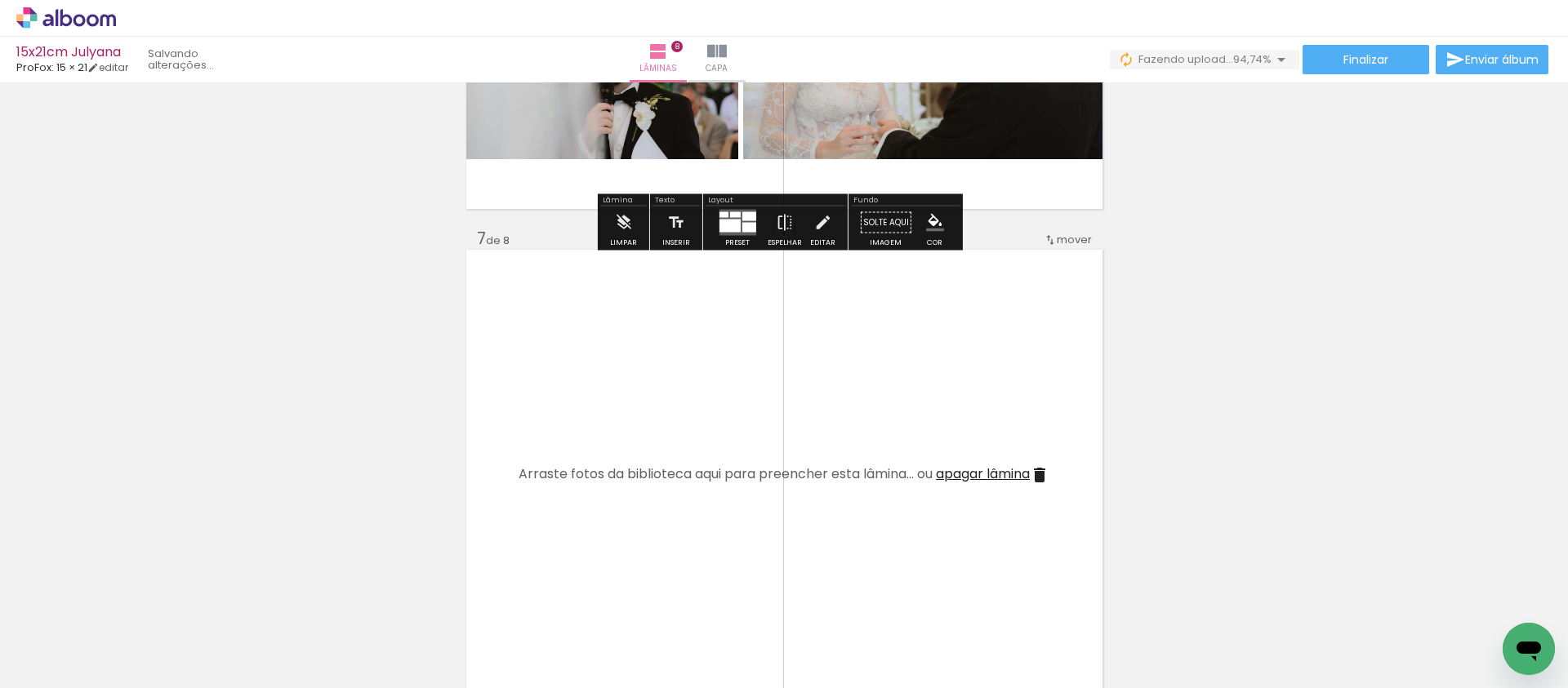
scroll to position [0, 309]
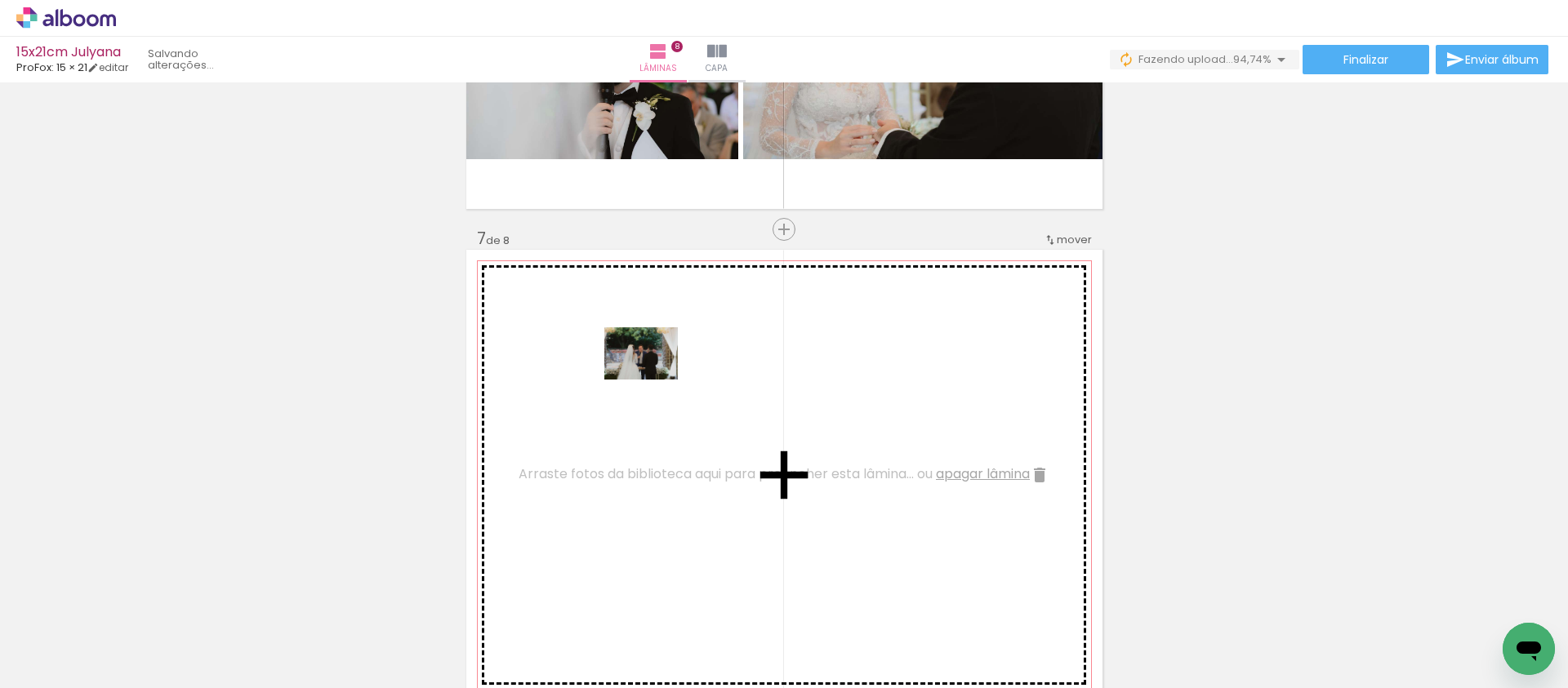
drag, startPoint x: 1491, startPoint y: 624, endPoint x: 652, endPoint y: 377, distance: 874.6
click at [652, 377] on quentale-workspace at bounding box center [784, 344] width 1568 height 688
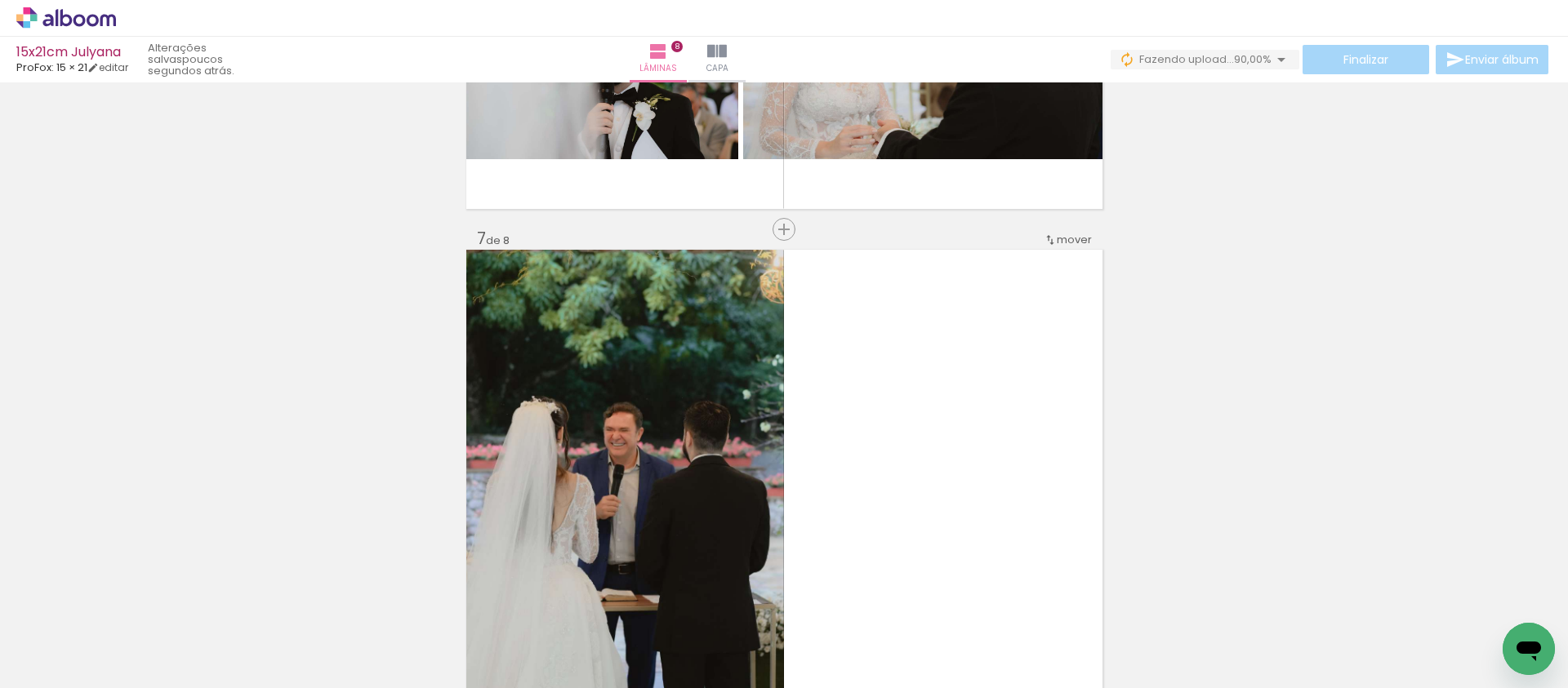
scroll to position [0, 401]
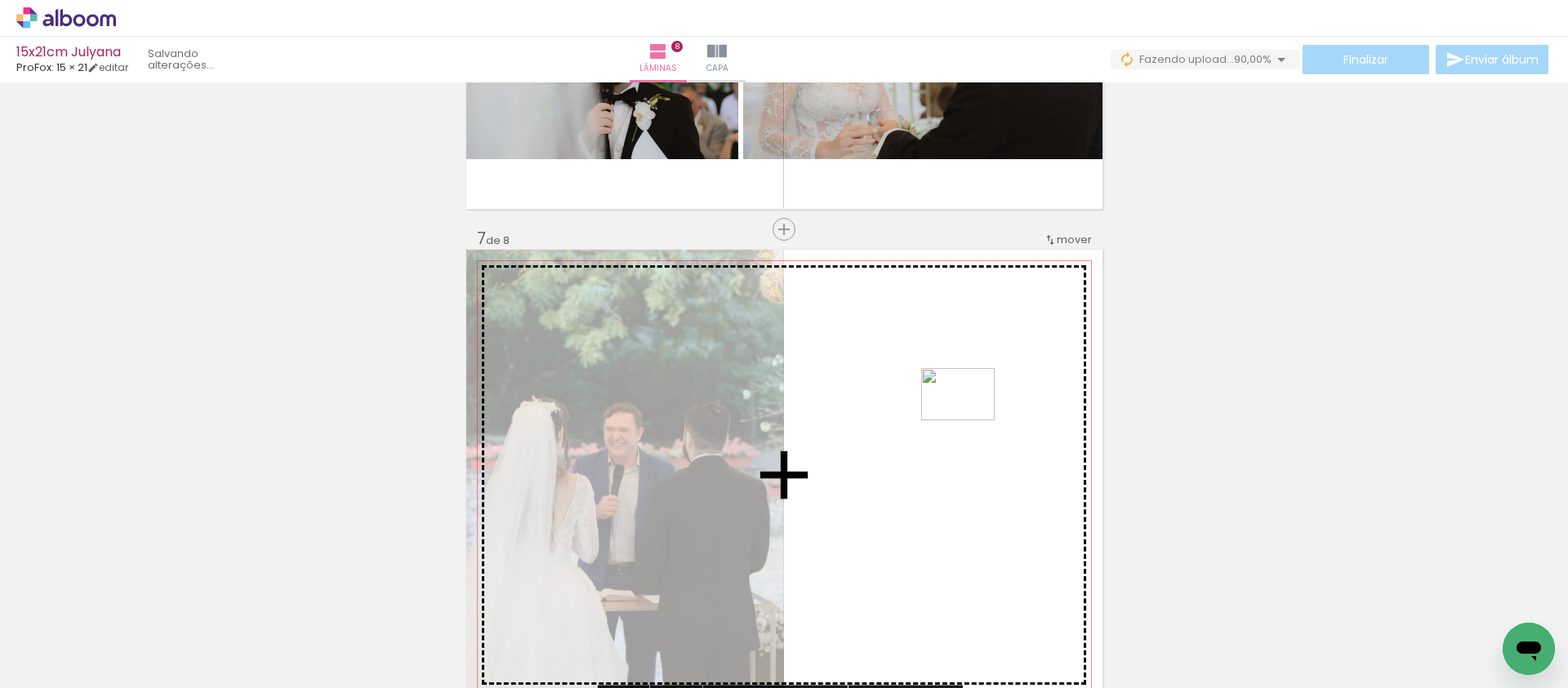
drag, startPoint x: 1496, startPoint y: 615, endPoint x: 971, endPoint y: 417, distance: 561.1
click at [971, 417] on quentale-workspace at bounding box center [784, 344] width 1568 height 688
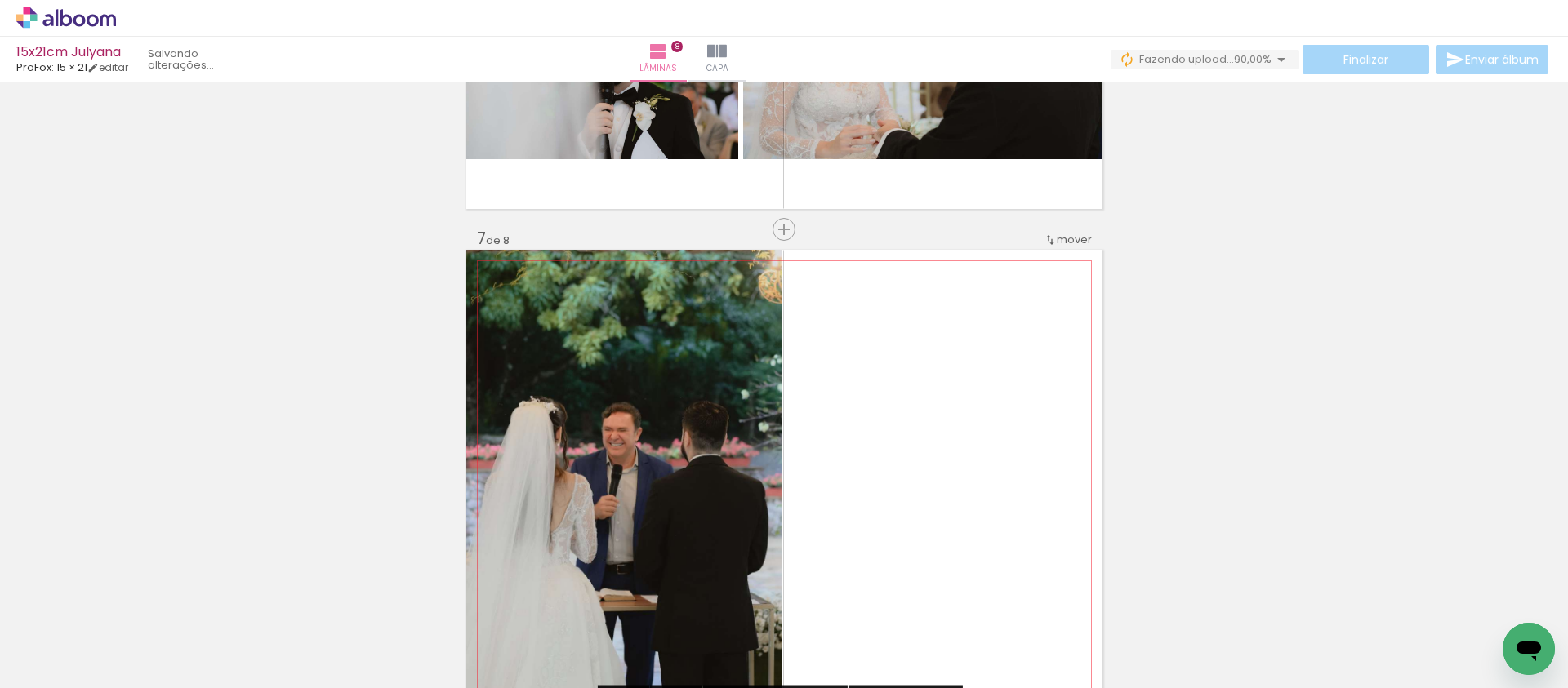
scroll to position [3082, 0]
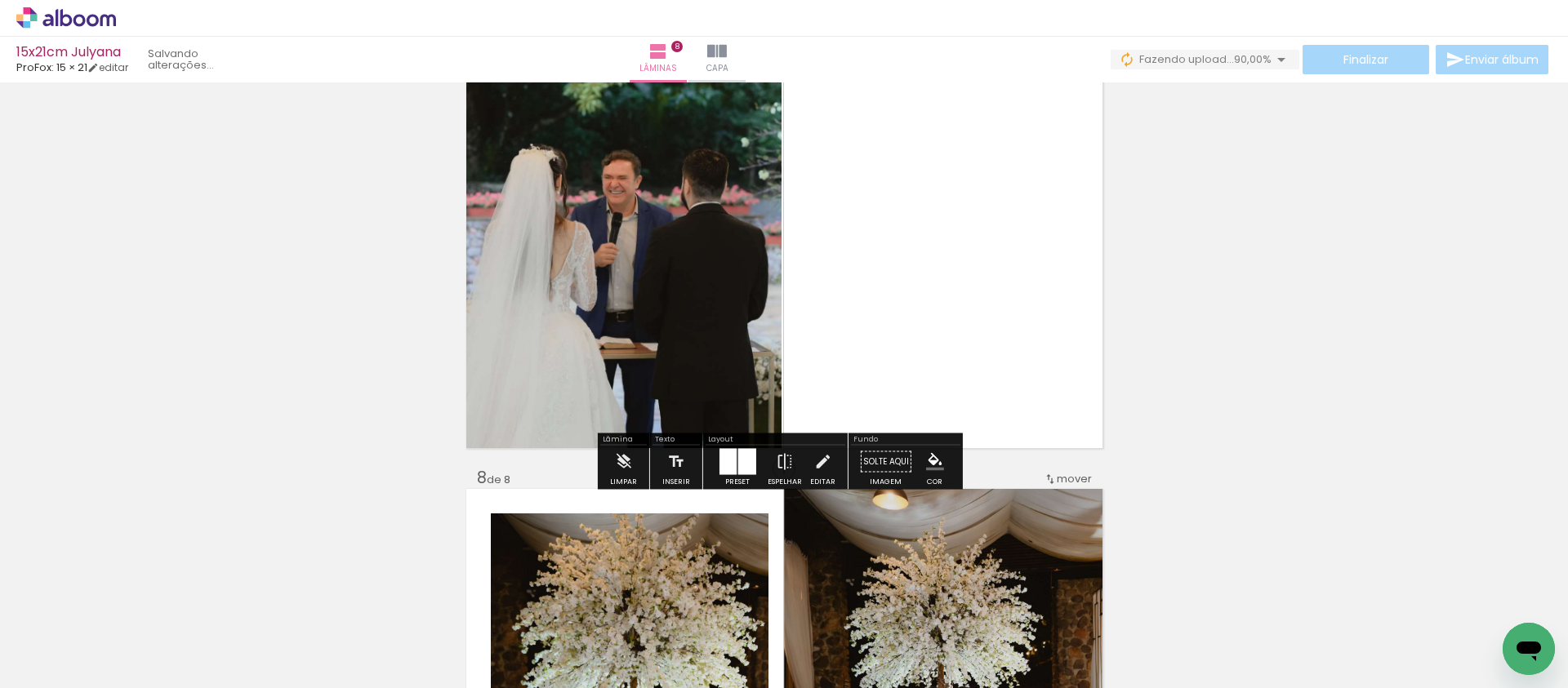
click at [729, 463] on div at bounding box center [728, 462] width 17 height 26
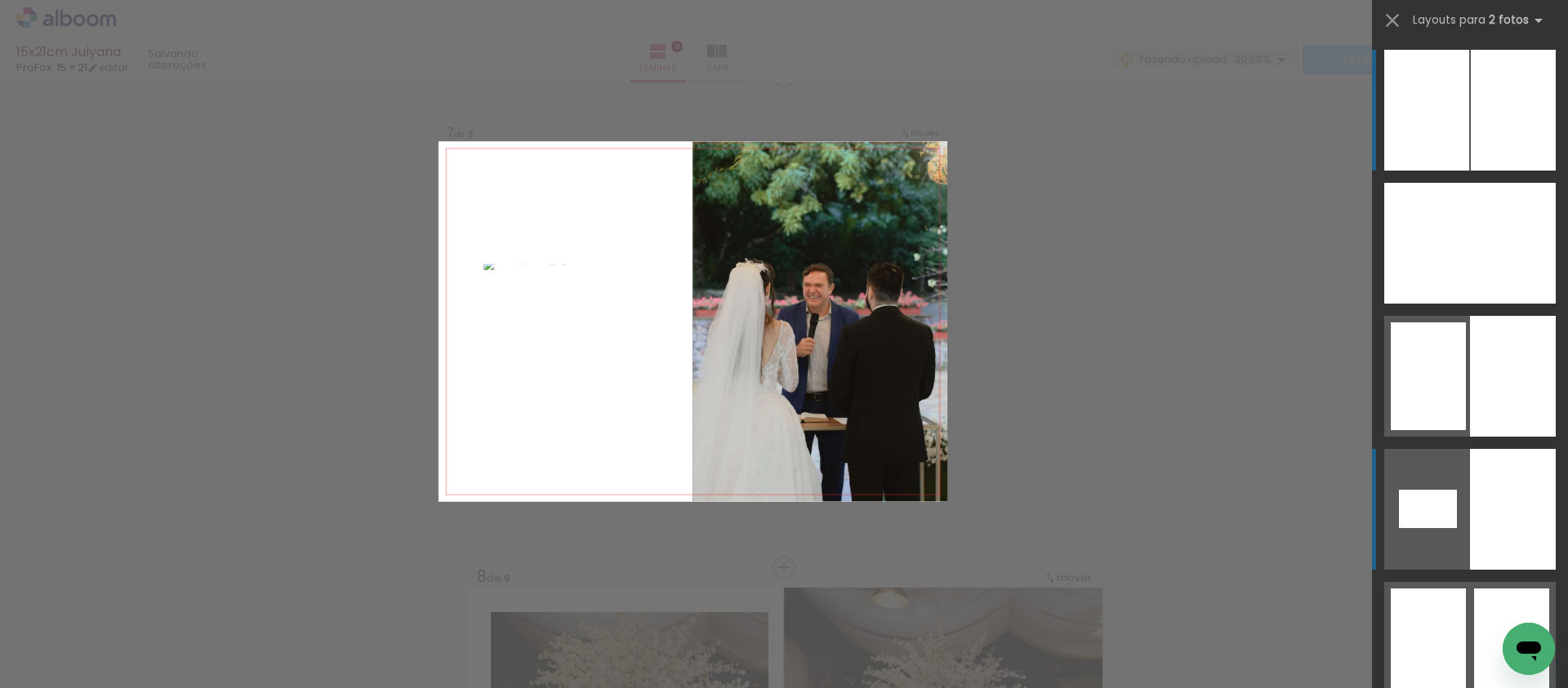
scroll to position [2970, 0]
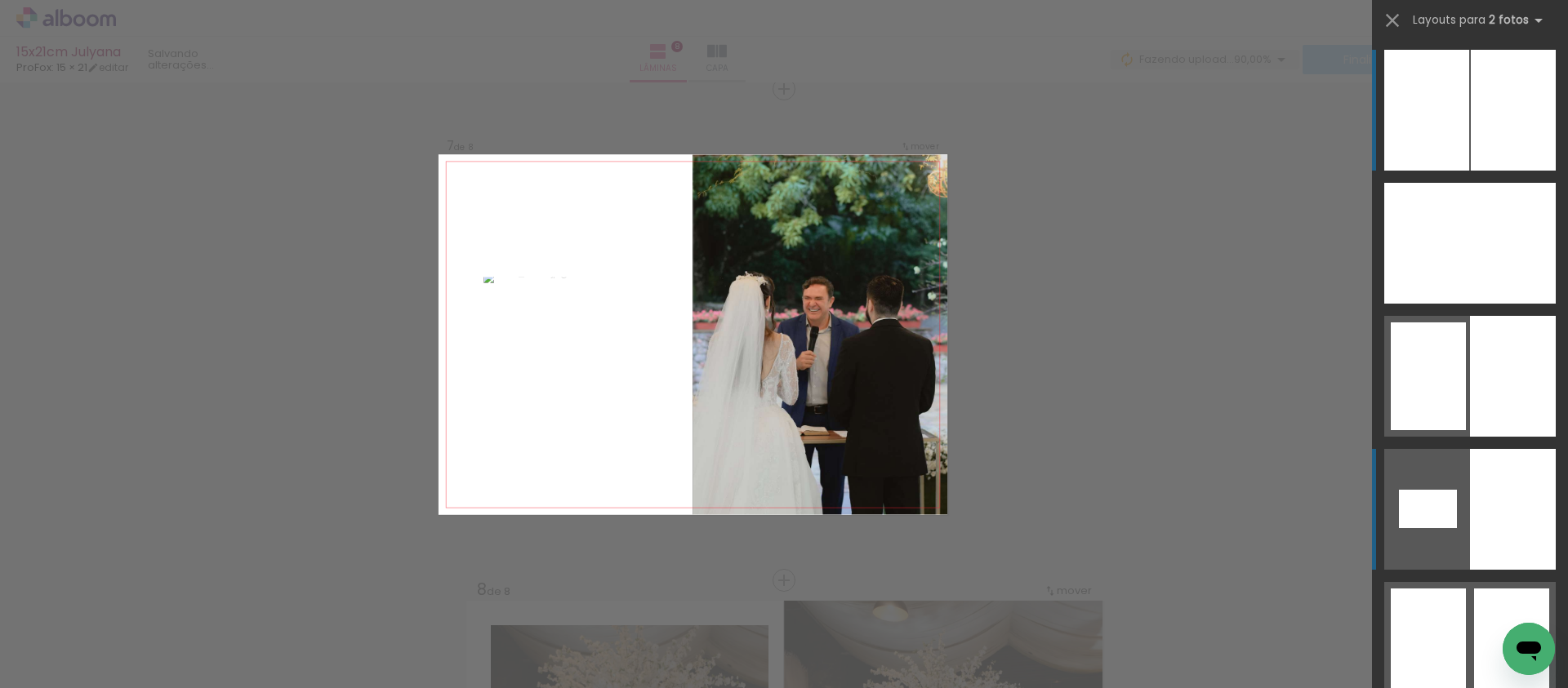
click at [1460, 437] on quentale-layouter at bounding box center [1470, 376] width 171 height 121
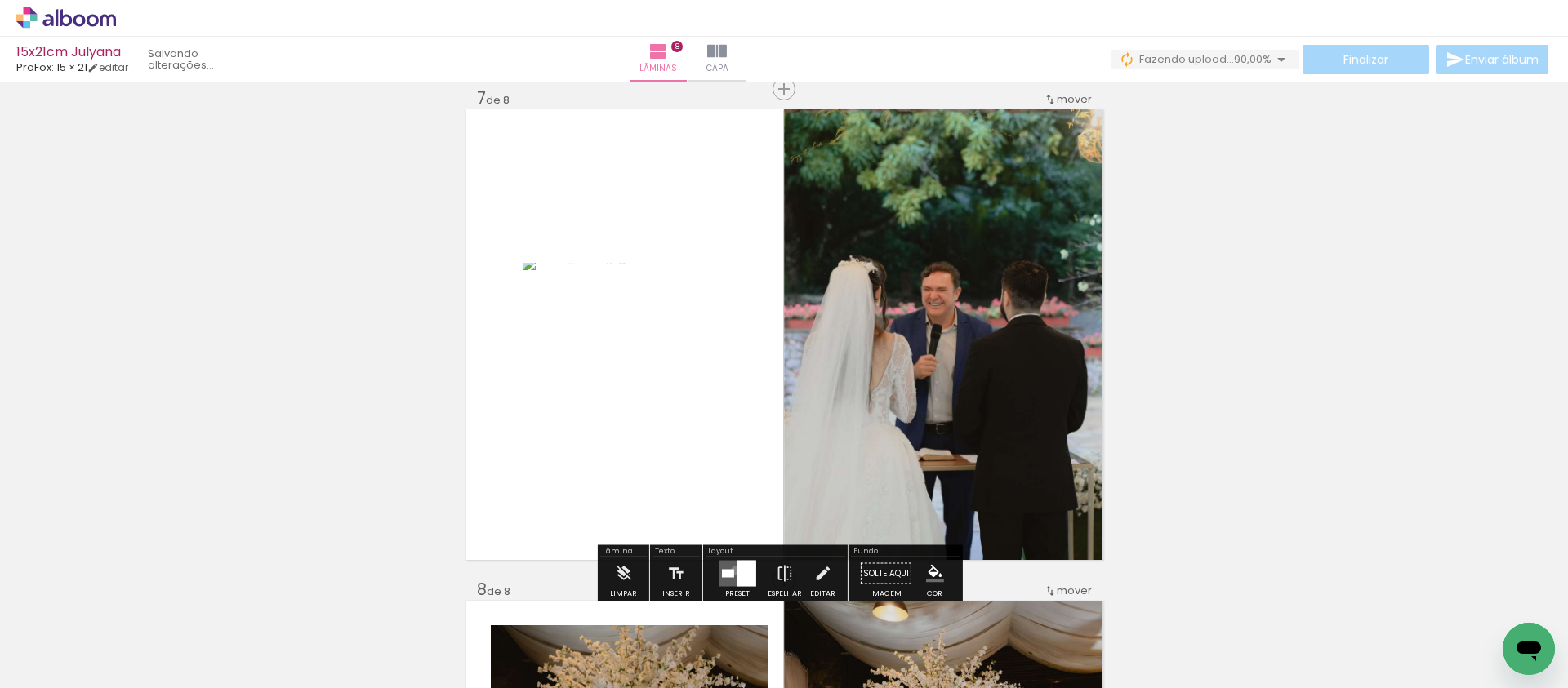
click at [732, 570] on quentale-layouter at bounding box center [737, 574] width 37 height 26
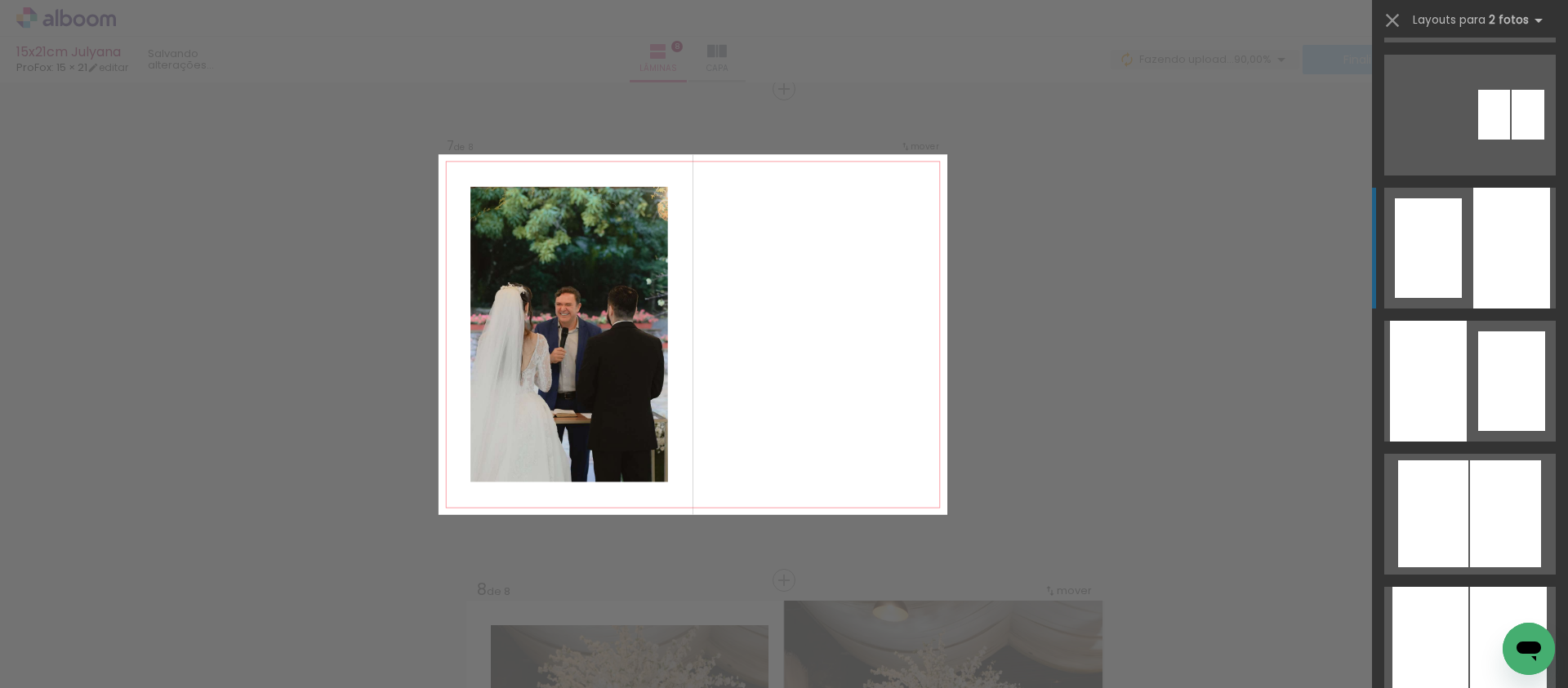
scroll to position [11489, 0]
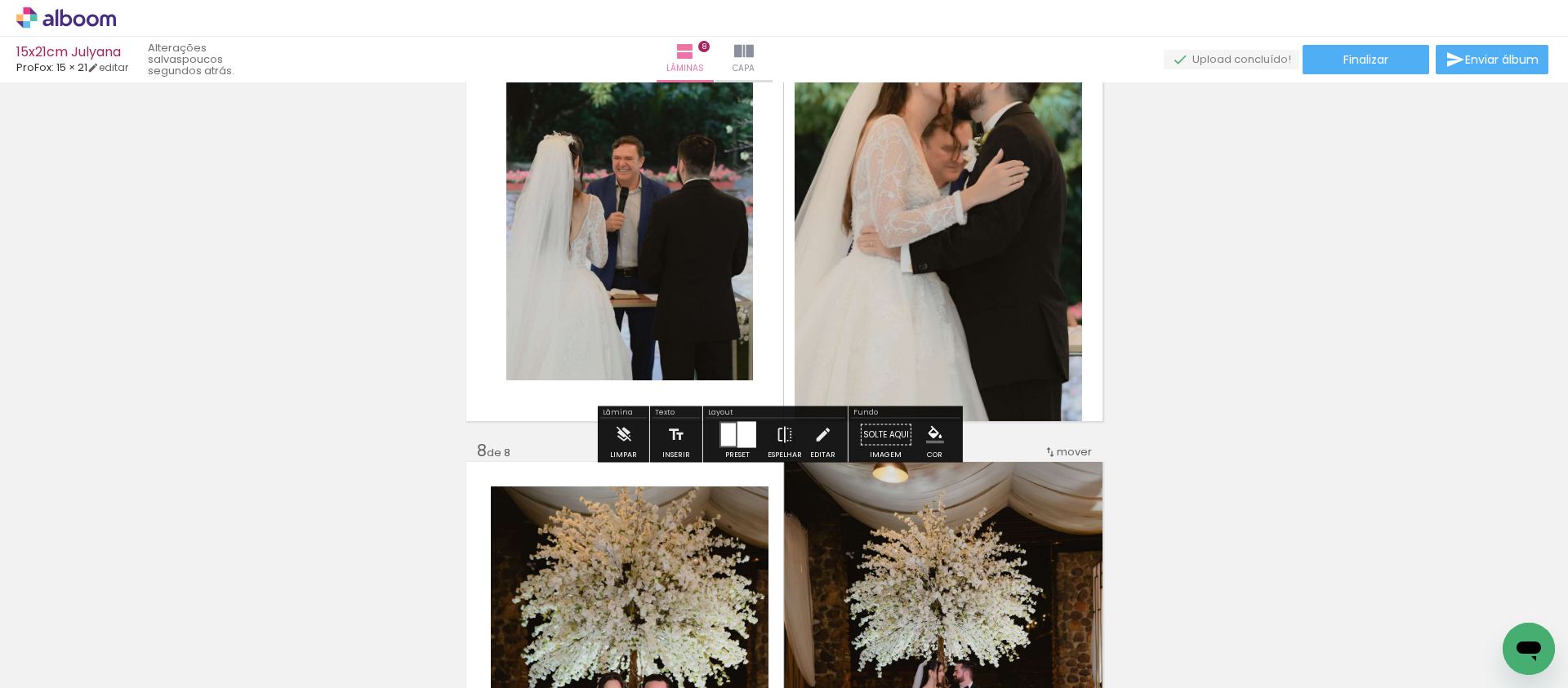
scroll to position [3284, 0]
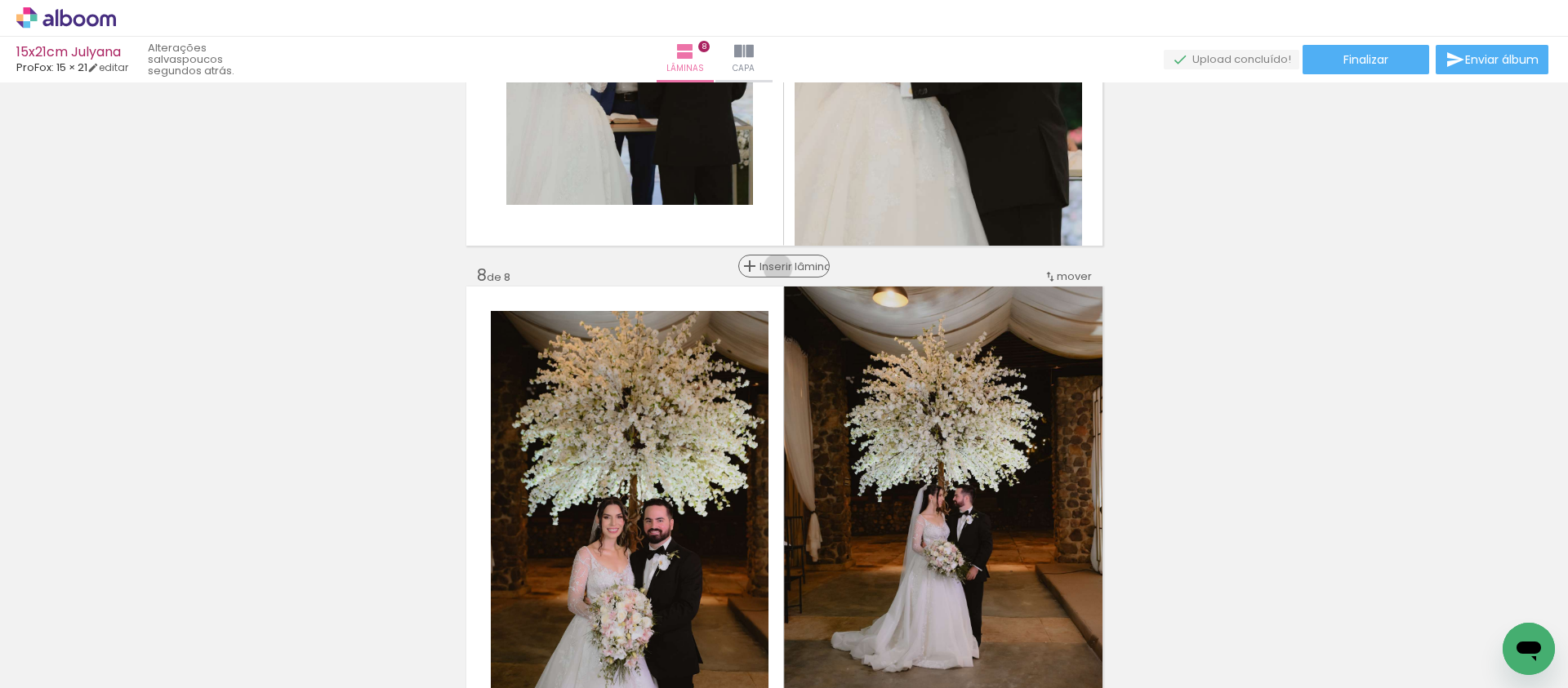
click at [776, 268] on span "Inserir lâmina" at bounding box center [791, 267] width 64 height 10
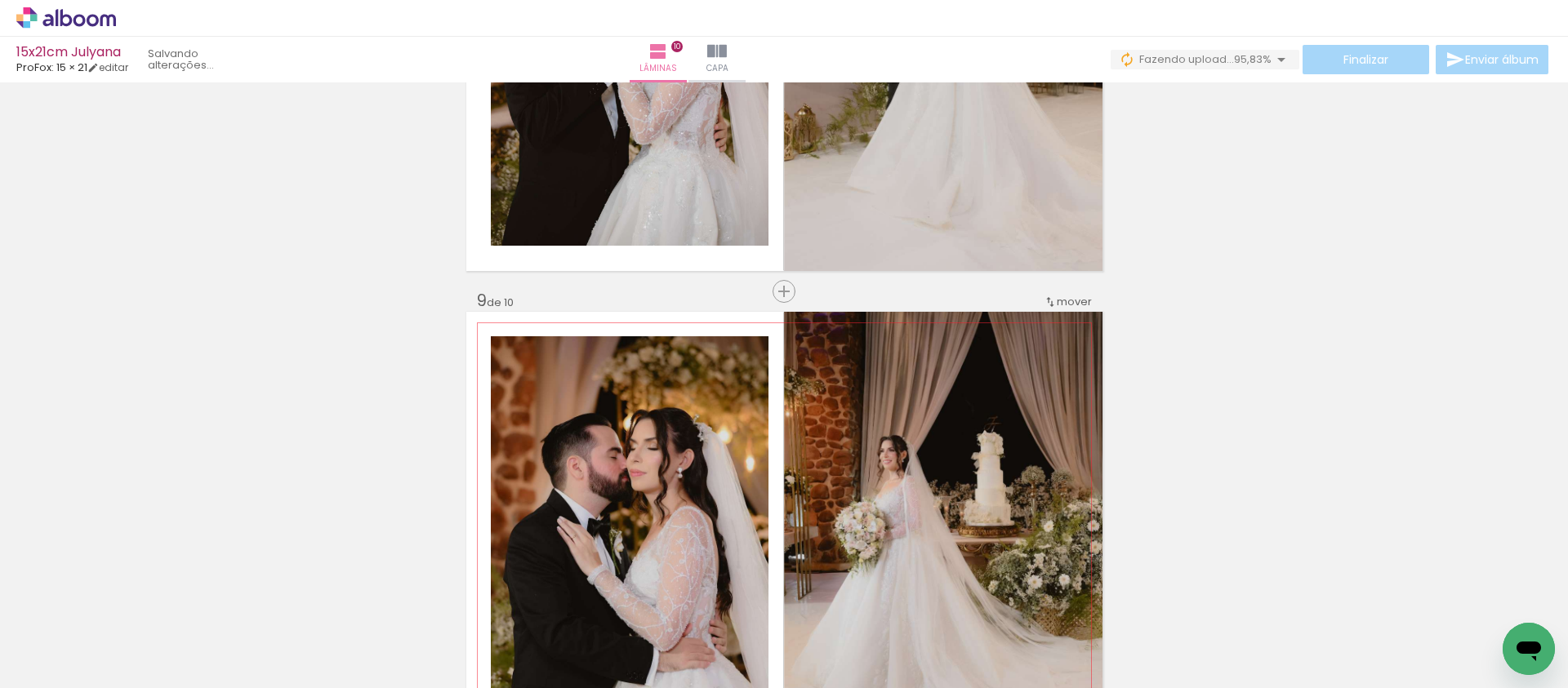
scroll to position [3951, 0]
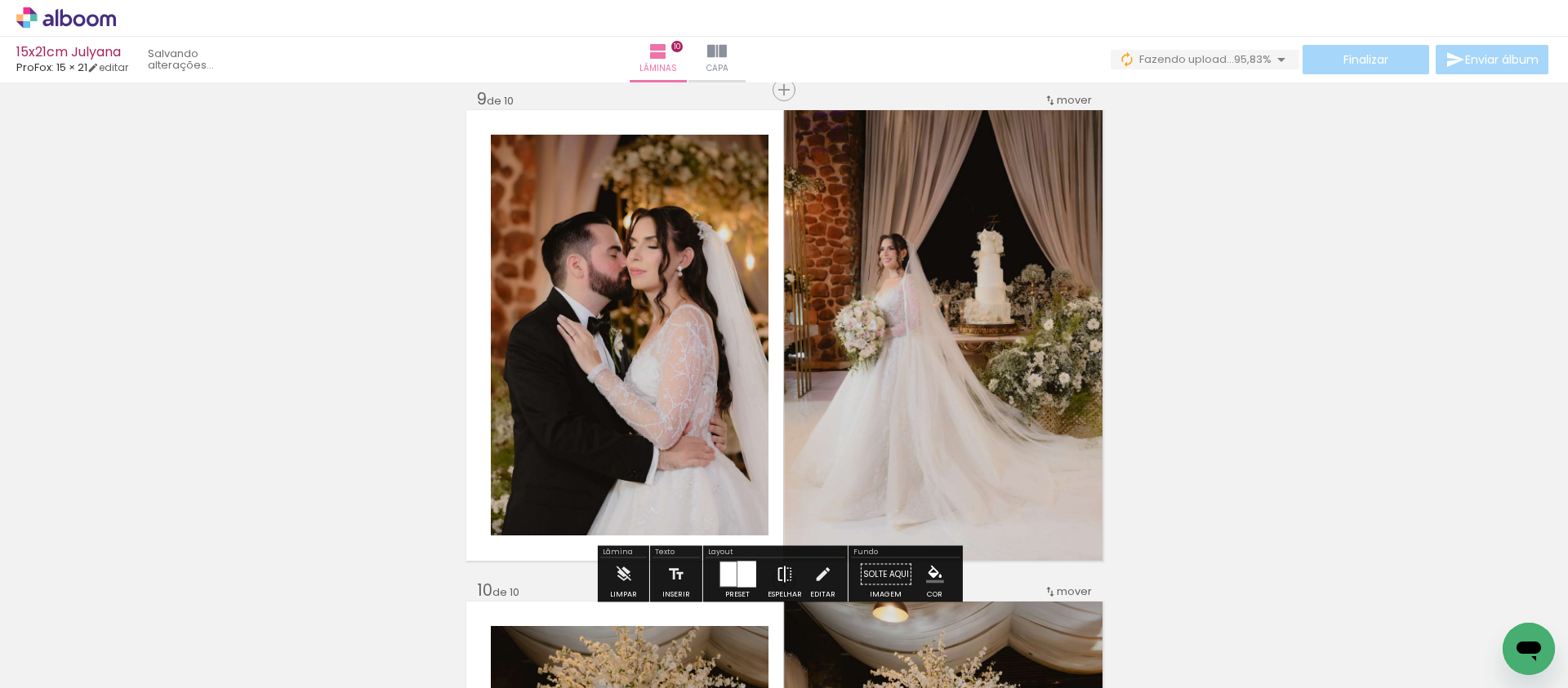
click at [781, 565] on iron-icon at bounding box center [784, 574] width 18 height 32
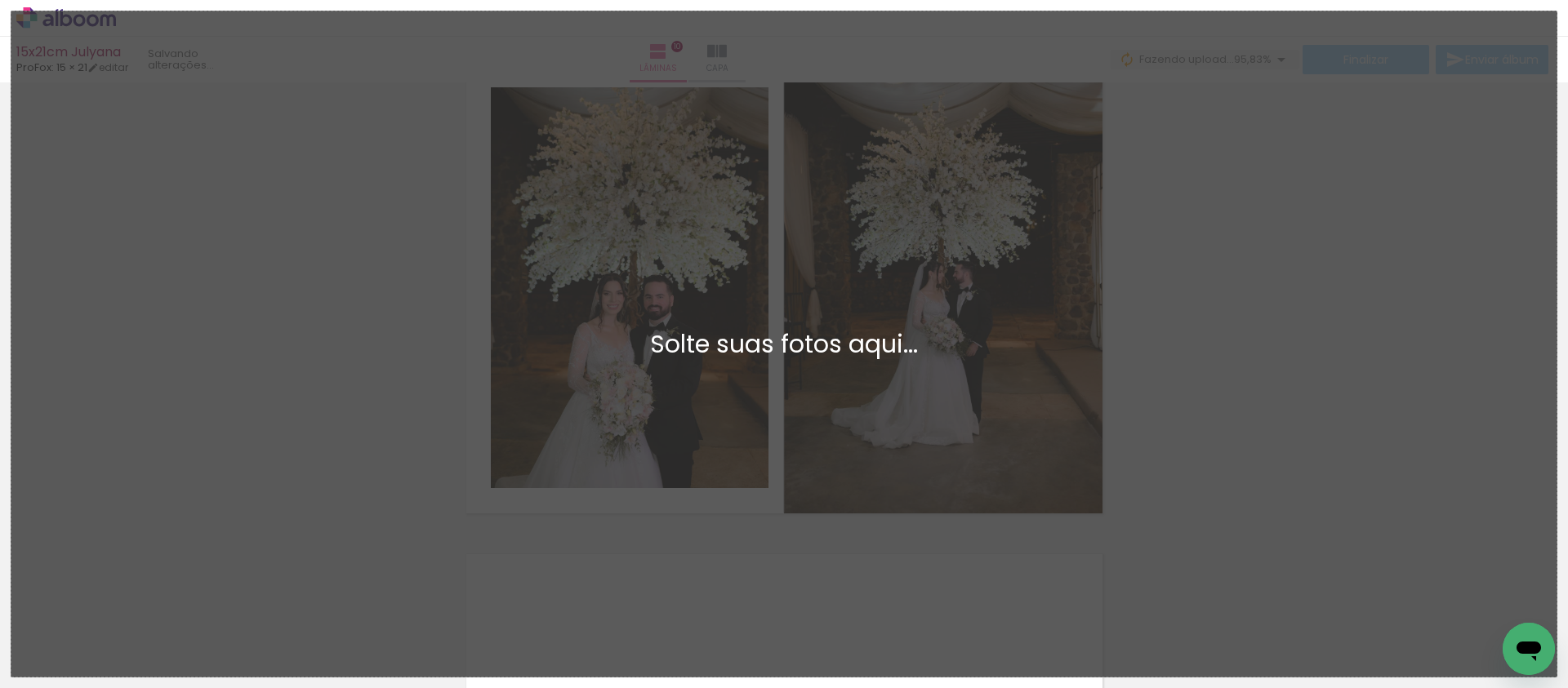
scroll to position [0, 0]
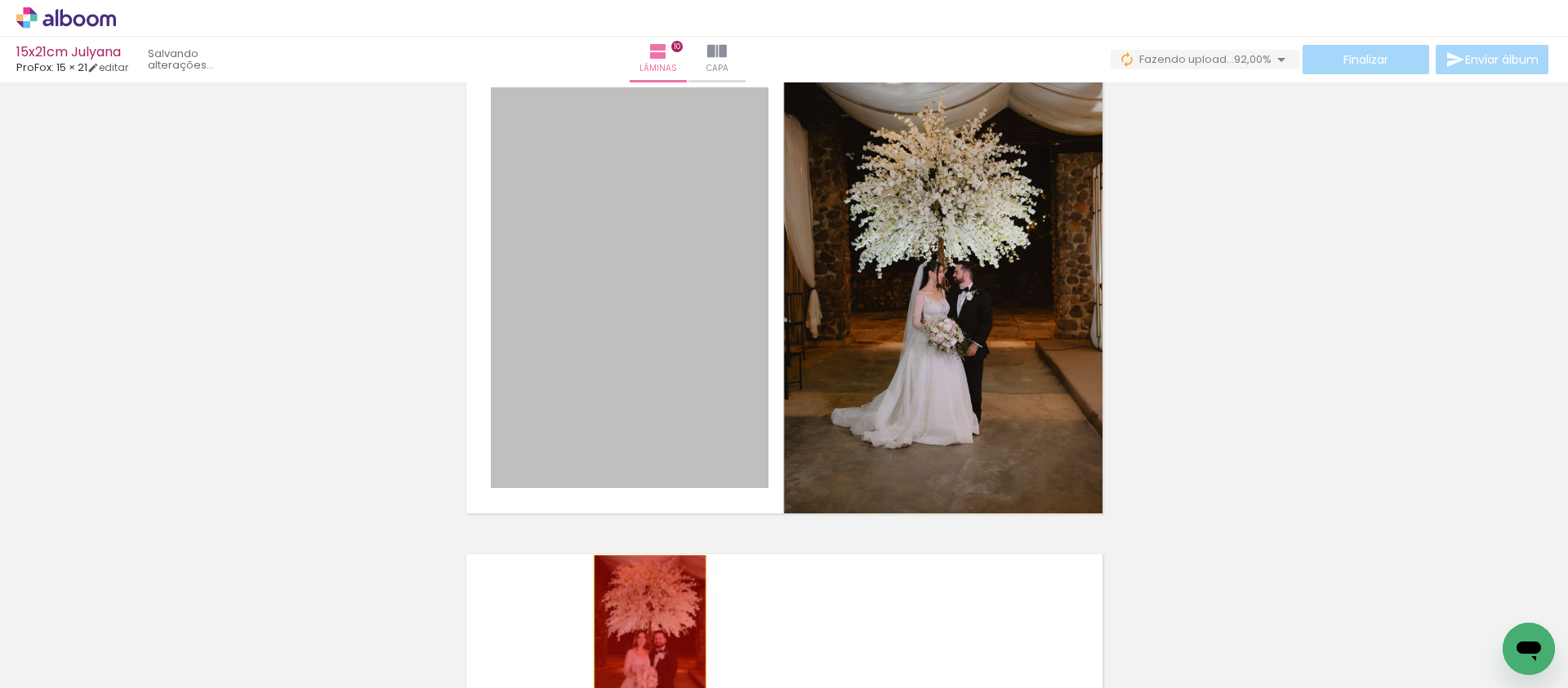
drag, startPoint x: 647, startPoint y: 330, endPoint x: 643, endPoint y: 638, distance: 308.0
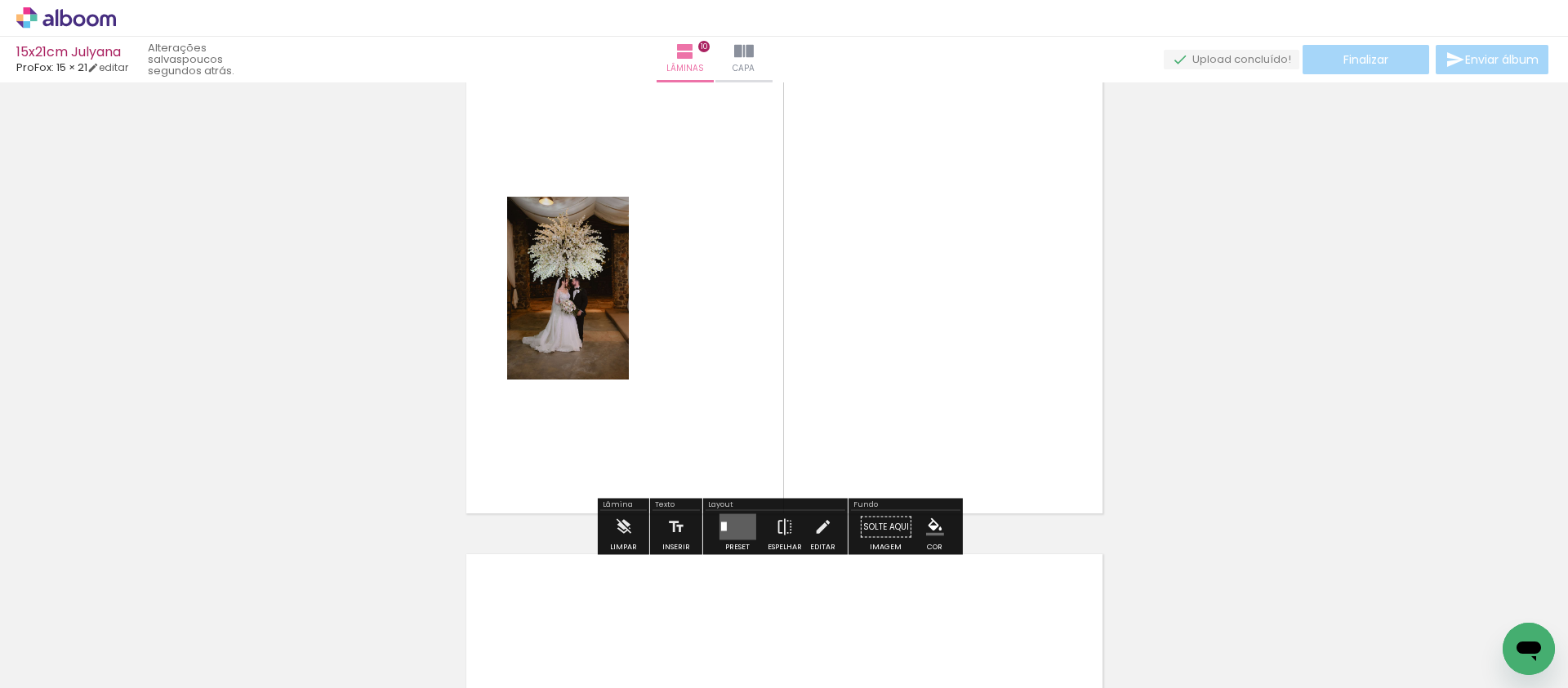
scroll to position [0, 858]
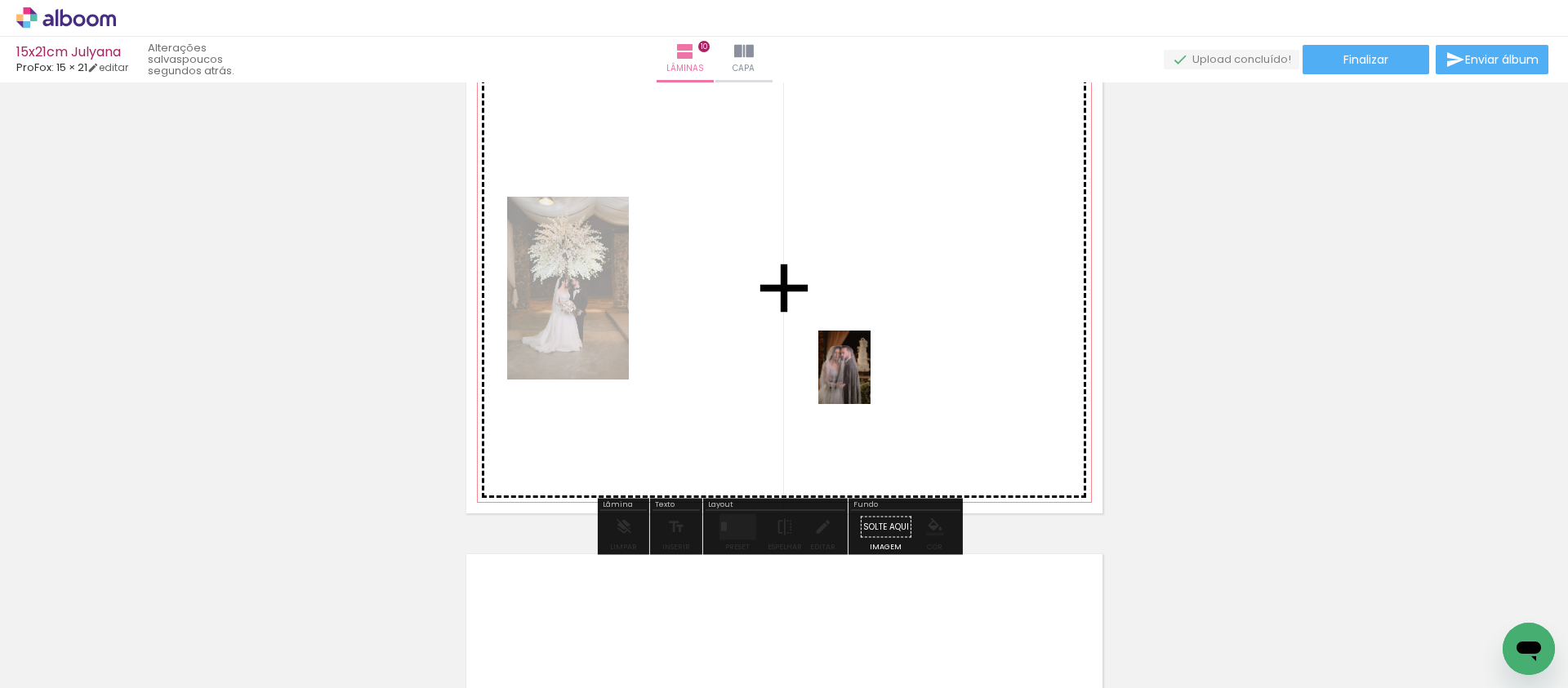
drag, startPoint x: 1492, startPoint y: 611, endPoint x: 868, endPoint y: 379, distance: 665.7
click at [868, 379] on quentale-workspace at bounding box center [784, 344] width 1568 height 688
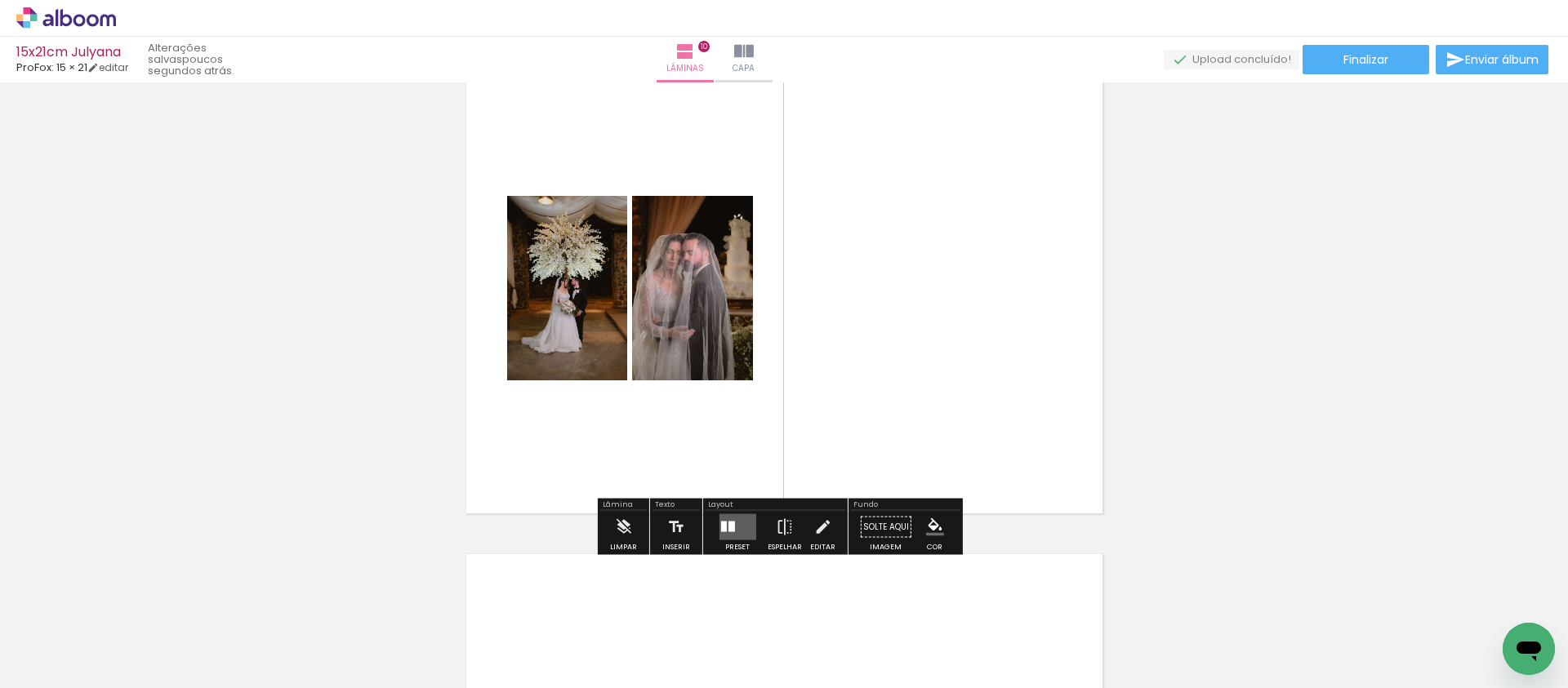
click at [728, 522] on div at bounding box center [730, 527] width 6 height 10
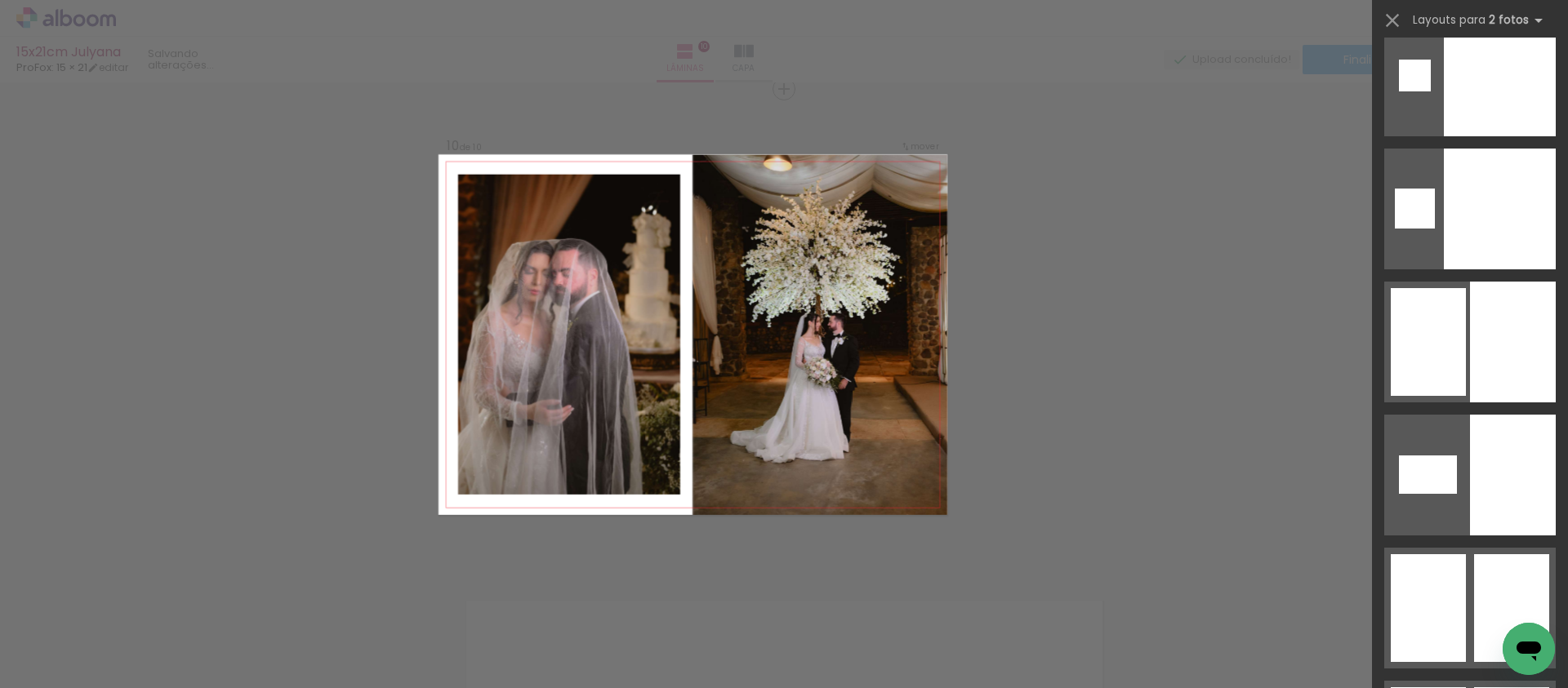
scroll to position [7137, 0]
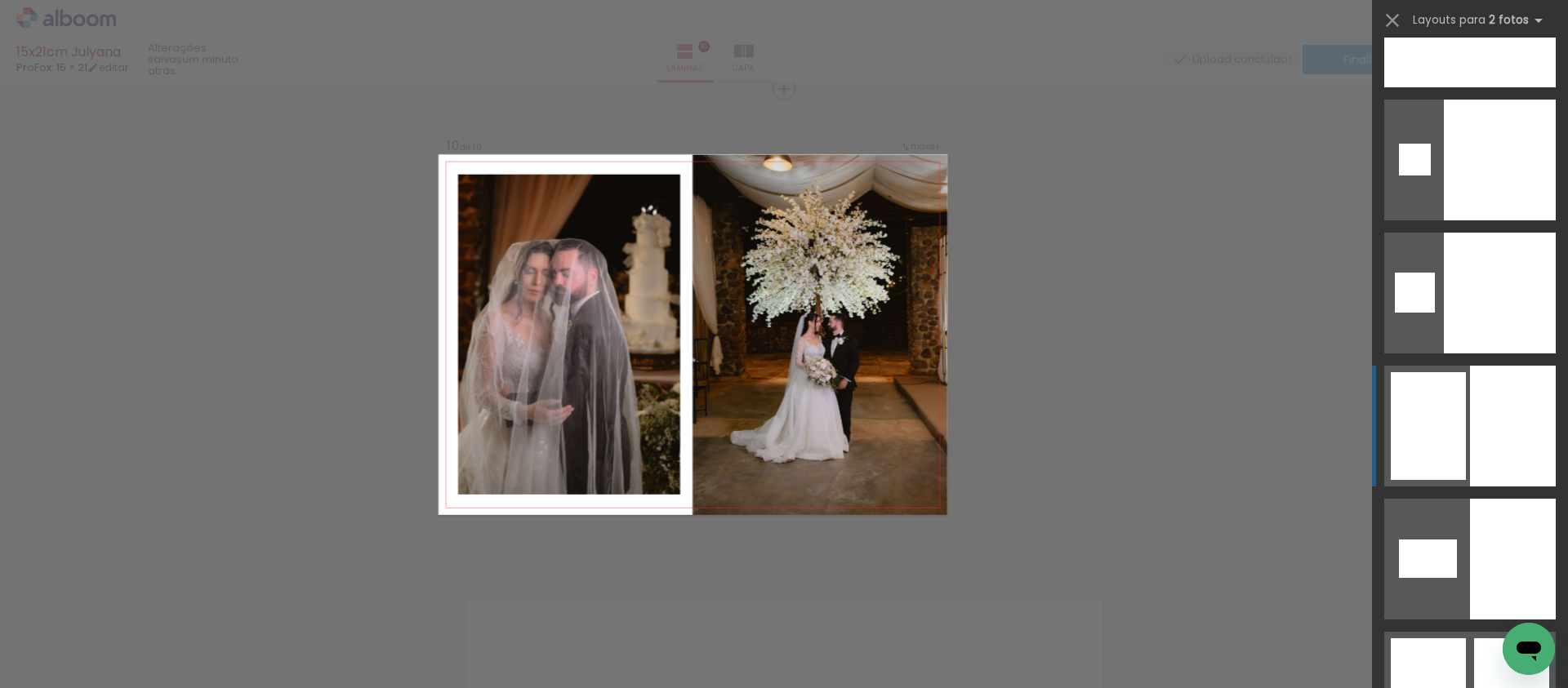
click at [1483, 393] on div at bounding box center [1513, 426] width 86 height 121
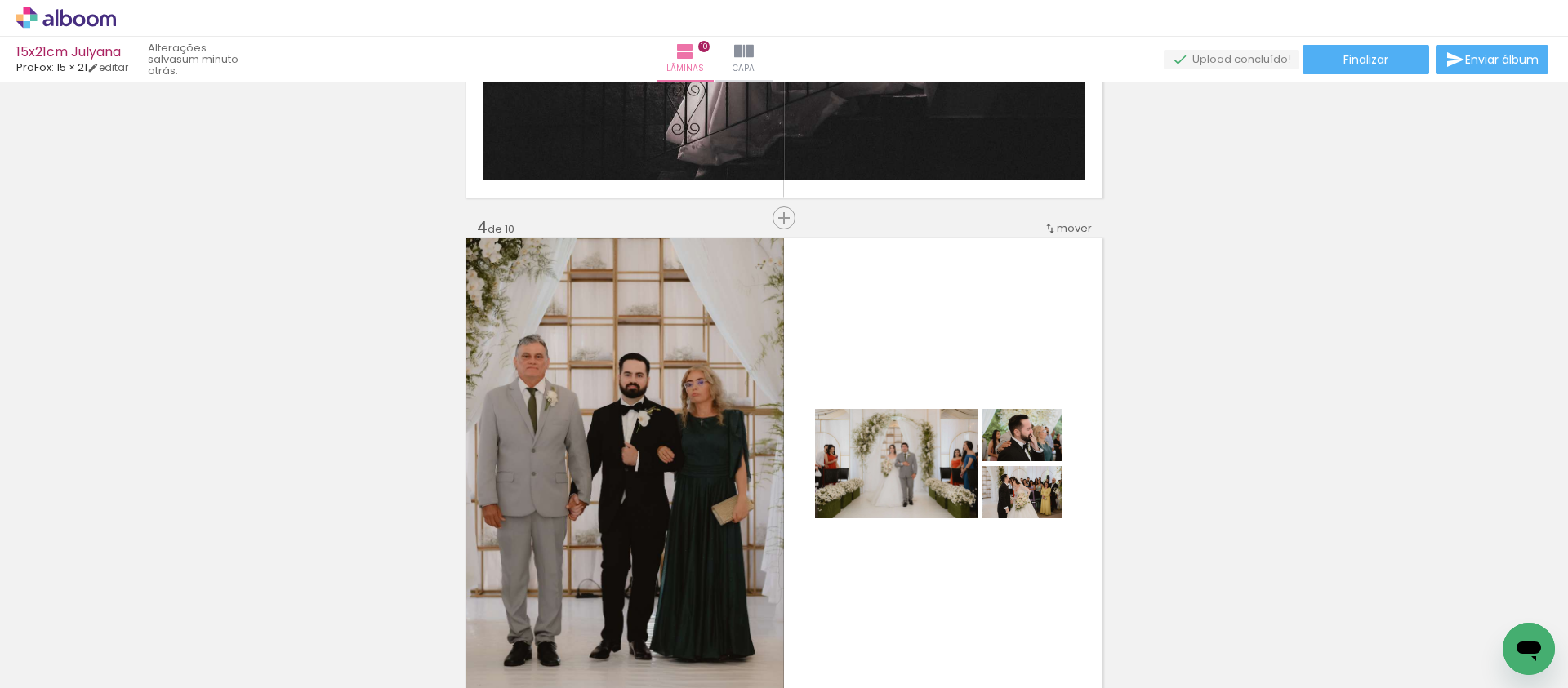
scroll to position [1621, 0]
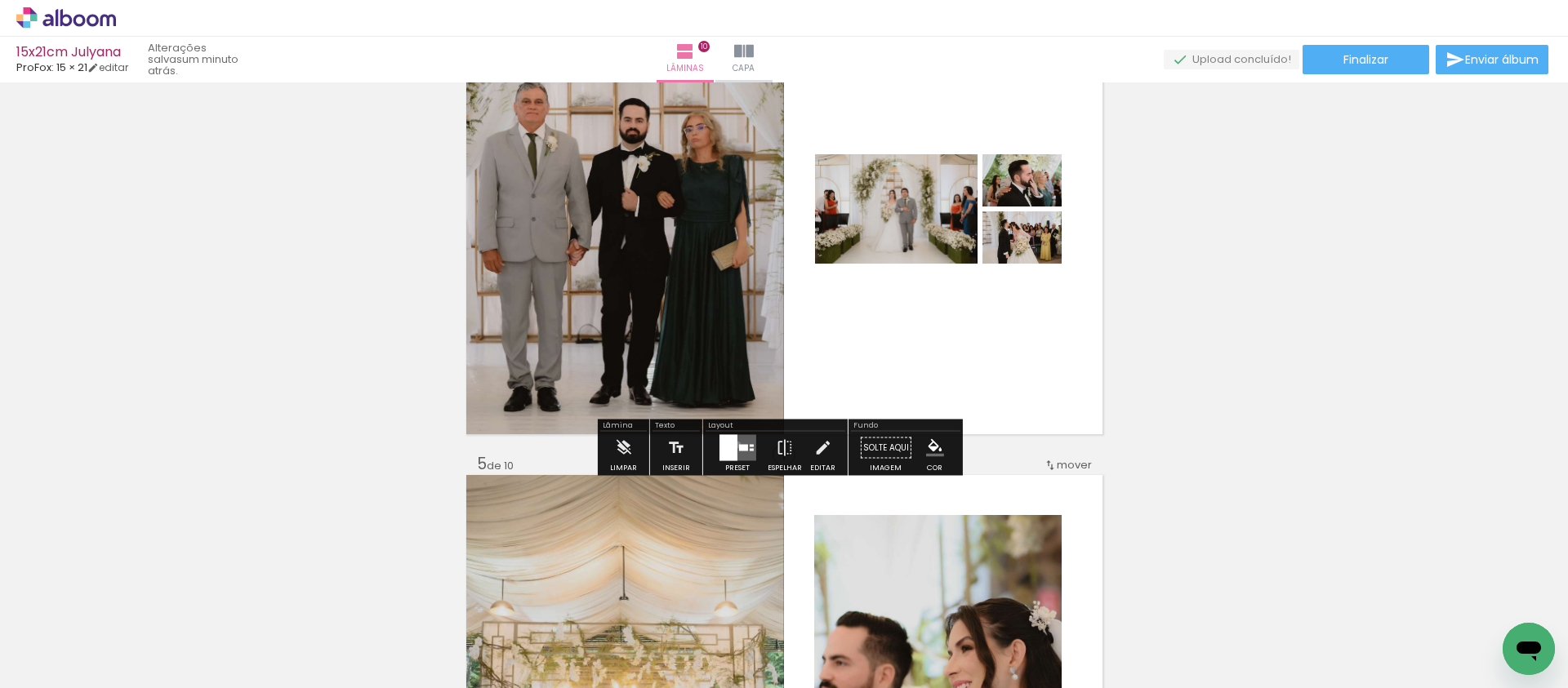
click at [734, 444] on quentale-layouter at bounding box center [737, 448] width 37 height 26
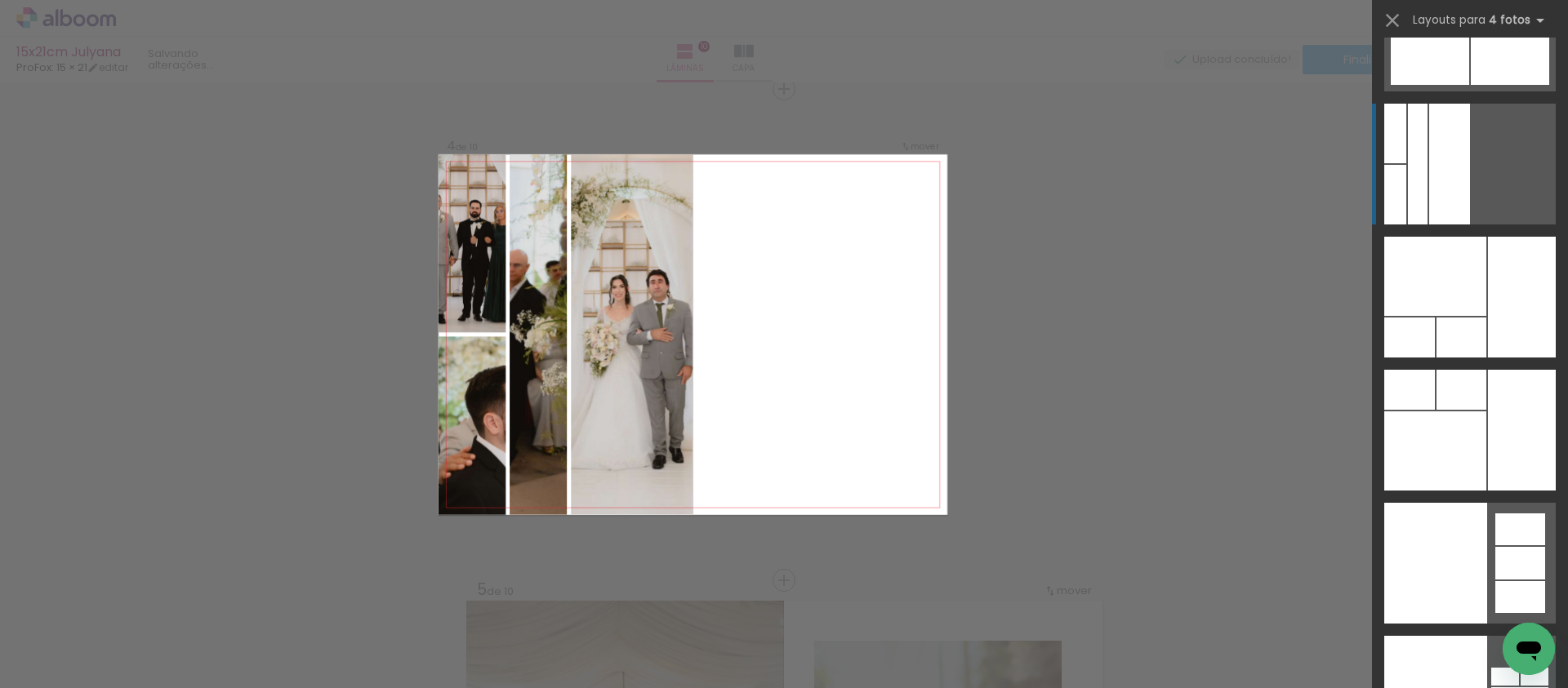
scroll to position [47640, 0]
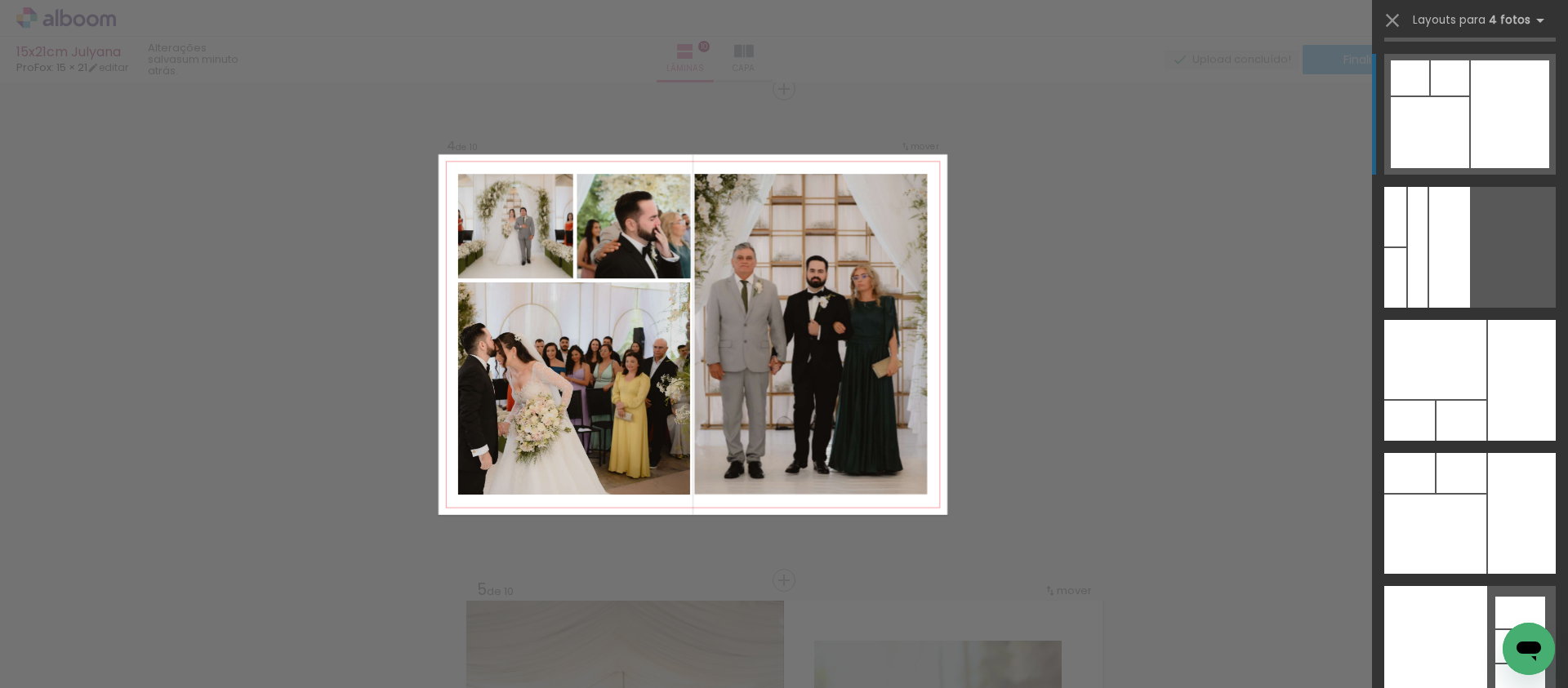
click at [1495, 630] on div at bounding box center [1520, 646] width 50 height 32
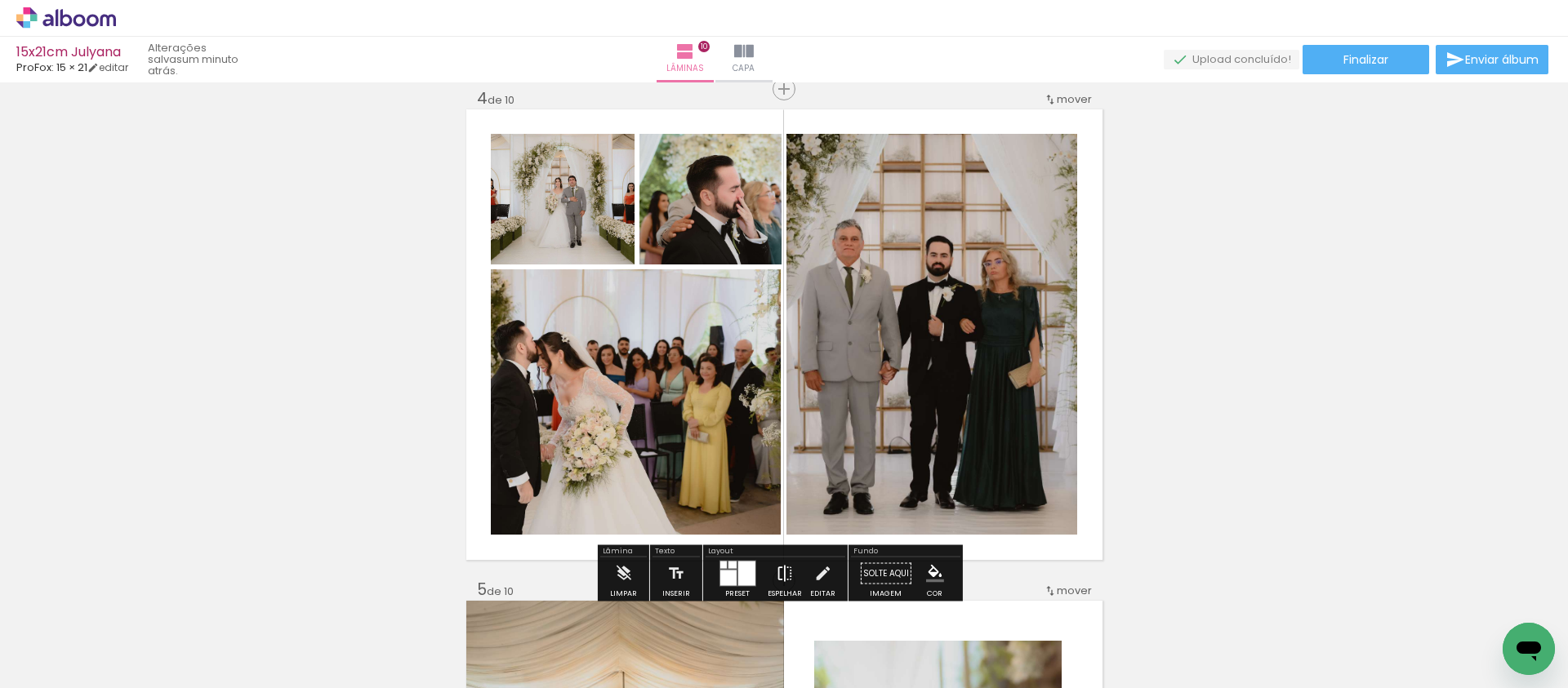
click at [777, 562] on iron-icon at bounding box center [784, 573] width 18 height 32
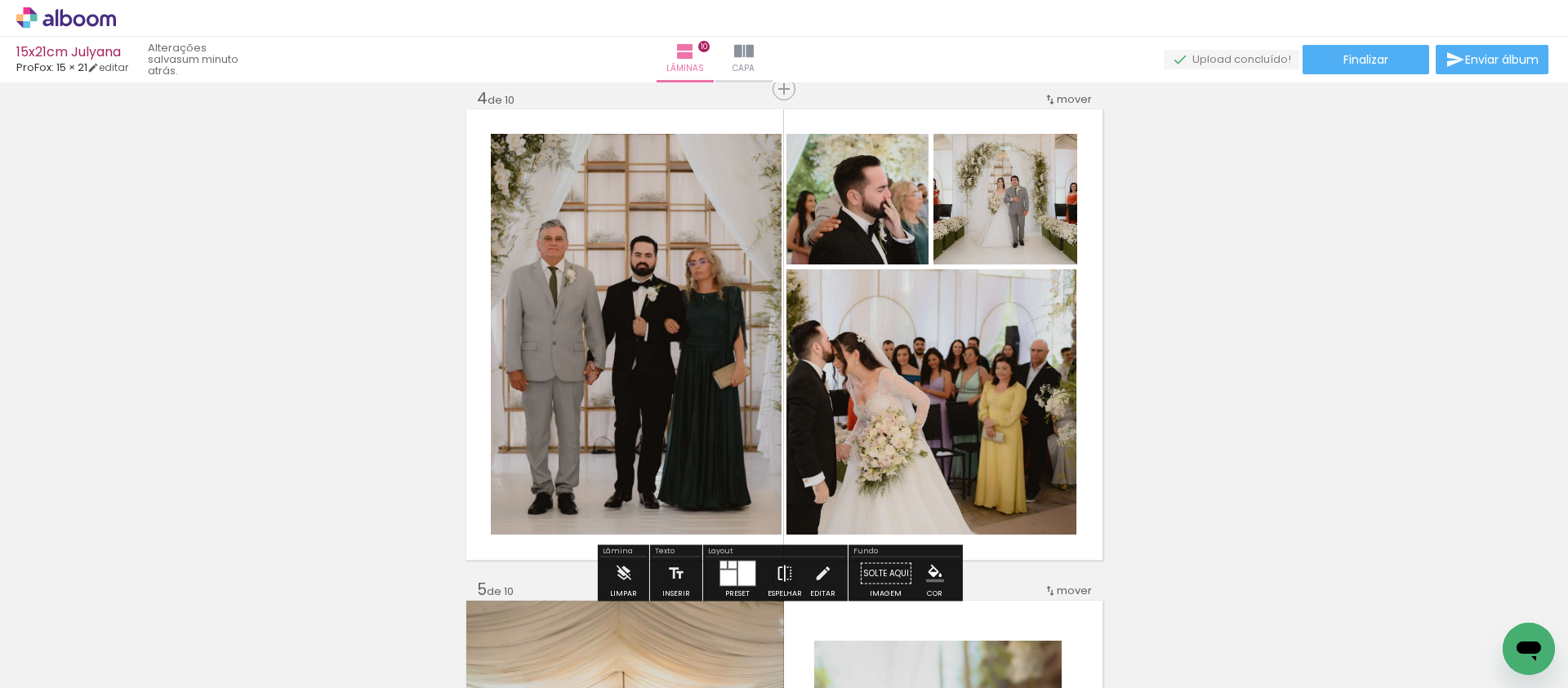
click at [779, 566] on iron-icon at bounding box center [784, 573] width 18 height 32
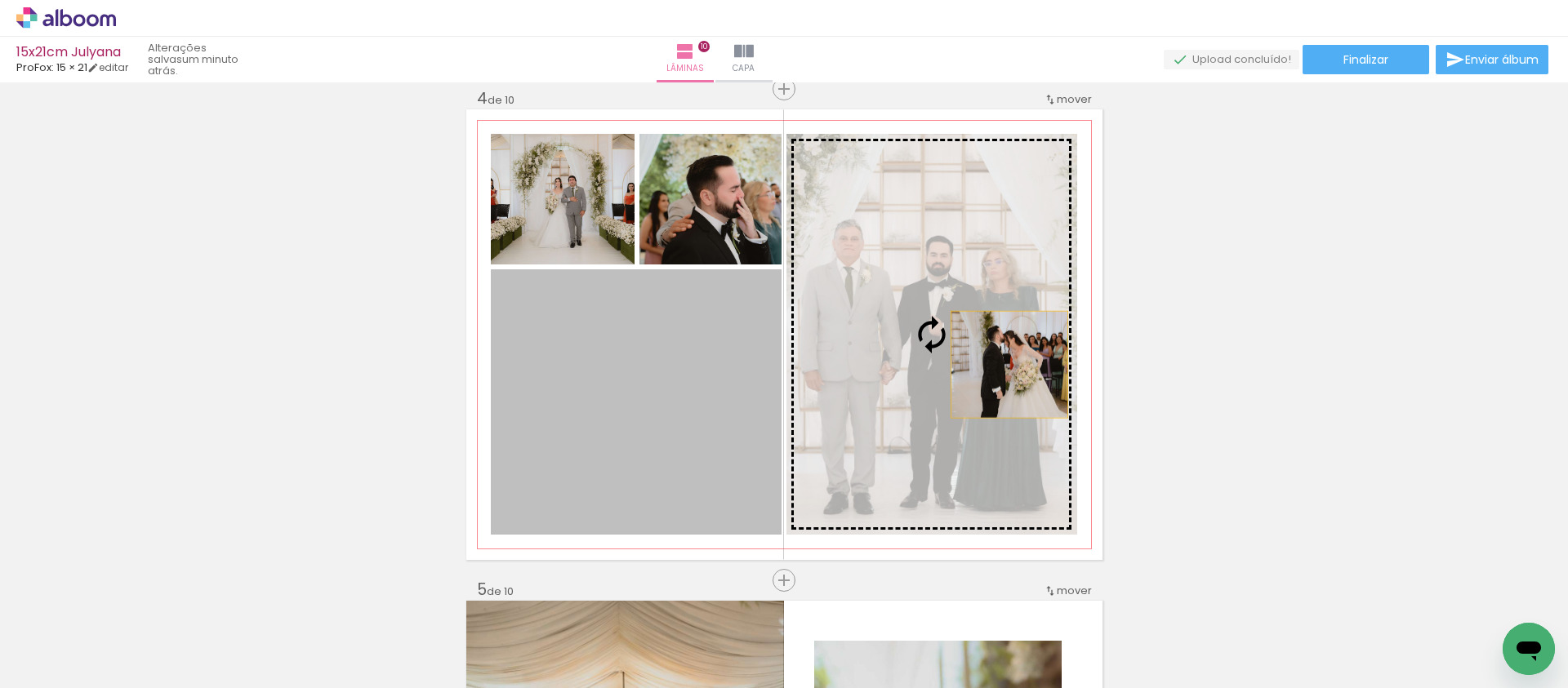
drag, startPoint x: 693, startPoint y: 387, endPoint x: 1003, endPoint y: 365, distance: 310.8
click at [0, 0] on slot at bounding box center [0, 0] width 0 height 0
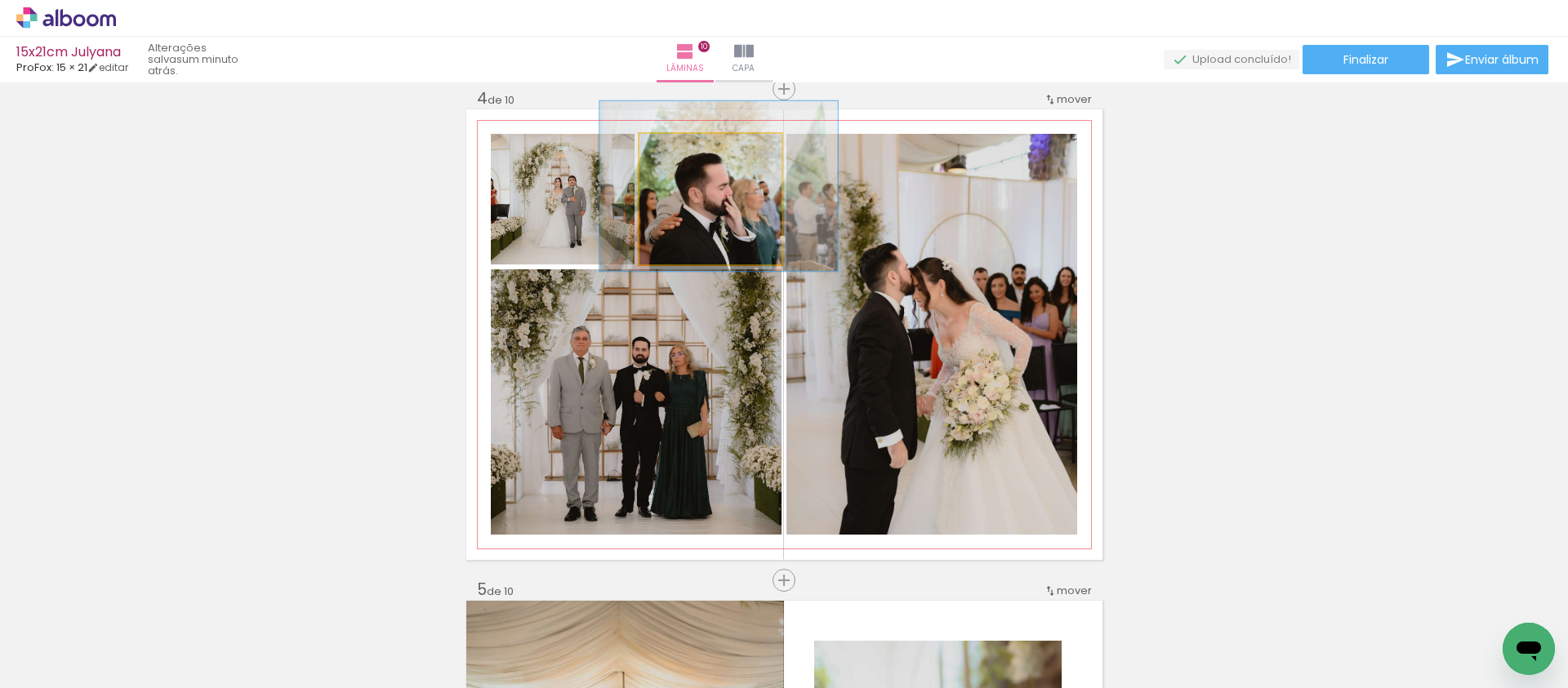
drag, startPoint x: 722, startPoint y: 214, endPoint x: 711, endPoint y: 212, distance: 11.2
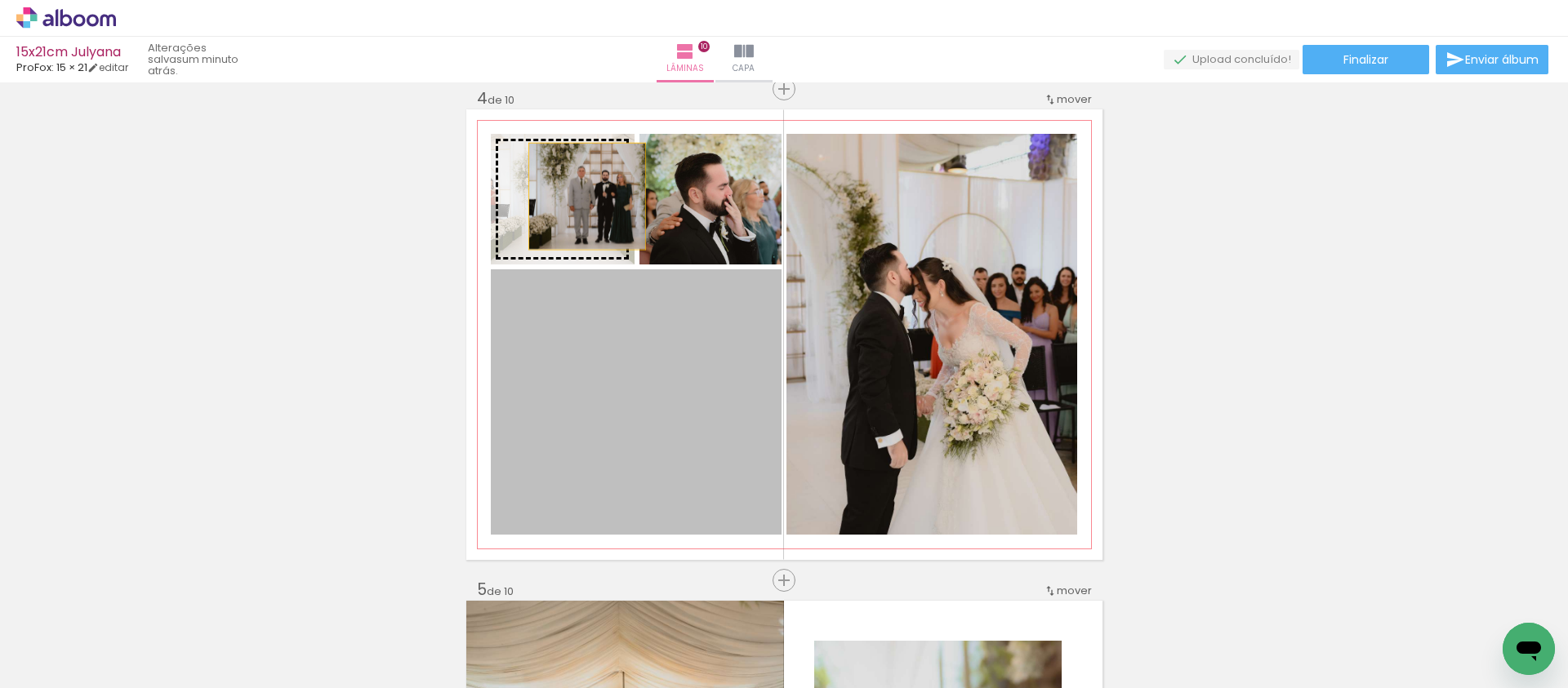
drag, startPoint x: 633, startPoint y: 368, endPoint x: 581, endPoint y: 196, distance: 179.7
click at [0, 0] on slot at bounding box center [0, 0] width 0 height 0
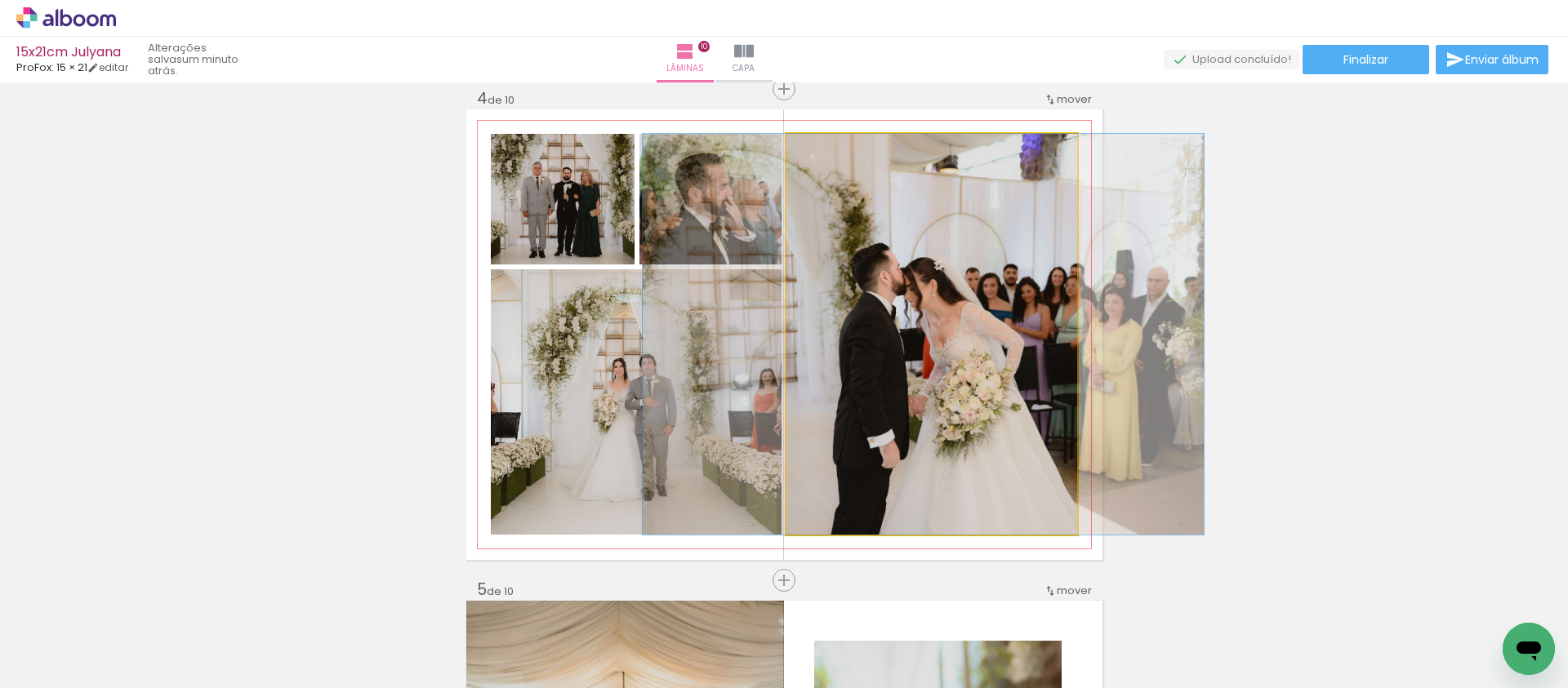
drag, startPoint x: 948, startPoint y: 305, endPoint x: 940, endPoint y: 301, distance: 8.9
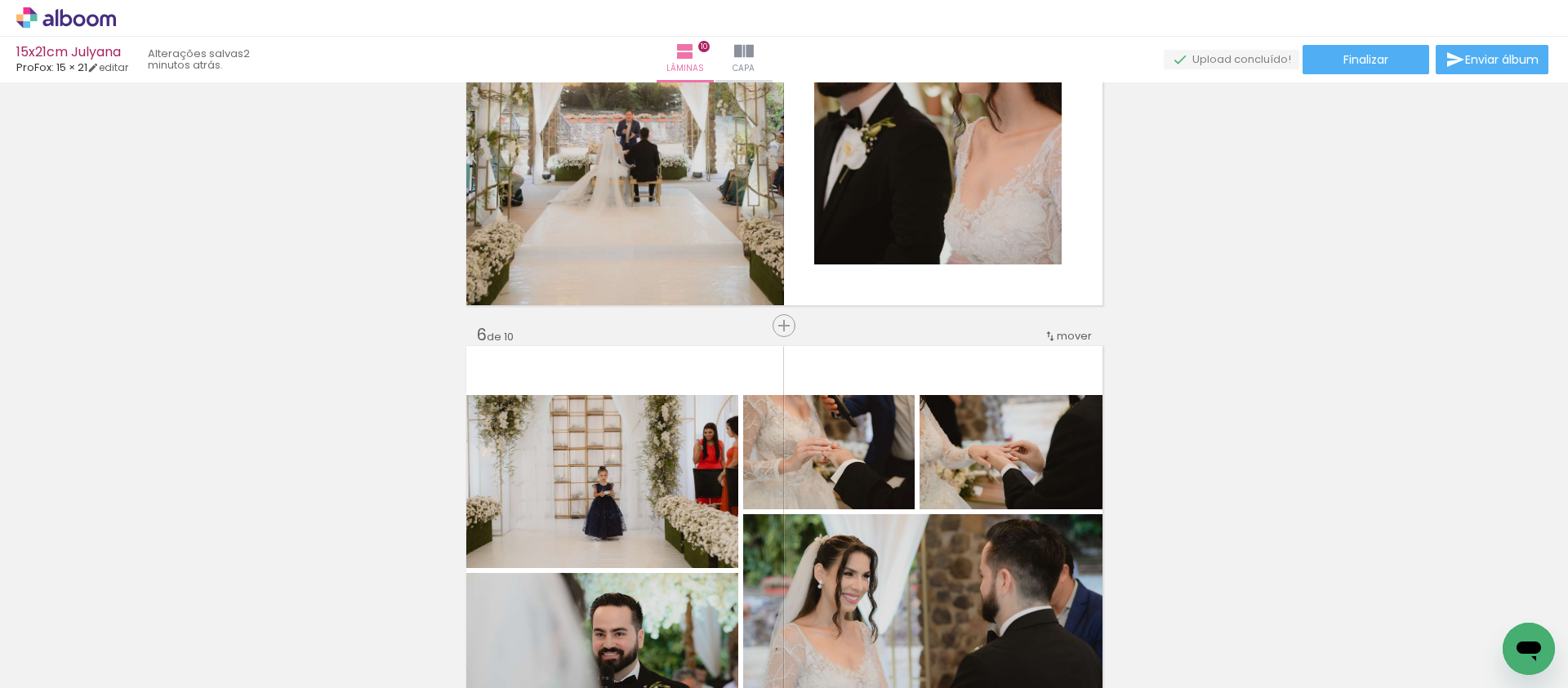
scroll to position [1896, 0]
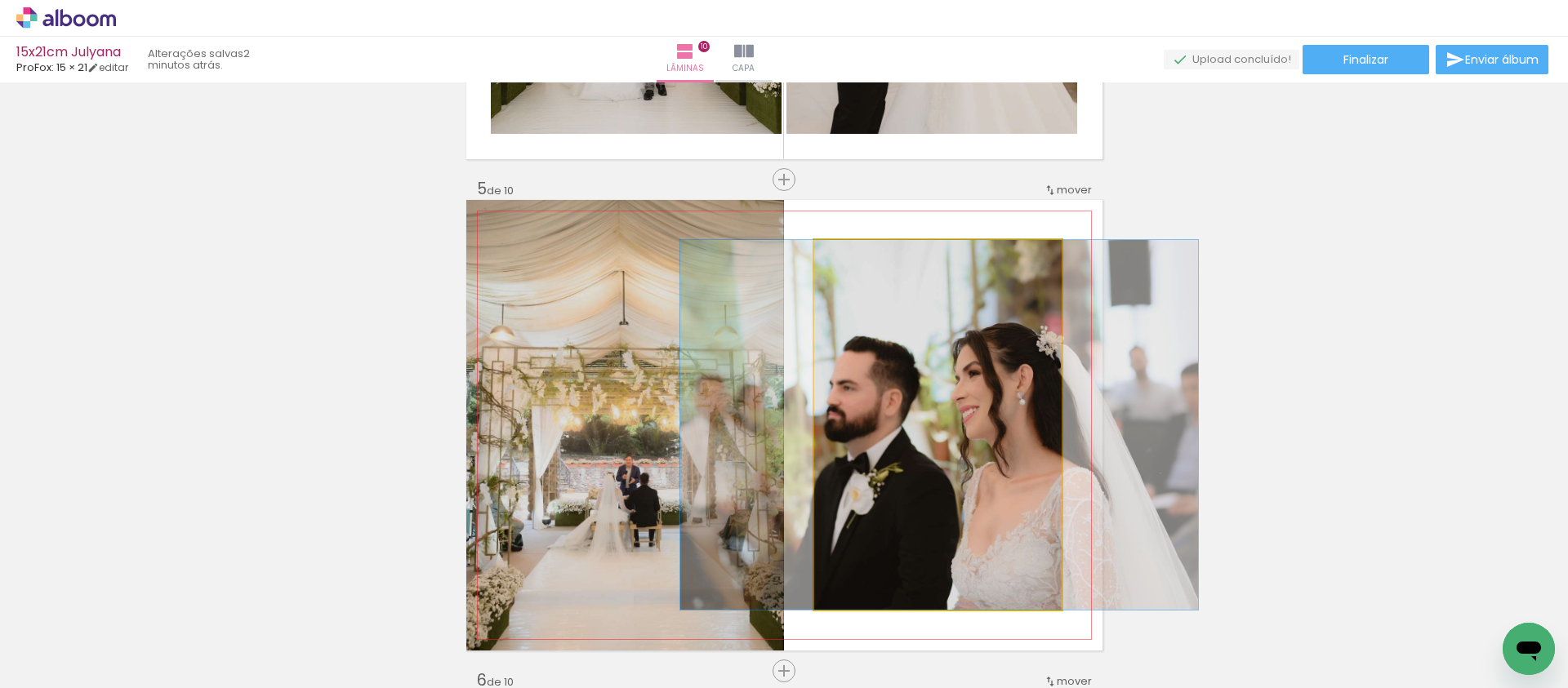
drag, startPoint x: 975, startPoint y: 414, endPoint x: 983, endPoint y: 409, distance: 9.4
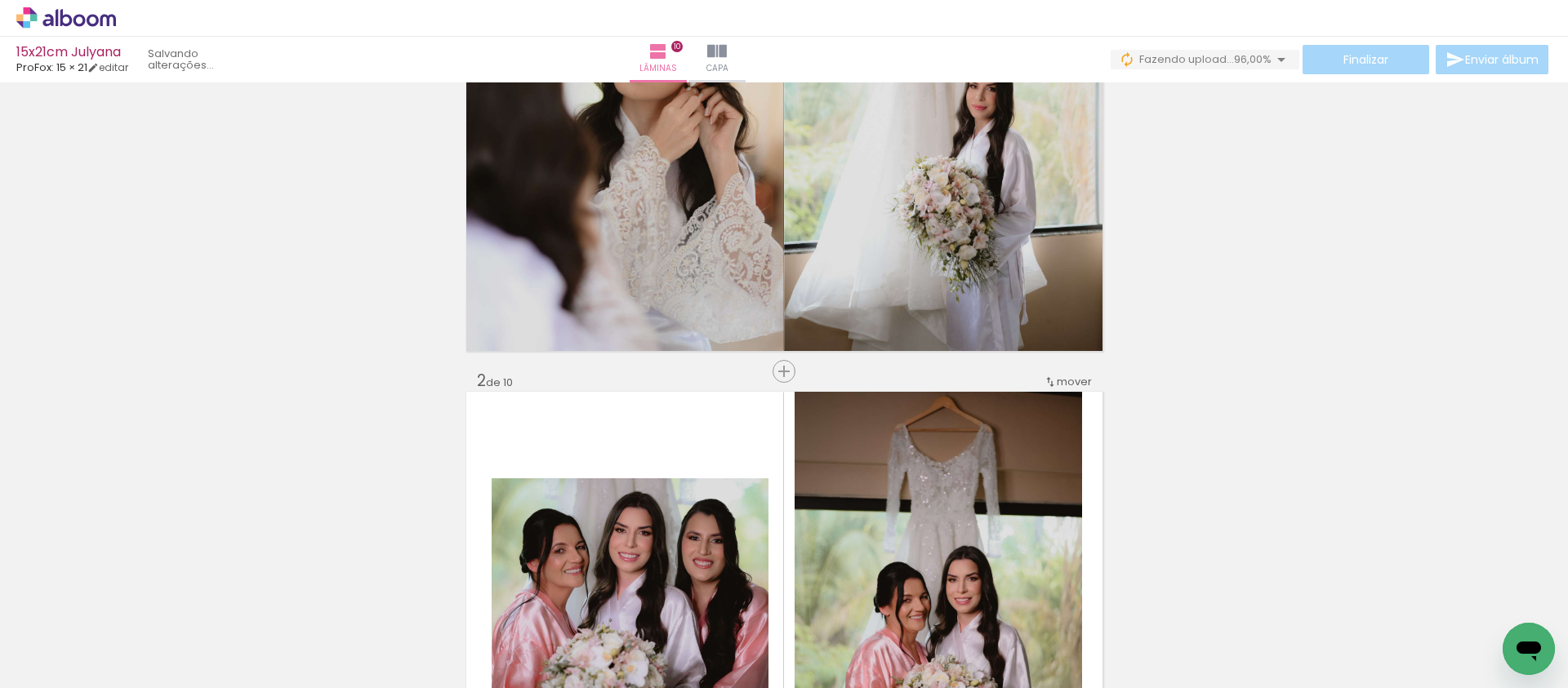
scroll to position [0, 0]
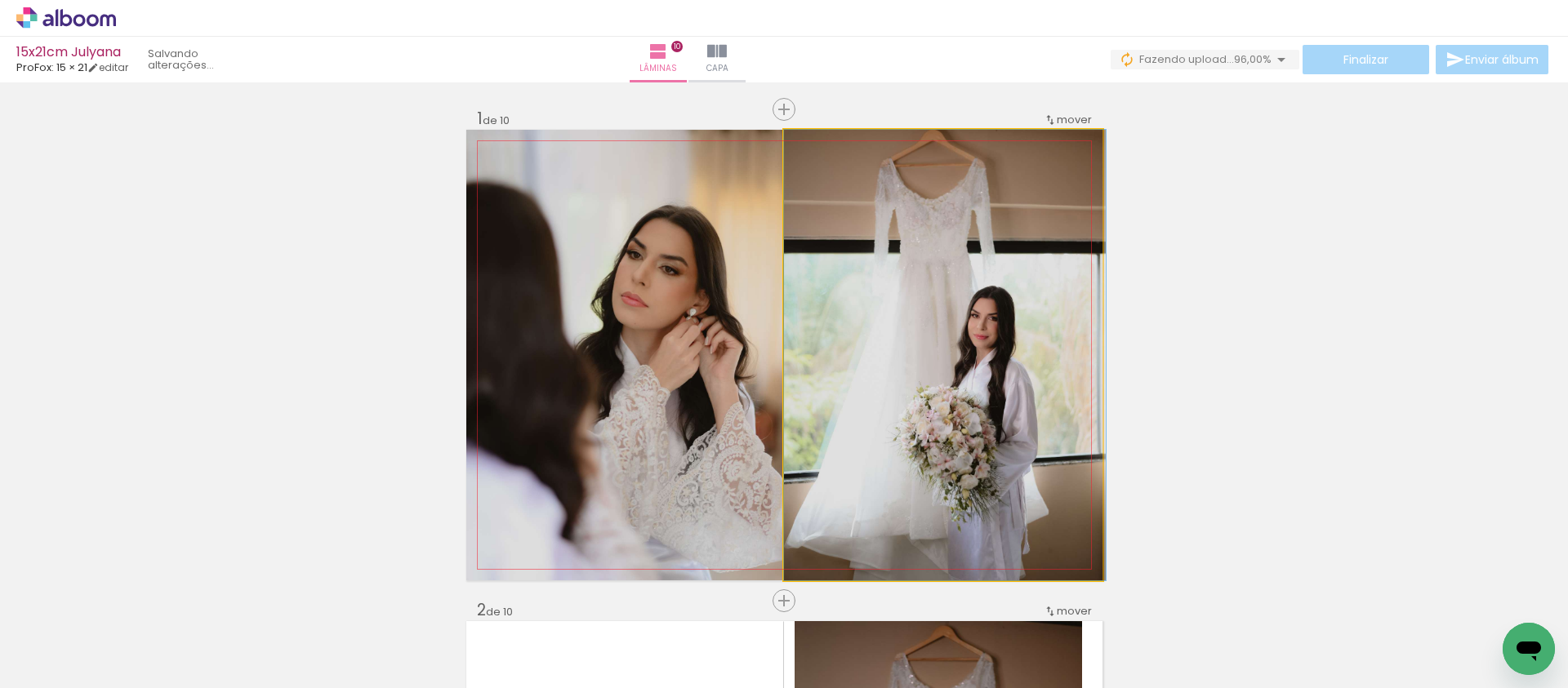
drag, startPoint x: 999, startPoint y: 346, endPoint x: 1012, endPoint y: 341, distance: 13.9
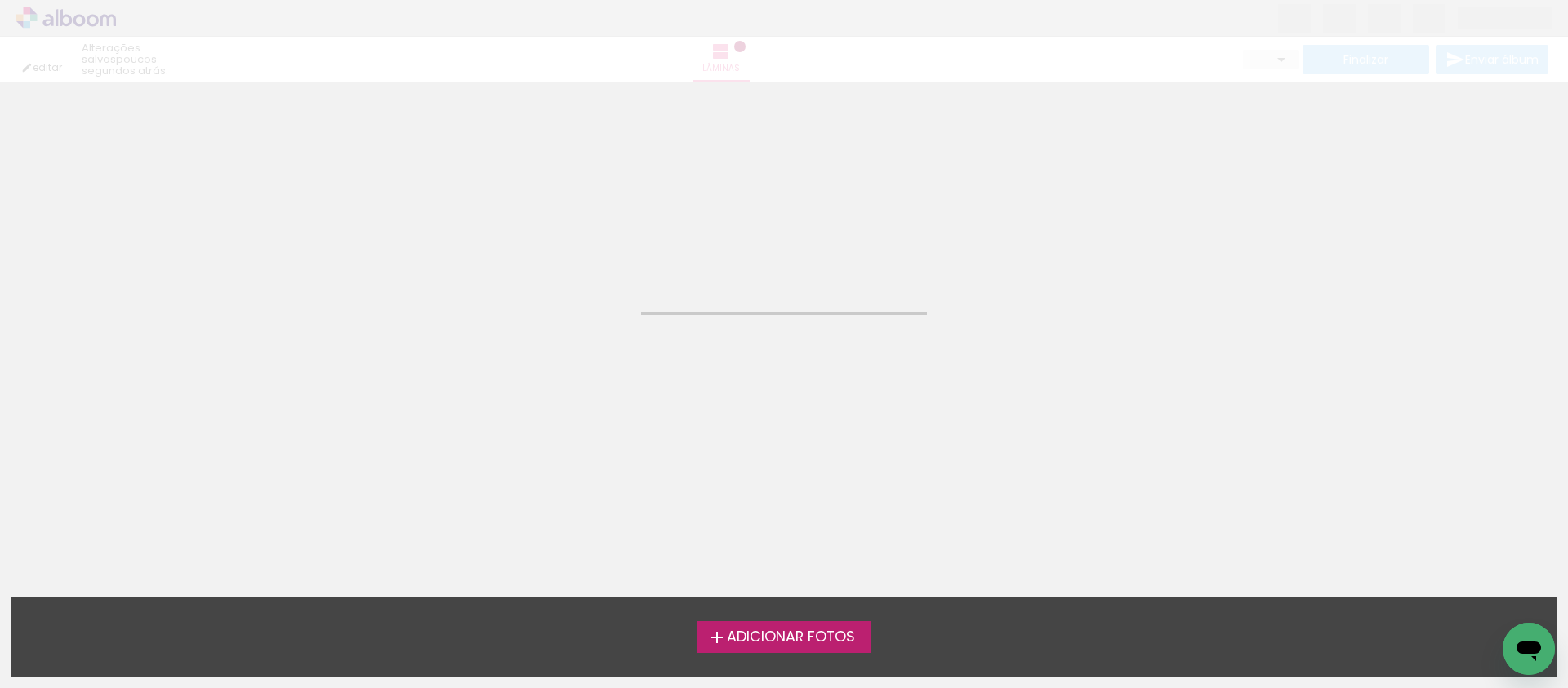
click at [1180, 288] on neon-animated-pages "Confirmar Cancelar" at bounding box center [784, 385] width 1568 height 606
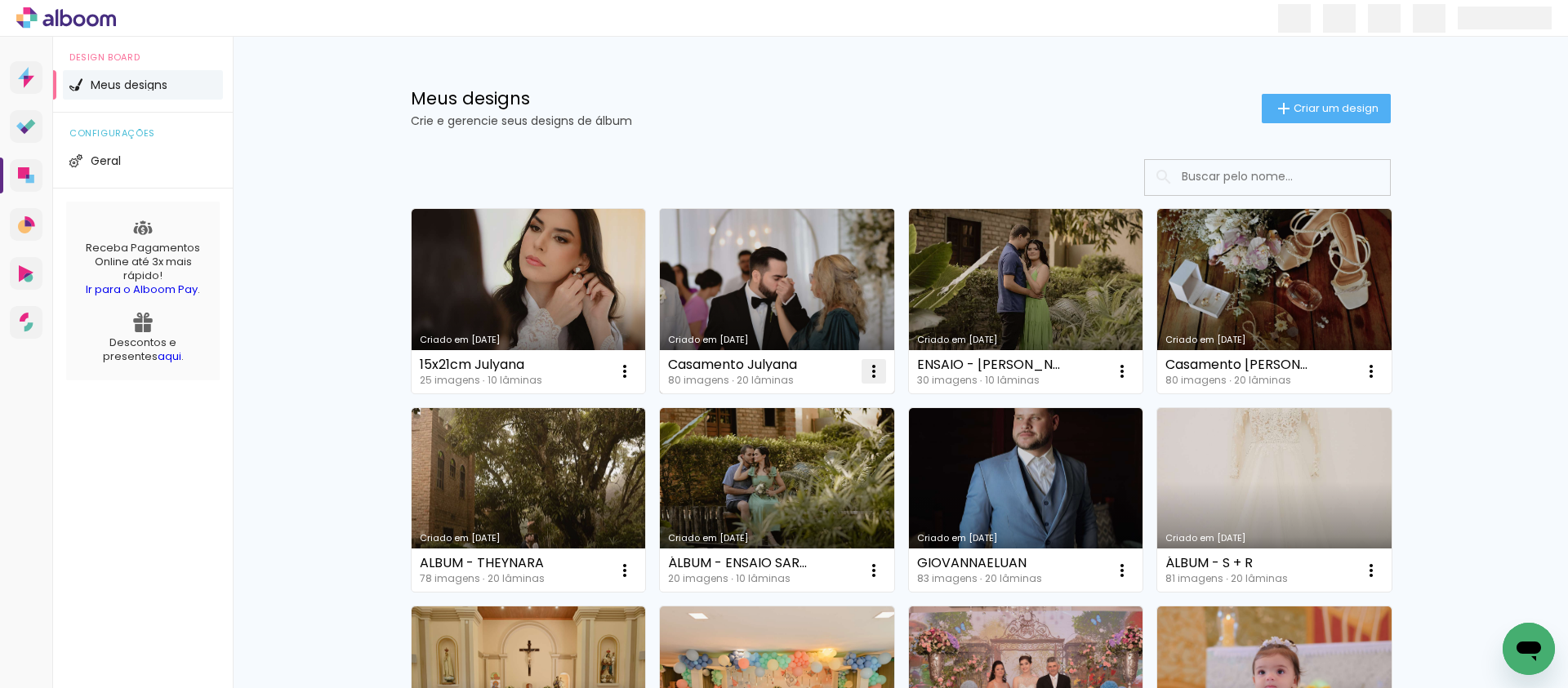
click at [635, 365] on iron-icon at bounding box center [624, 372] width 19 height 19
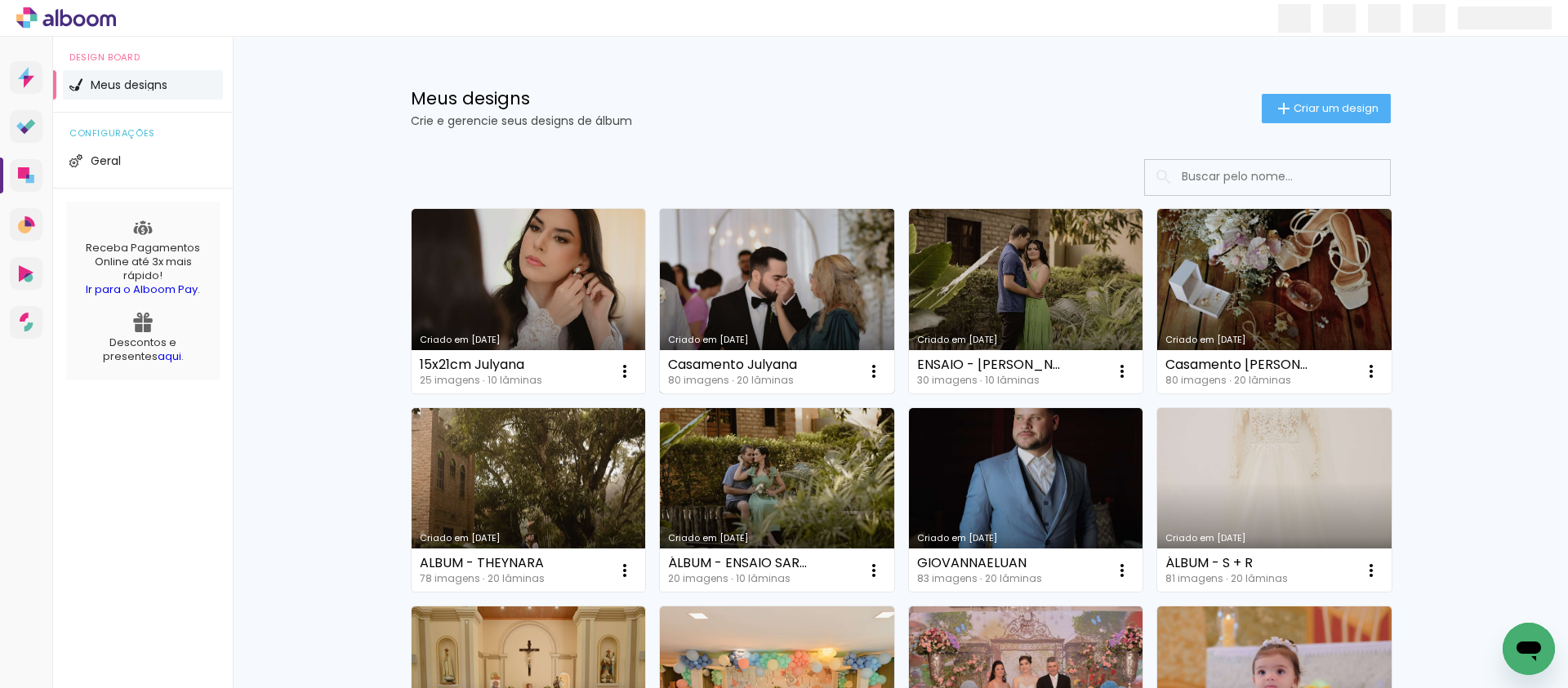
click at [748, 366] on div "Casamento Julyana" at bounding box center [733, 365] width 129 height 13
click at [1243, 170] on input at bounding box center [1290, 177] width 233 height 33
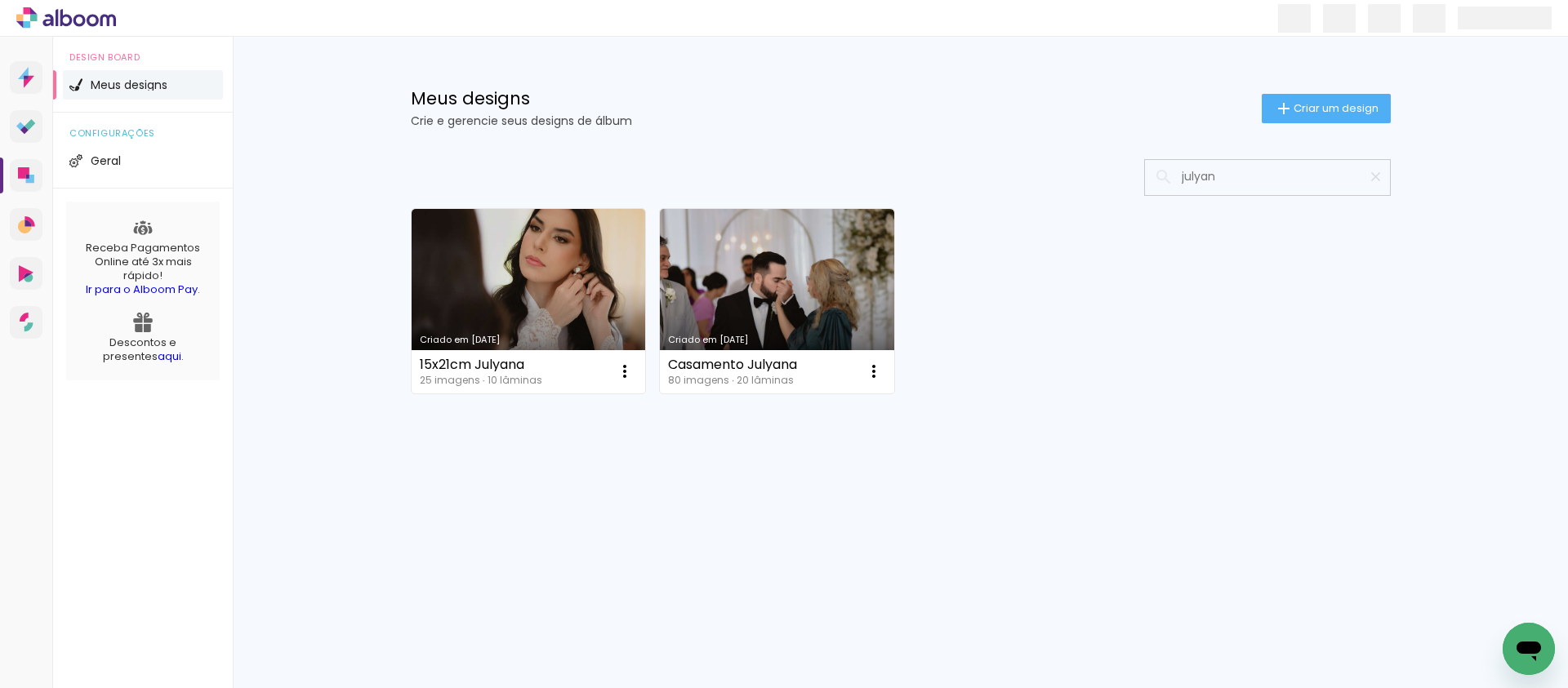
type input "julyan"
type paper-input "julyan"
